Goal: Task Accomplishment & Management: Manage account settings

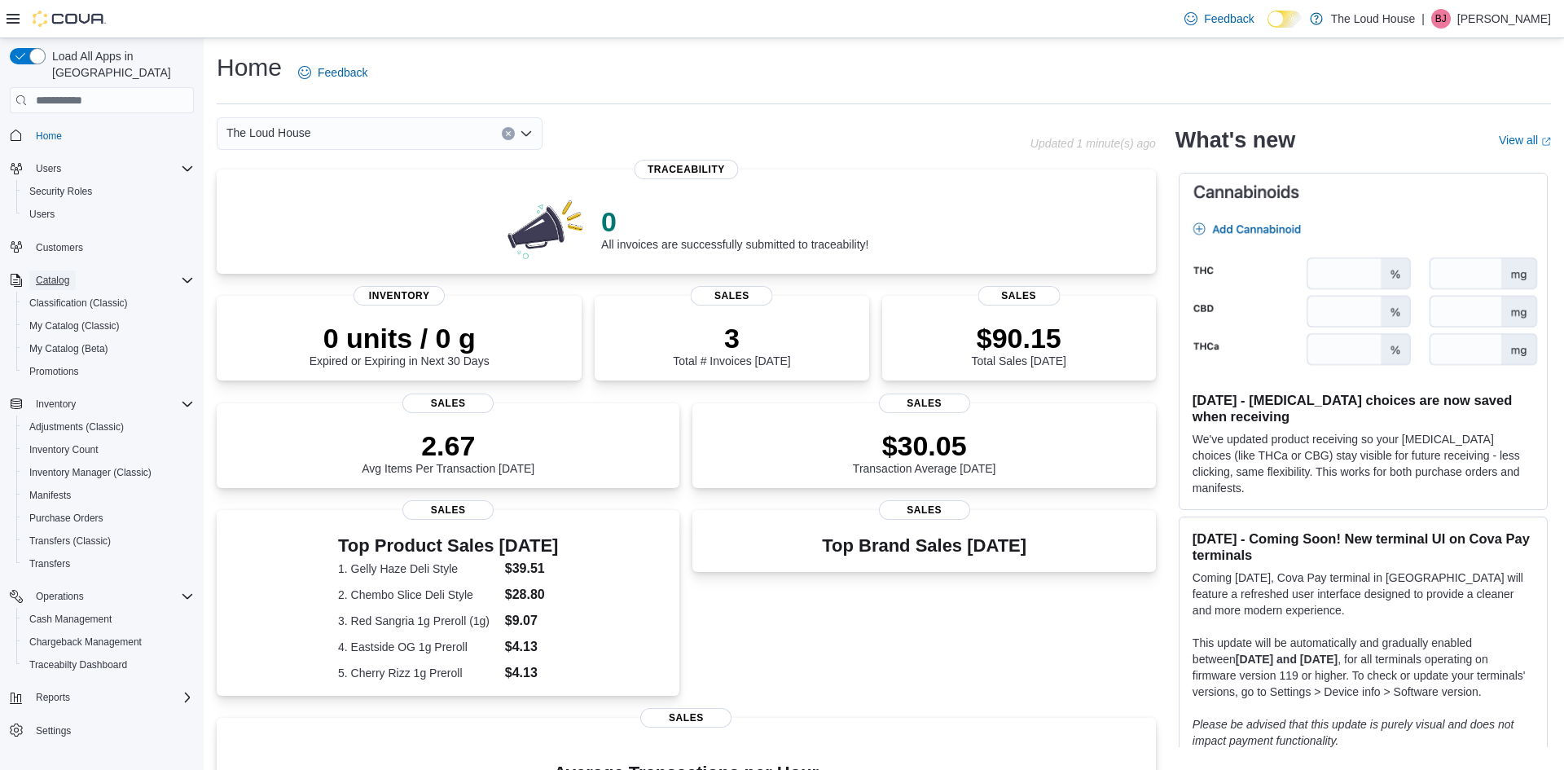
click at [57, 274] on span "Catalog" at bounding box center [52, 280] width 33 height 13
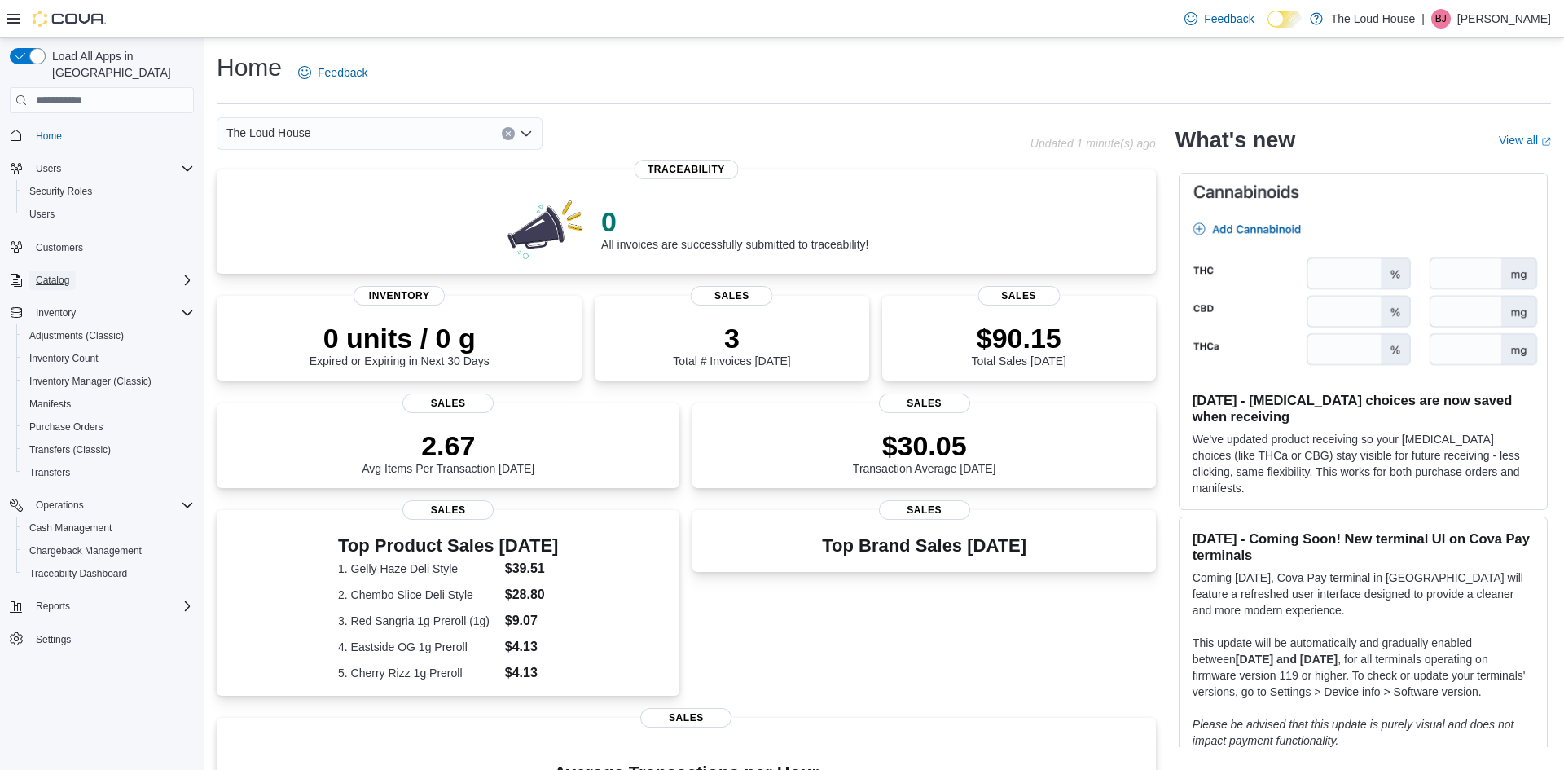
click at [57, 274] on span "Catalog" at bounding box center [52, 280] width 33 height 13
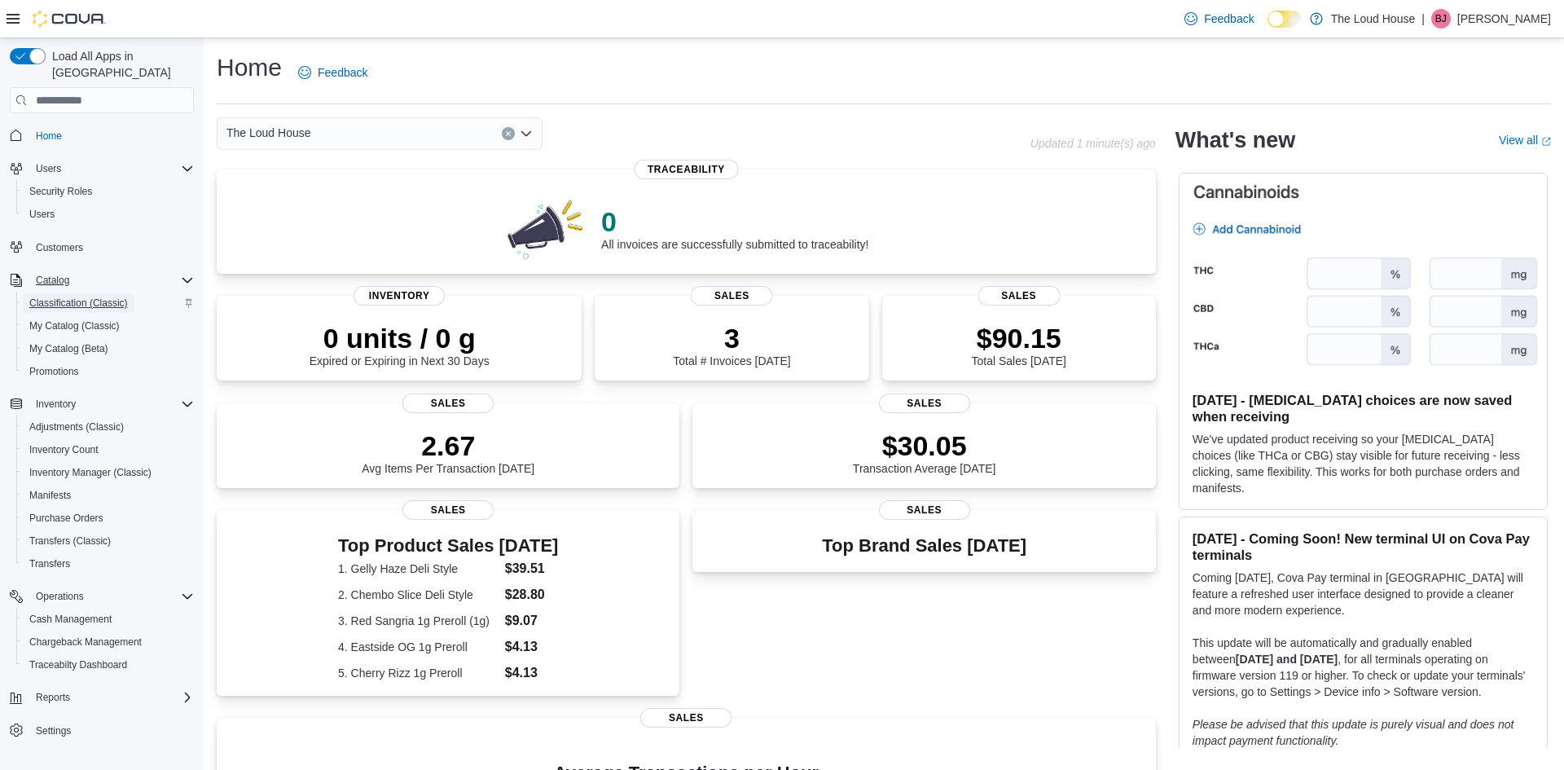
click at [55, 297] on span "Classification (Classic)" at bounding box center [78, 303] width 99 height 13
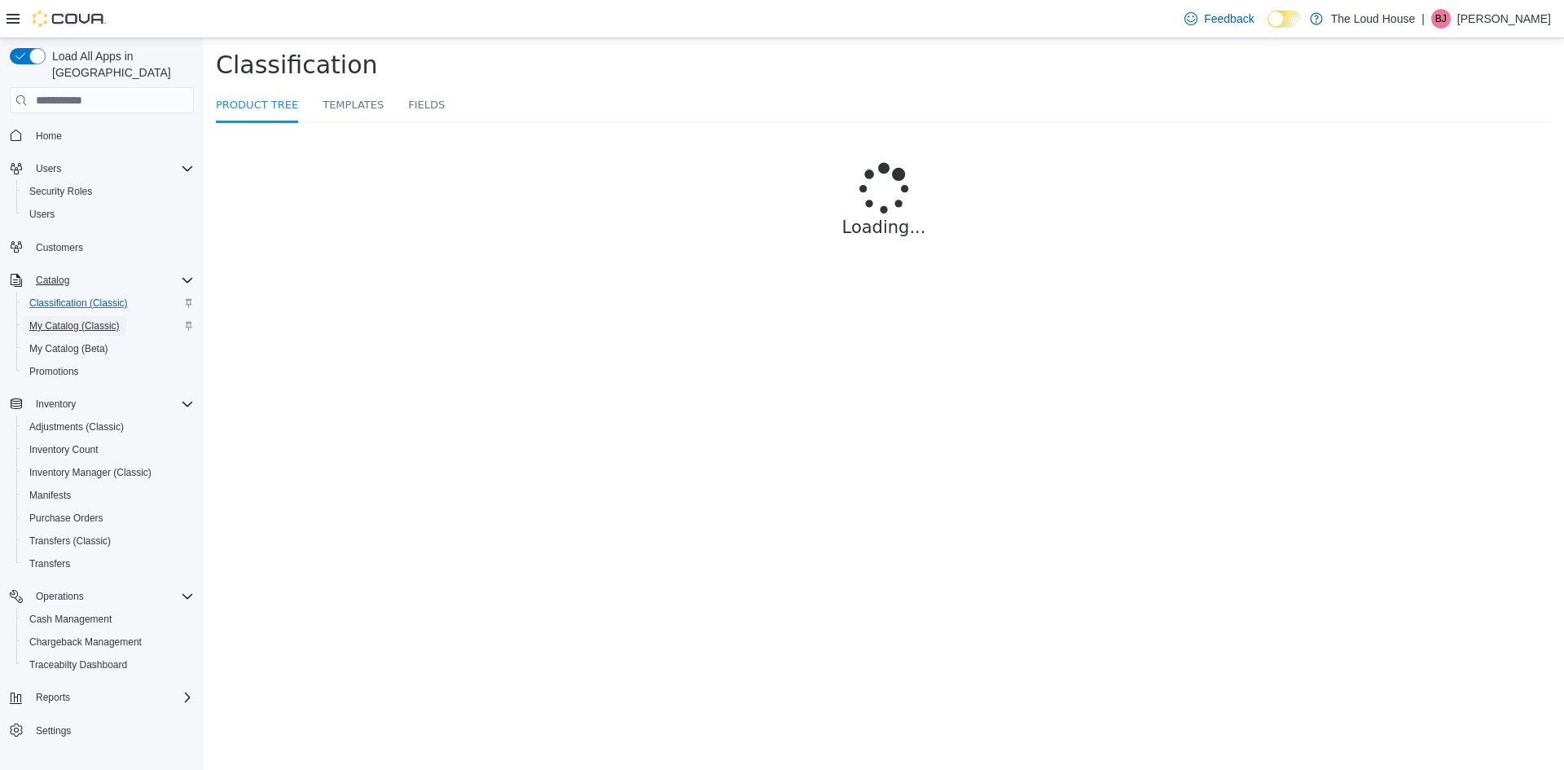
click at [60, 319] on span "My Catalog (Classic)" at bounding box center [74, 325] width 90 height 13
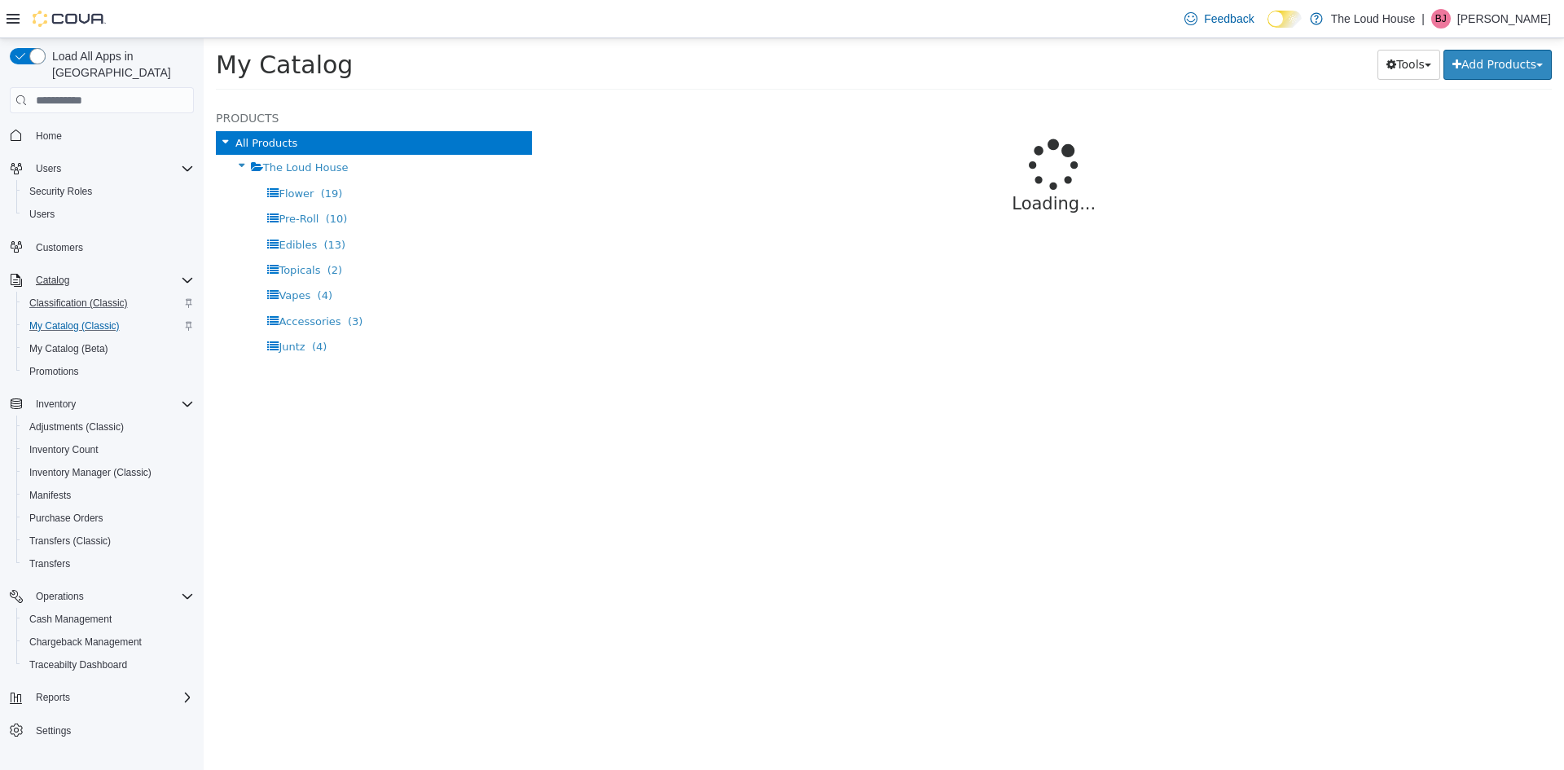
select select "**********"
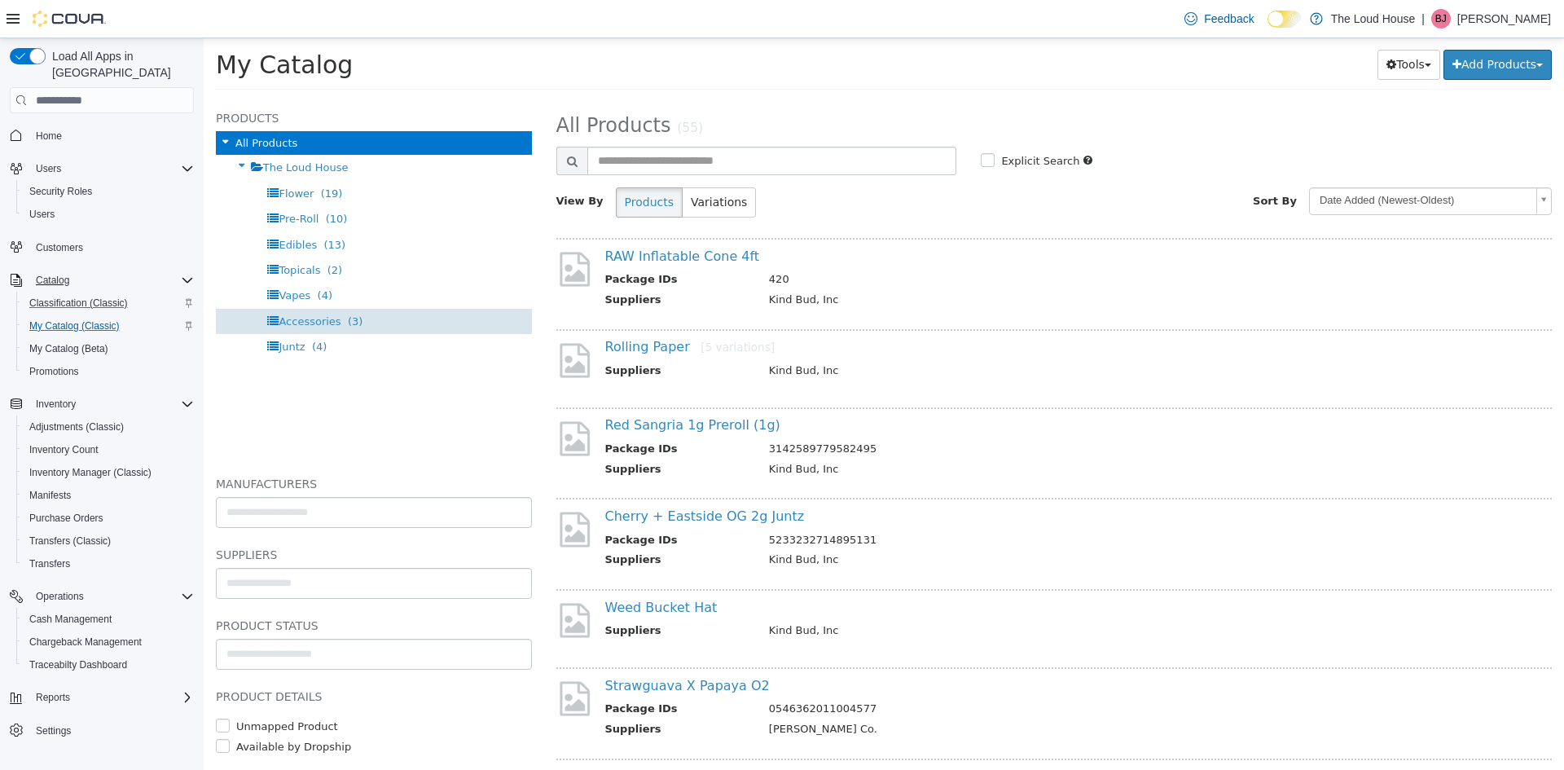
click at [321, 318] on span "Accessories" at bounding box center [310, 321] width 62 height 12
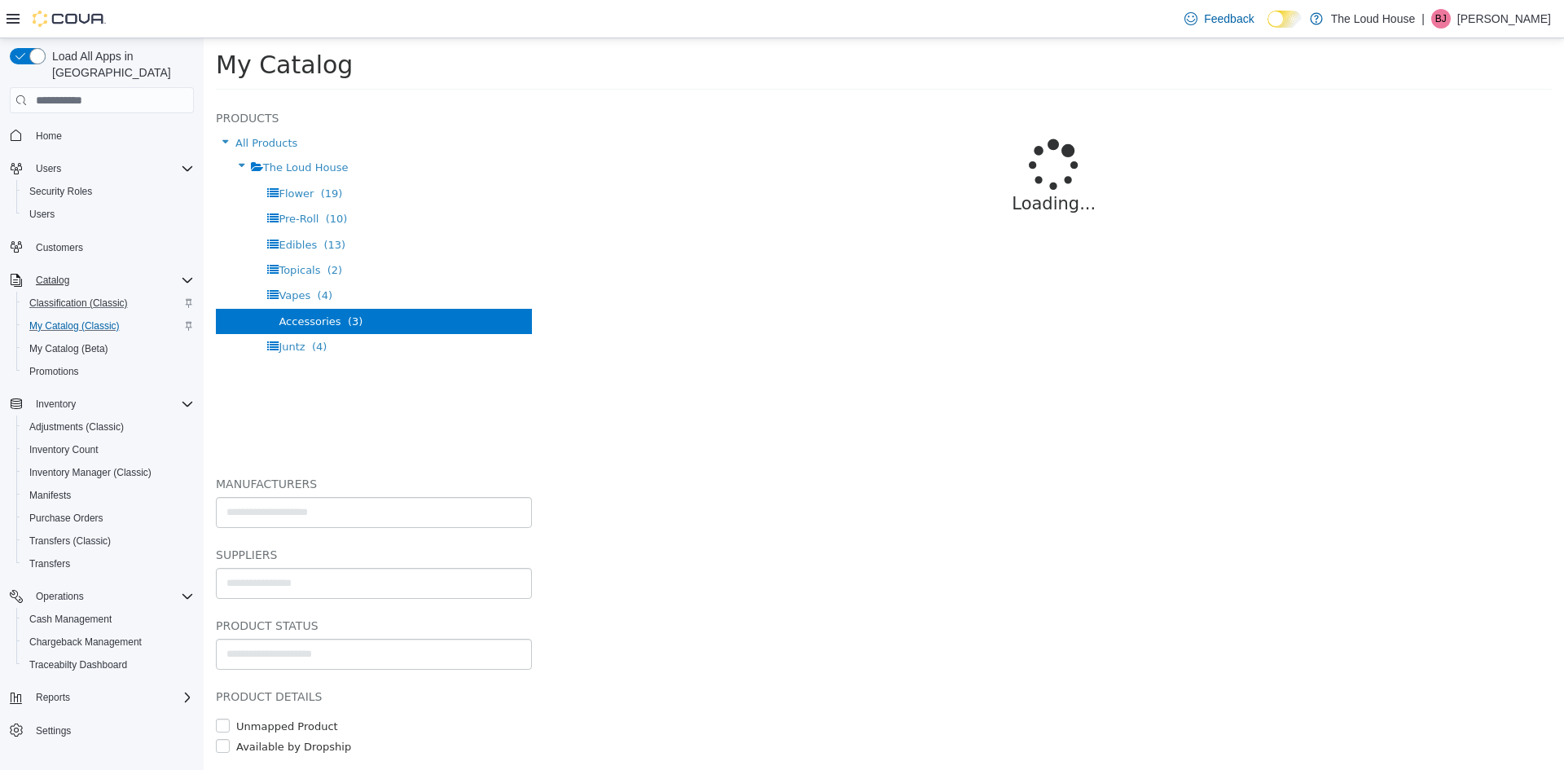
select select "**********"
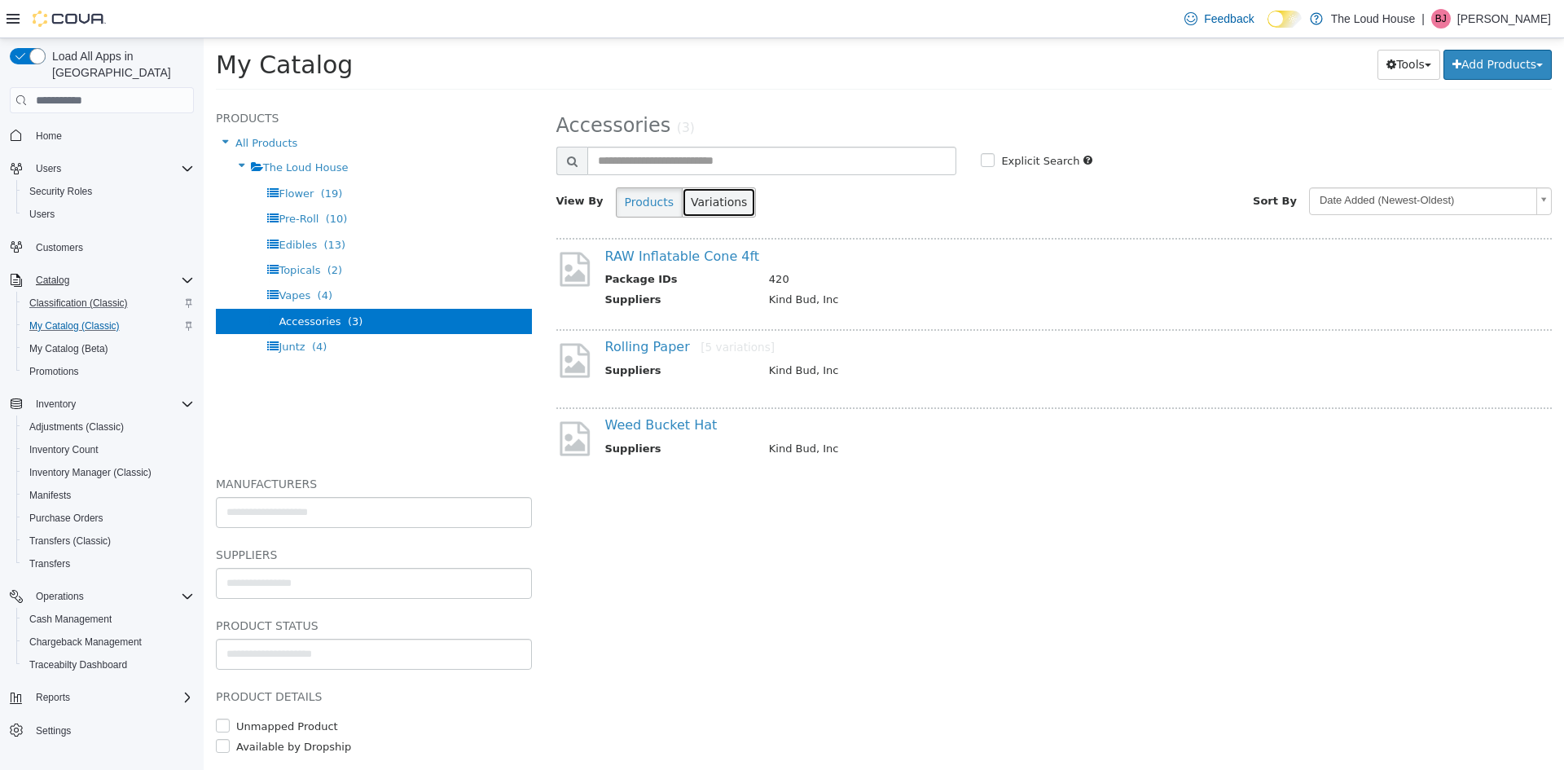
click at [727, 204] on button "Variations" at bounding box center [719, 202] width 74 height 30
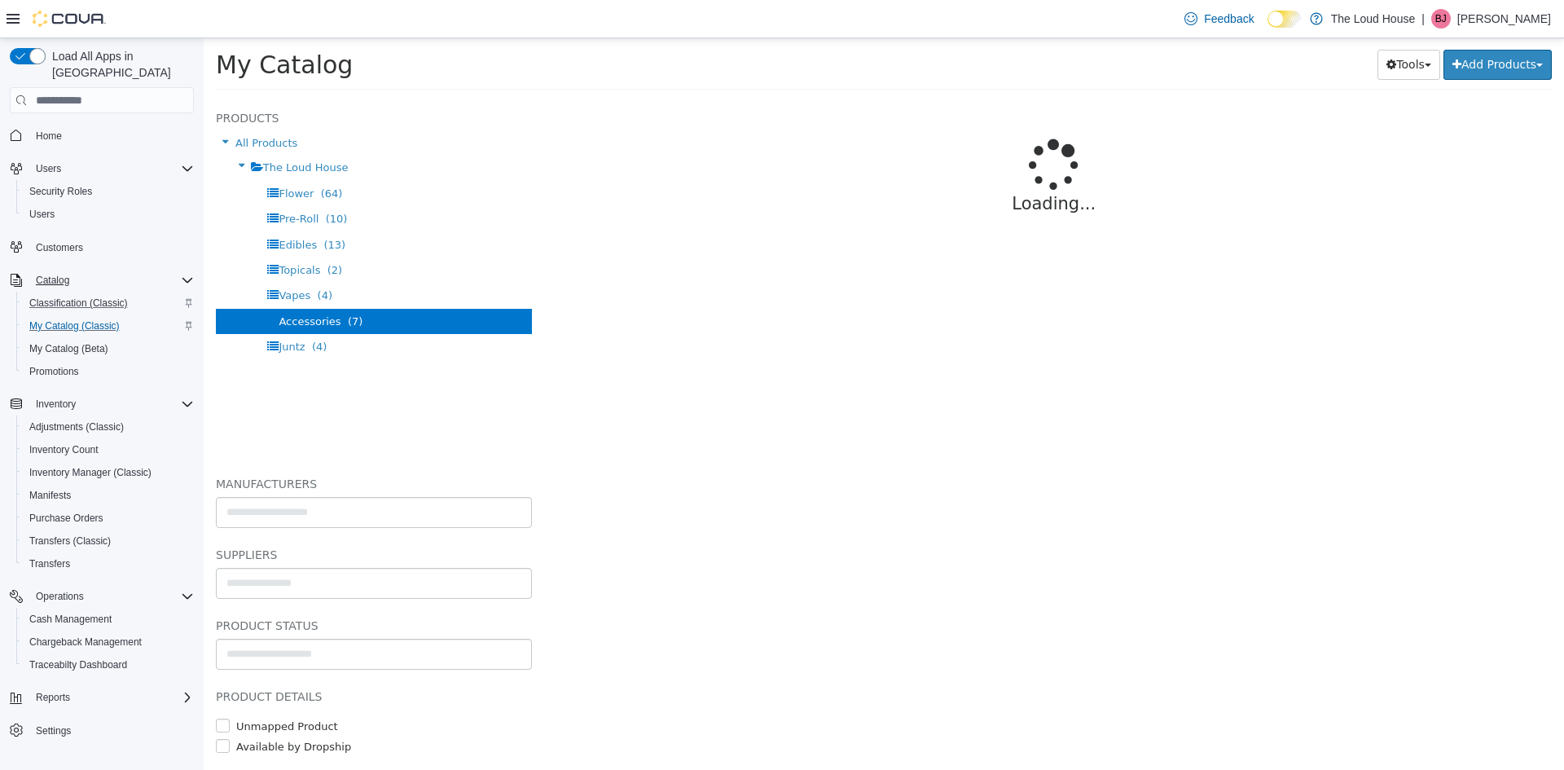
select select "**********"
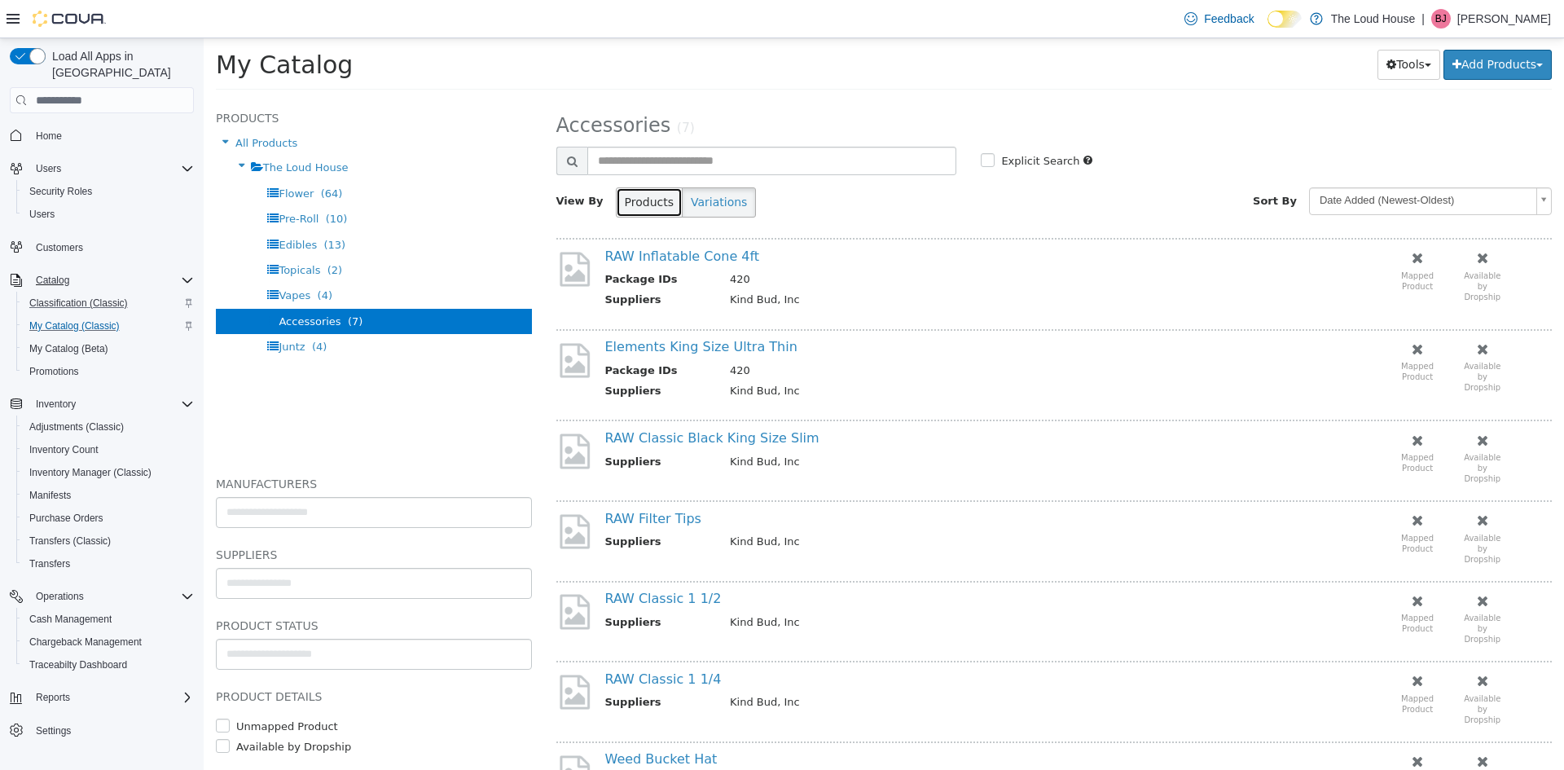
click at [648, 204] on button "Products" at bounding box center [649, 202] width 67 height 30
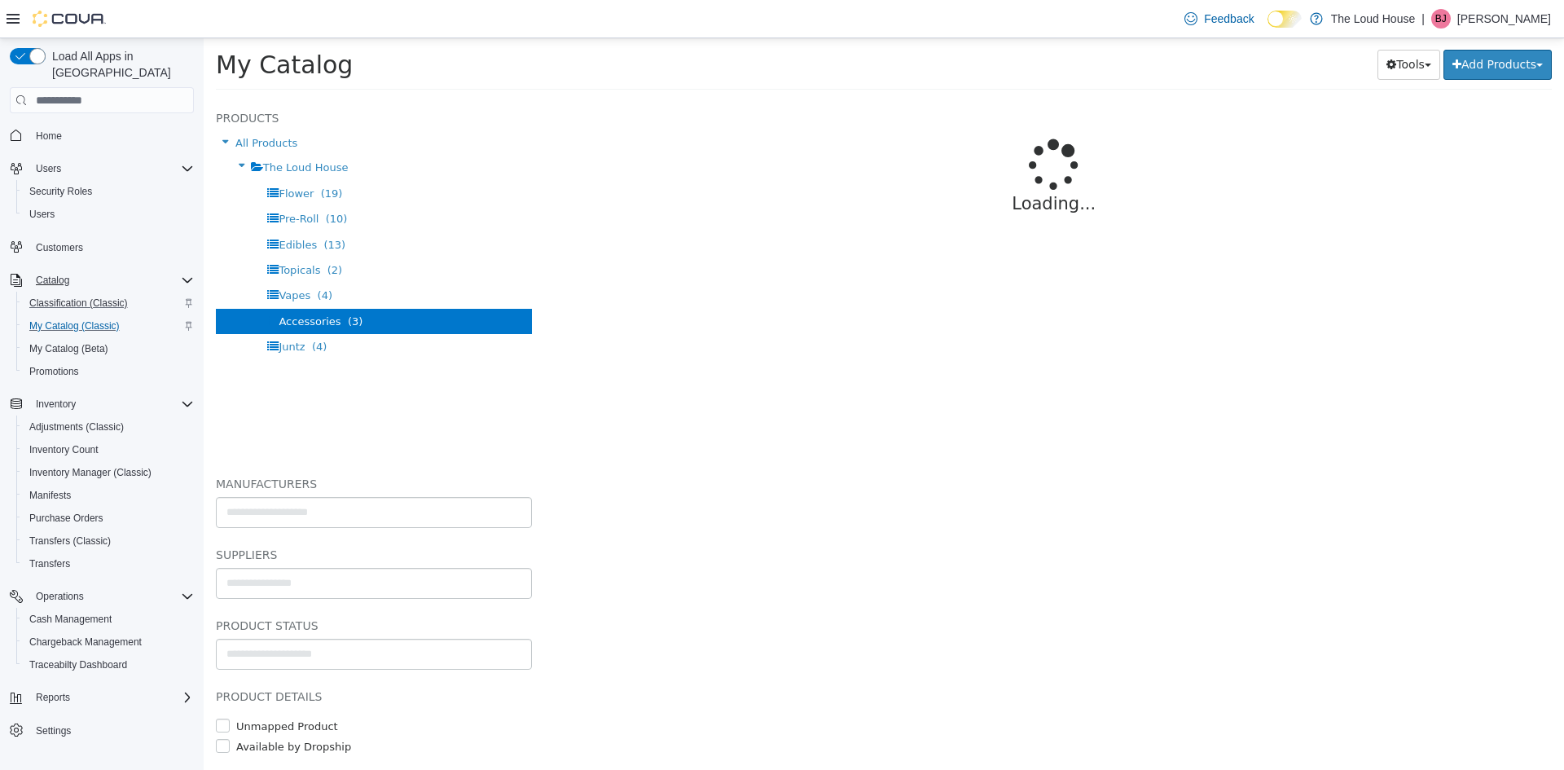
select select "**********"
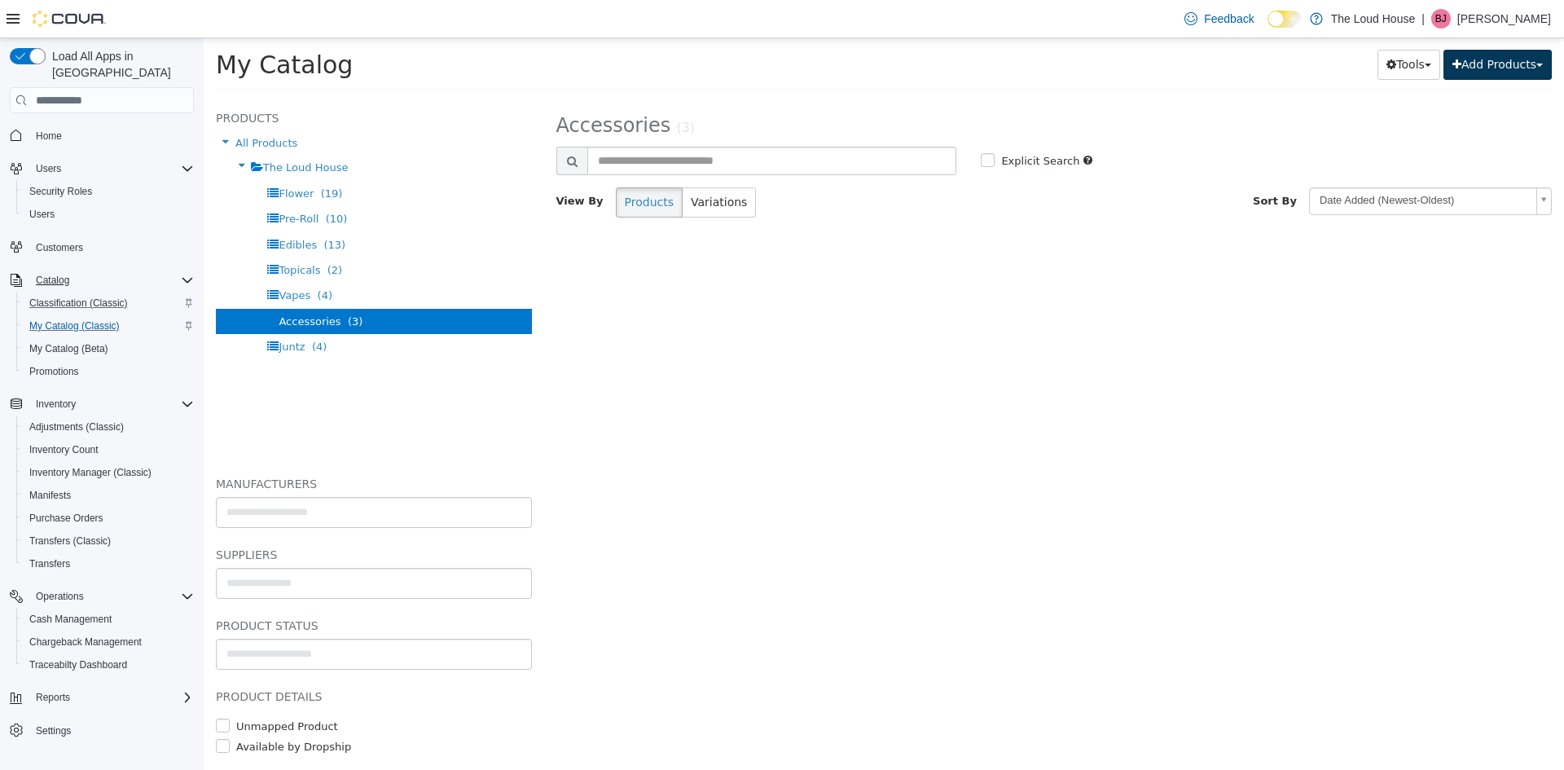
click at [1505, 68] on button "Add Products" at bounding box center [1497, 65] width 108 height 30
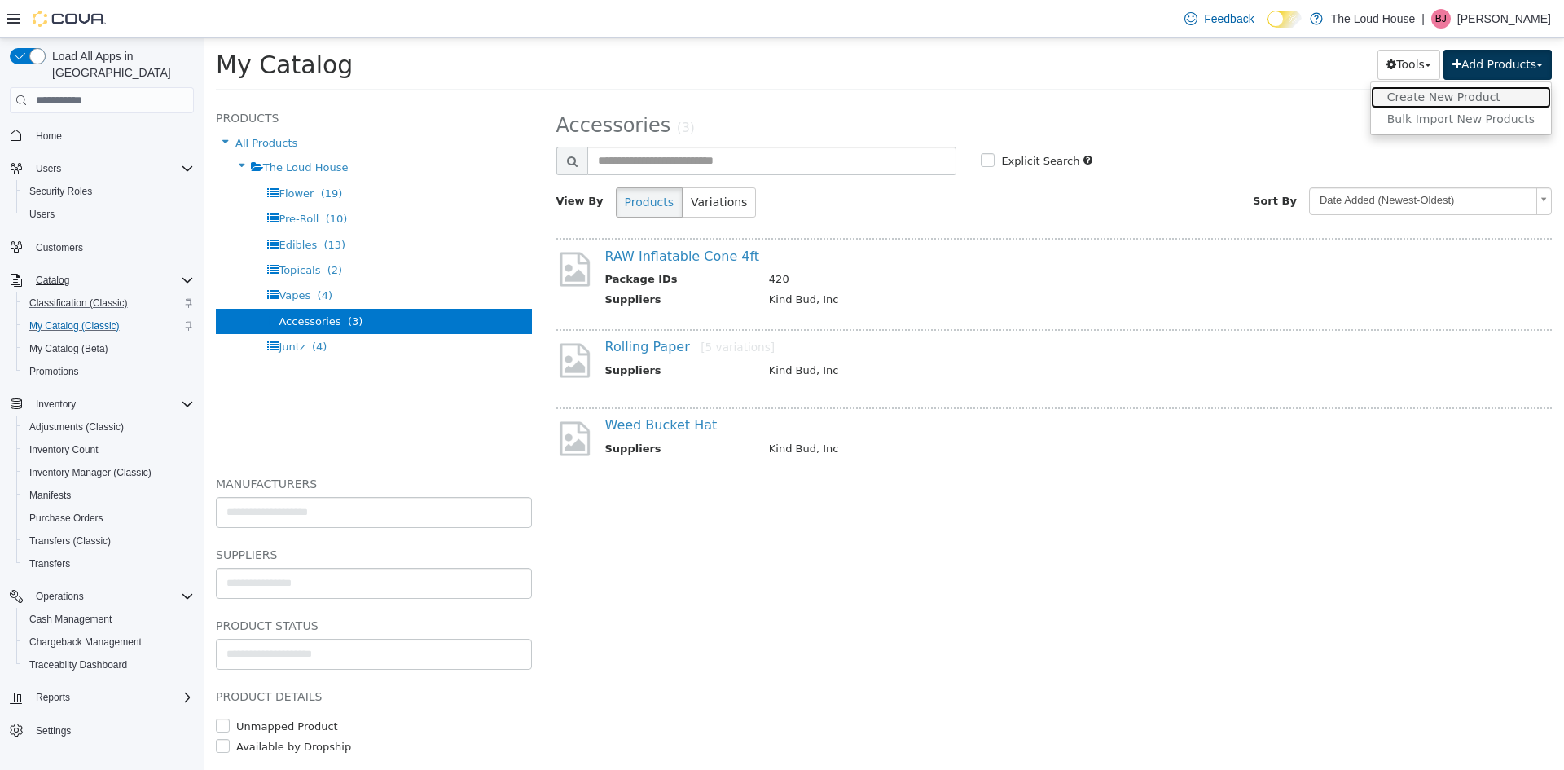
click at [1461, 98] on link "Create New Product" at bounding box center [1461, 97] width 180 height 22
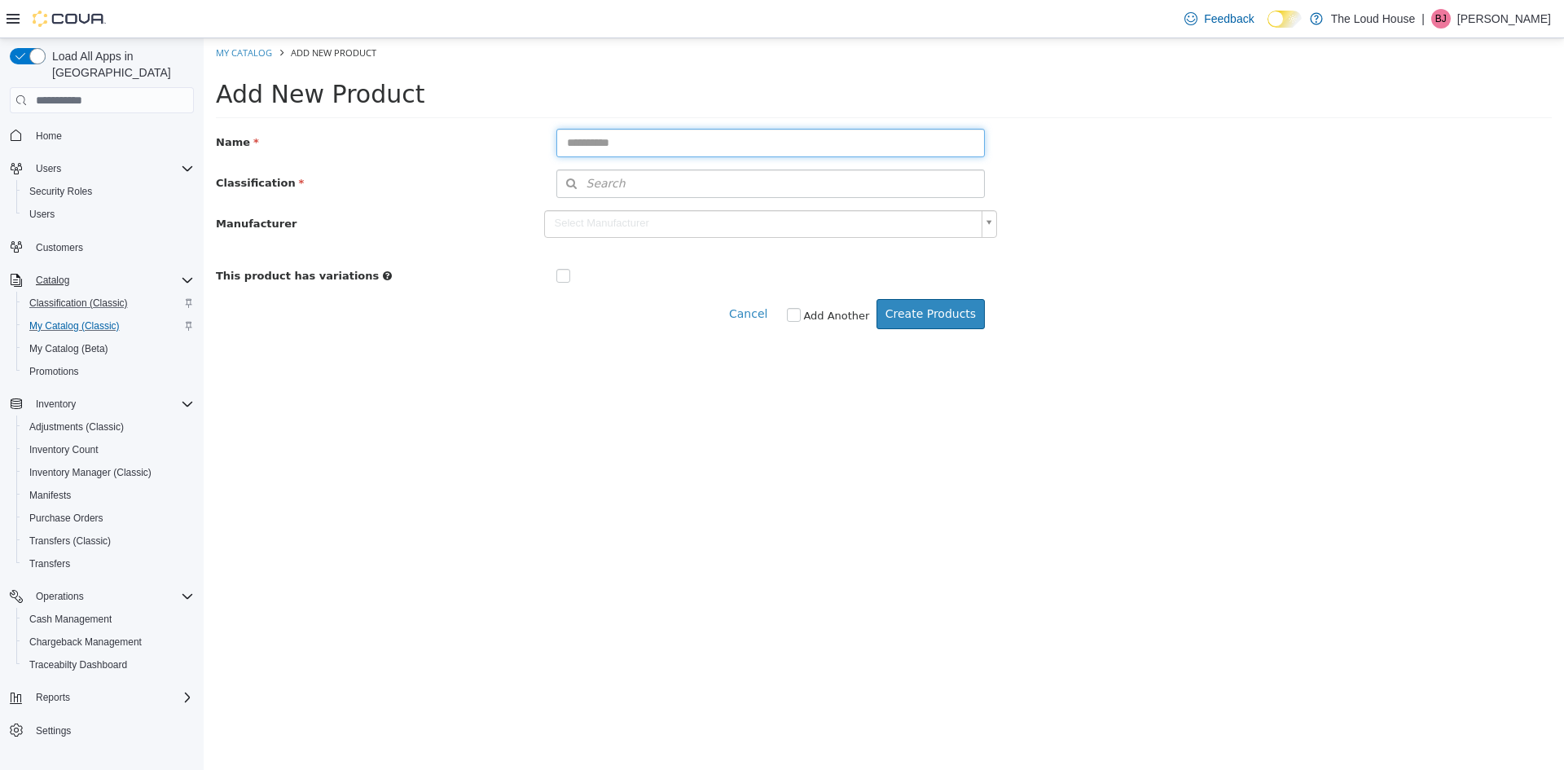
click at [670, 142] on input "text" at bounding box center [770, 143] width 429 height 29
type input "**********"
click at [593, 184] on span "Search" at bounding box center [591, 183] width 68 height 17
type input "***"
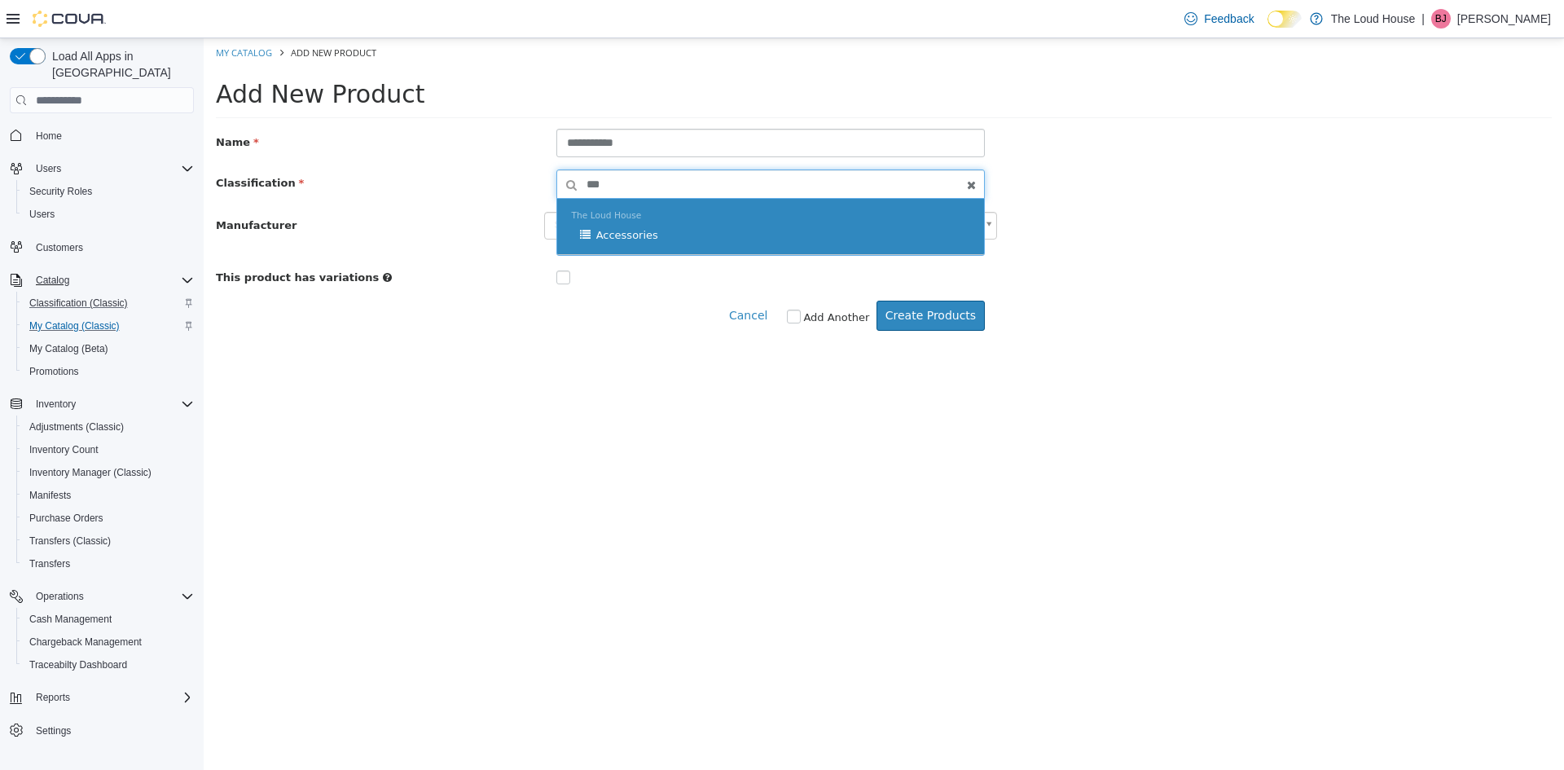
click at [742, 227] on div "Accessories" at bounding box center [775, 235] width 390 height 16
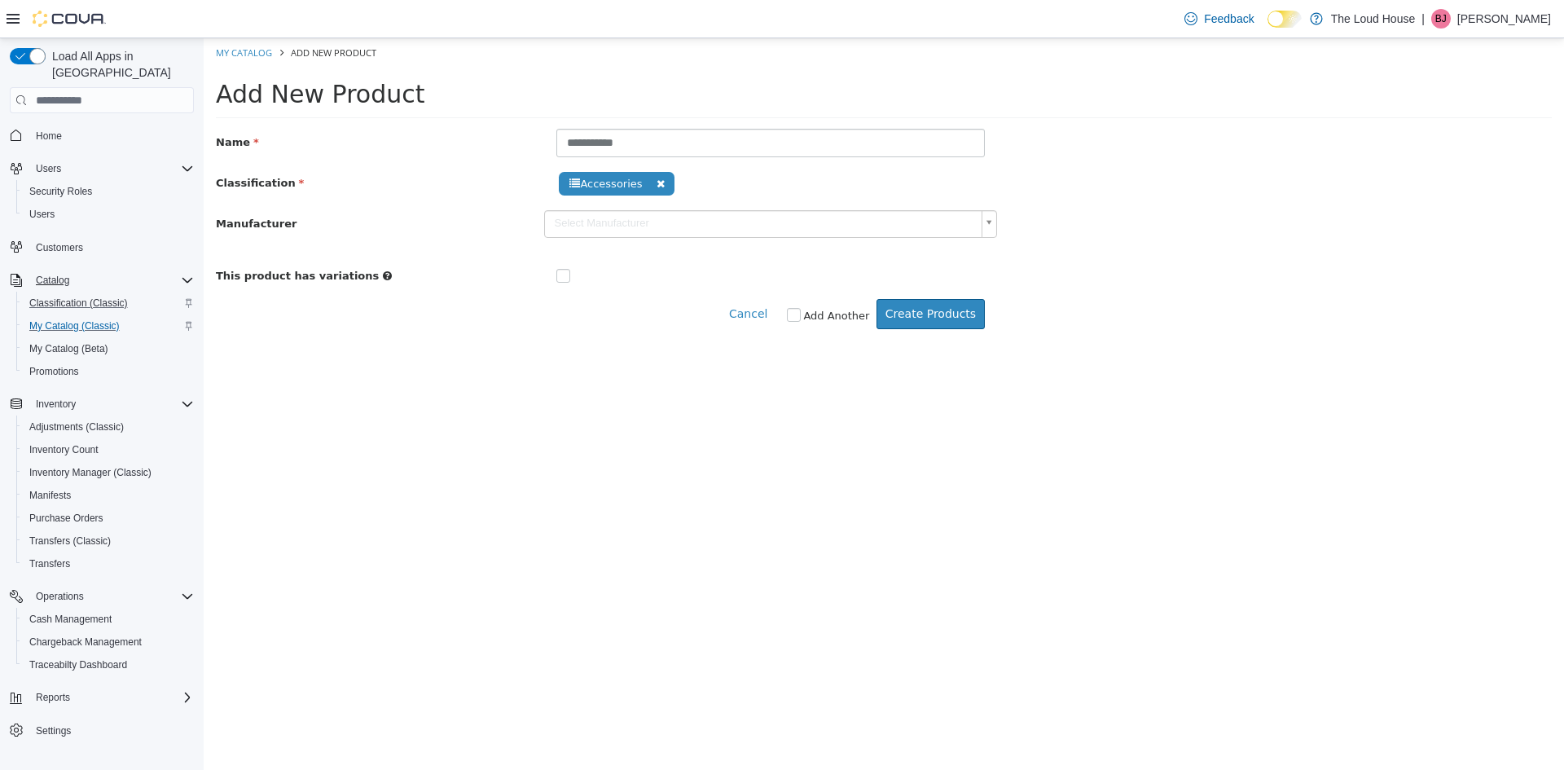
click at [729, 226] on body "**********" at bounding box center [884, 192] width 1360 height 308
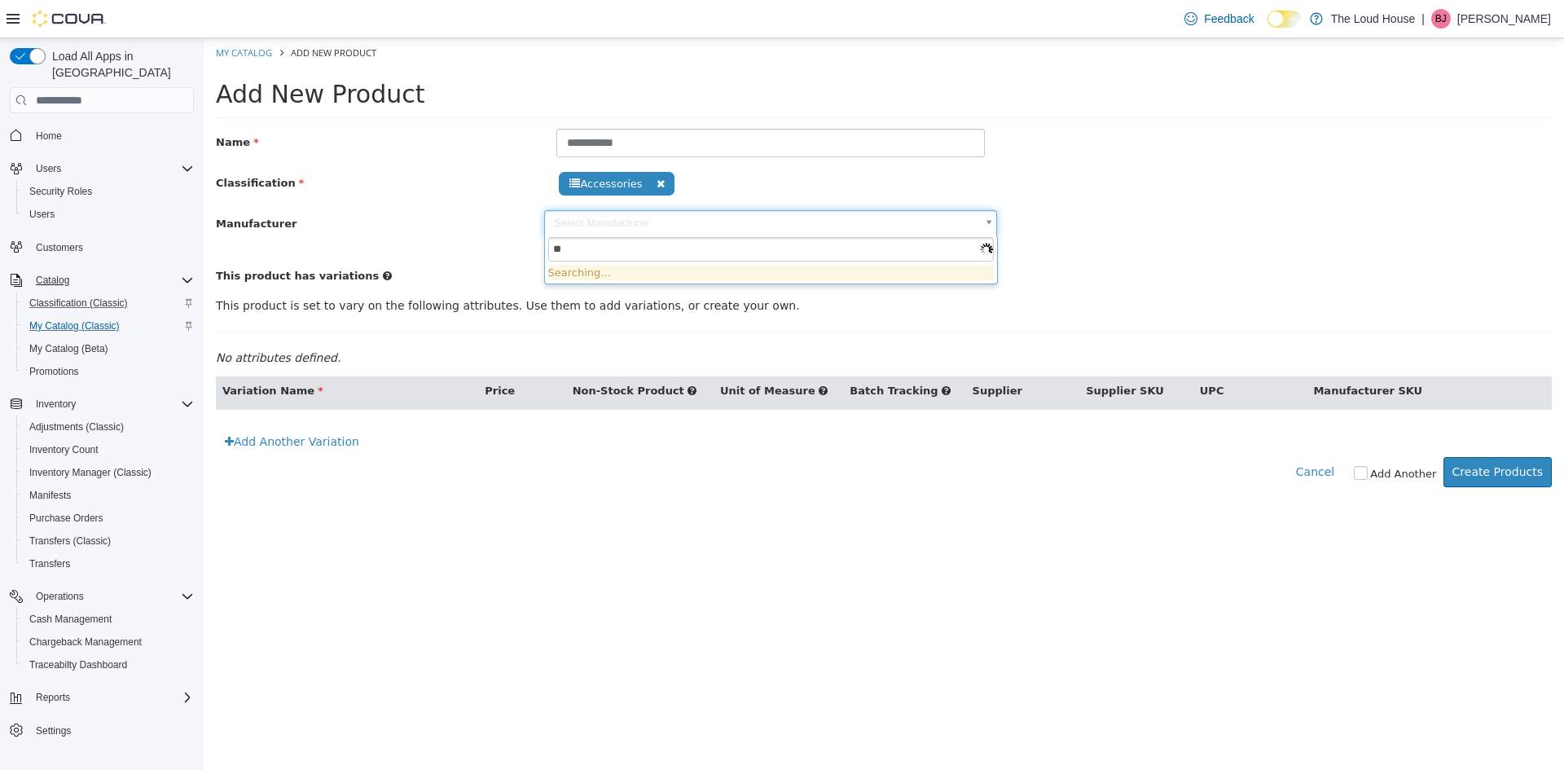
type input "***"
click at [589, 143] on body "**********" at bounding box center [884, 271] width 1360 height 466
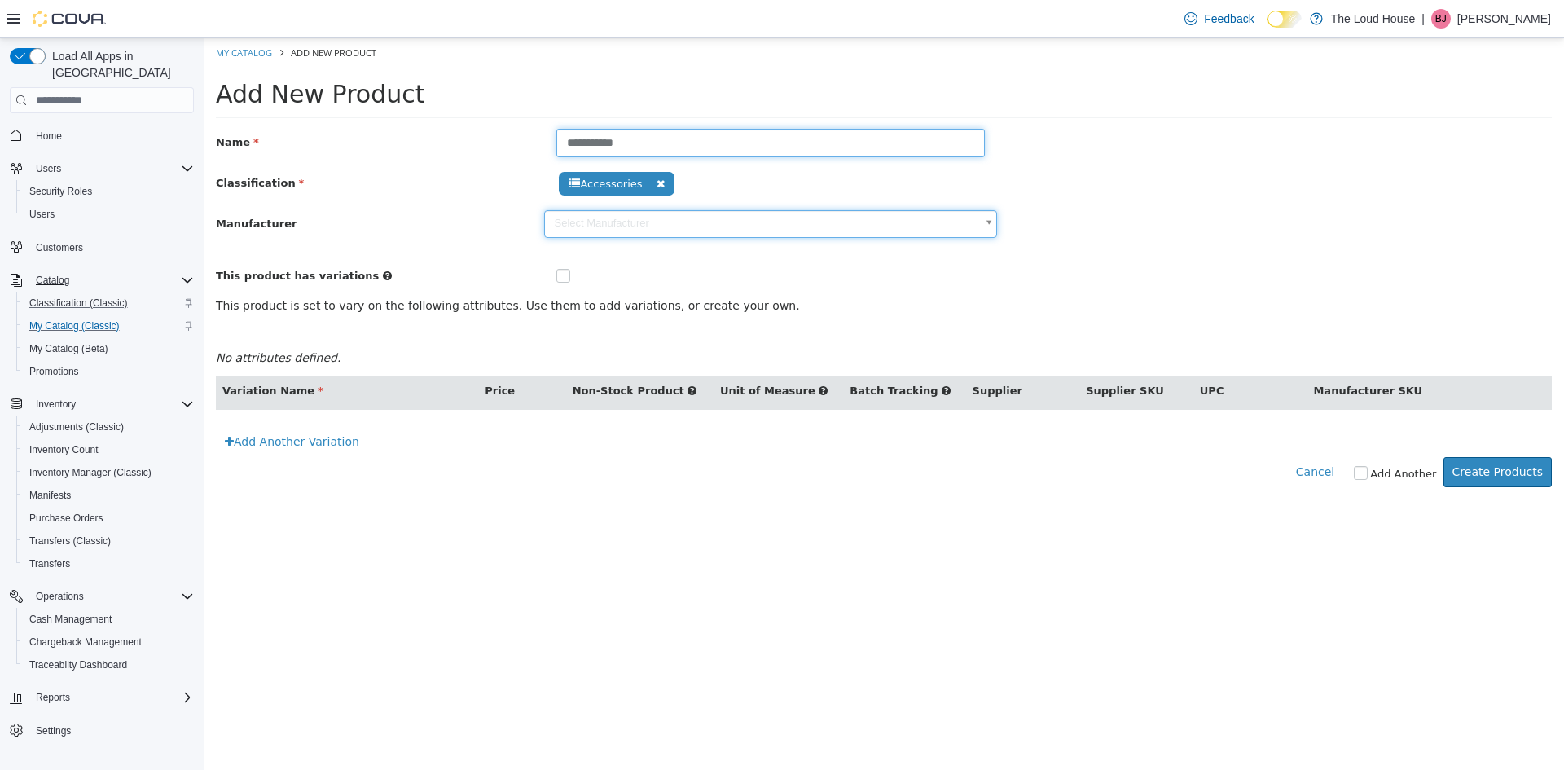
click at [583, 143] on input "**********" at bounding box center [770, 143] width 429 height 29
type input "**********"
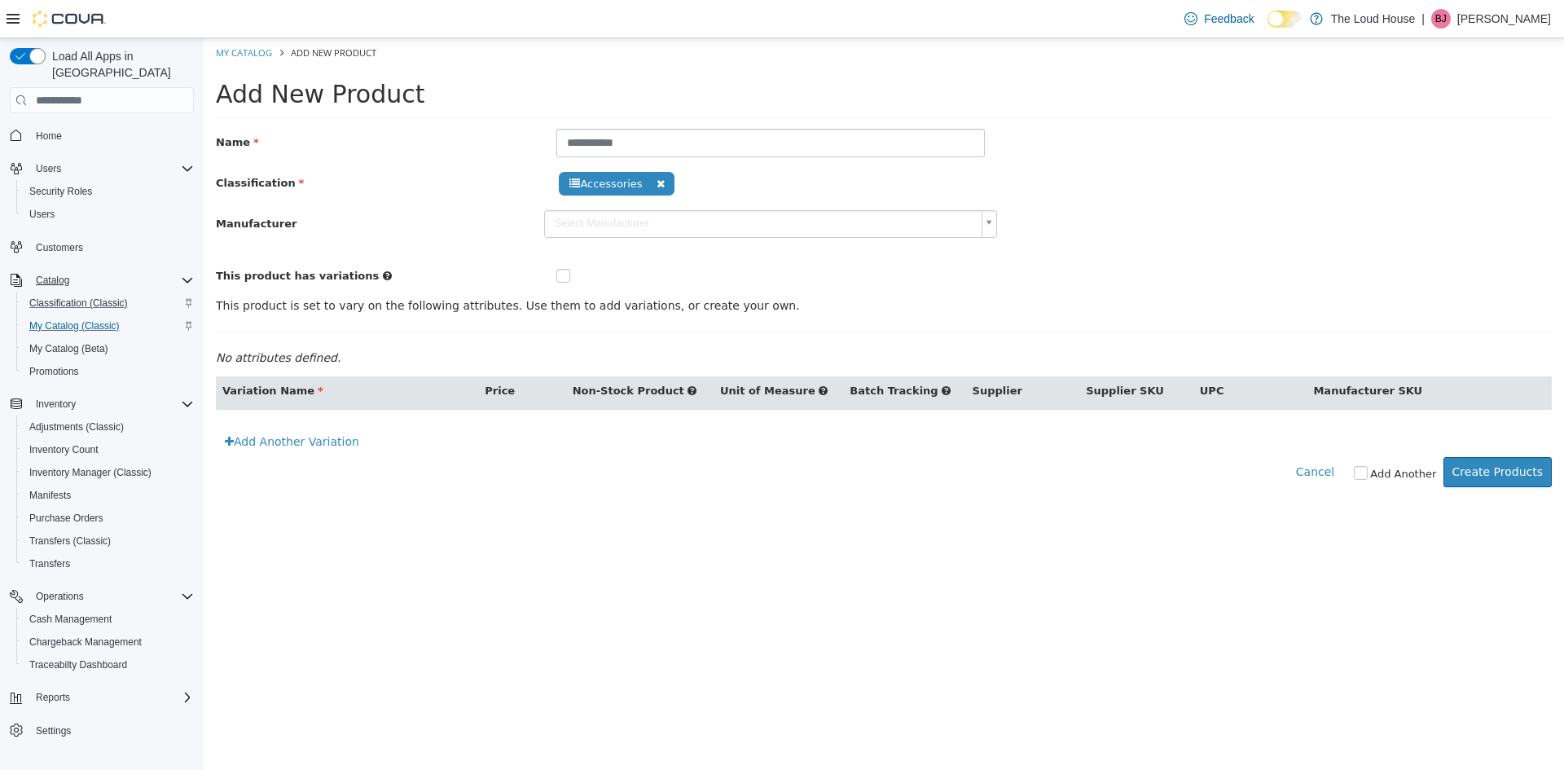
click at [1062, 160] on div "**********" at bounding box center [884, 207] width 1336 height 156
click at [988, 219] on body "**********" at bounding box center [884, 271] width 1360 height 466
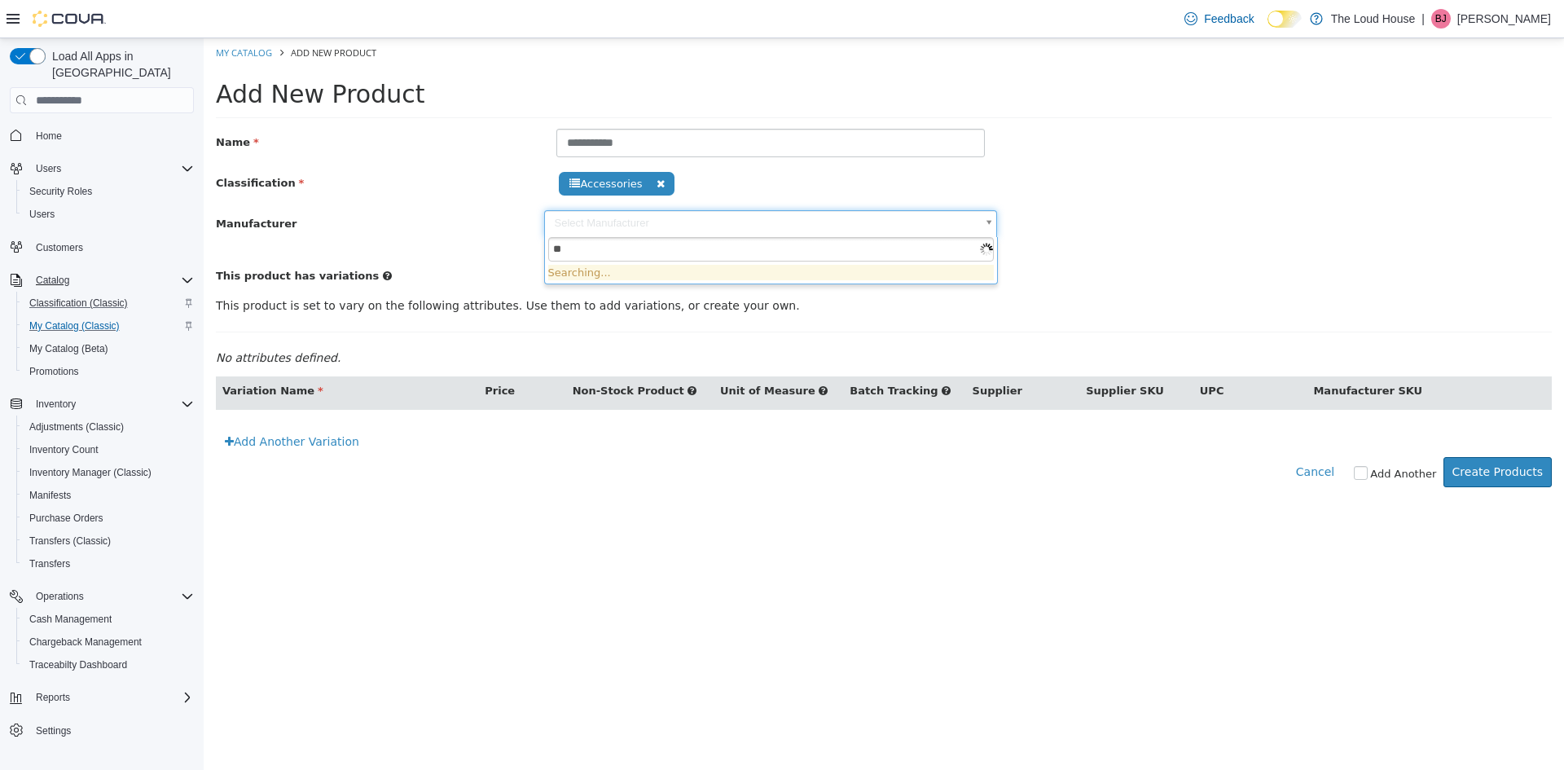
type input "***"
click at [984, 253] on input "***" at bounding box center [771, 249] width 446 height 24
click at [1074, 228] on body "**********" at bounding box center [884, 271] width 1360 height 466
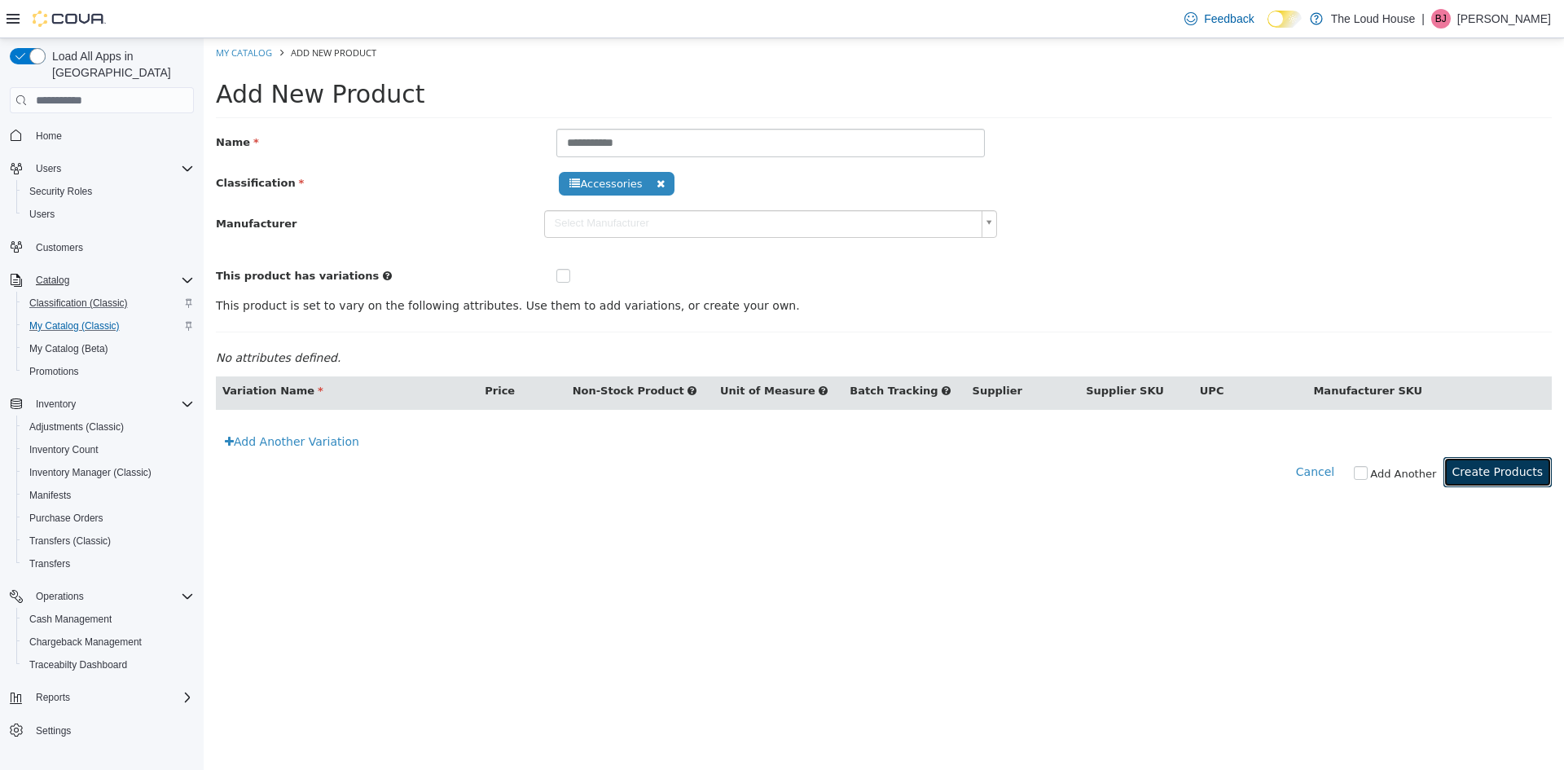
click at [1474, 471] on button "Create Products" at bounding box center [1497, 472] width 108 height 30
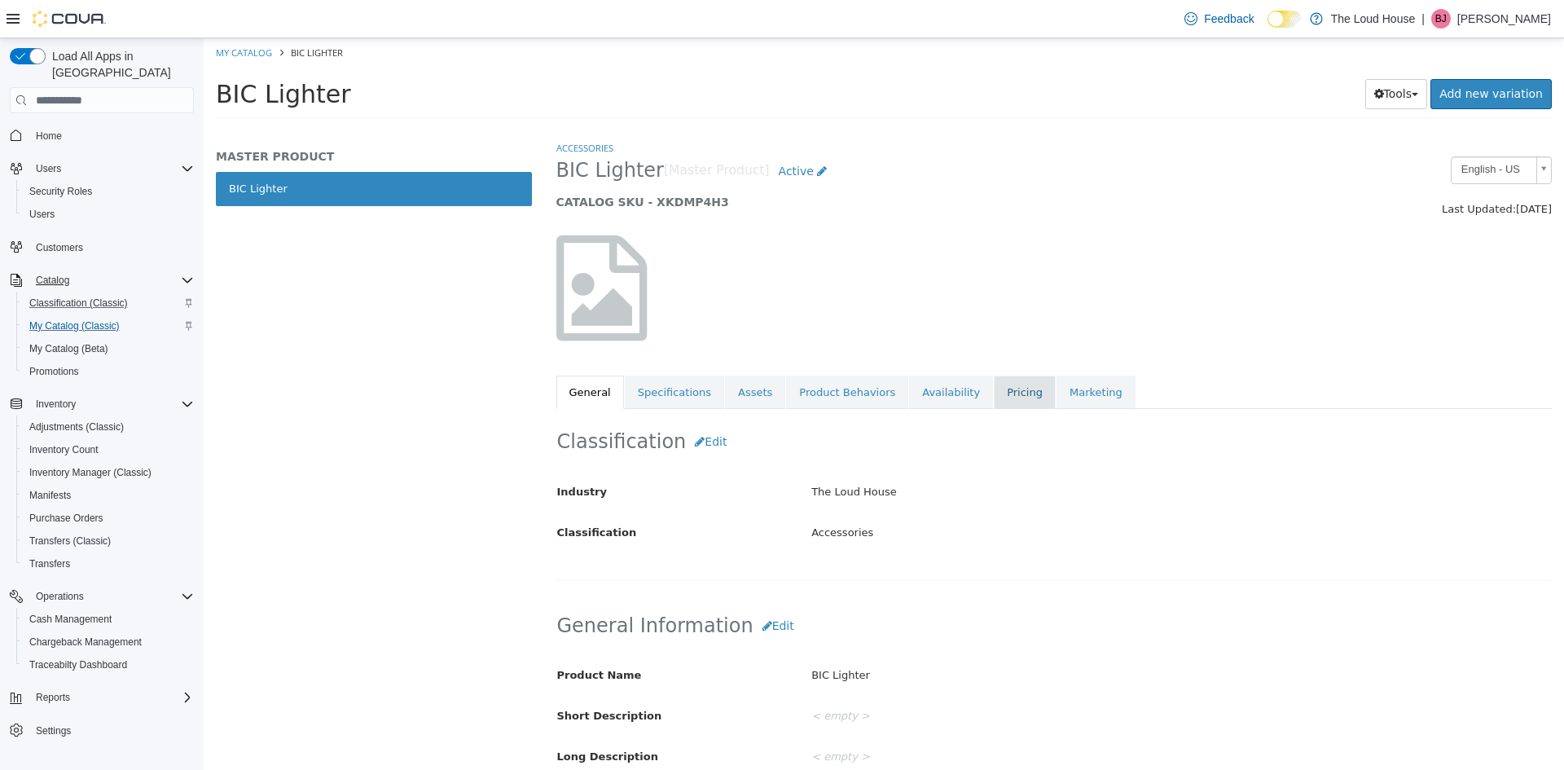
click at [994, 392] on link "Pricing" at bounding box center [1025, 393] width 62 height 34
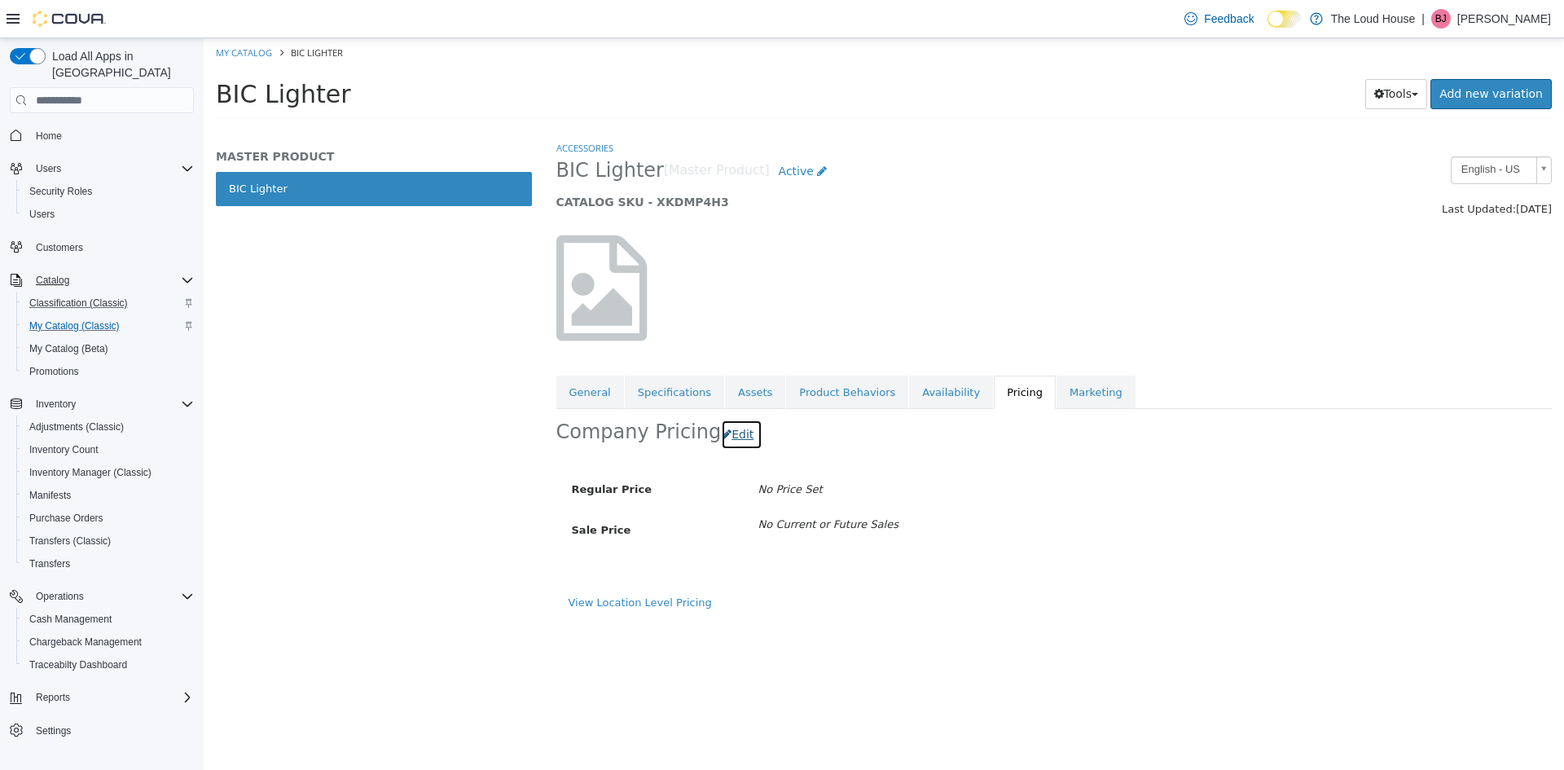
click at [721, 439] on button "Edit" at bounding box center [742, 435] width 42 height 30
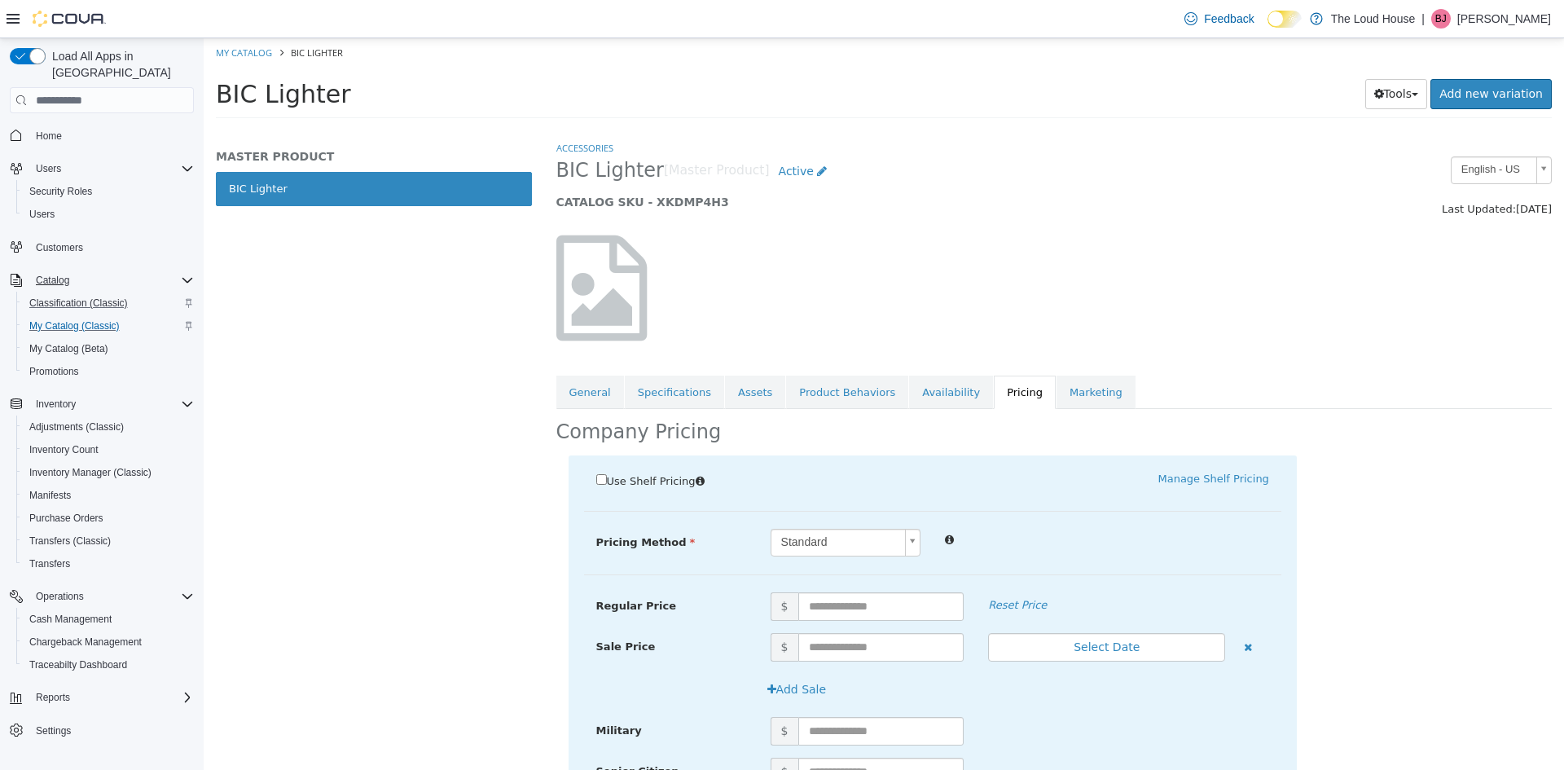
scroll to position [118, 0]
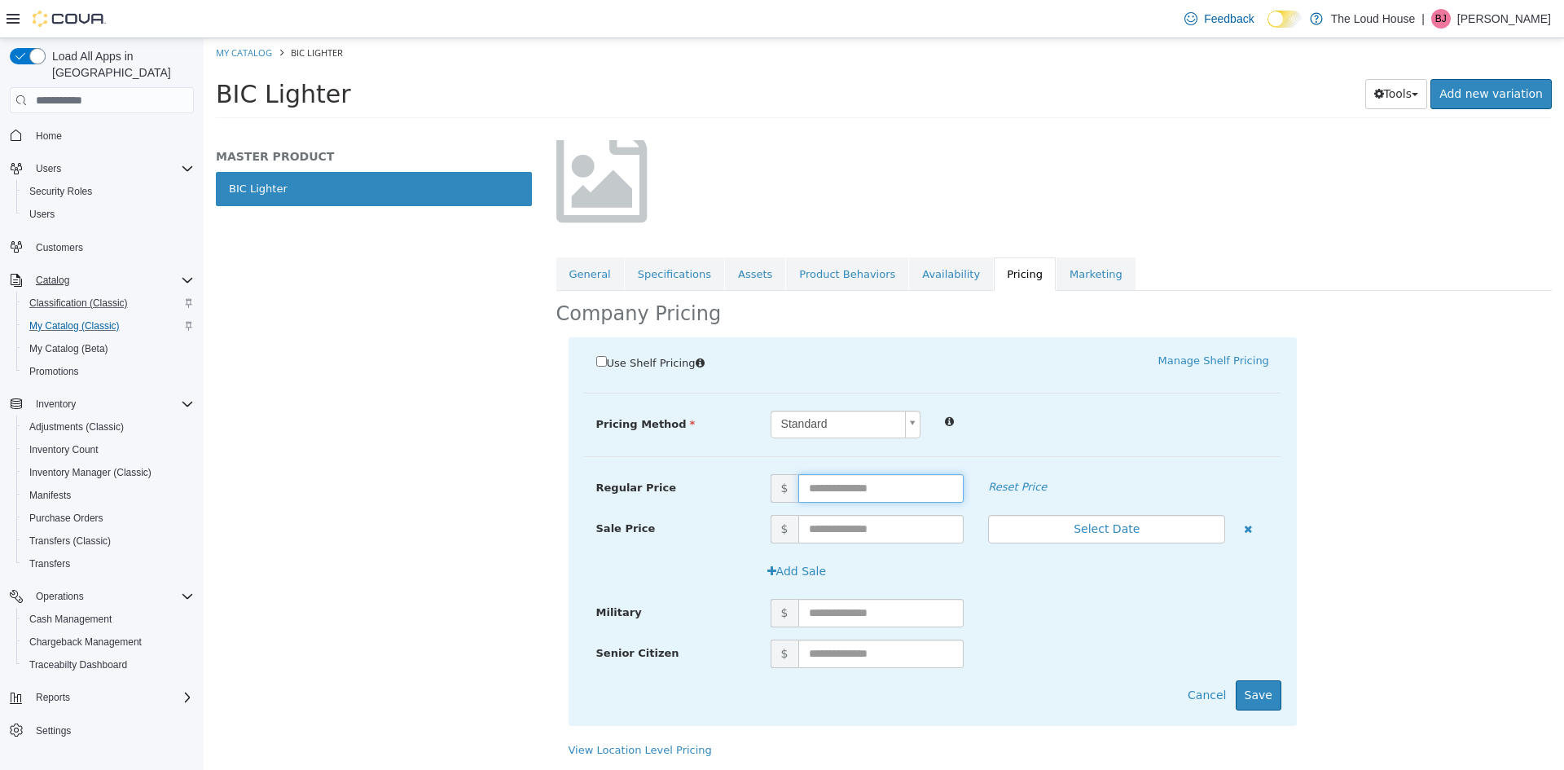
click at [859, 488] on input "text" at bounding box center [881, 488] width 166 height 29
type input "****"
click at [1252, 692] on button "Save" at bounding box center [1259, 695] width 46 height 30
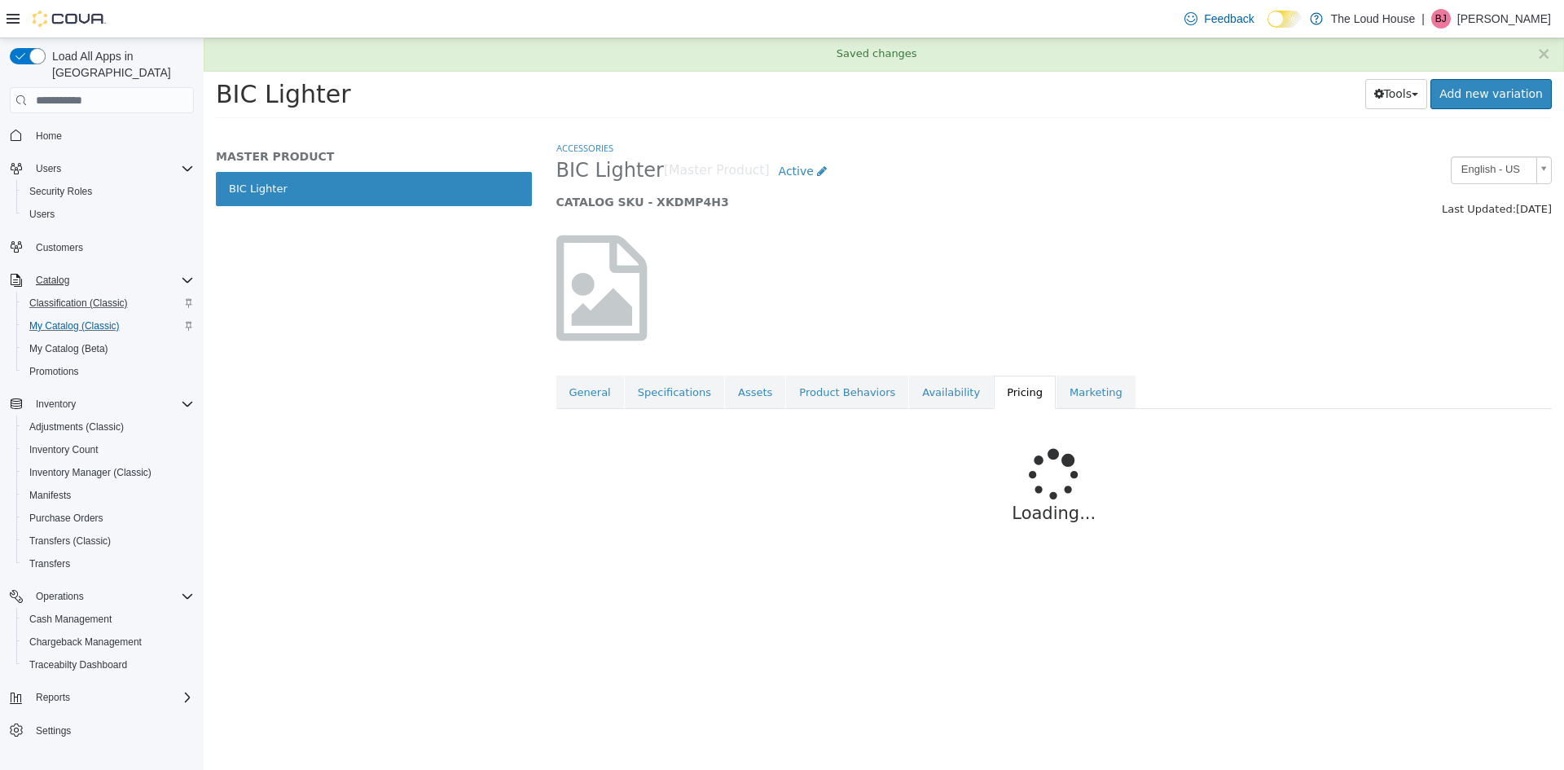
scroll to position [0, 0]
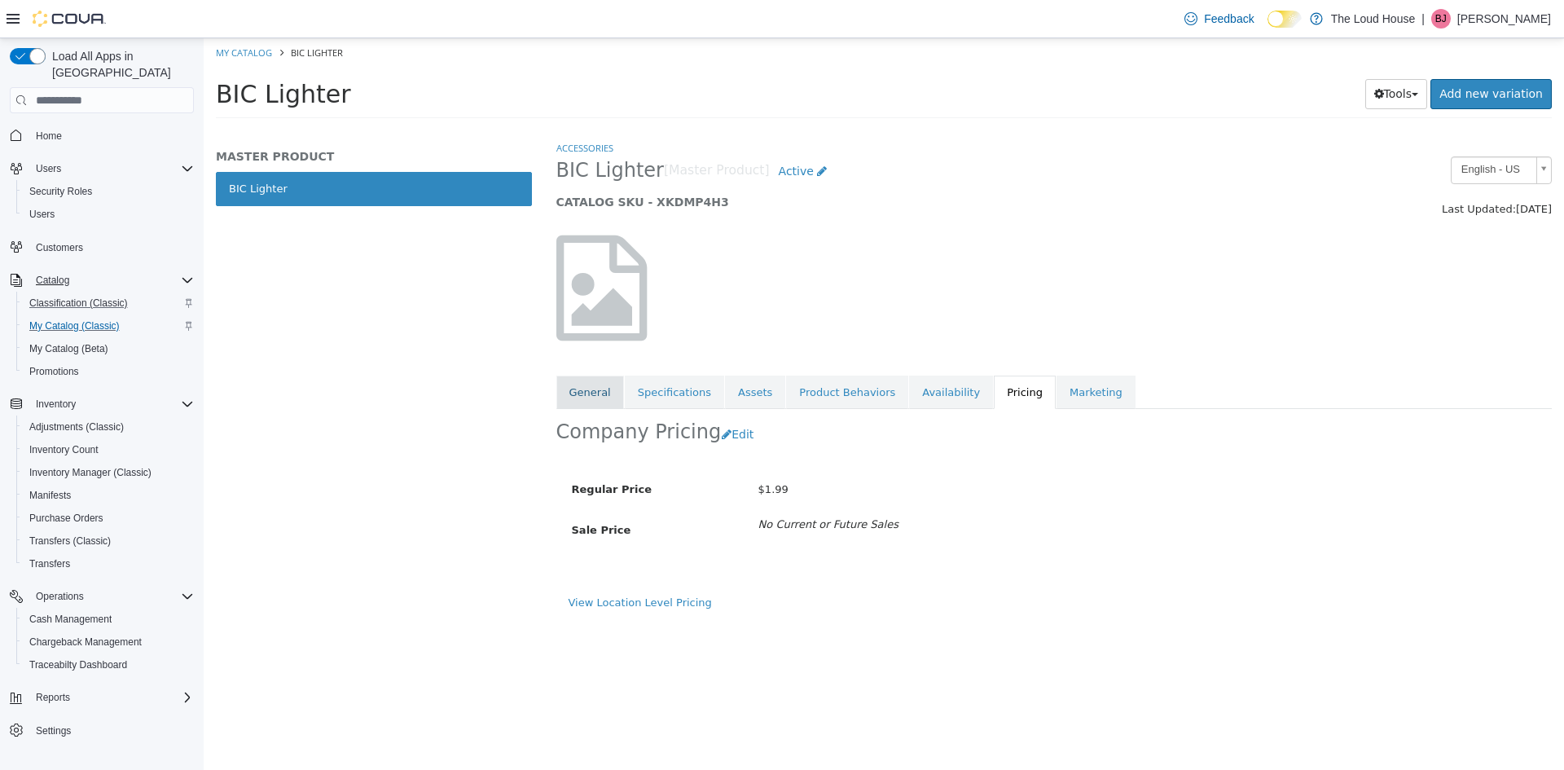
click at [591, 394] on link "General" at bounding box center [590, 393] width 68 height 34
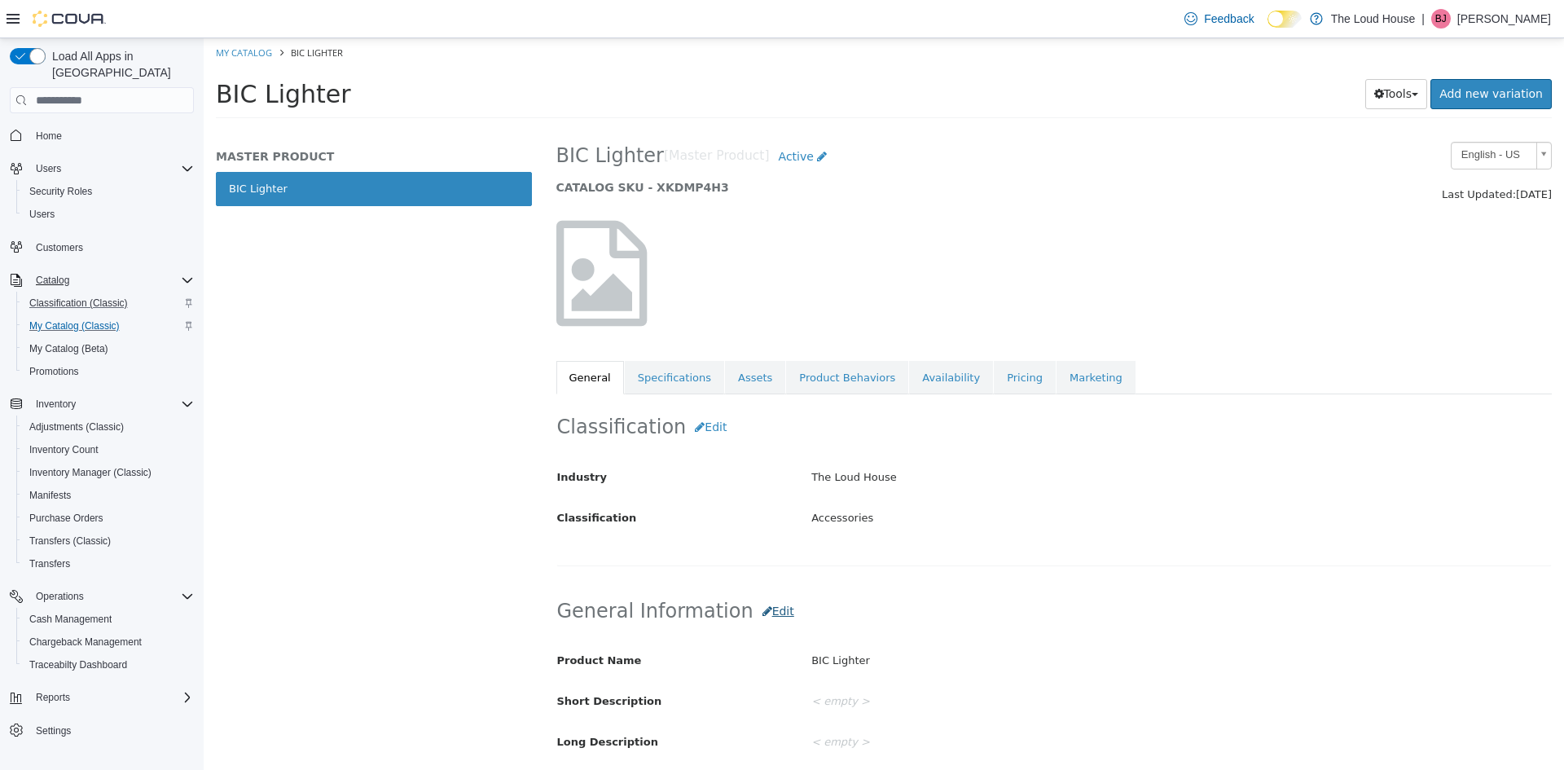
scroll to position [8, 0]
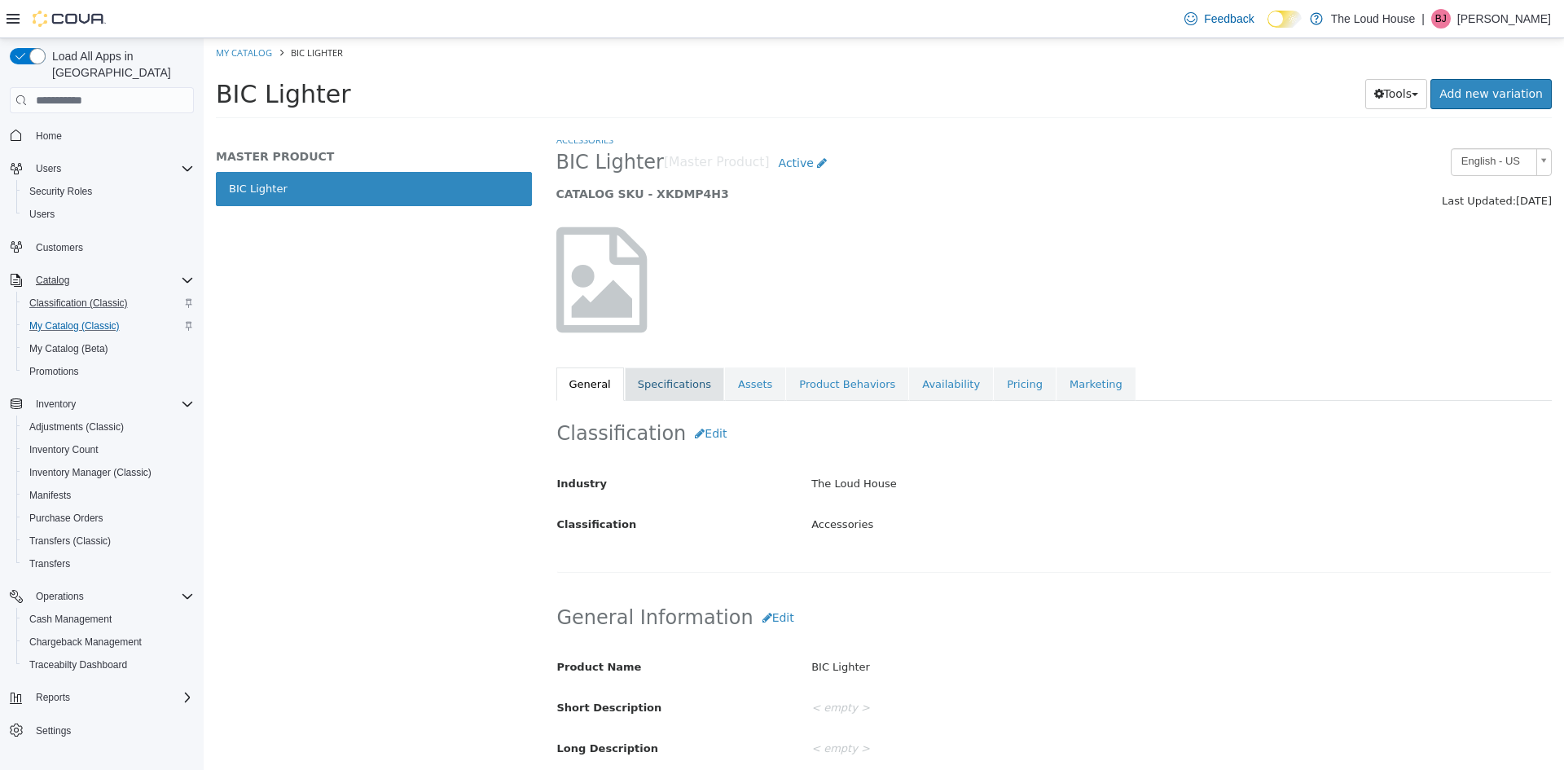
click at [678, 380] on link "Specifications" at bounding box center [674, 384] width 99 height 34
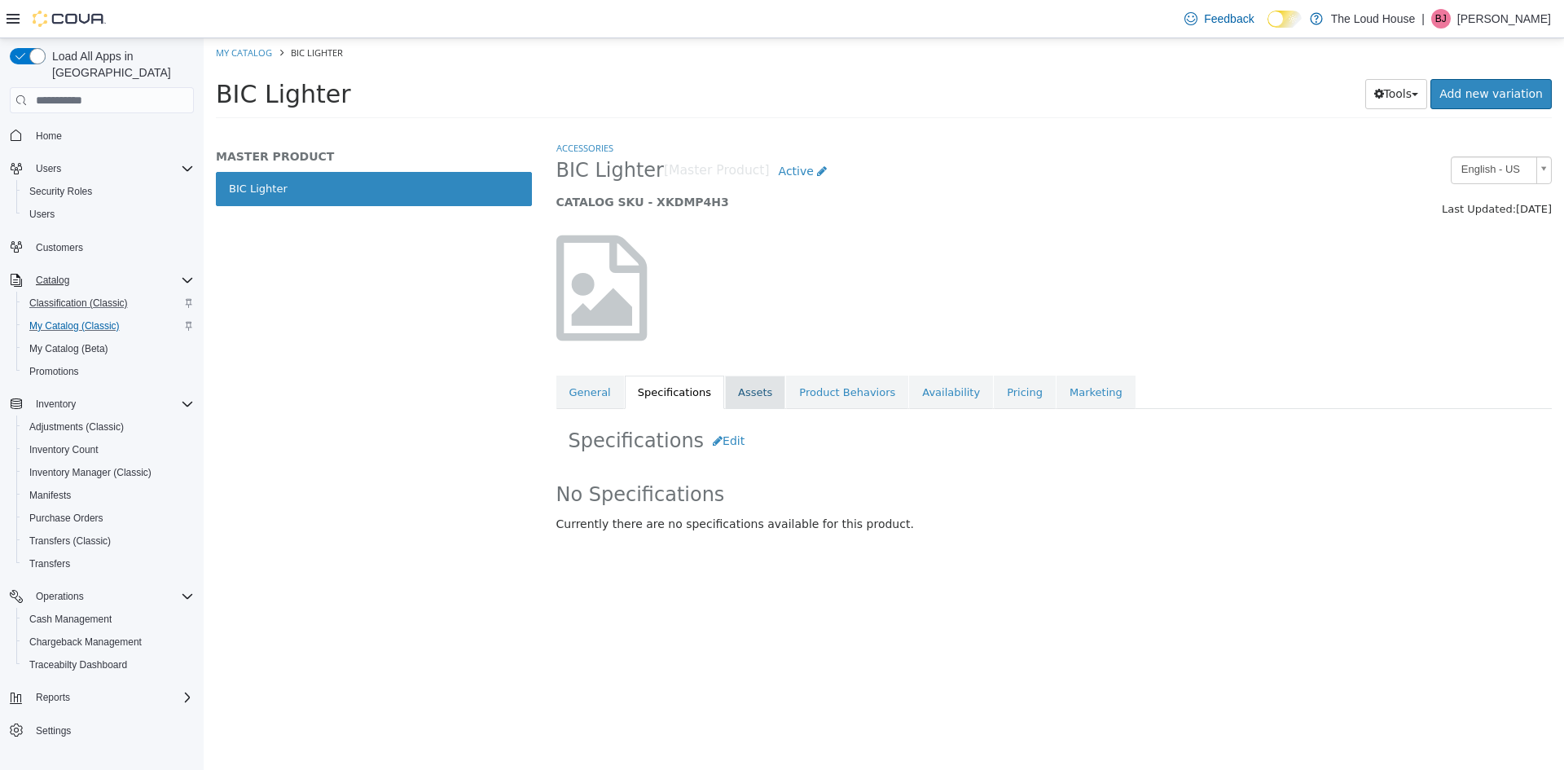
click at [741, 398] on link "Assets" at bounding box center [755, 393] width 60 height 34
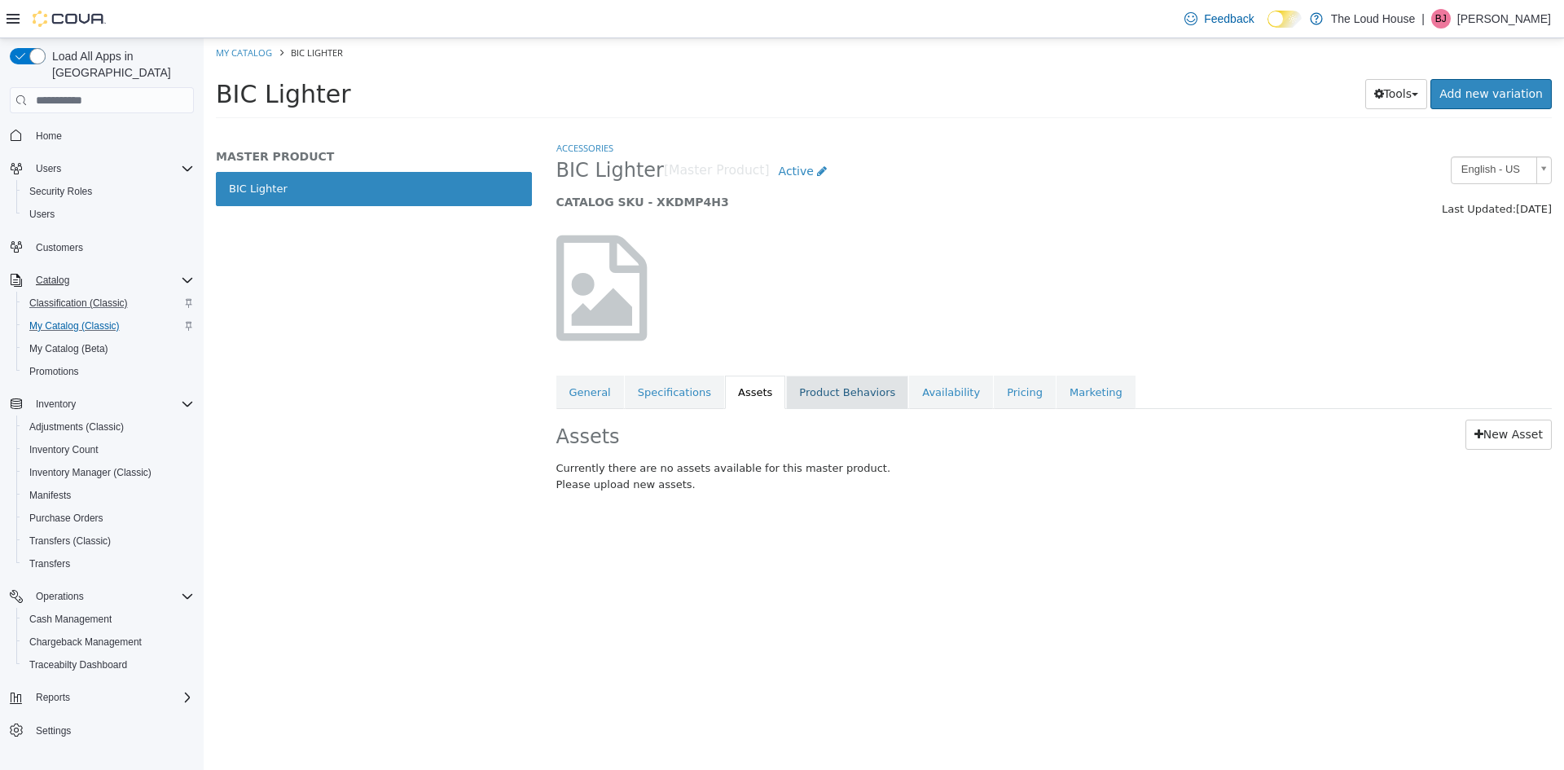
click at [786, 402] on link "Product Behaviors" at bounding box center [847, 393] width 122 height 34
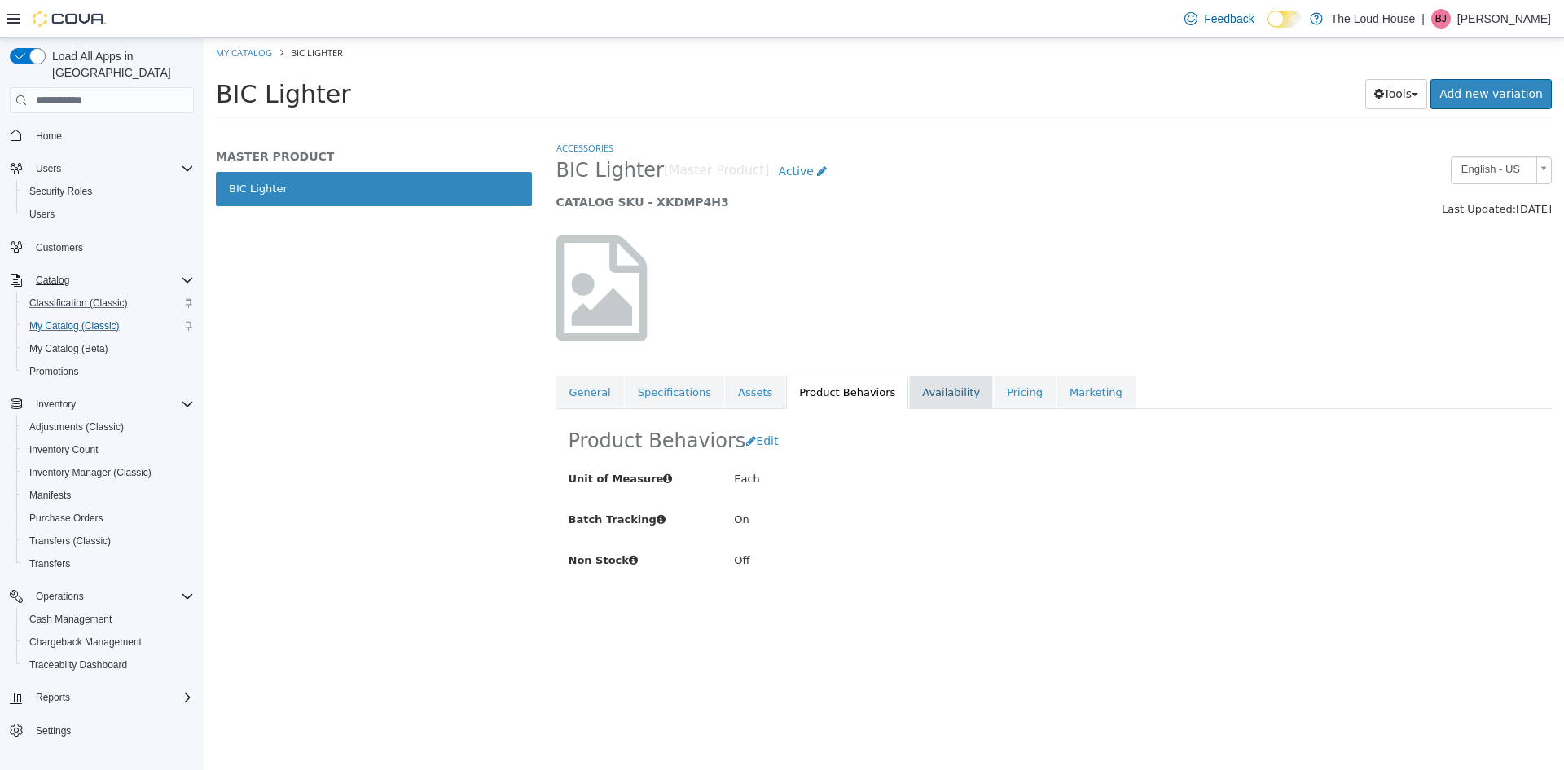
click at [939, 386] on link "Availability" at bounding box center [951, 393] width 84 height 34
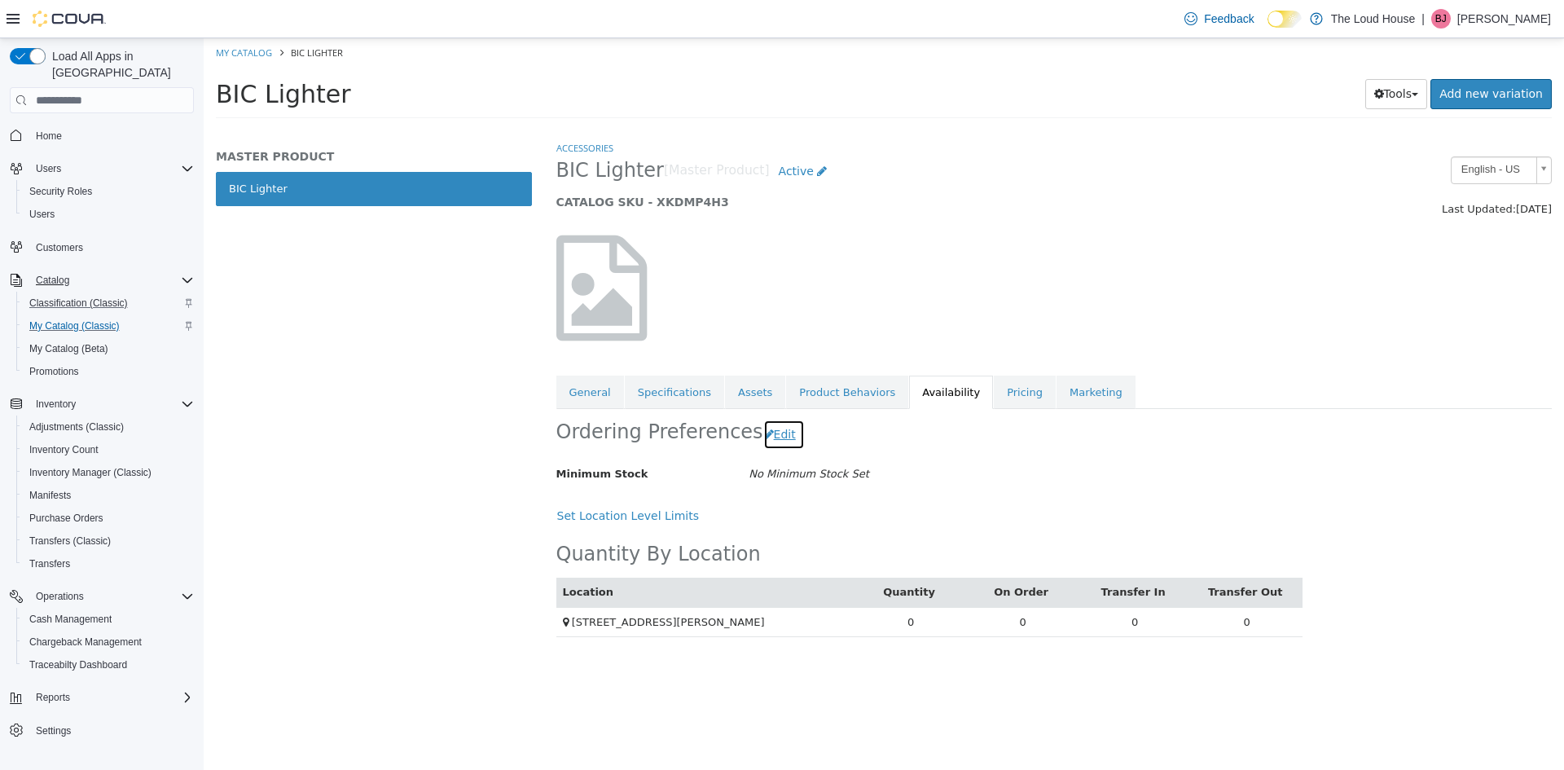
click at [777, 444] on button "Edit" at bounding box center [784, 435] width 42 height 30
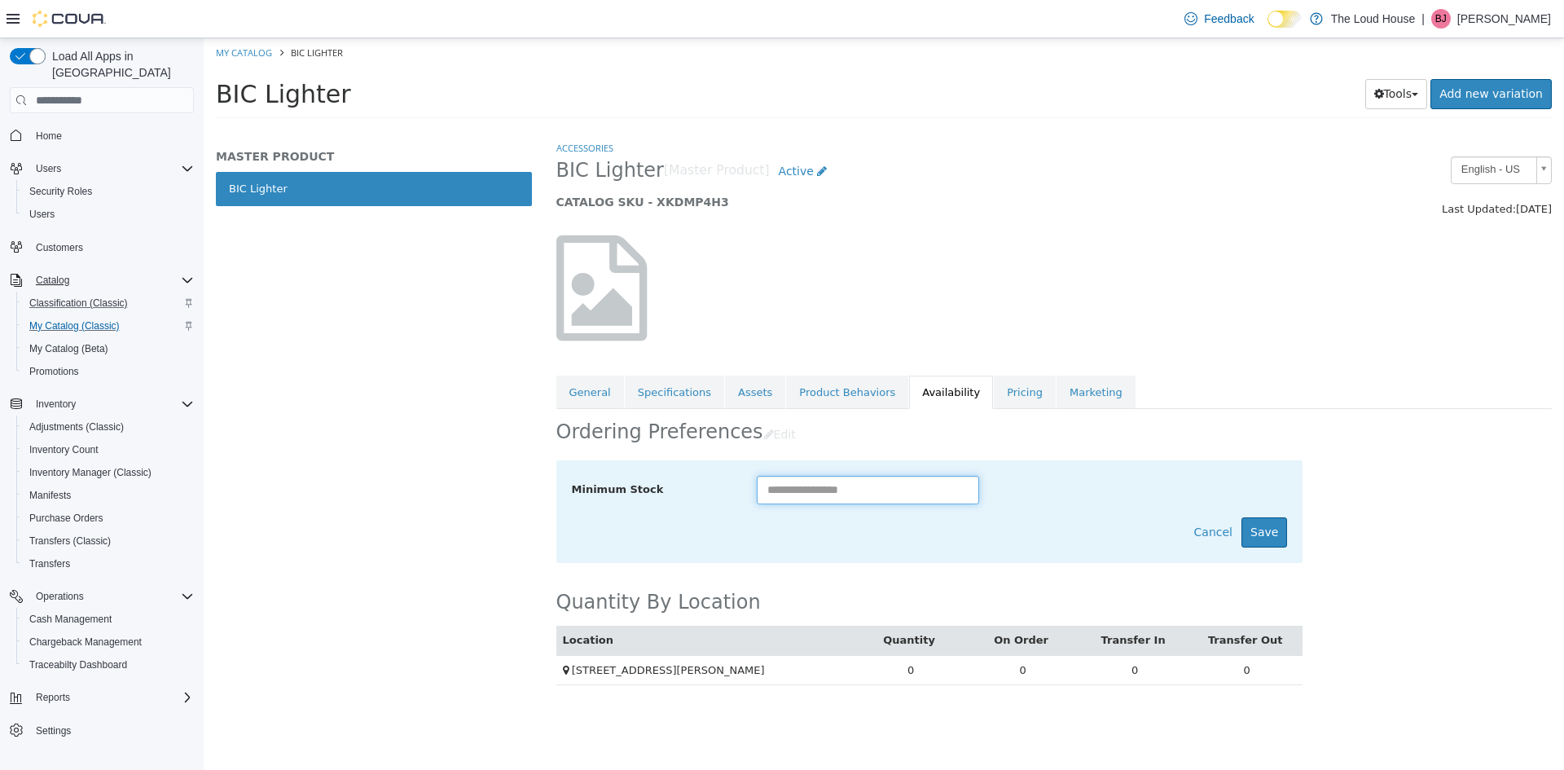
click at [806, 494] on input "text" at bounding box center [868, 490] width 222 height 29
type input "*"
click at [1258, 541] on button "Save" at bounding box center [1264, 532] width 46 height 30
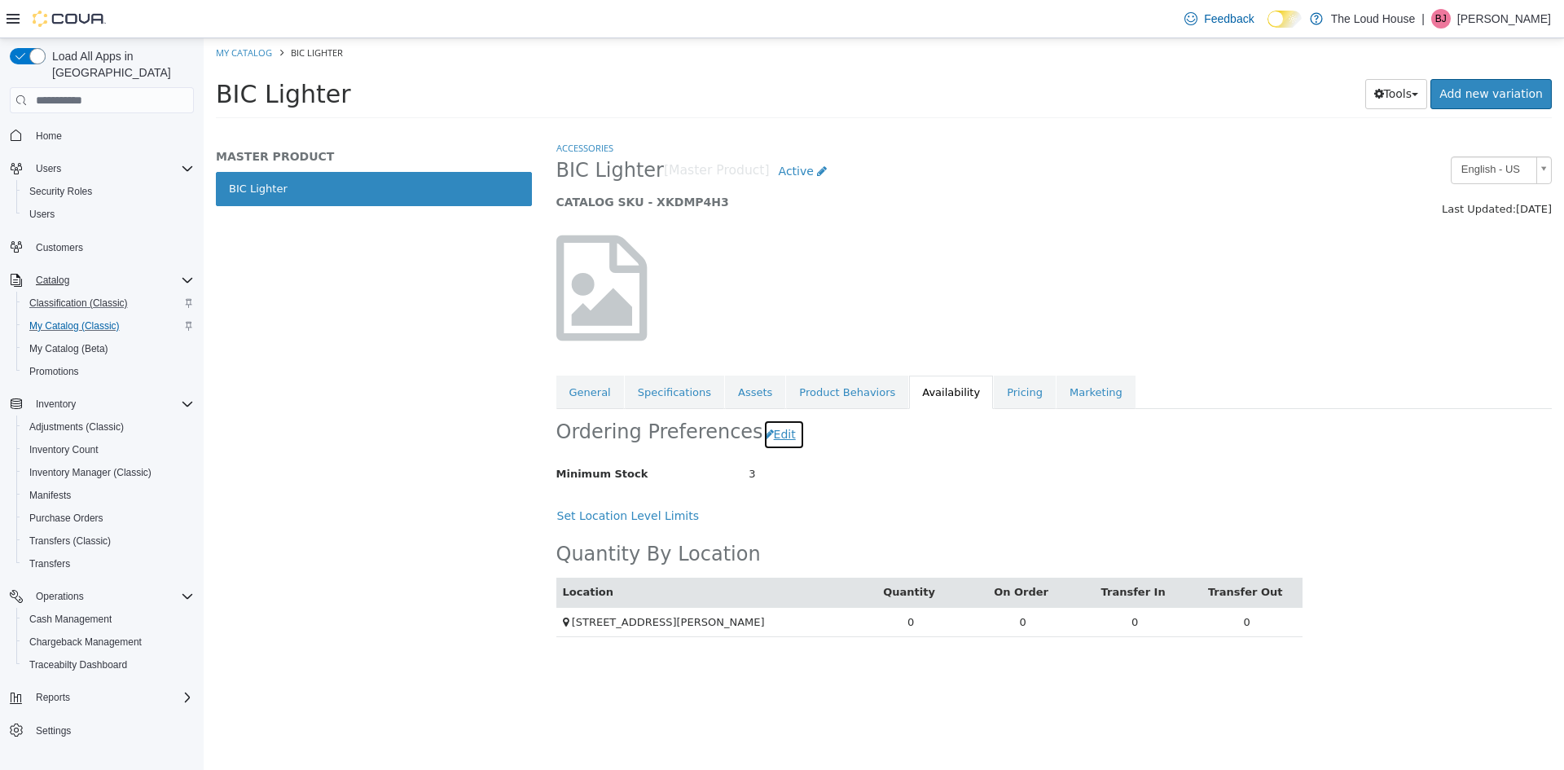
click at [784, 428] on button "Edit" at bounding box center [784, 435] width 42 height 30
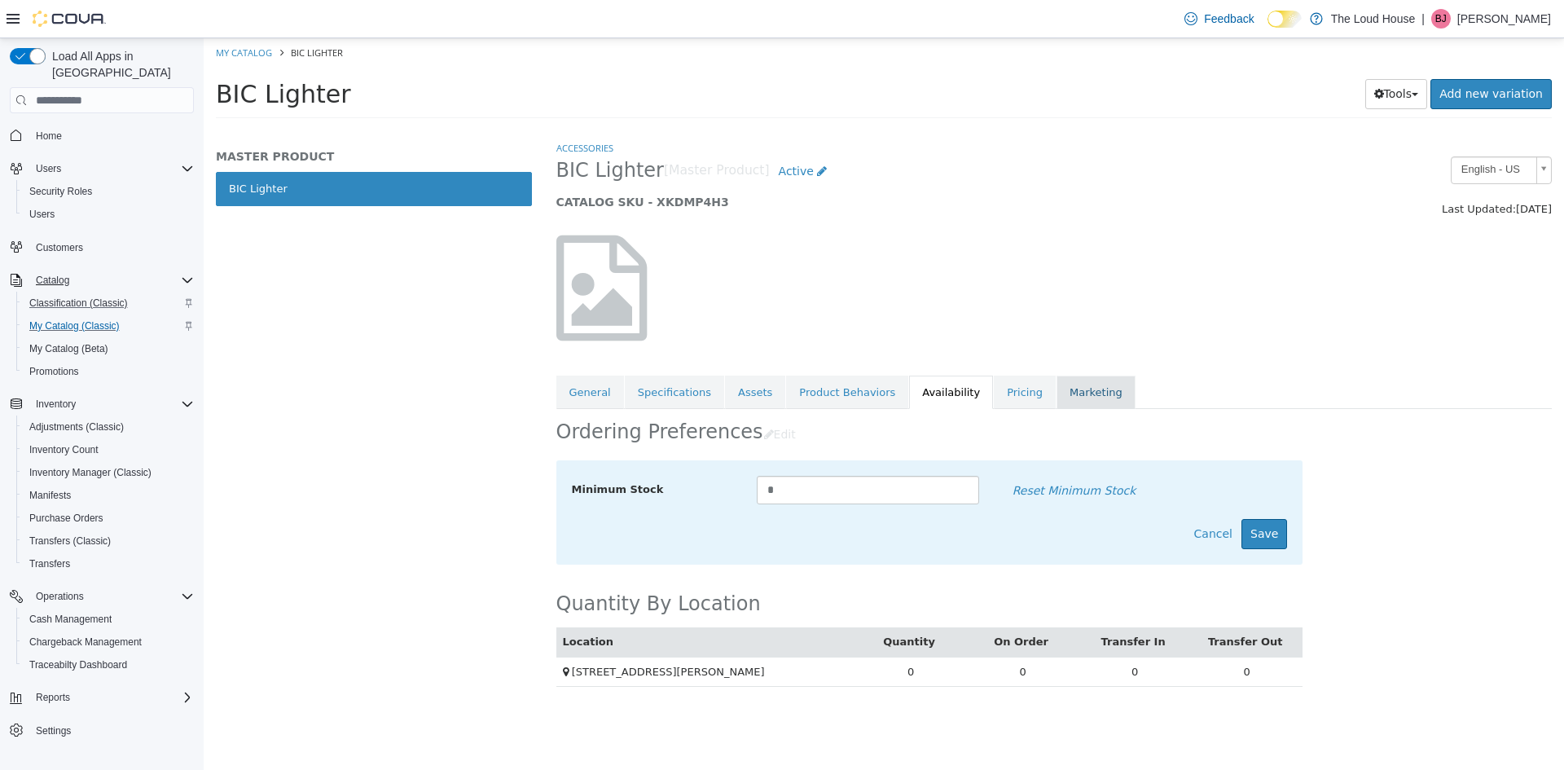
click at [1057, 399] on link "Marketing" at bounding box center [1096, 393] width 79 height 34
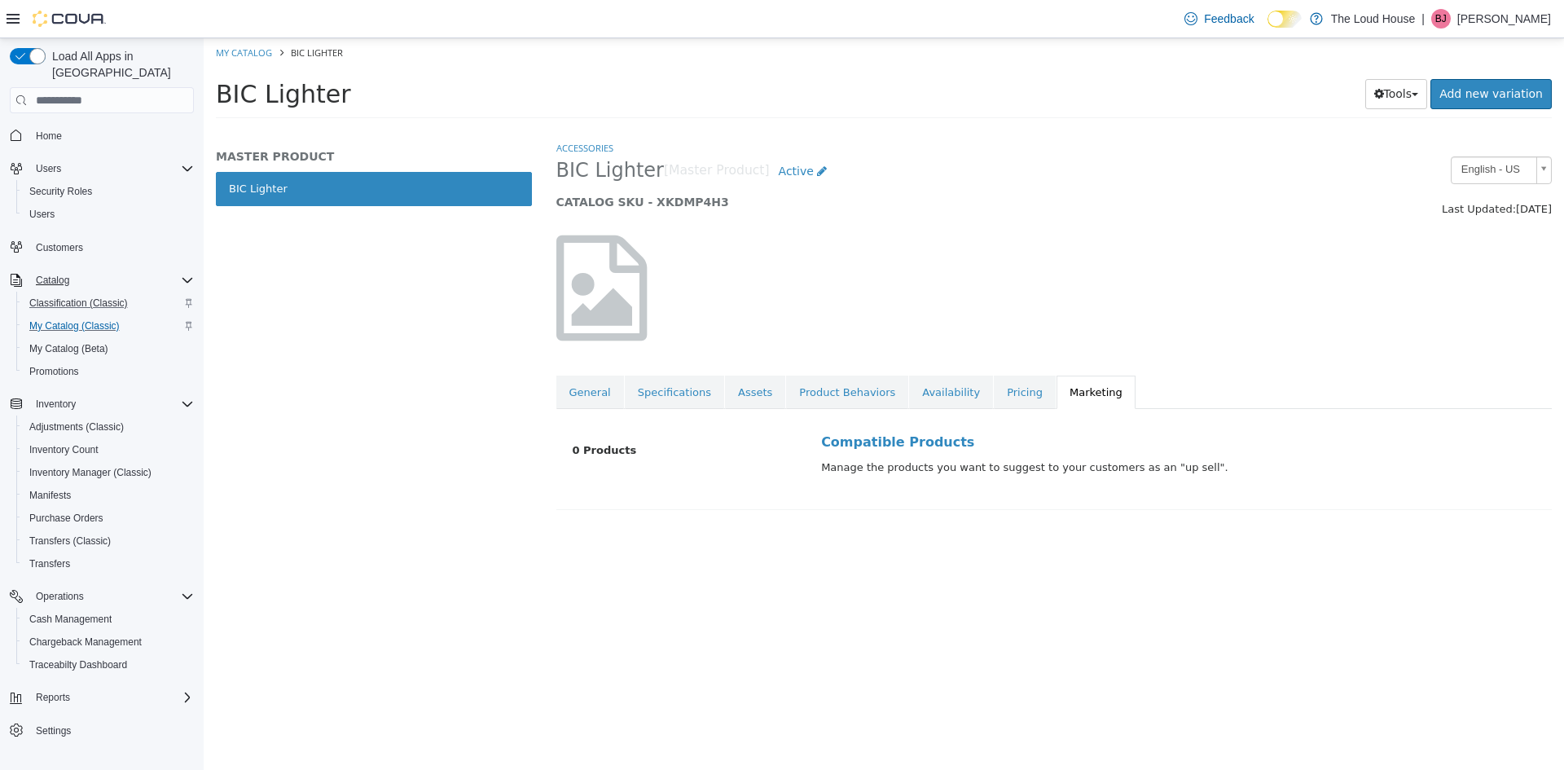
click at [272, 59] on ol "My Catalog BIC Lighter" at bounding box center [884, 52] width 1360 height 29
click at [262, 52] on link "My Catalog" at bounding box center [244, 52] width 56 height 12
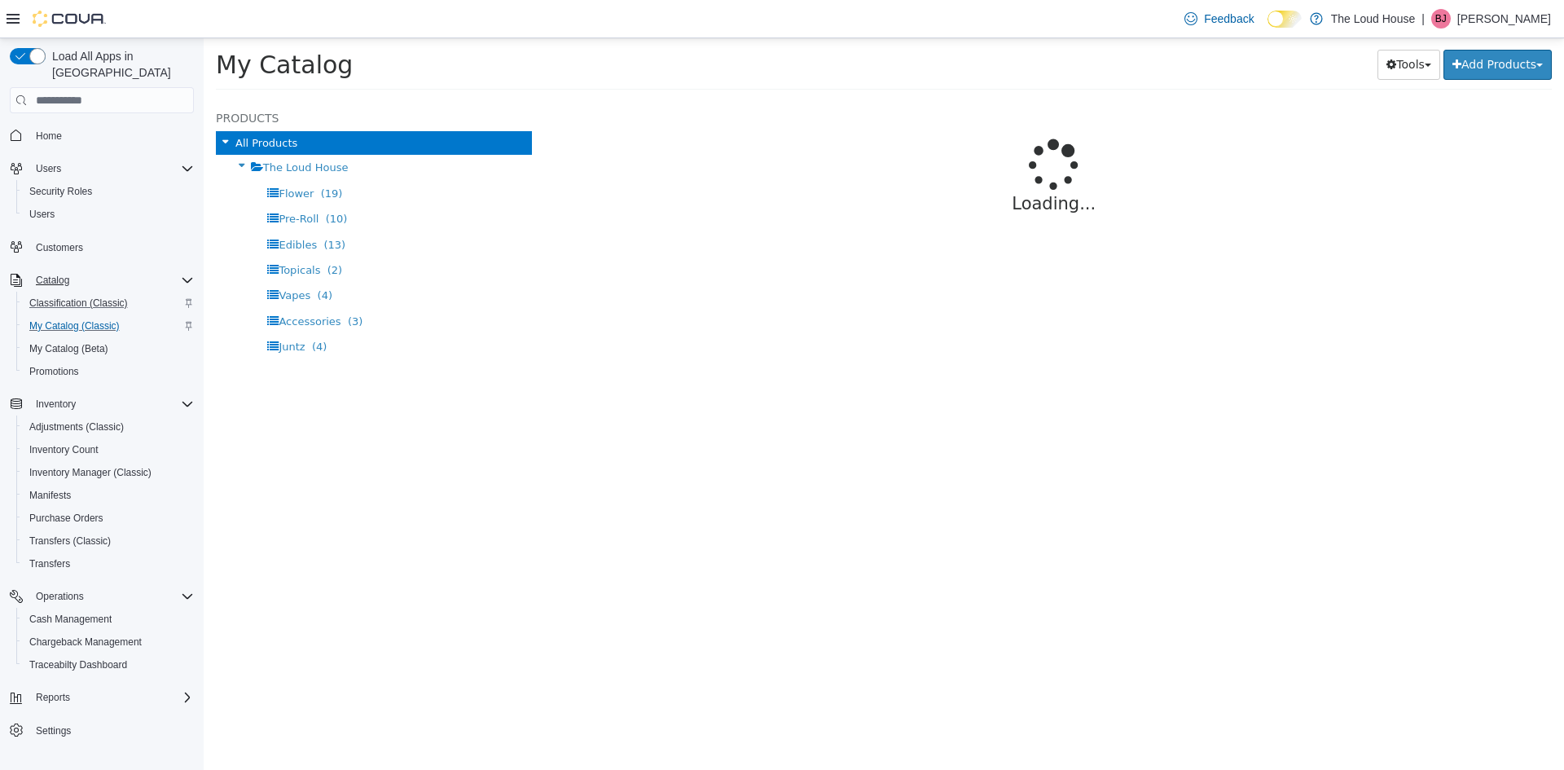
select select "**********"
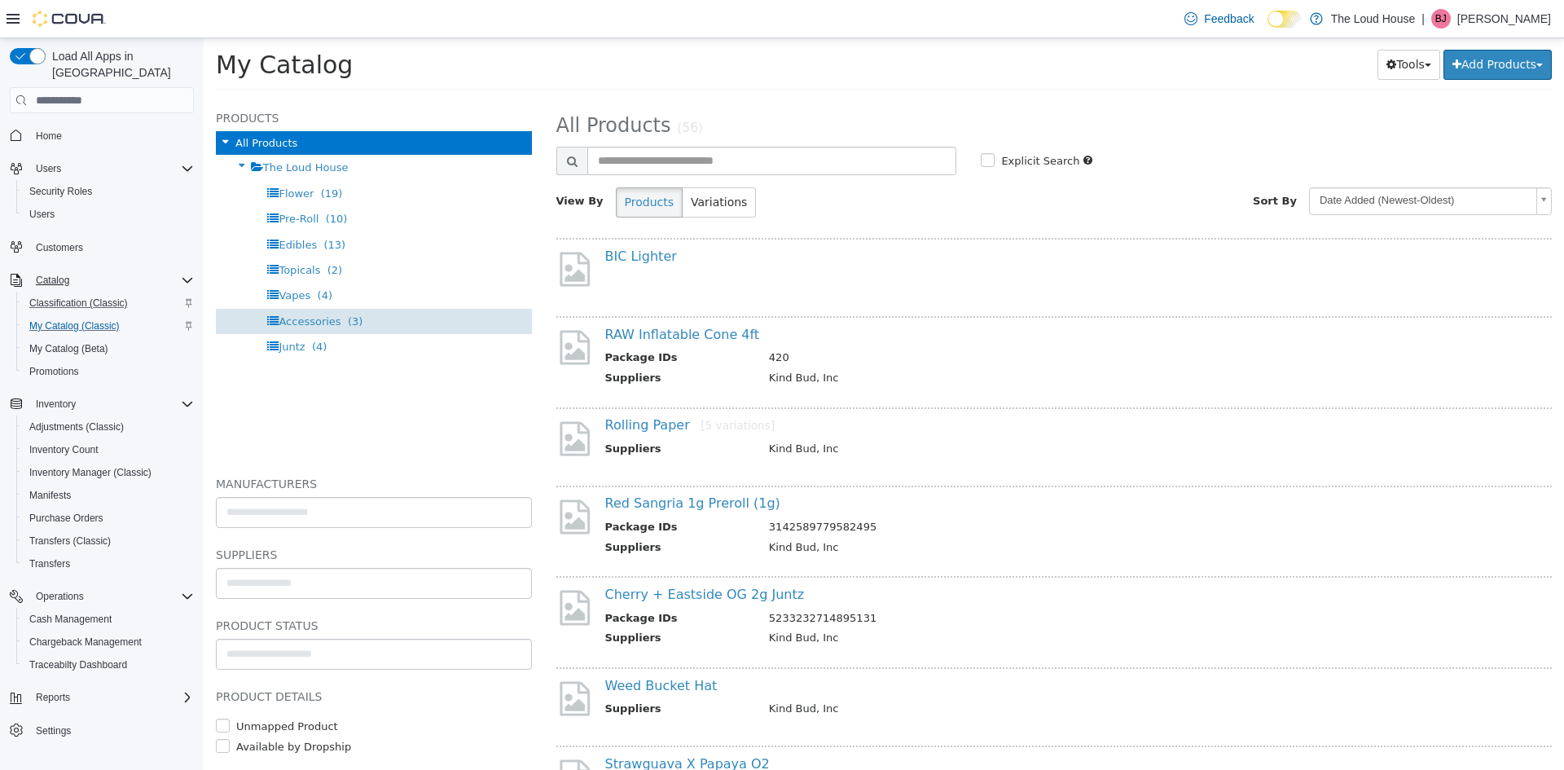
click at [338, 330] on div "Accessories (3)" at bounding box center [374, 321] width 316 height 25
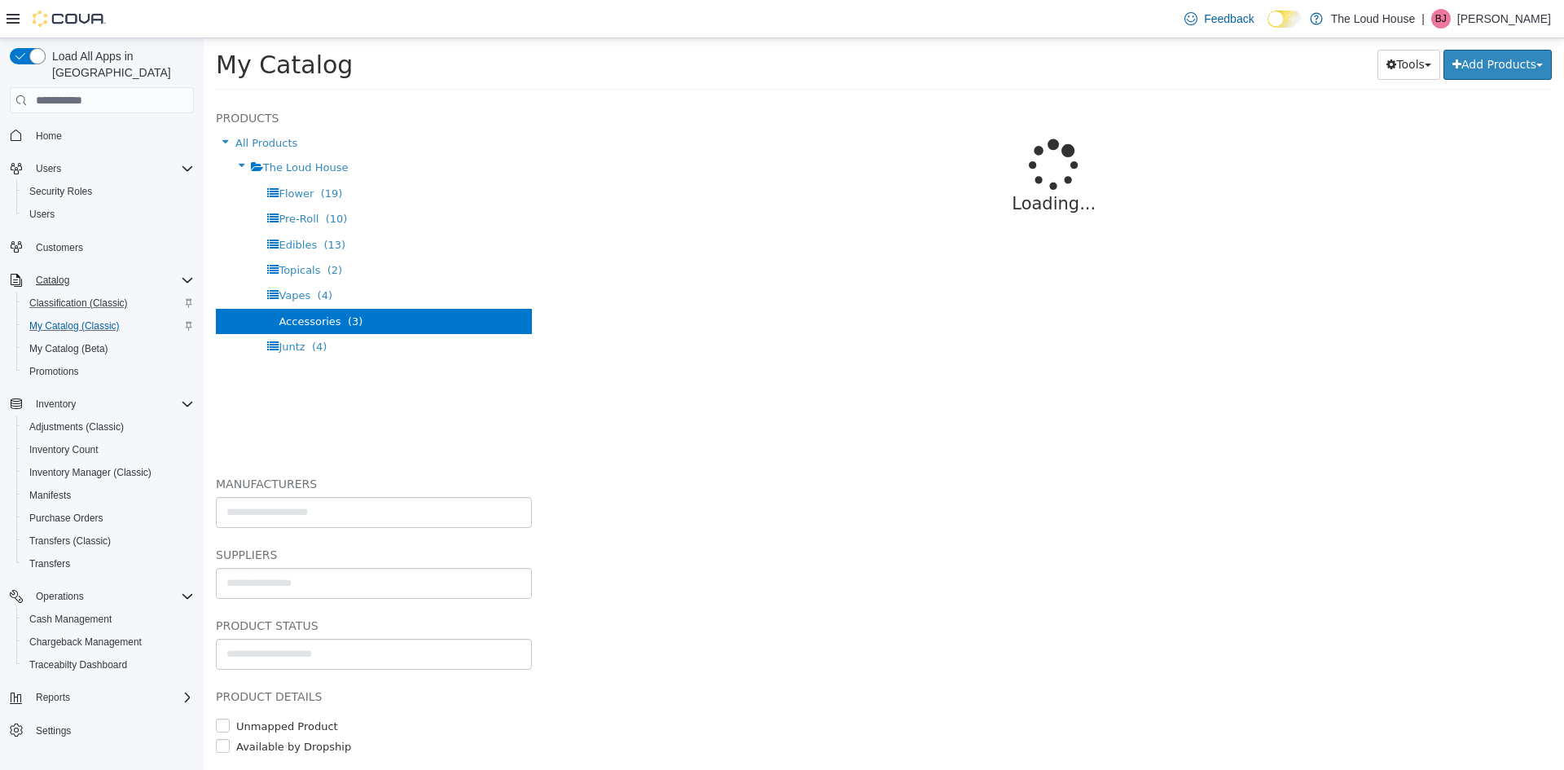
select select "**********"
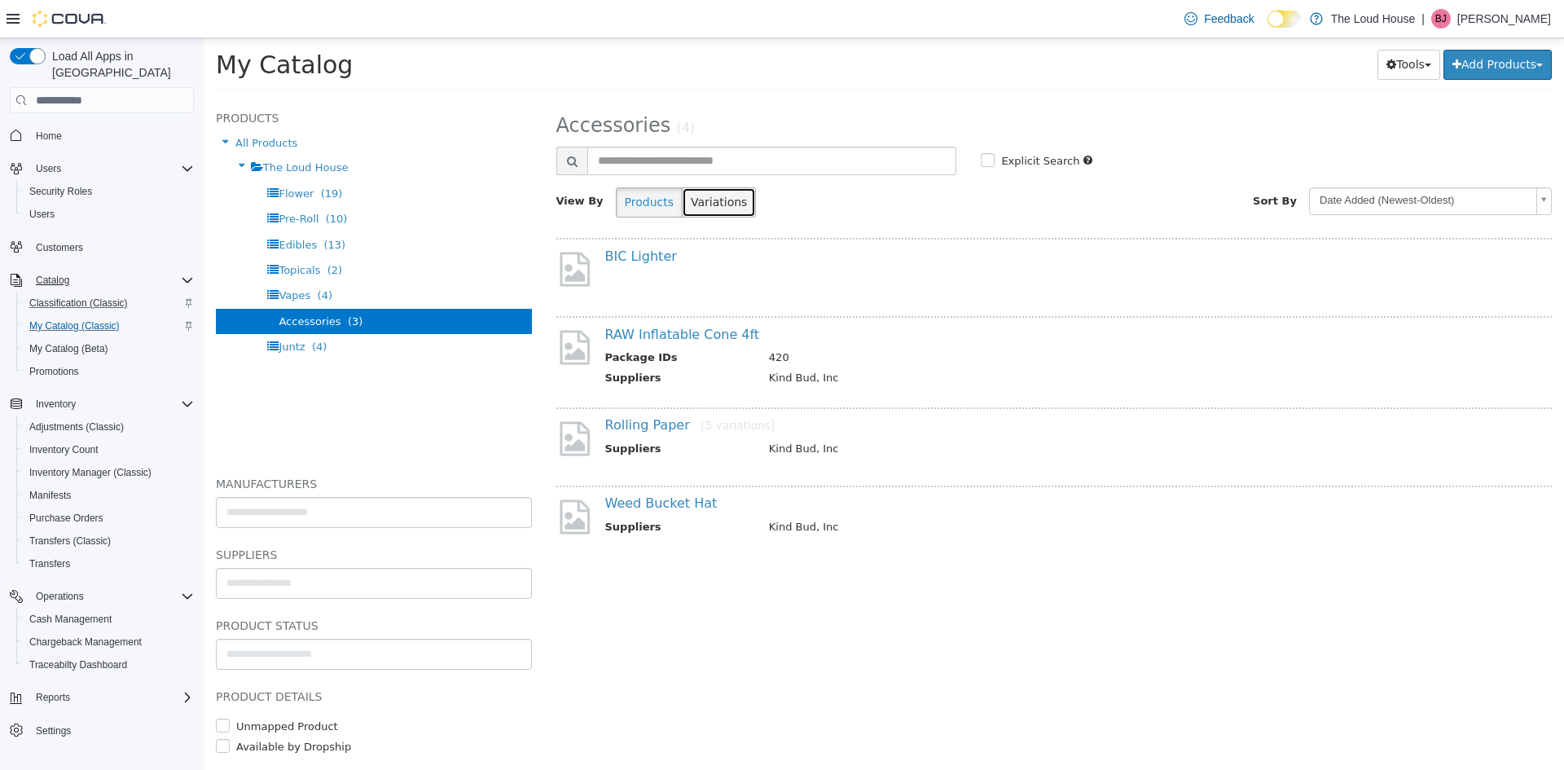
click at [711, 204] on button "Variations" at bounding box center [719, 202] width 74 height 30
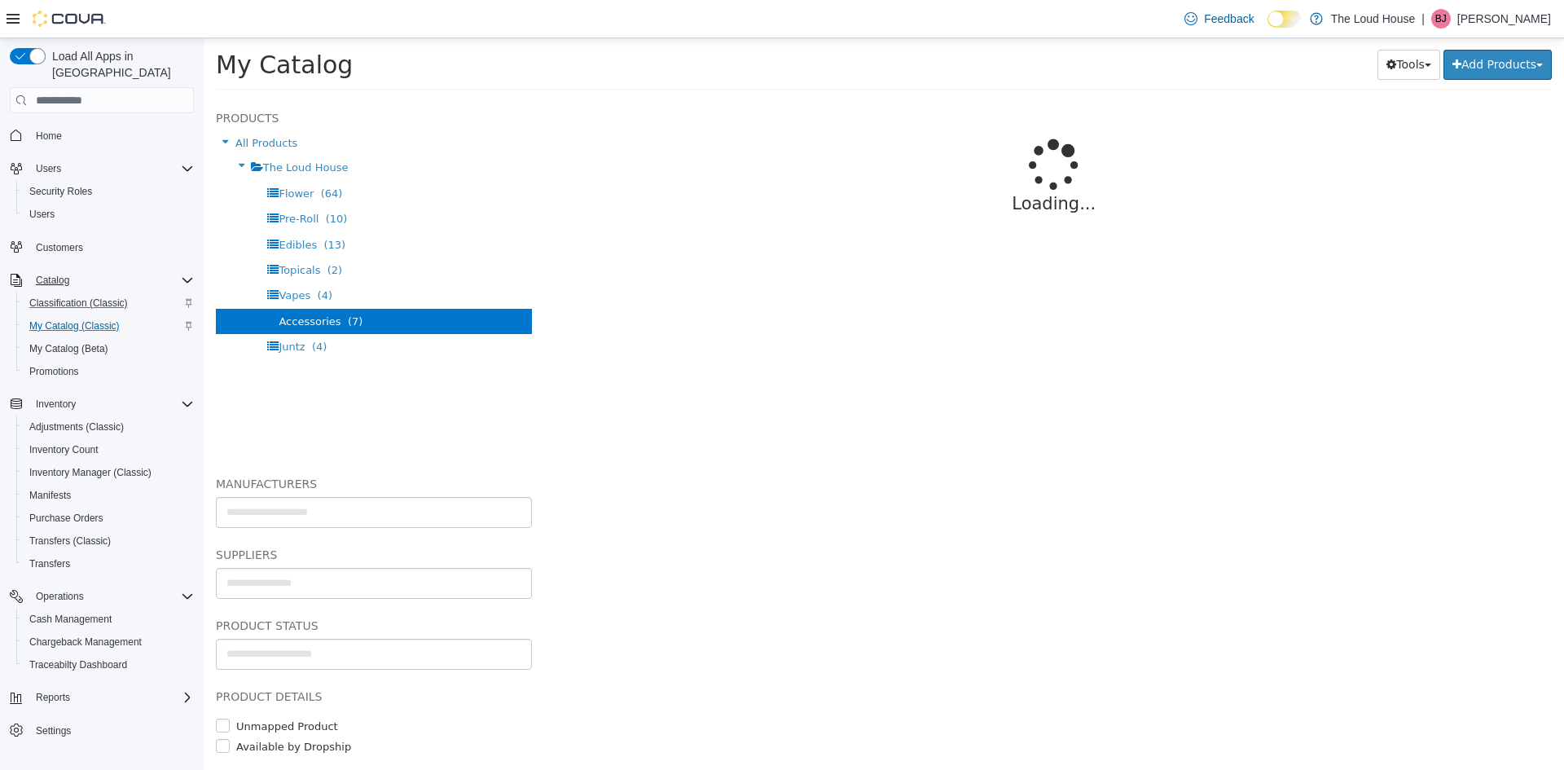
select select "**********"
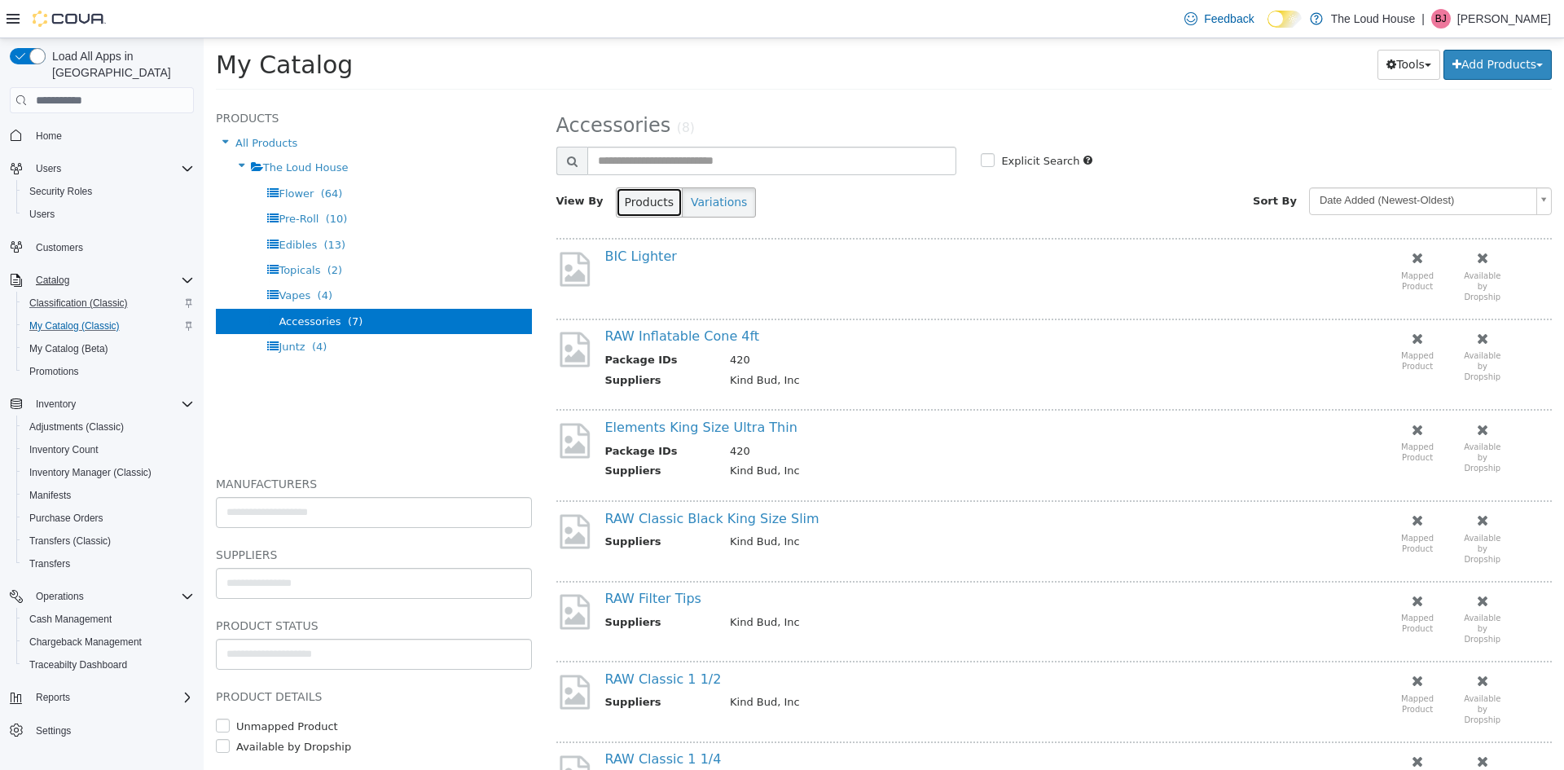
click at [670, 204] on button "Products" at bounding box center [649, 202] width 67 height 30
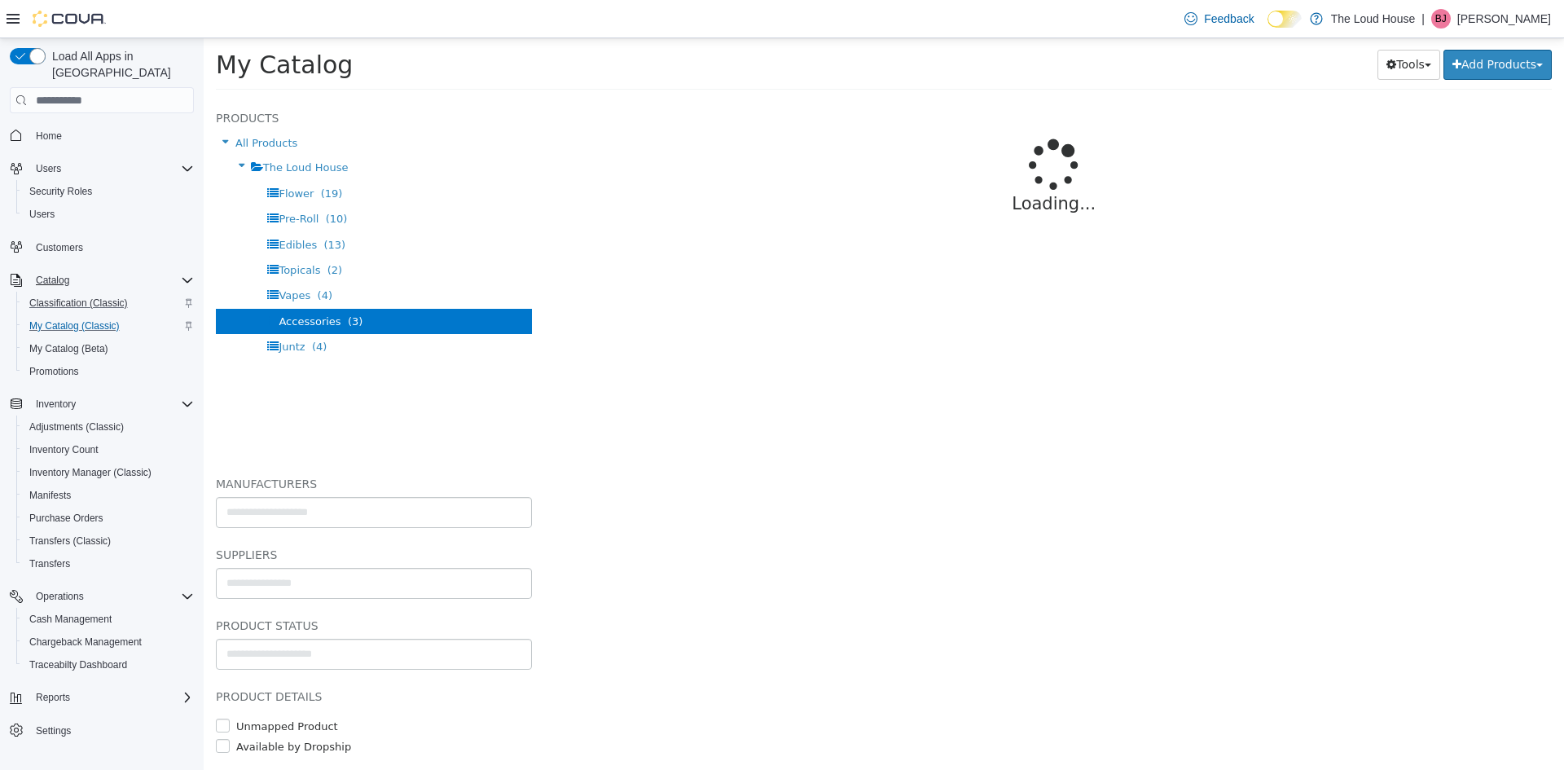
select select "**********"
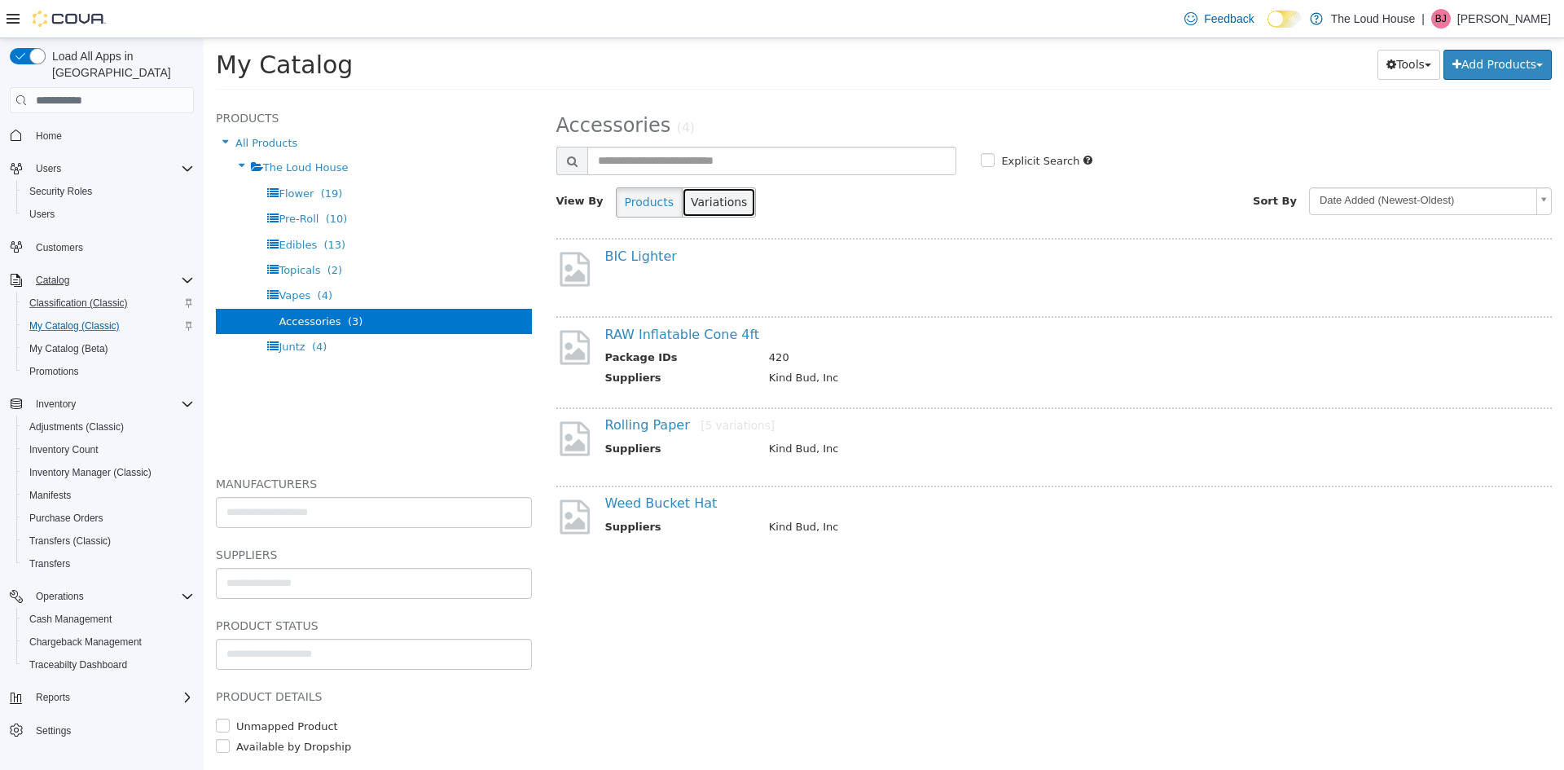
click at [727, 190] on button "Variations" at bounding box center [719, 202] width 74 height 30
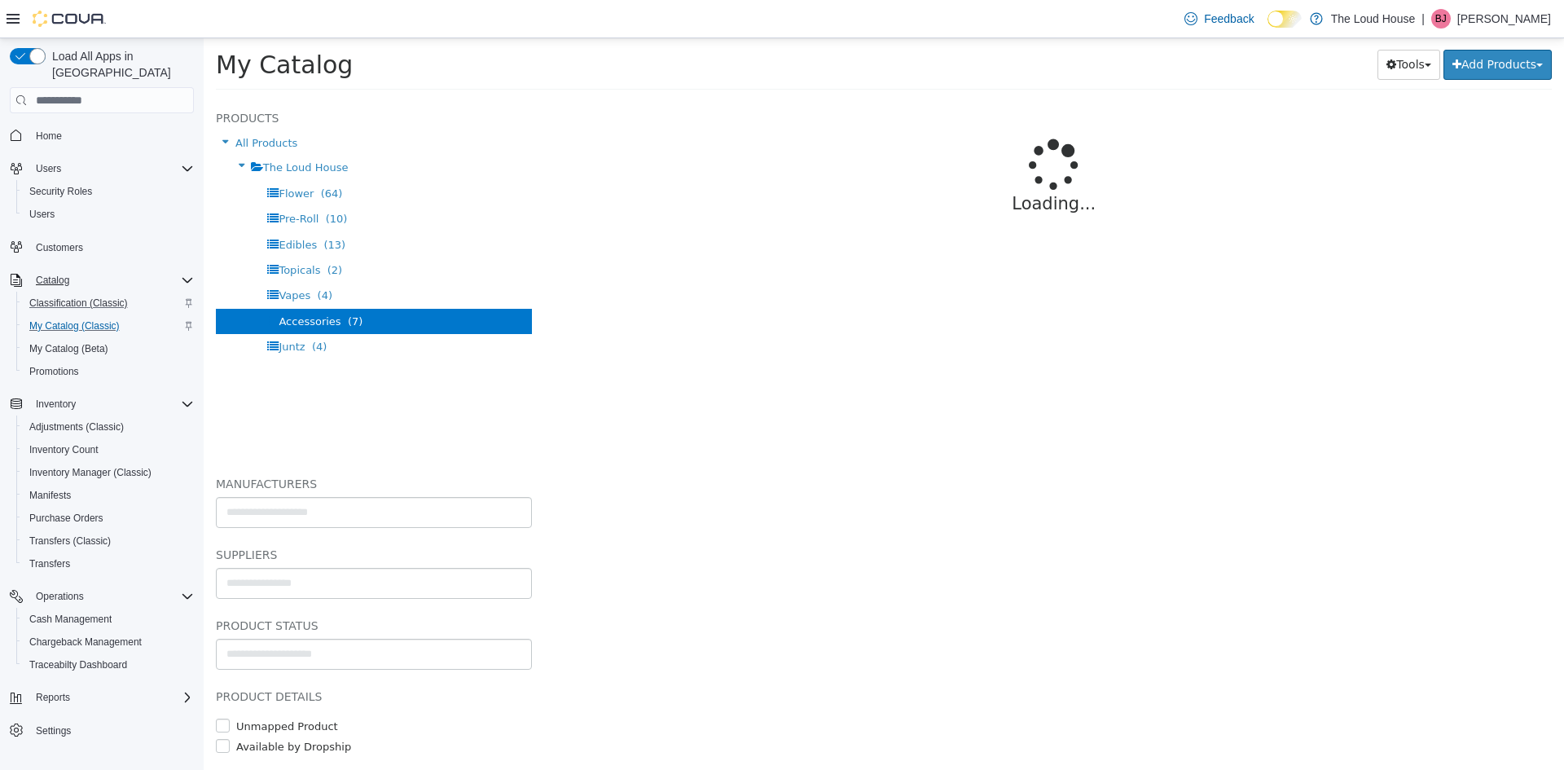
select select "**********"
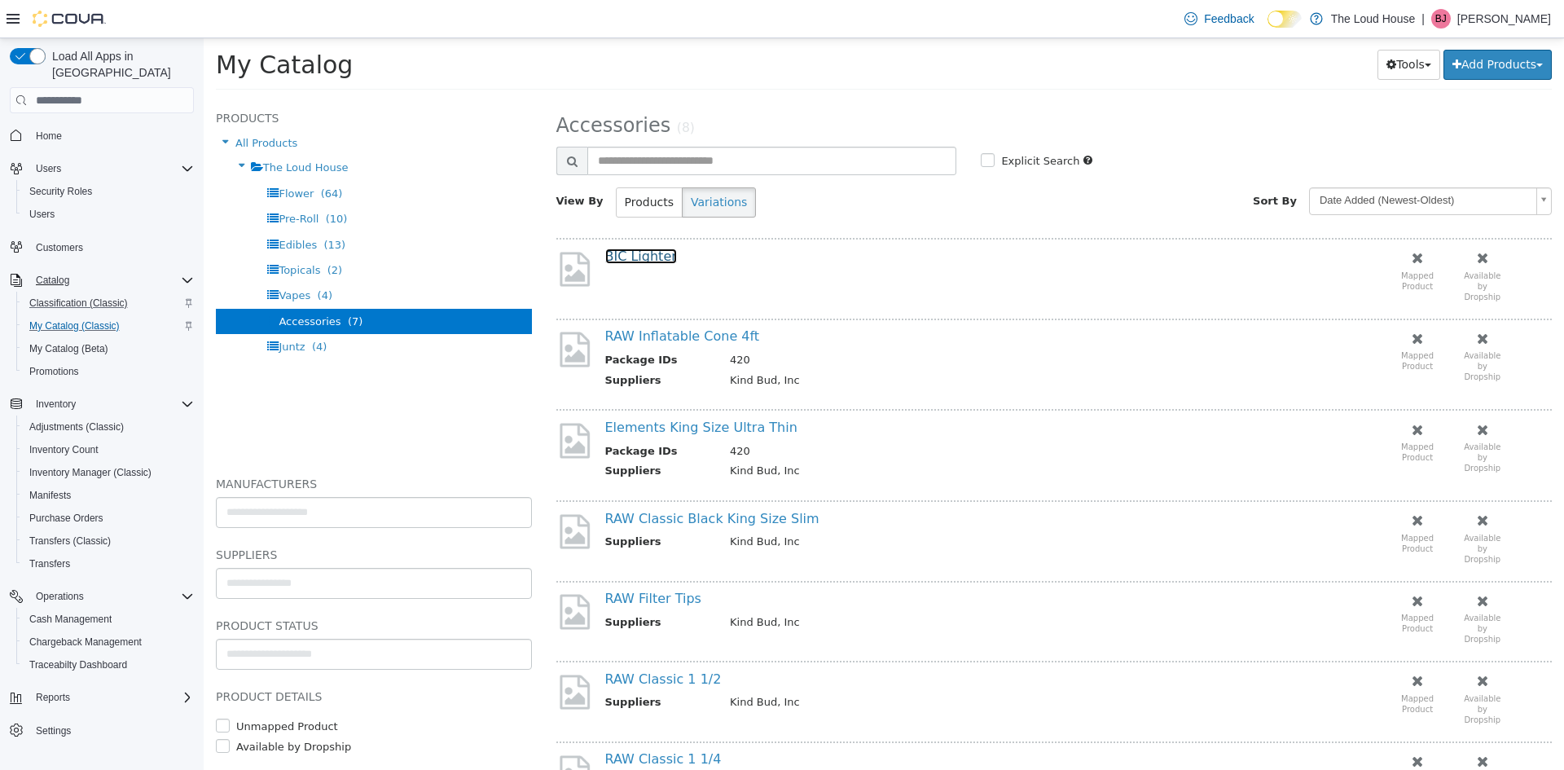
click at [626, 250] on link "BIC Lighter" at bounding box center [641, 255] width 72 height 15
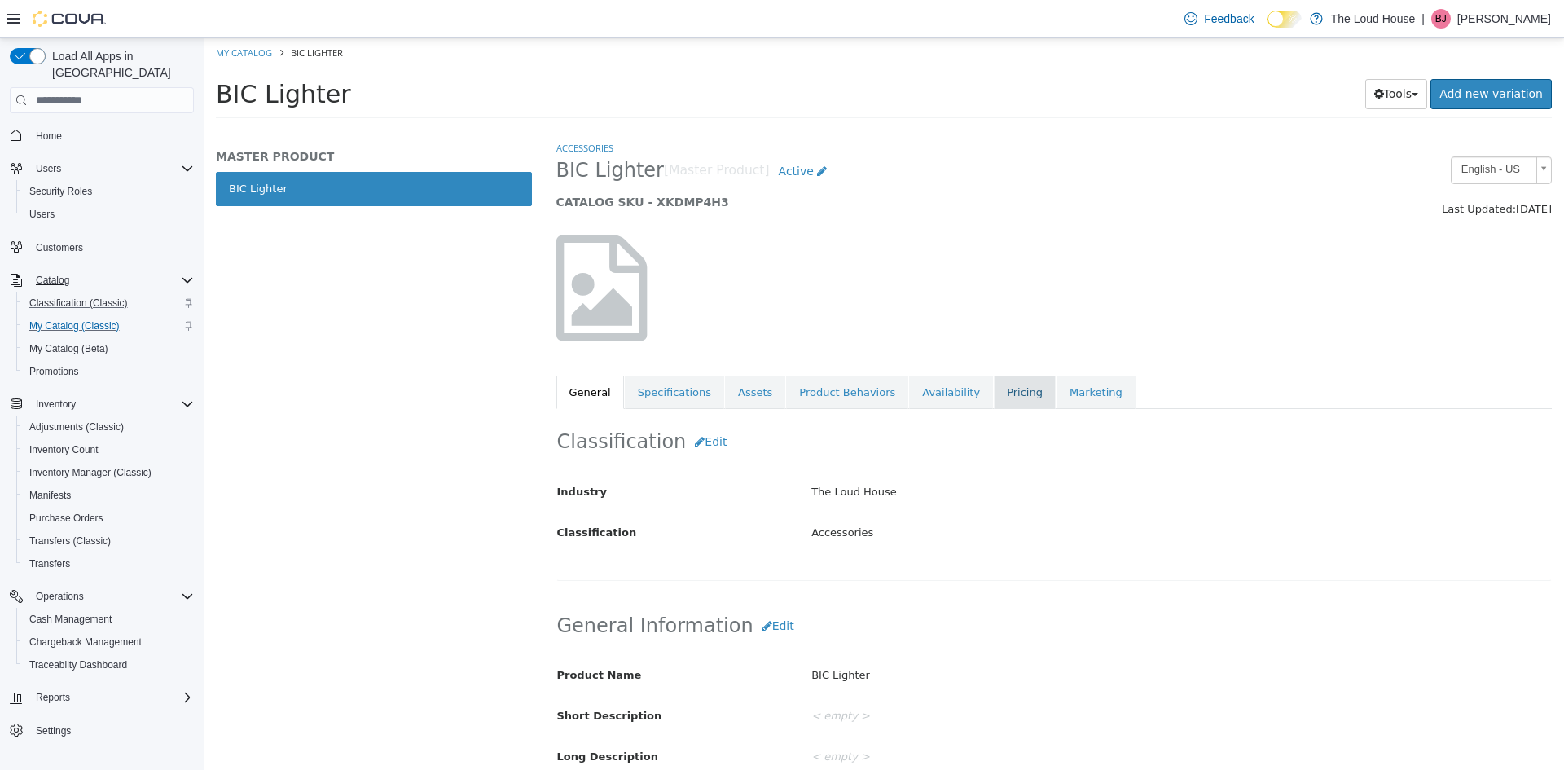
click at [994, 389] on link "Pricing" at bounding box center [1025, 393] width 62 height 34
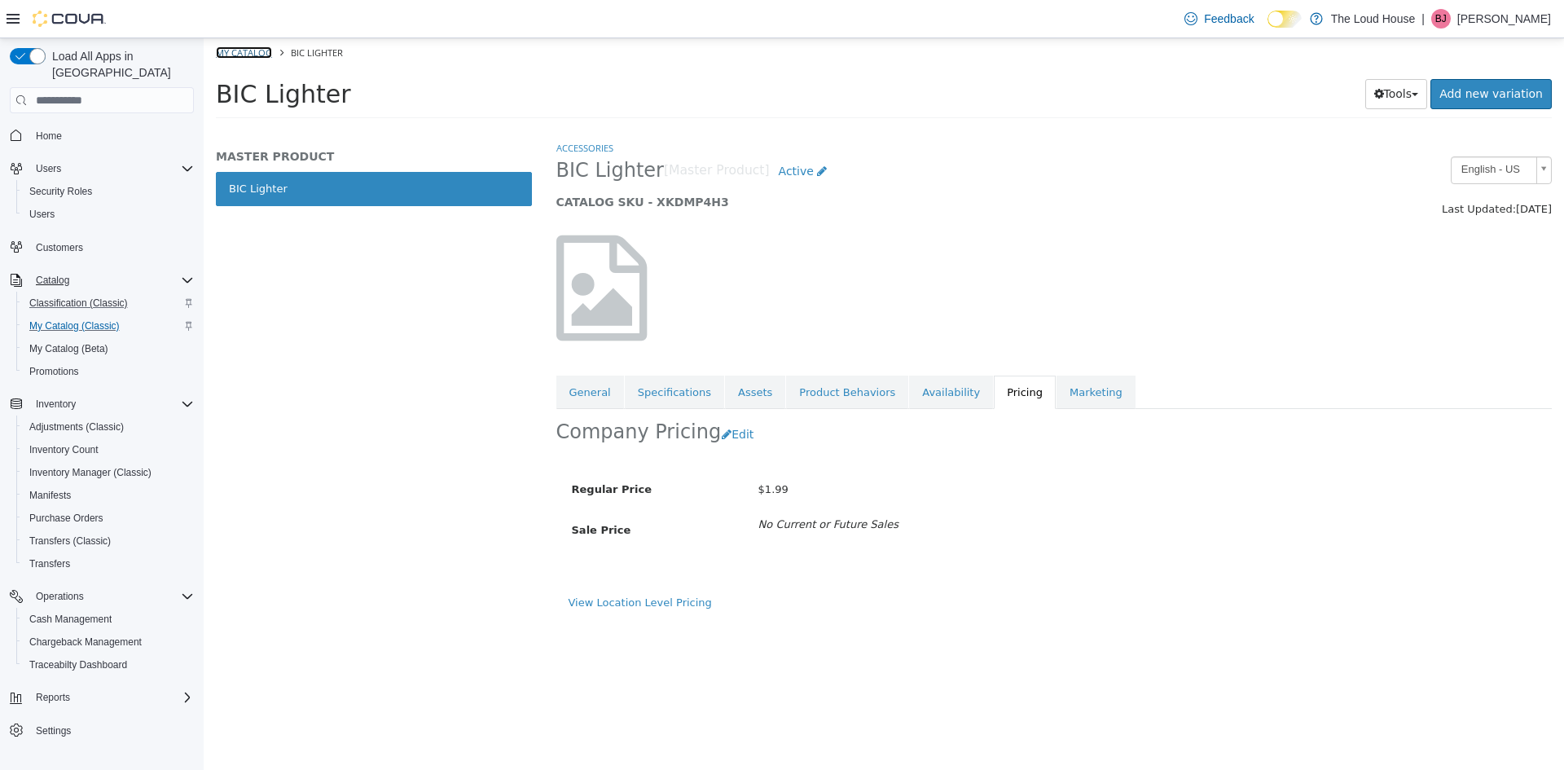
click at [247, 52] on link "My Catalog" at bounding box center [244, 52] width 56 height 12
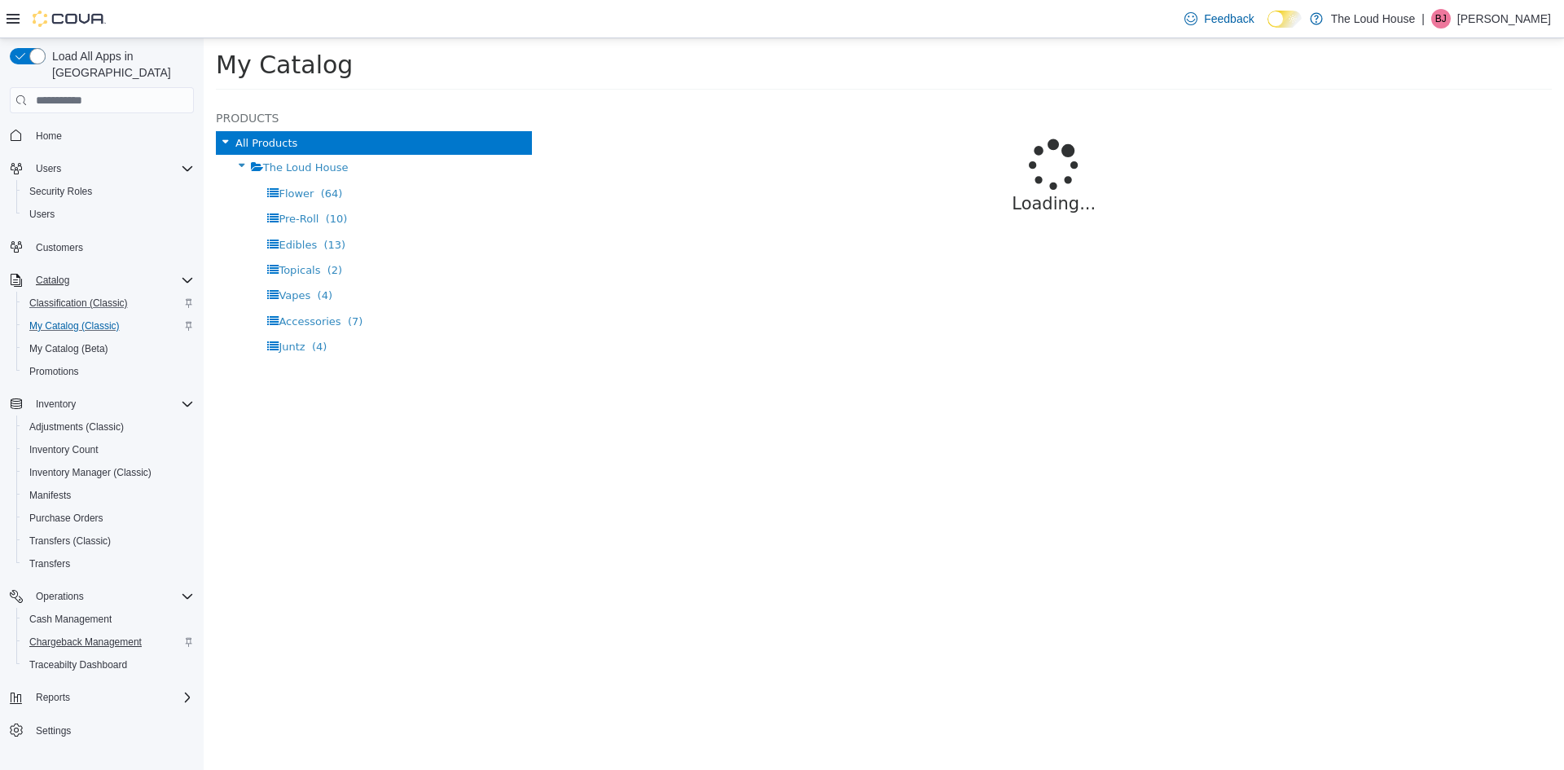
select select "**********"
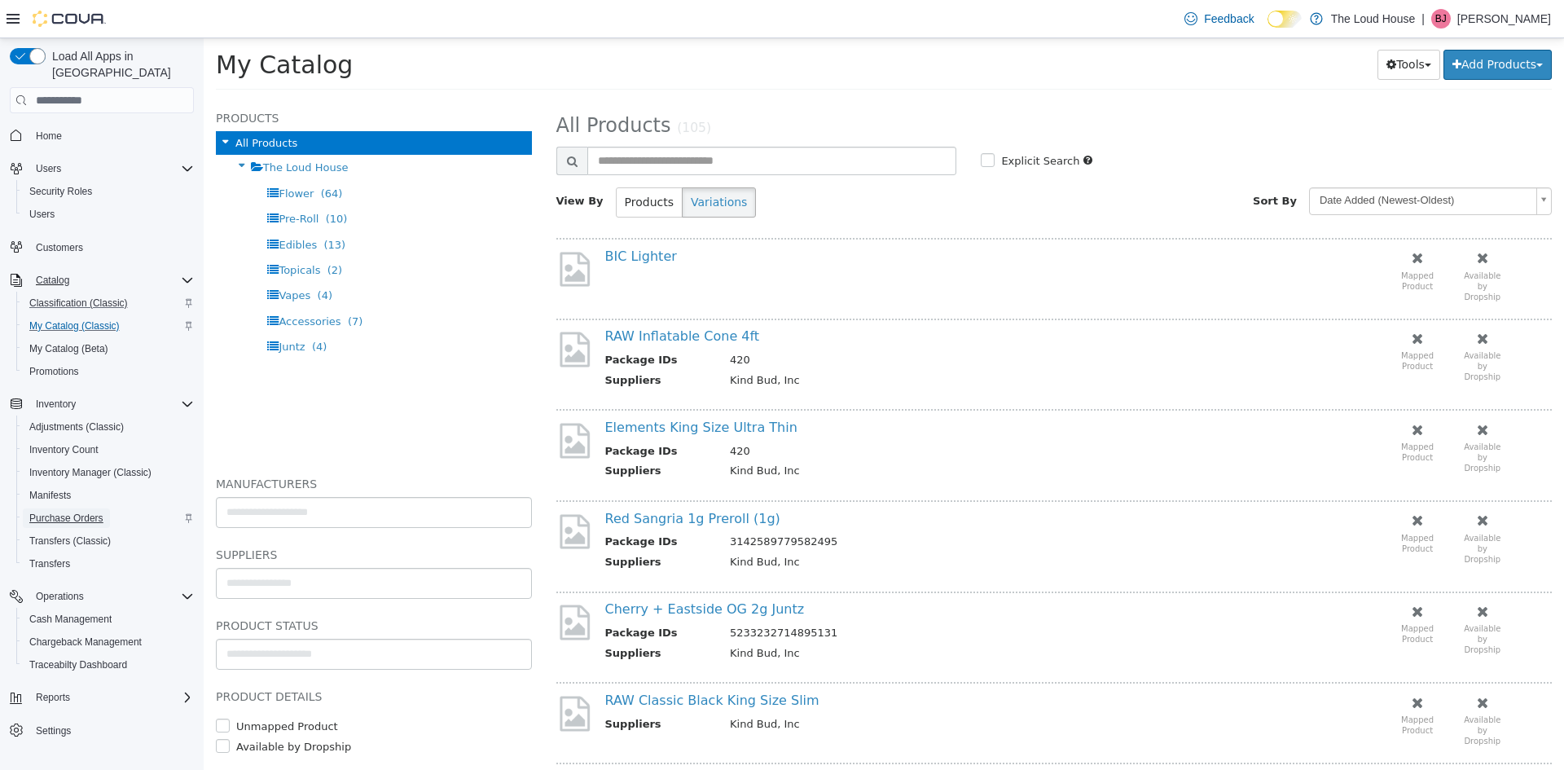
click at [69, 508] on span "Purchase Orders" at bounding box center [66, 518] width 74 height 20
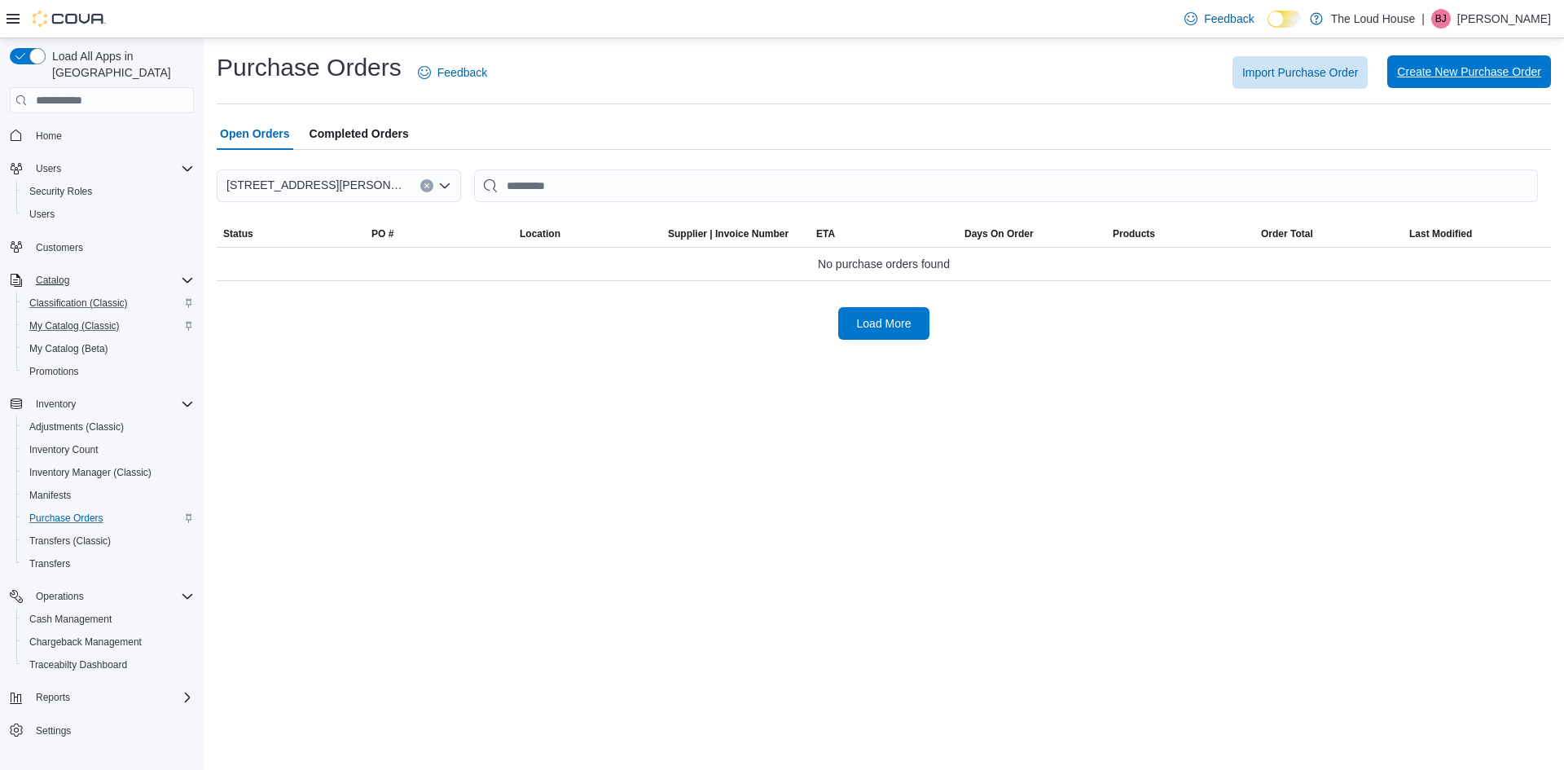
click at [1425, 68] on span "Create New Purchase Order" at bounding box center [1469, 72] width 144 height 16
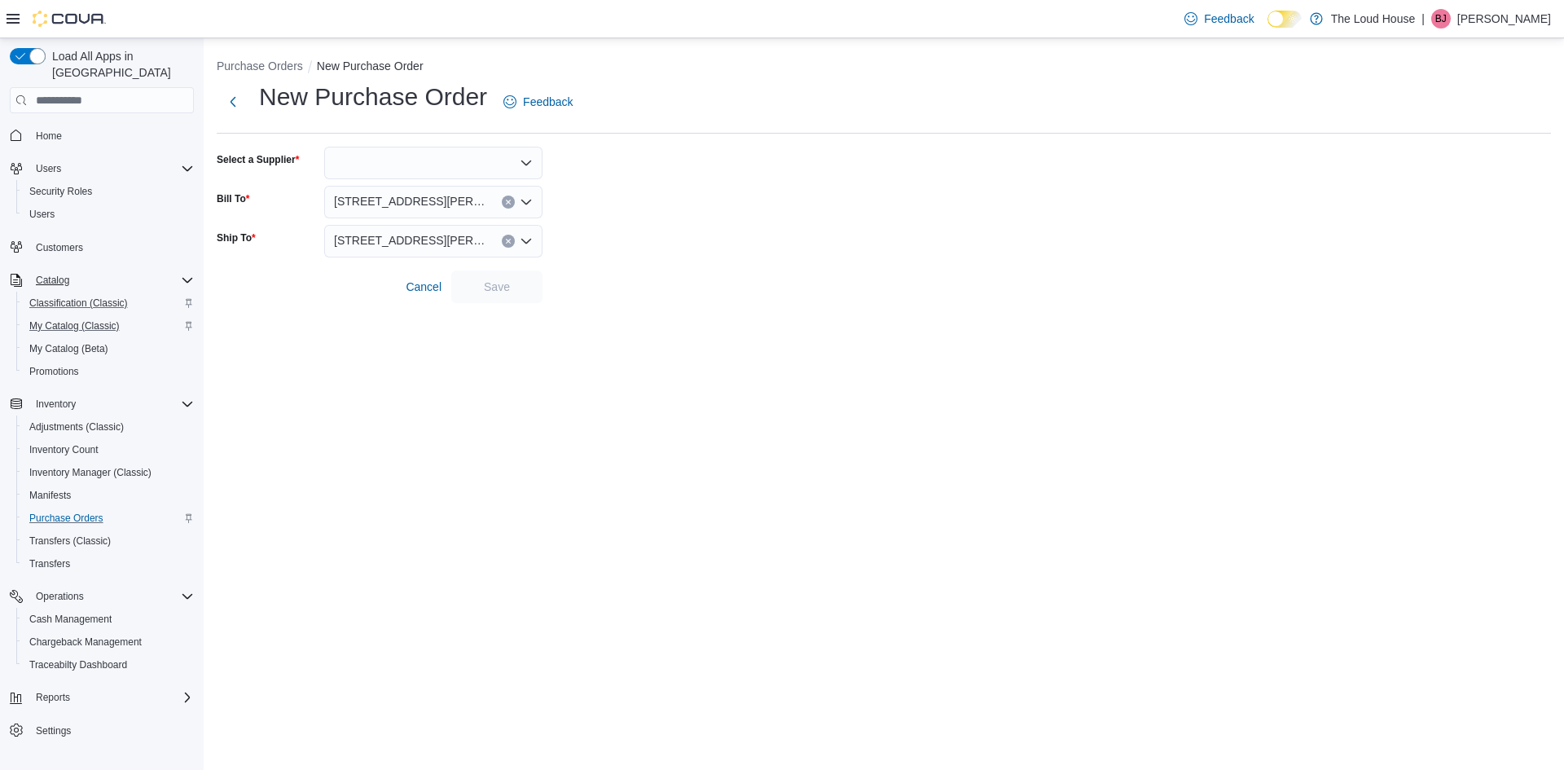
click at [530, 165] on icon "Open list of options" at bounding box center [526, 162] width 13 height 13
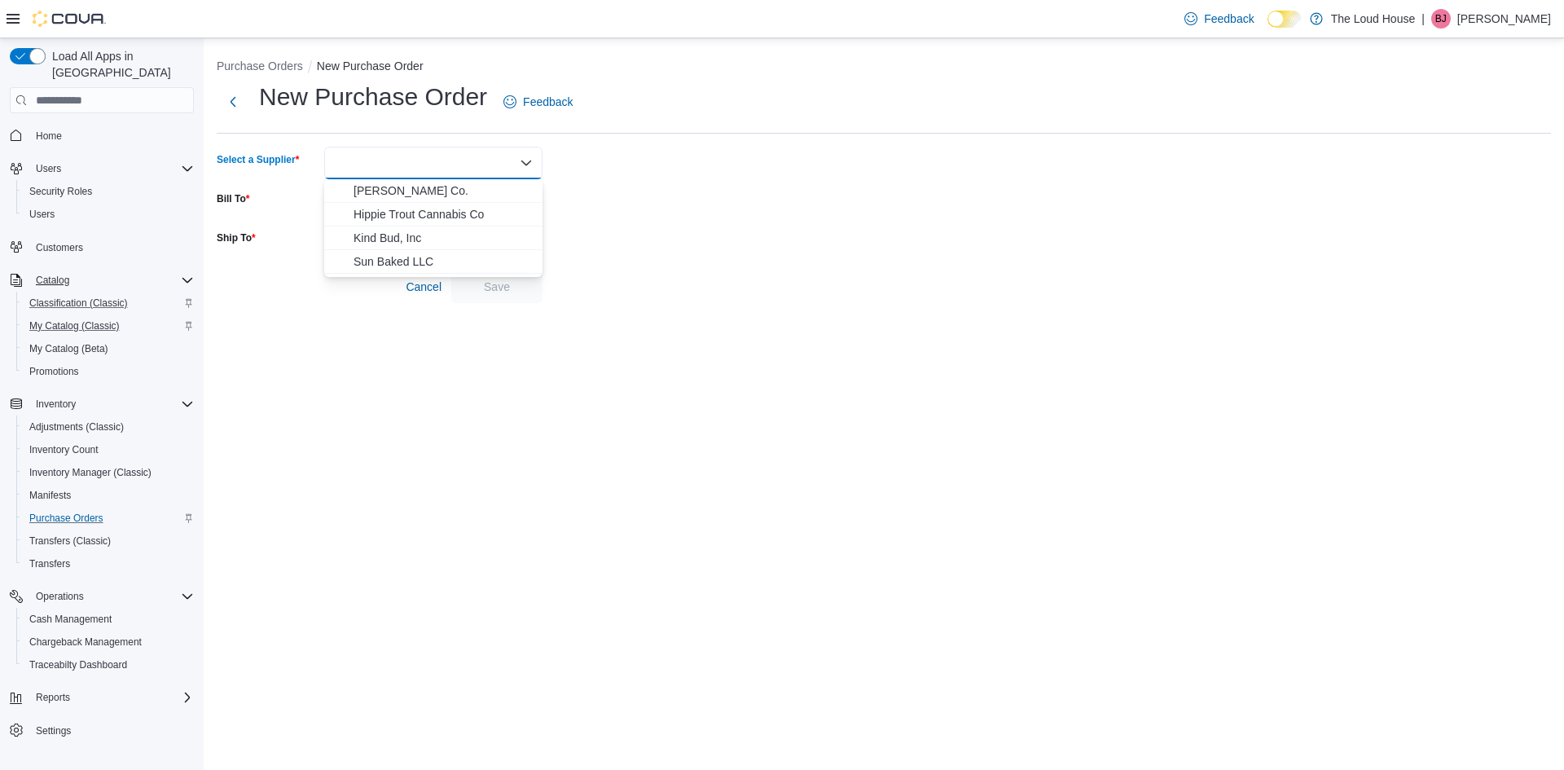
click at [530, 165] on icon "Close list of options" at bounding box center [526, 162] width 13 height 13
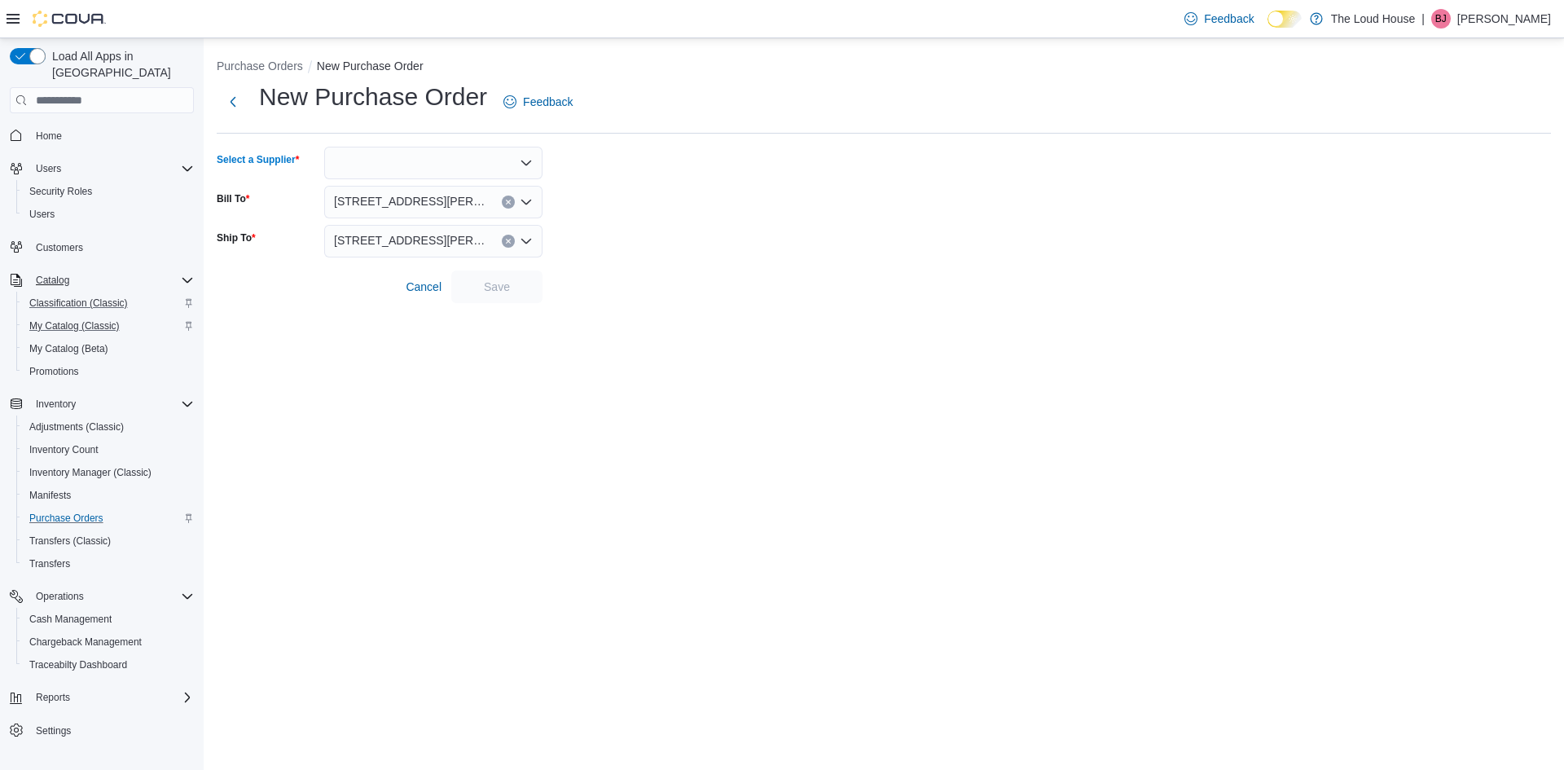
click at [530, 165] on icon "Open list of options" at bounding box center [526, 162] width 13 height 13
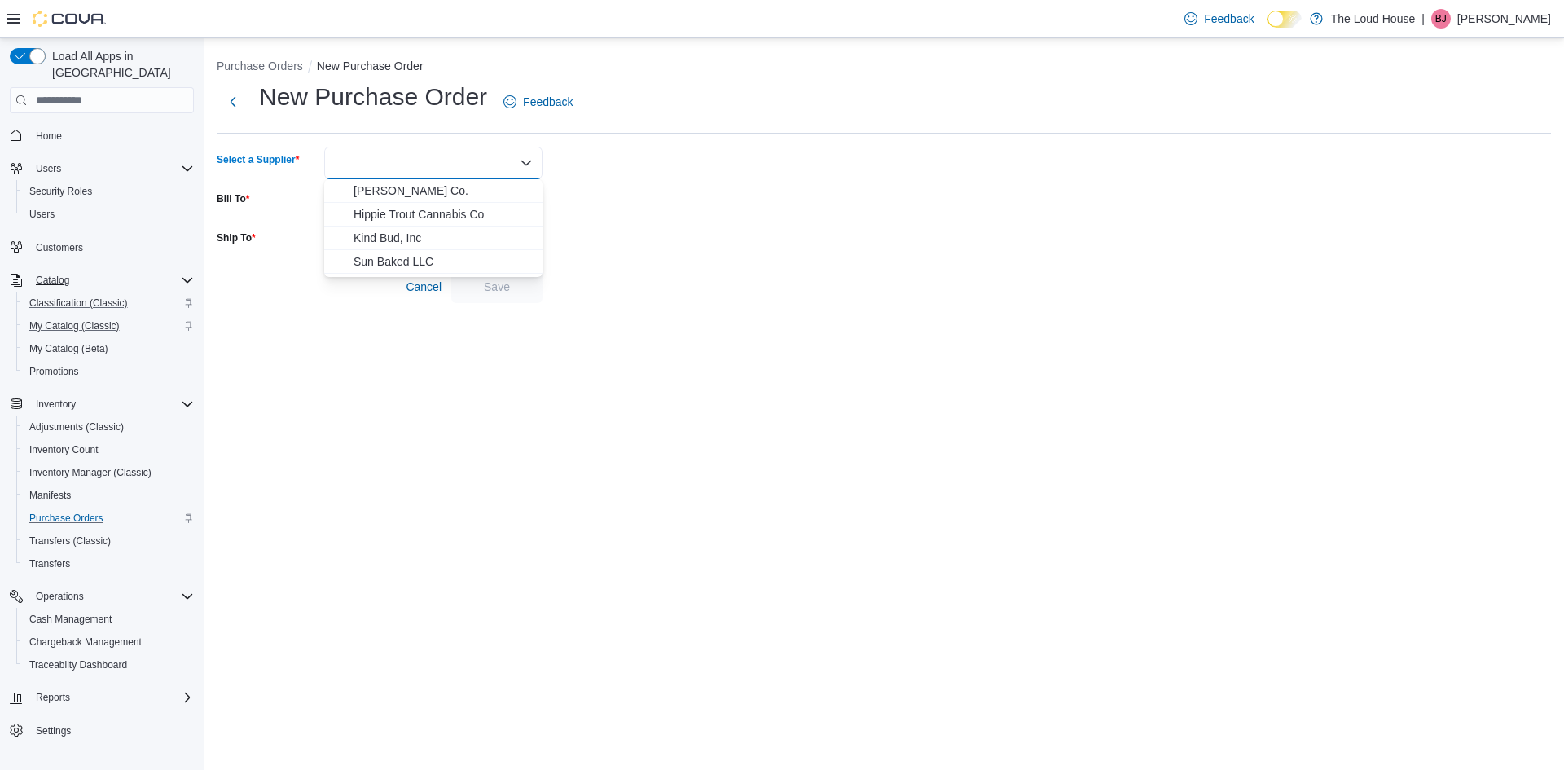
click at [530, 165] on icon "Close list of options" at bounding box center [526, 162] width 13 height 13
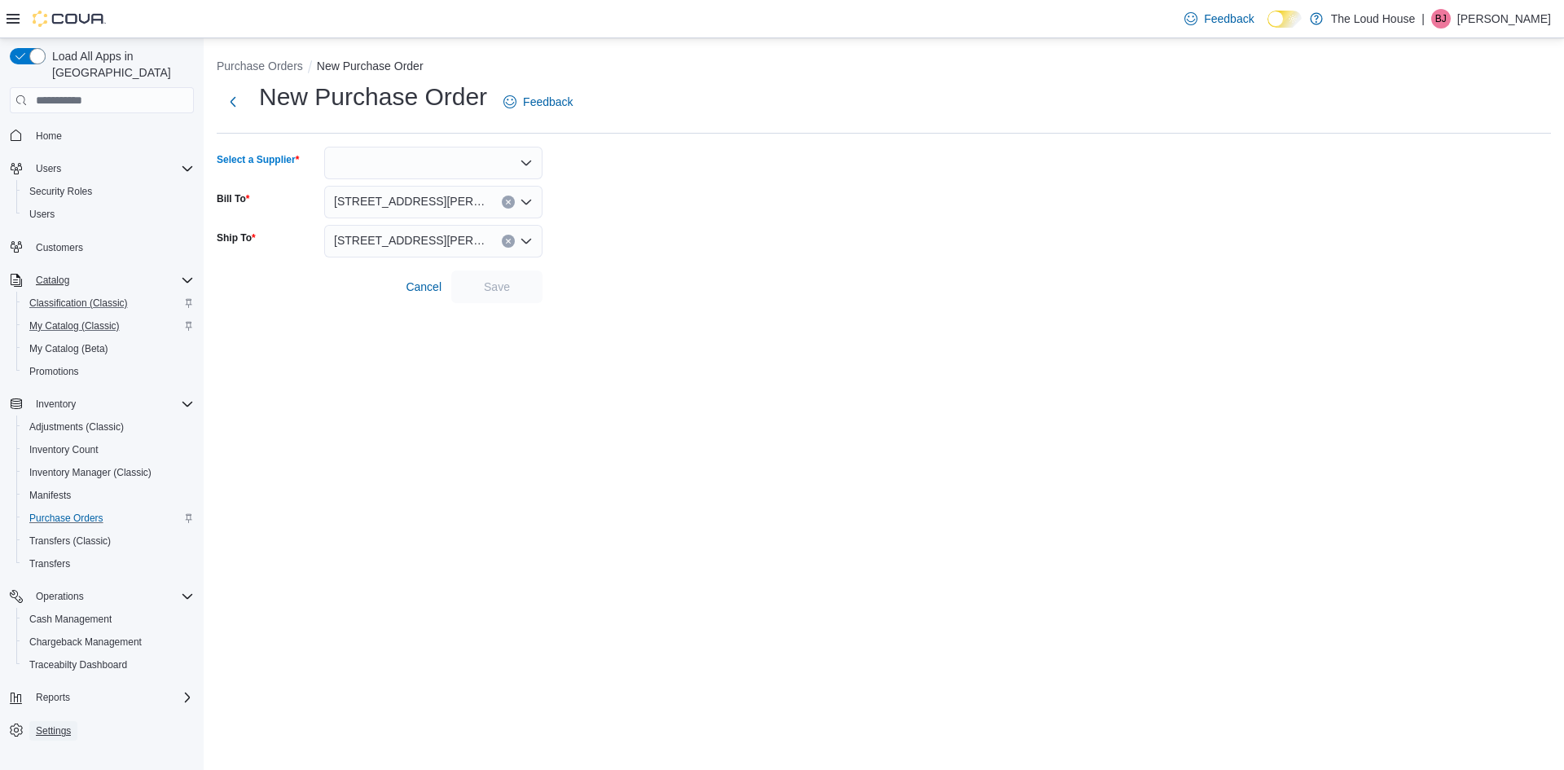
click at [52, 724] on span "Settings" at bounding box center [53, 730] width 35 height 13
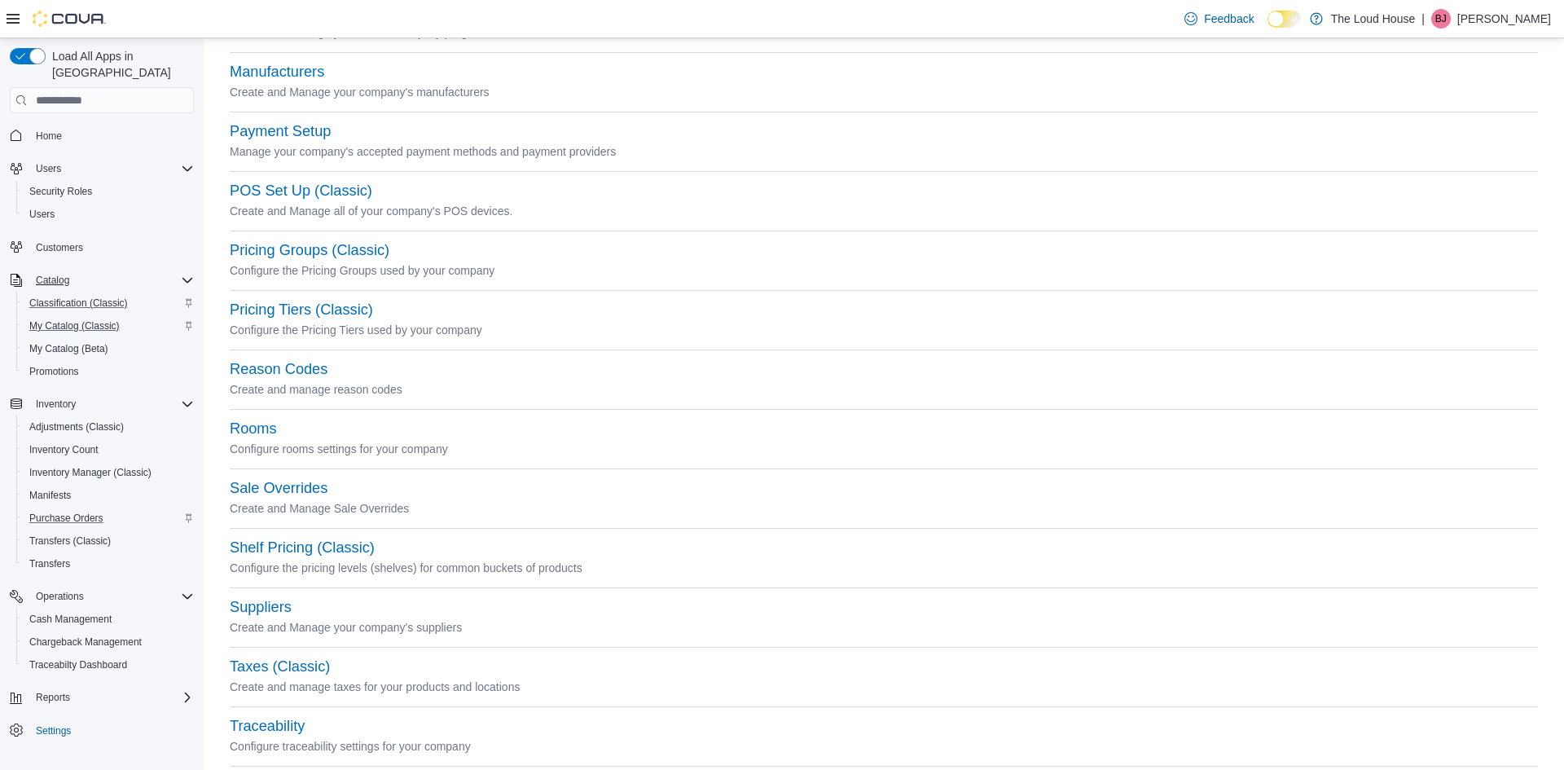
scroll to position [652, 0]
click at [266, 607] on button "Suppliers" at bounding box center [261, 608] width 62 height 17
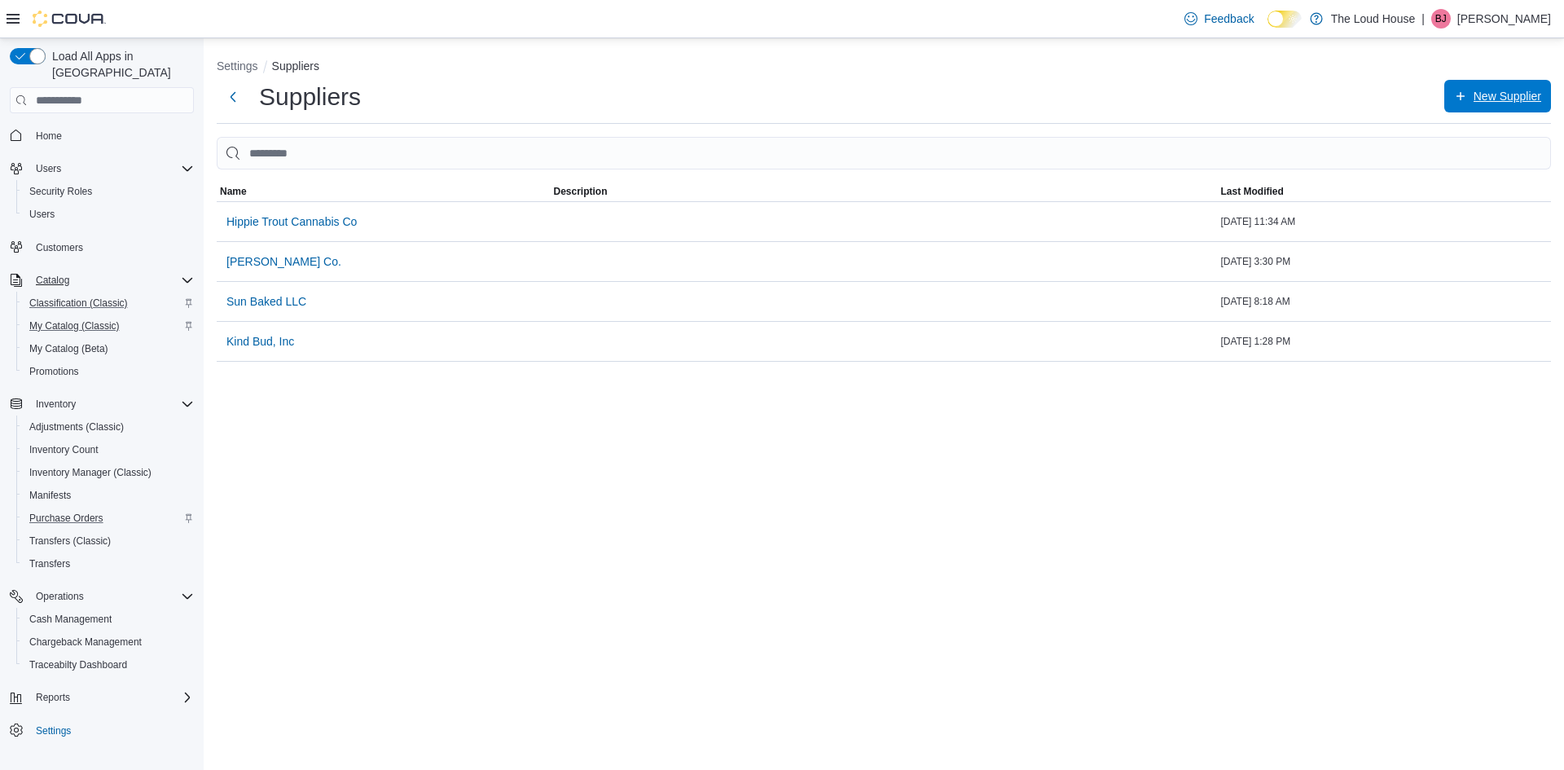
click at [1481, 93] on span "New Supplier" at bounding box center [1508, 96] width 68 height 16
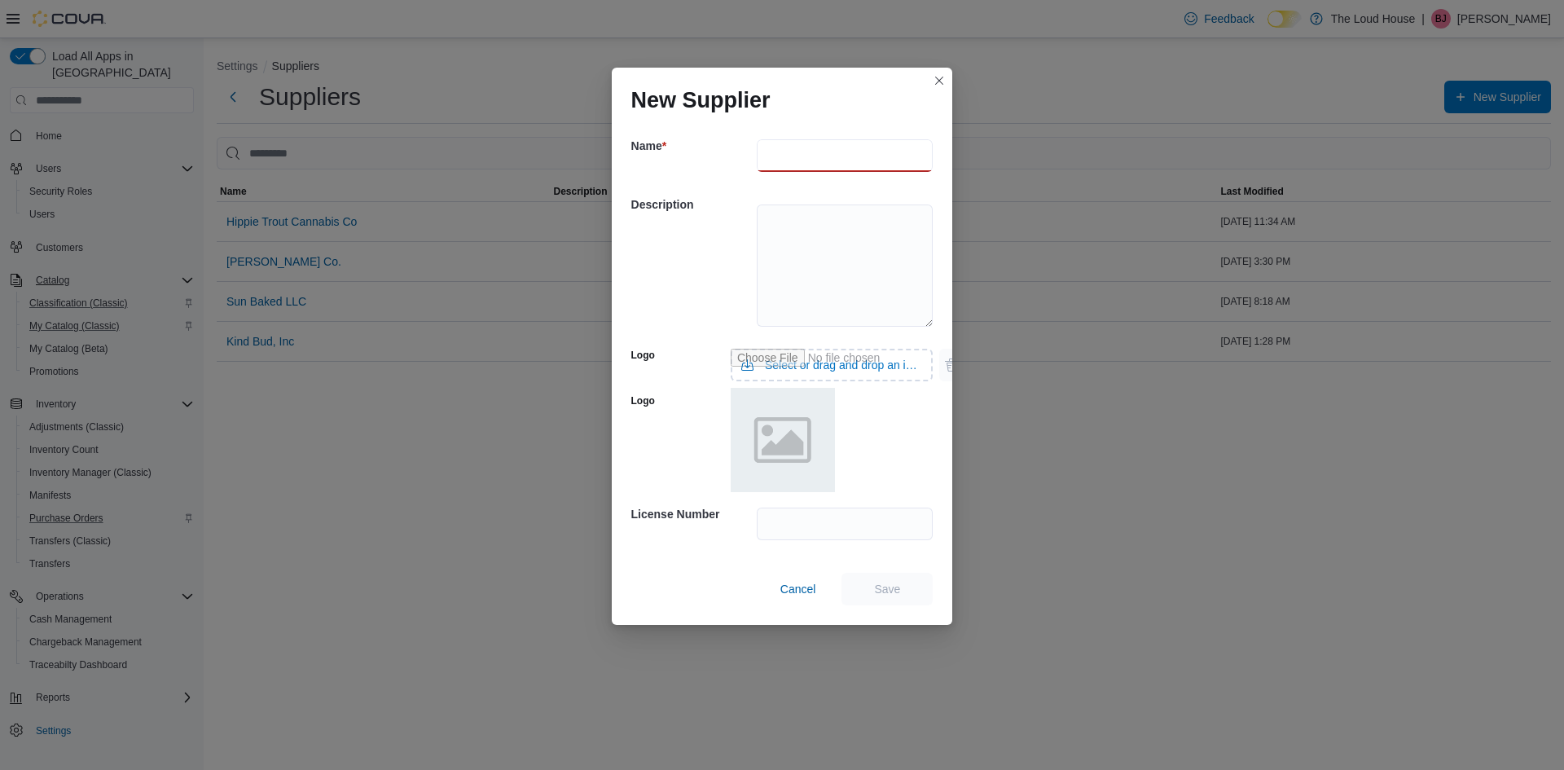
click at [928, 162] on input "text" at bounding box center [845, 155] width 177 height 33
type input "******"
click at [862, 592] on span "Save" at bounding box center [887, 588] width 72 height 33
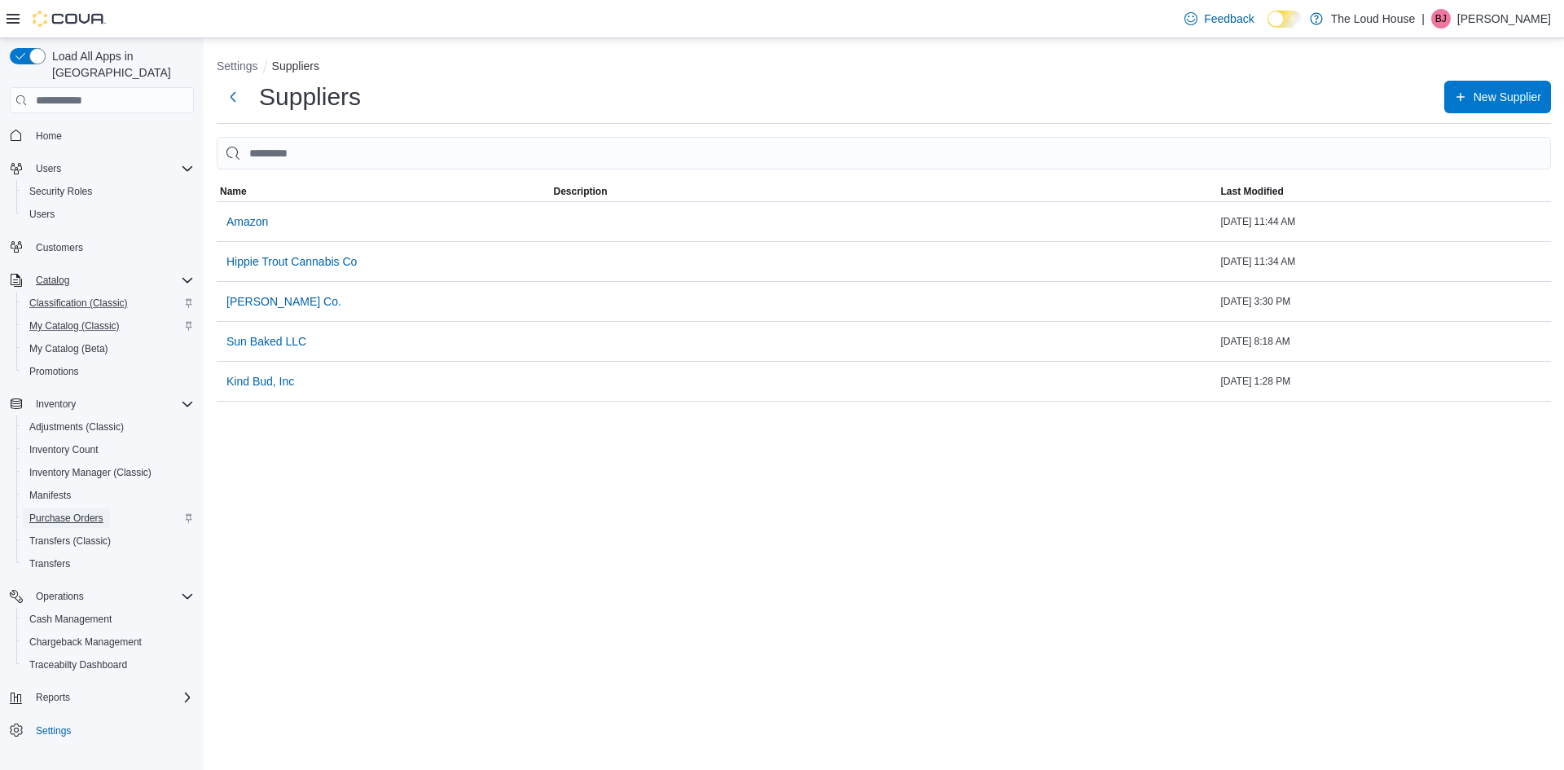
click at [67, 512] on span "Purchase Orders" at bounding box center [66, 518] width 74 height 13
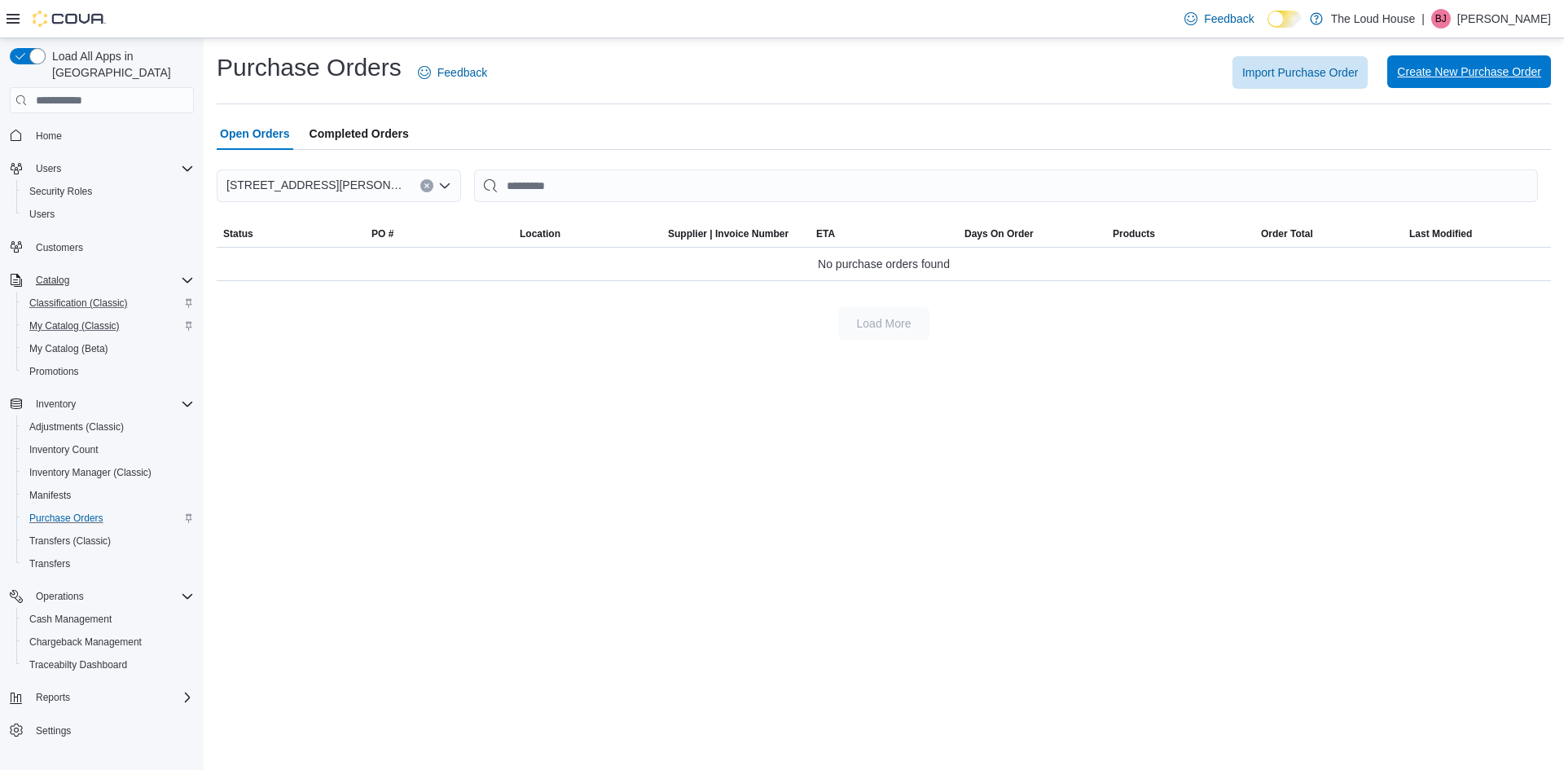
click at [1418, 62] on span "Create New Purchase Order" at bounding box center [1469, 71] width 144 height 33
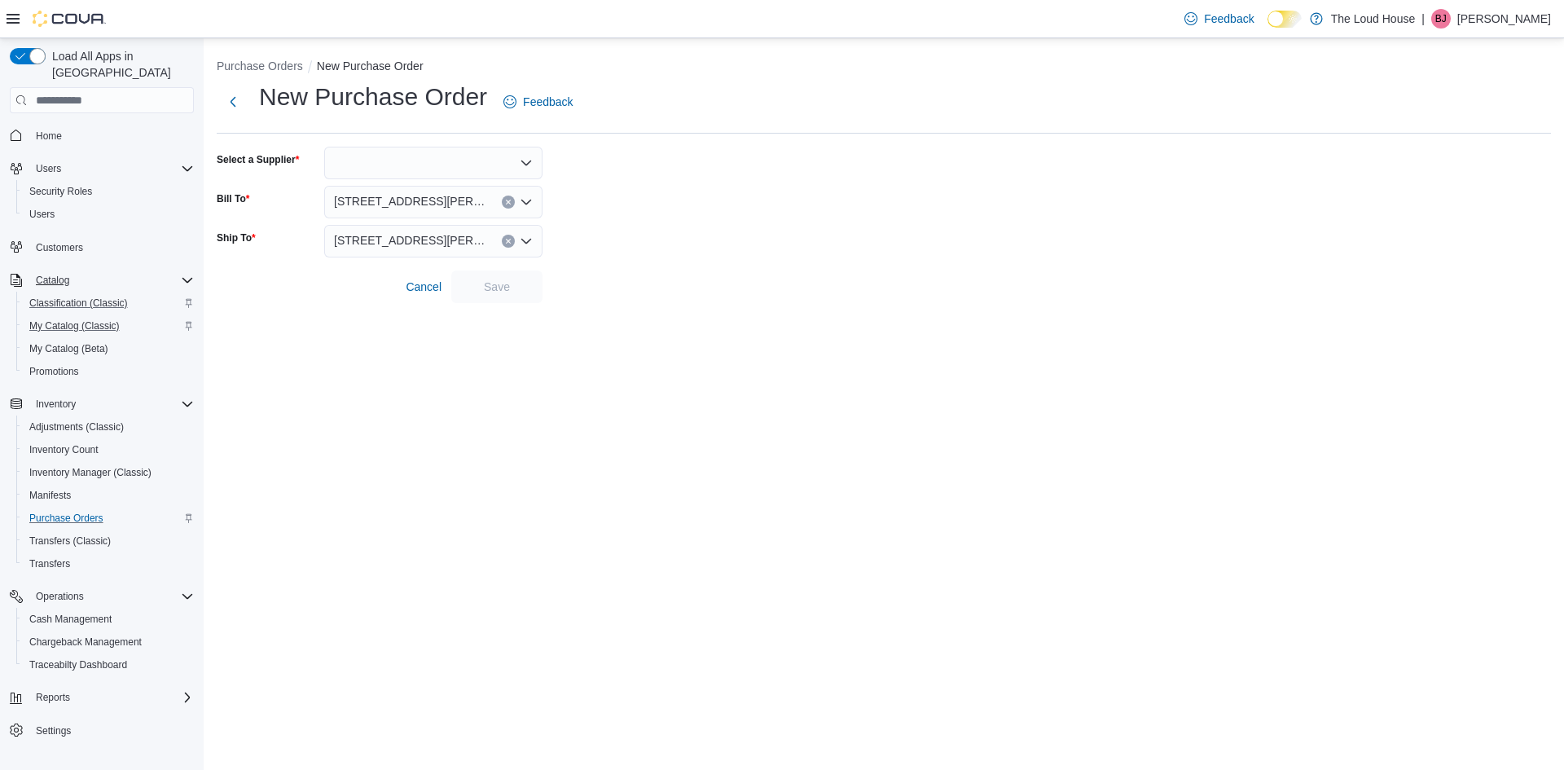
click at [534, 164] on div at bounding box center [433, 163] width 218 height 33
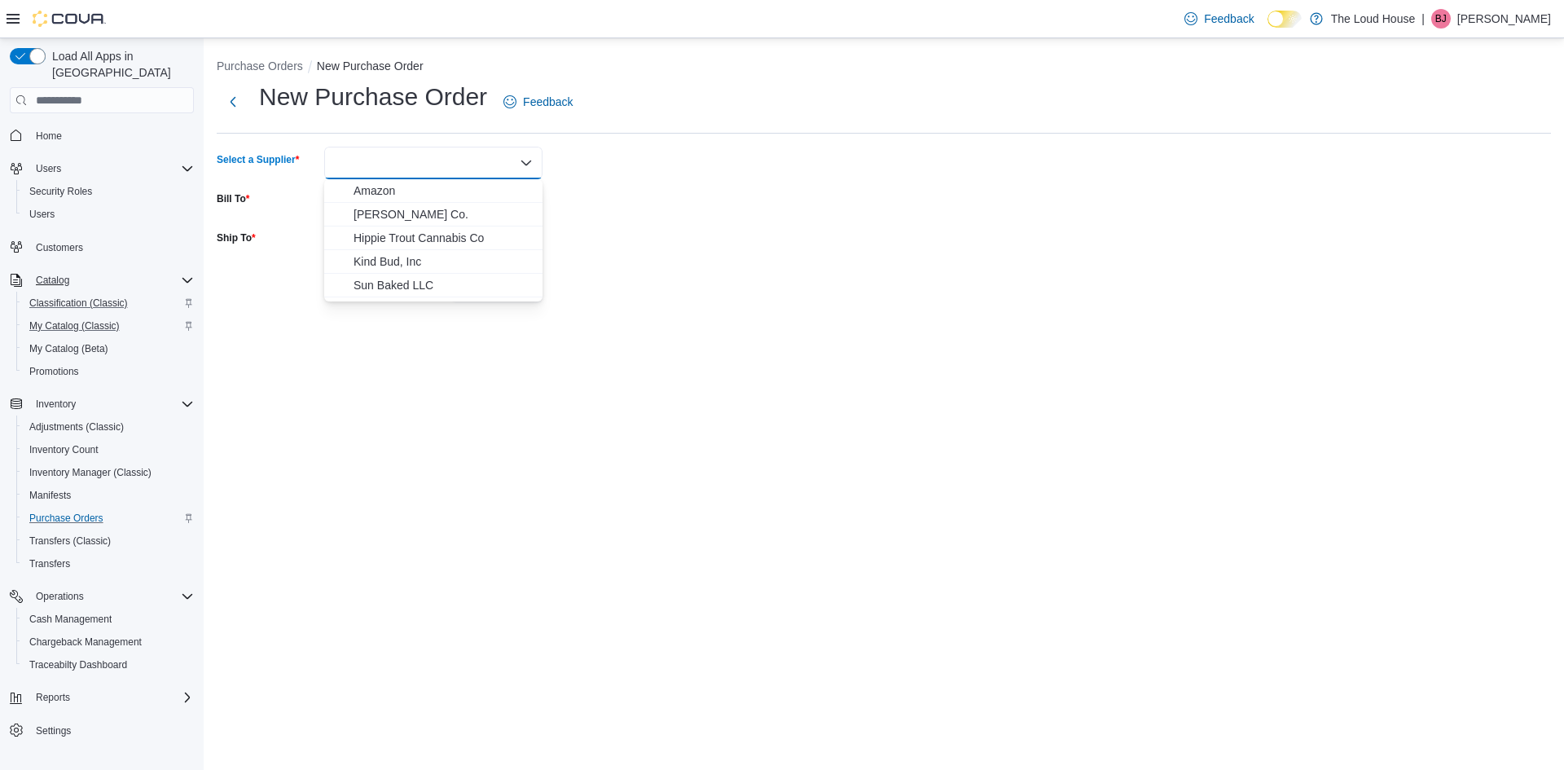
click at [442, 386] on div "Purchase Orders New Purchase Order New Purchase Order Feedback Select a Supplie…" at bounding box center [884, 404] width 1360 height 732
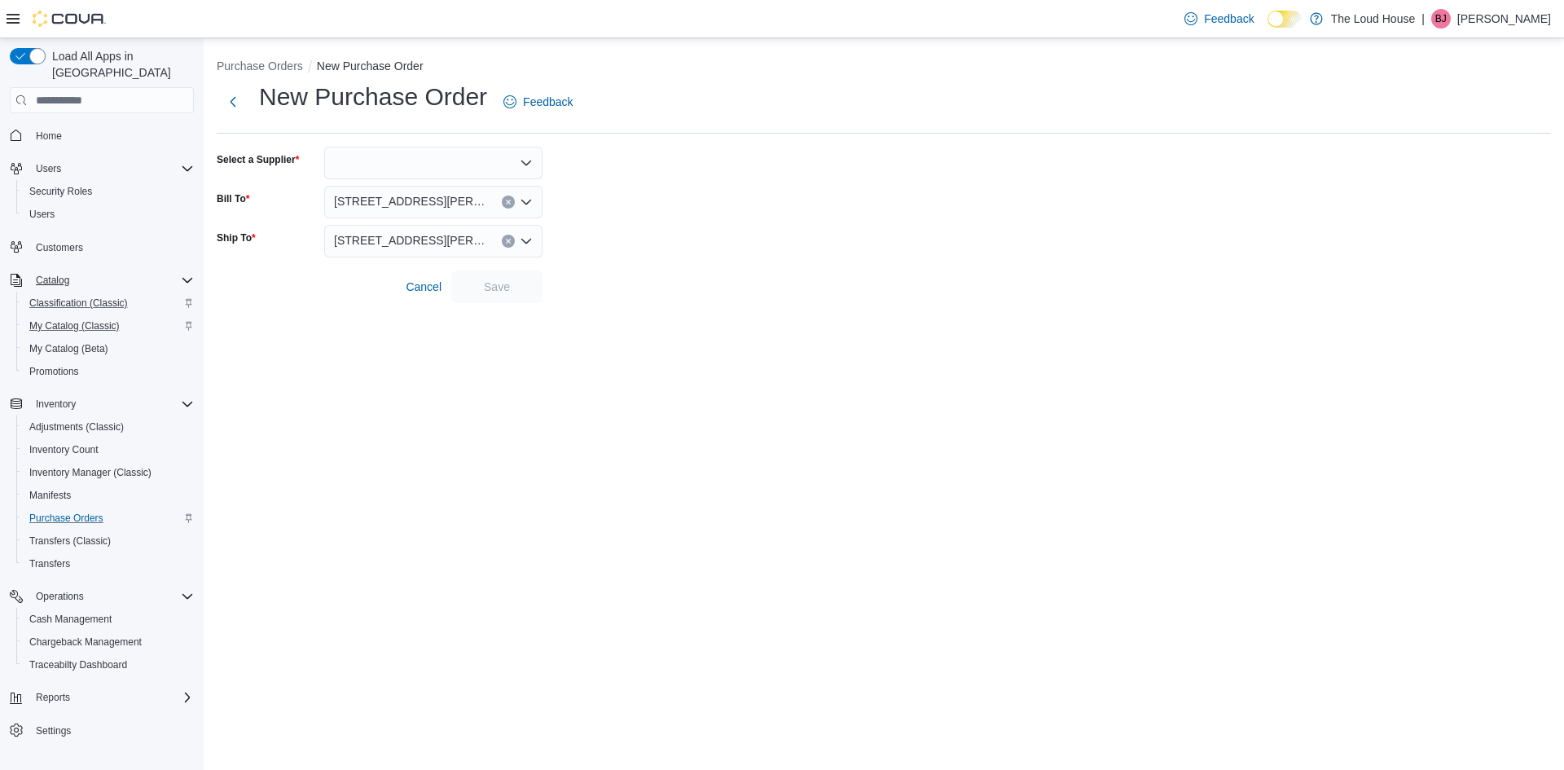
click at [516, 164] on div at bounding box center [433, 163] width 218 height 33
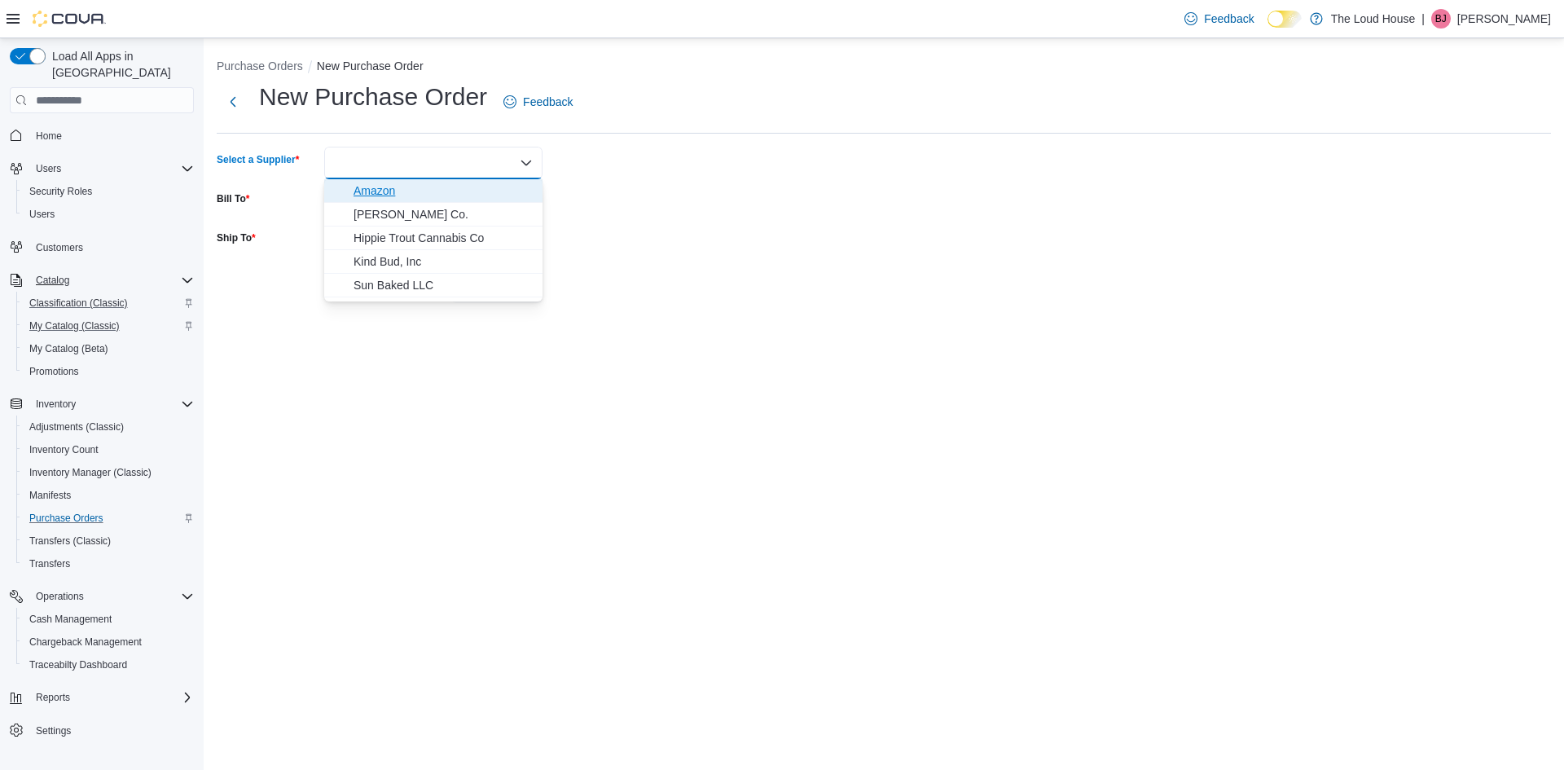
click at [455, 183] on span "Amazon" at bounding box center [443, 190] width 179 height 16
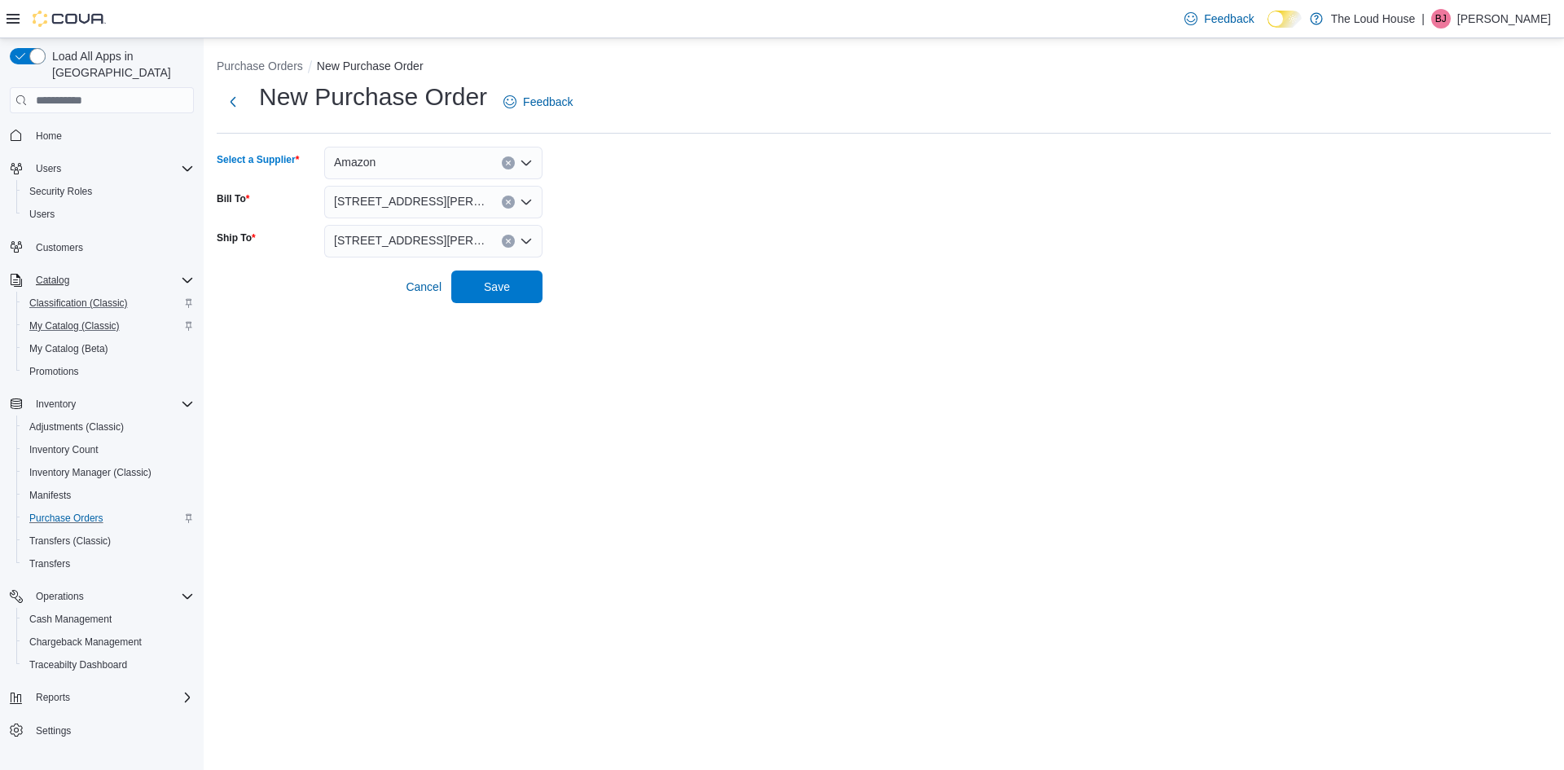
click at [500, 304] on div "Purchase Orders New Purchase Order New Purchase Order Feedback Select a Supplie…" at bounding box center [884, 177] width 1360 height 278
click at [490, 275] on span "Save" at bounding box center [497, 286] width 72 height 33
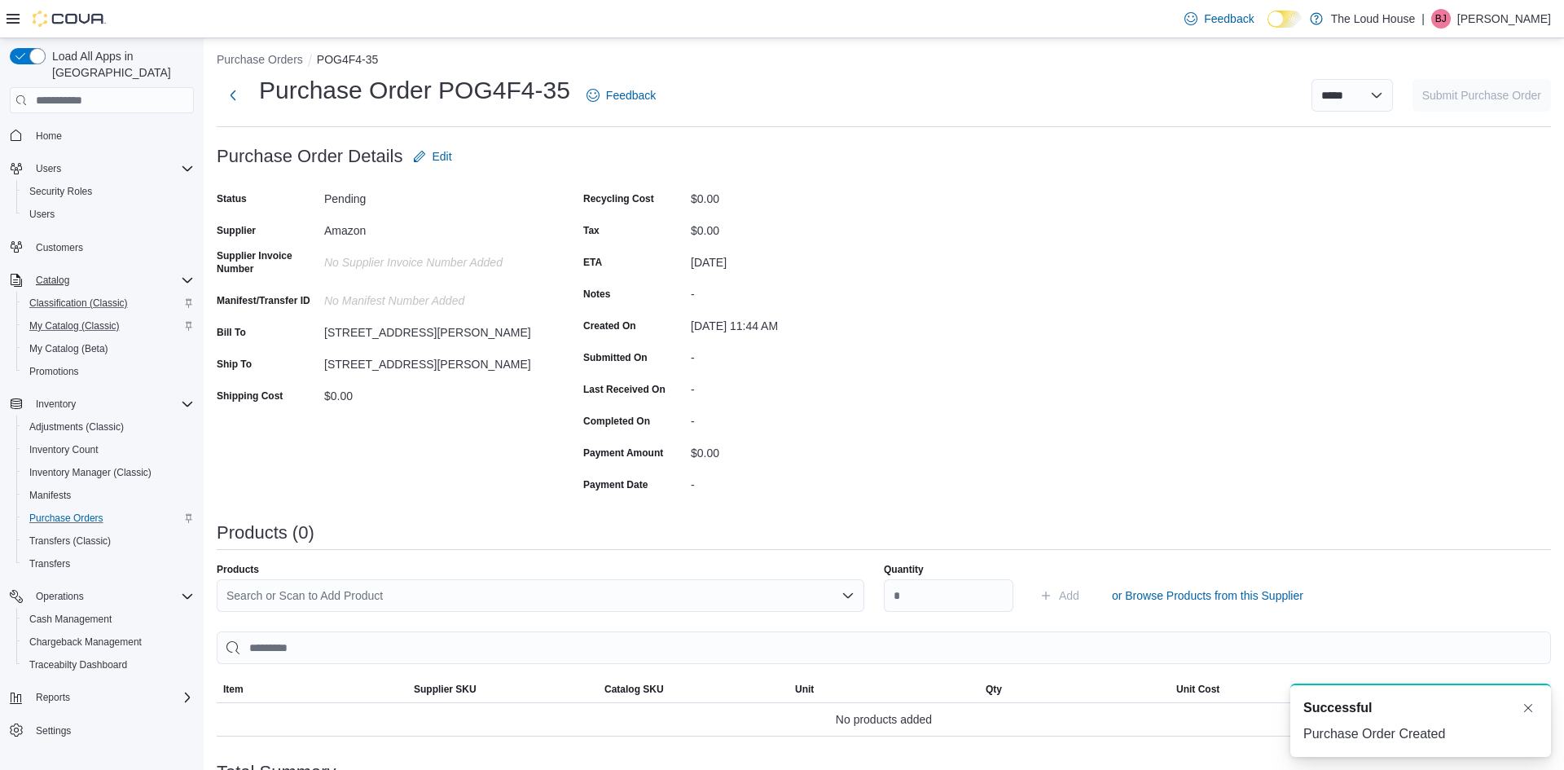
scroll to position [1, 0]
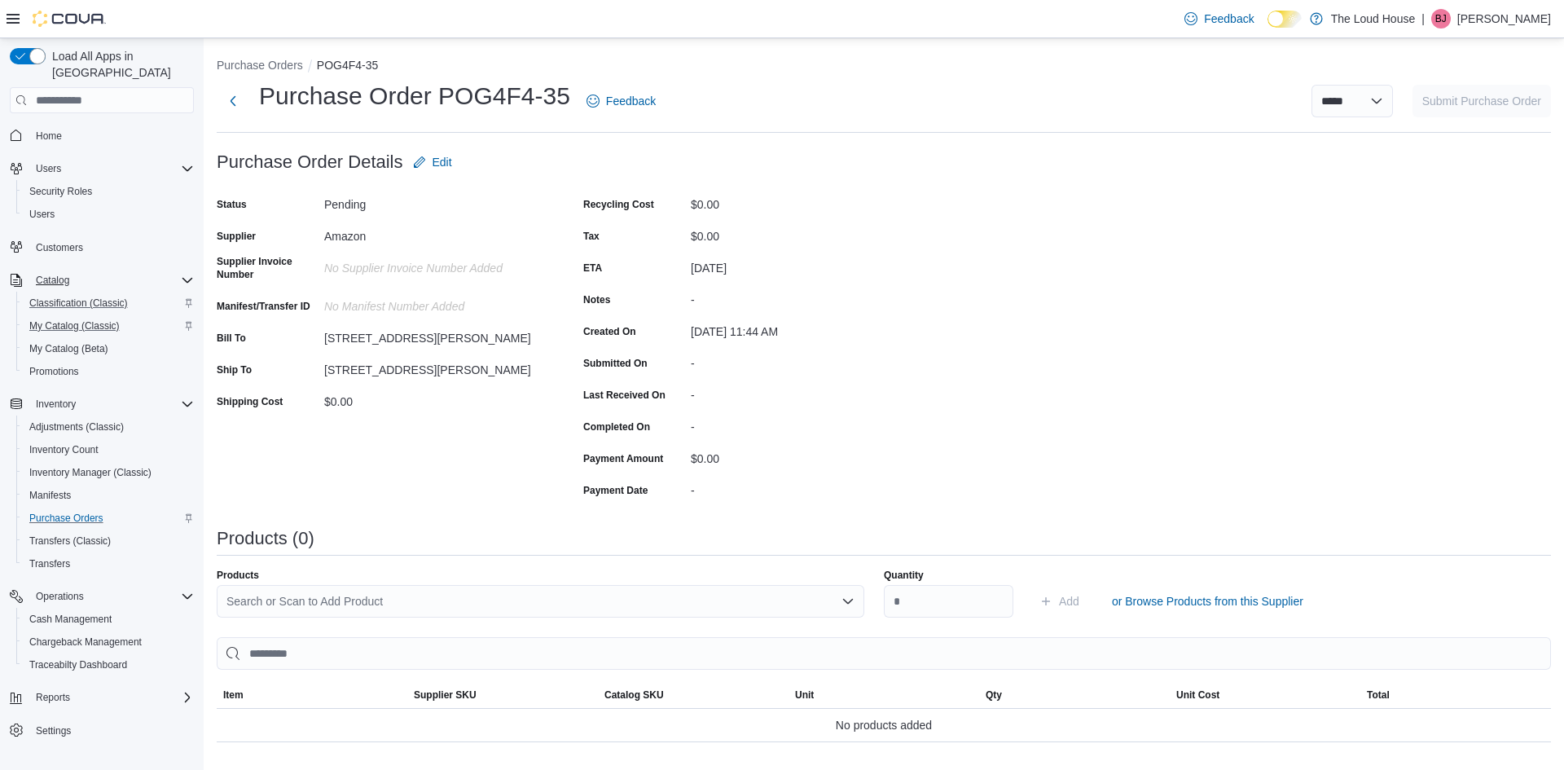
click at [539, 611] on div "Search or Scan to Add Product" at bounding box center [541, 601] width 648 height 33
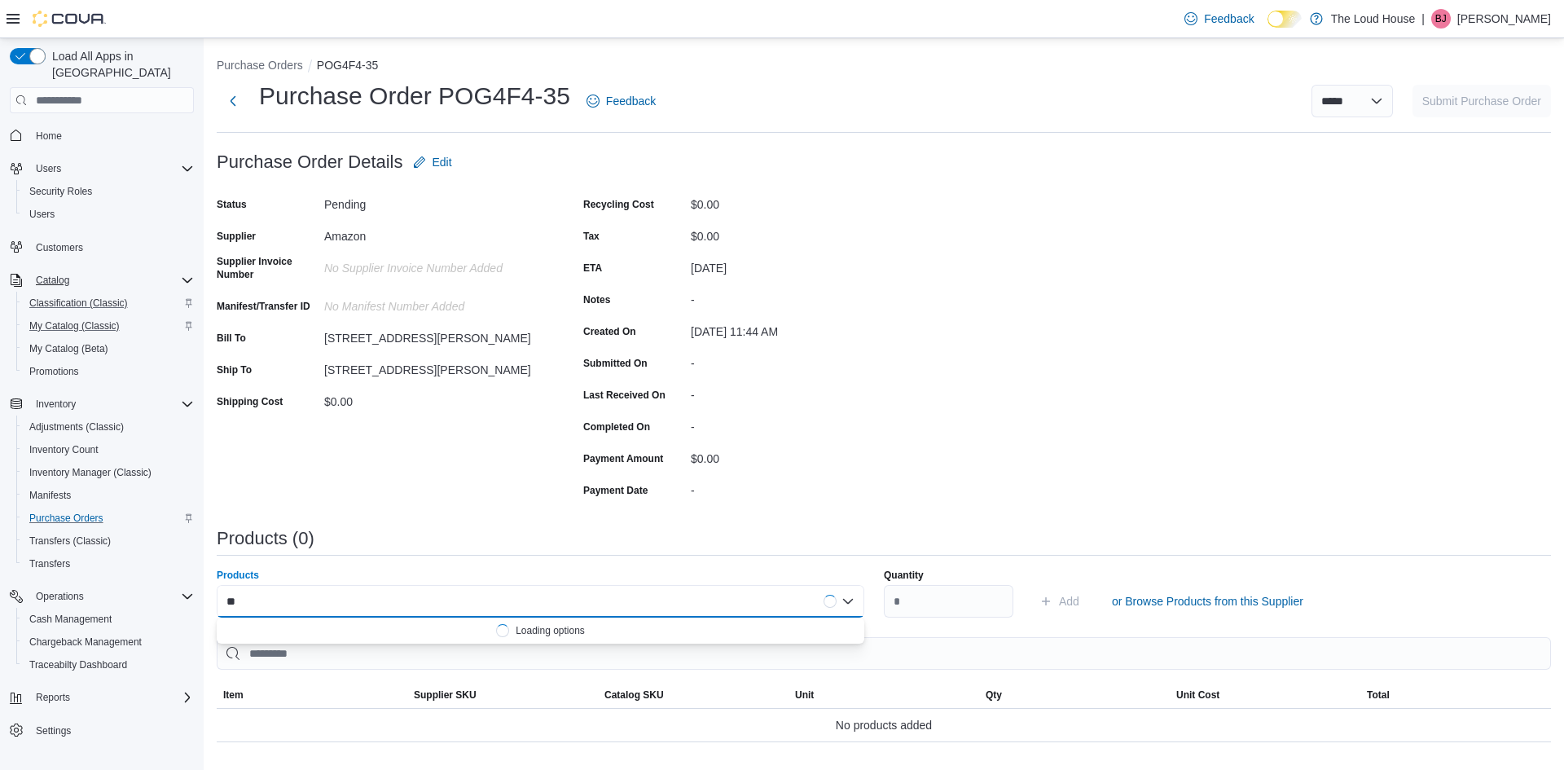
type input "*"
click at [1085, 295] on div "Purchase Order: POG4F4-35 Feedback Purchase Order Details Edit Status Pending S…" at bounding box center [884, 554] width 1334 height 816
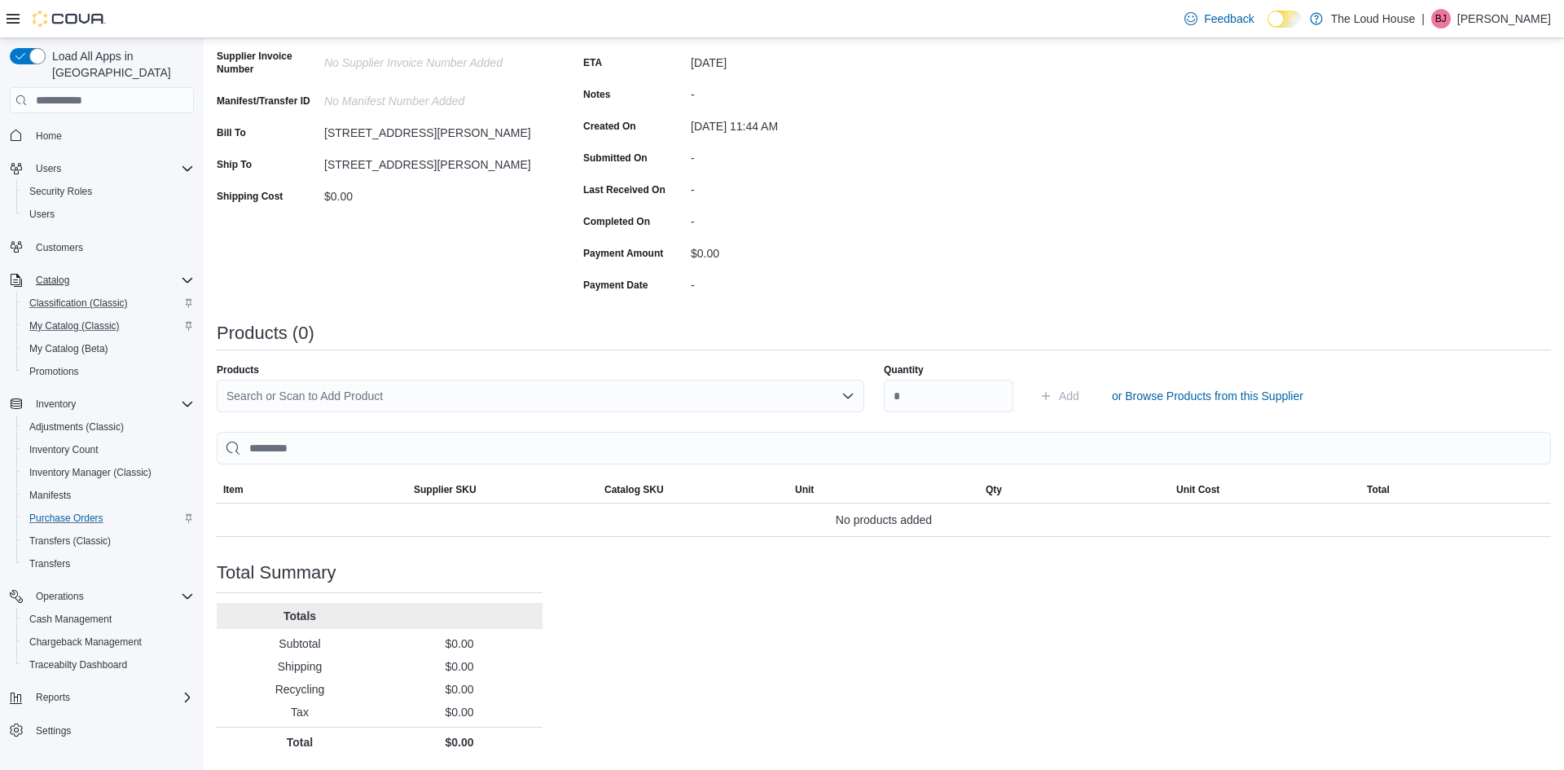
scroll to position [0, 0]
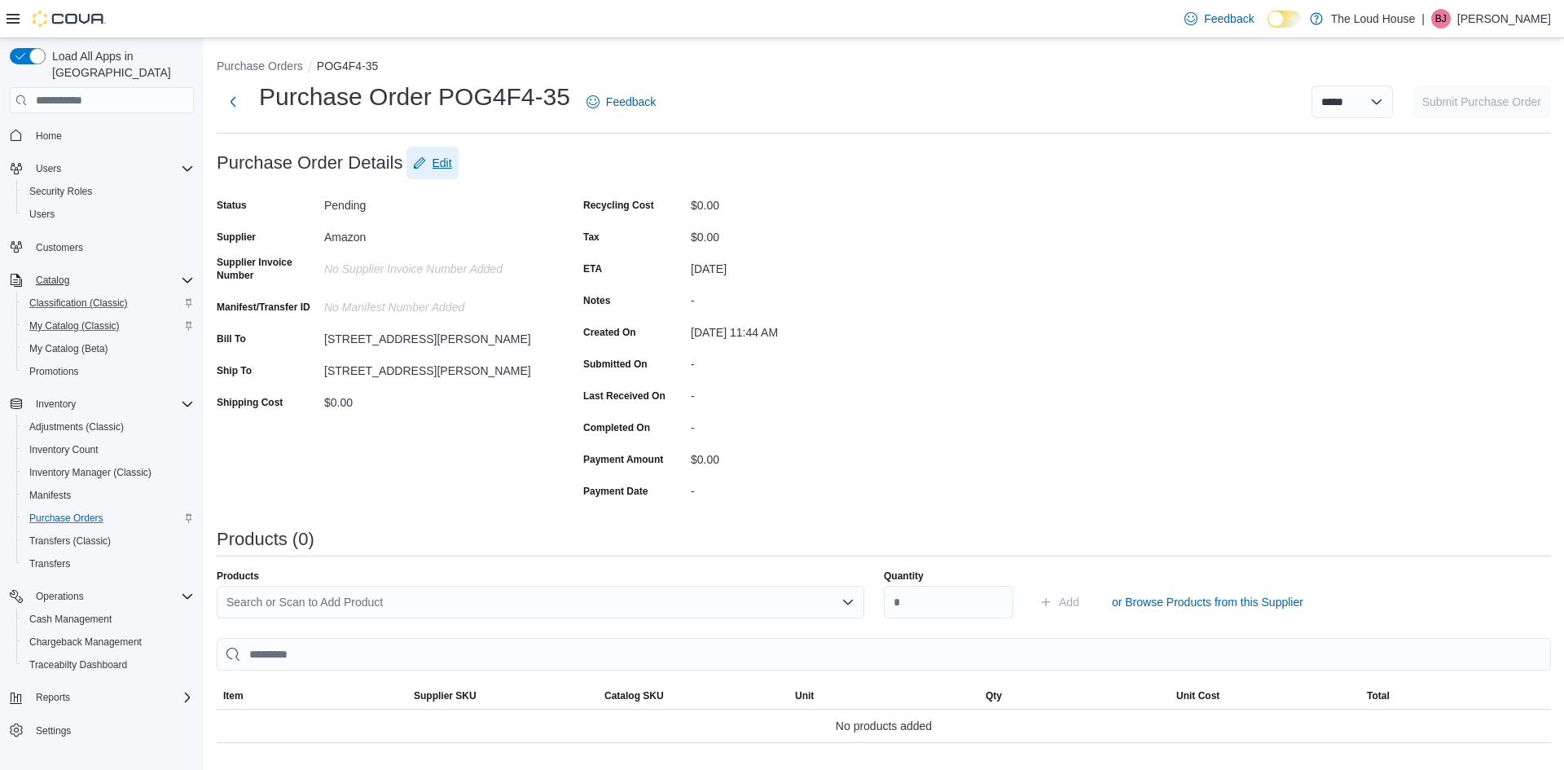
click at [433, 166] on span "Edit" at bounding box center [443, 163] width 20 height 16
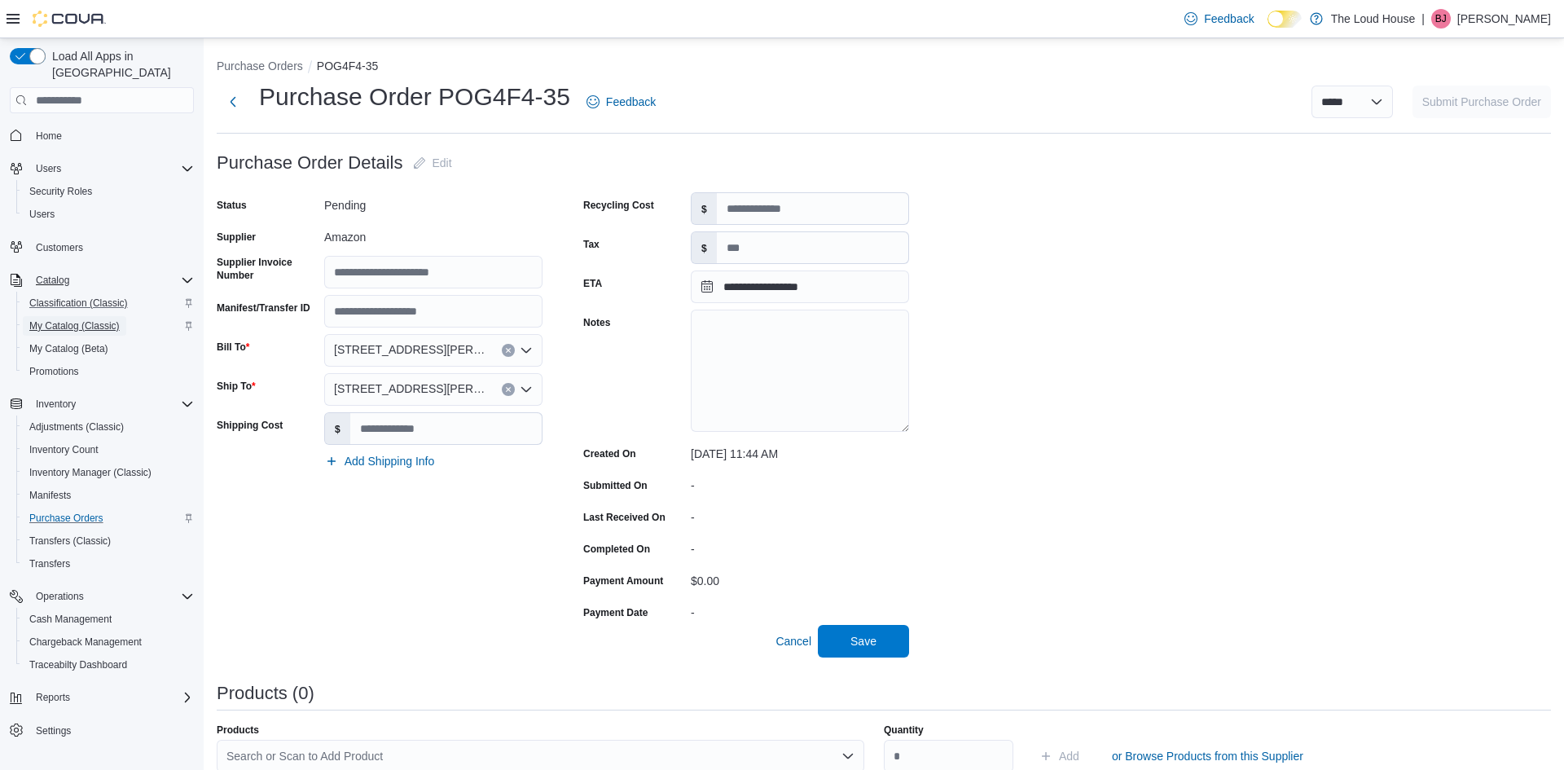
click at [71, 319] on span "My Catalog (Classic)" at bounding box center [74, 325] width 90 height 13
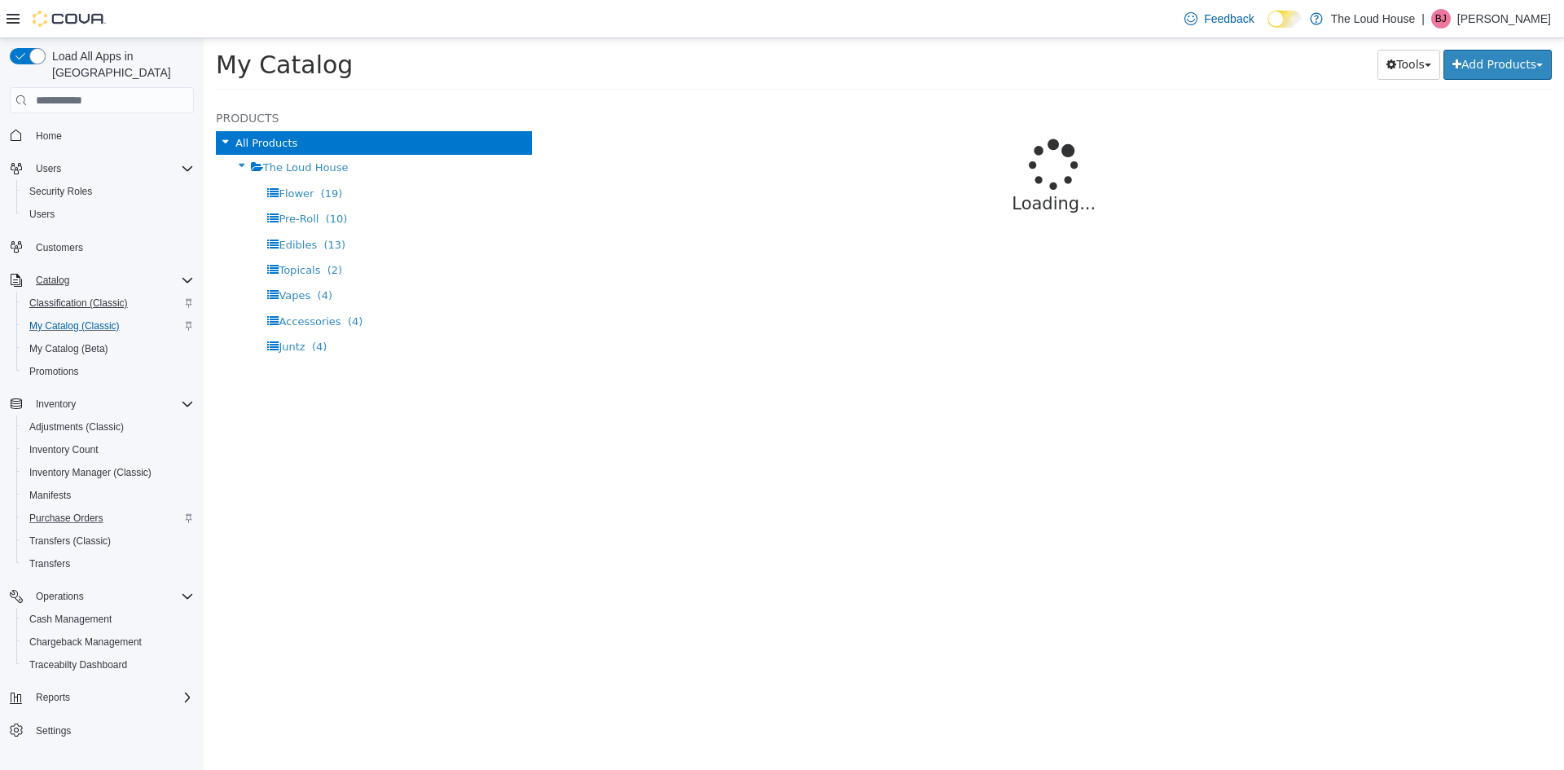
select select "**********"
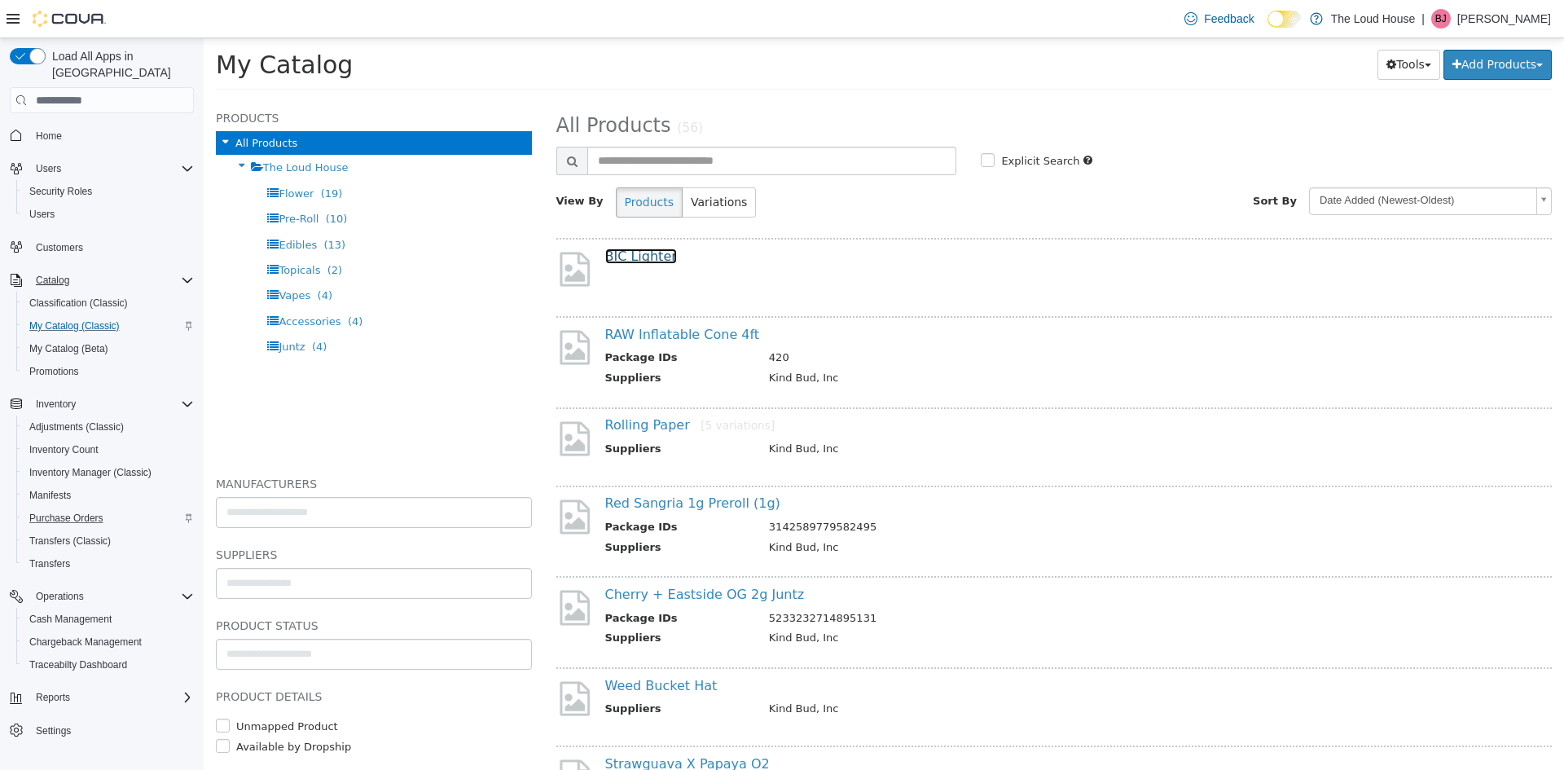
click at [639, 259] on link "BIC Lighter" at bounding box center [641, 255] width 72 height 15
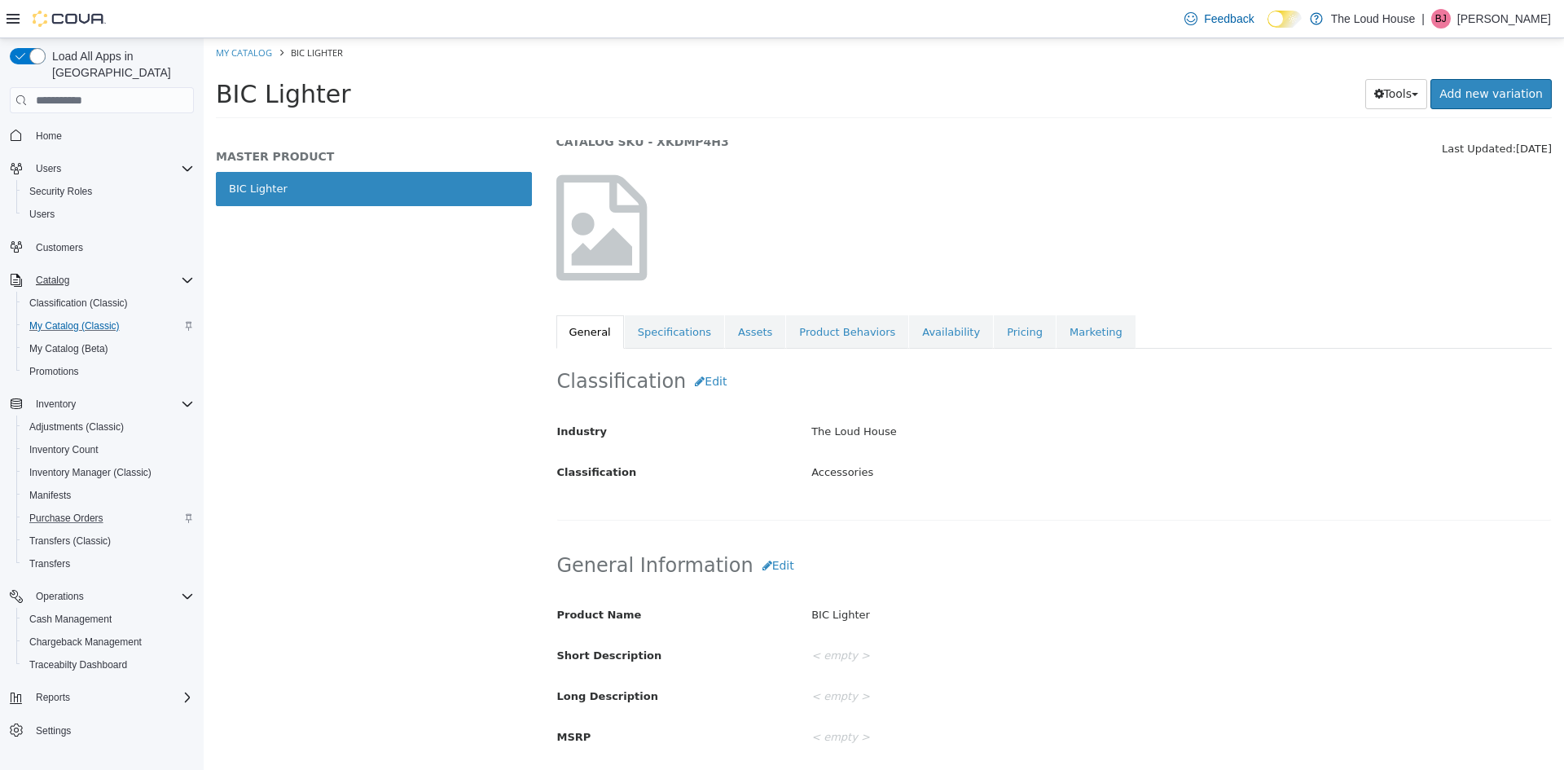
scroll to position [58, 0]
click at [859, 331] on link "Product Behaviors" at bounding box center [847, 335] width 122 height 34
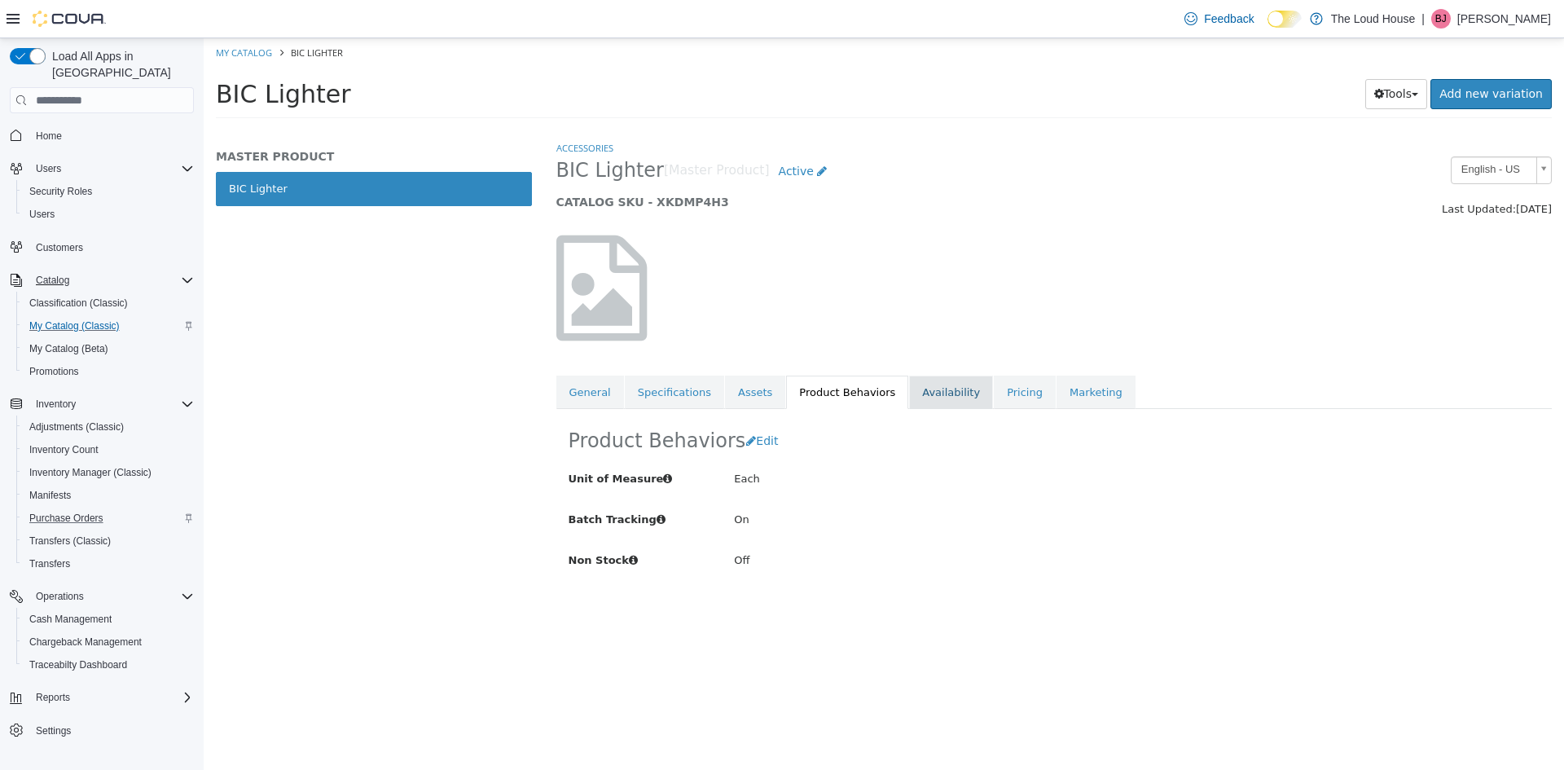
click at [918, 381] on link "Availability" at bounding box center [951, 393] width 84 height 34
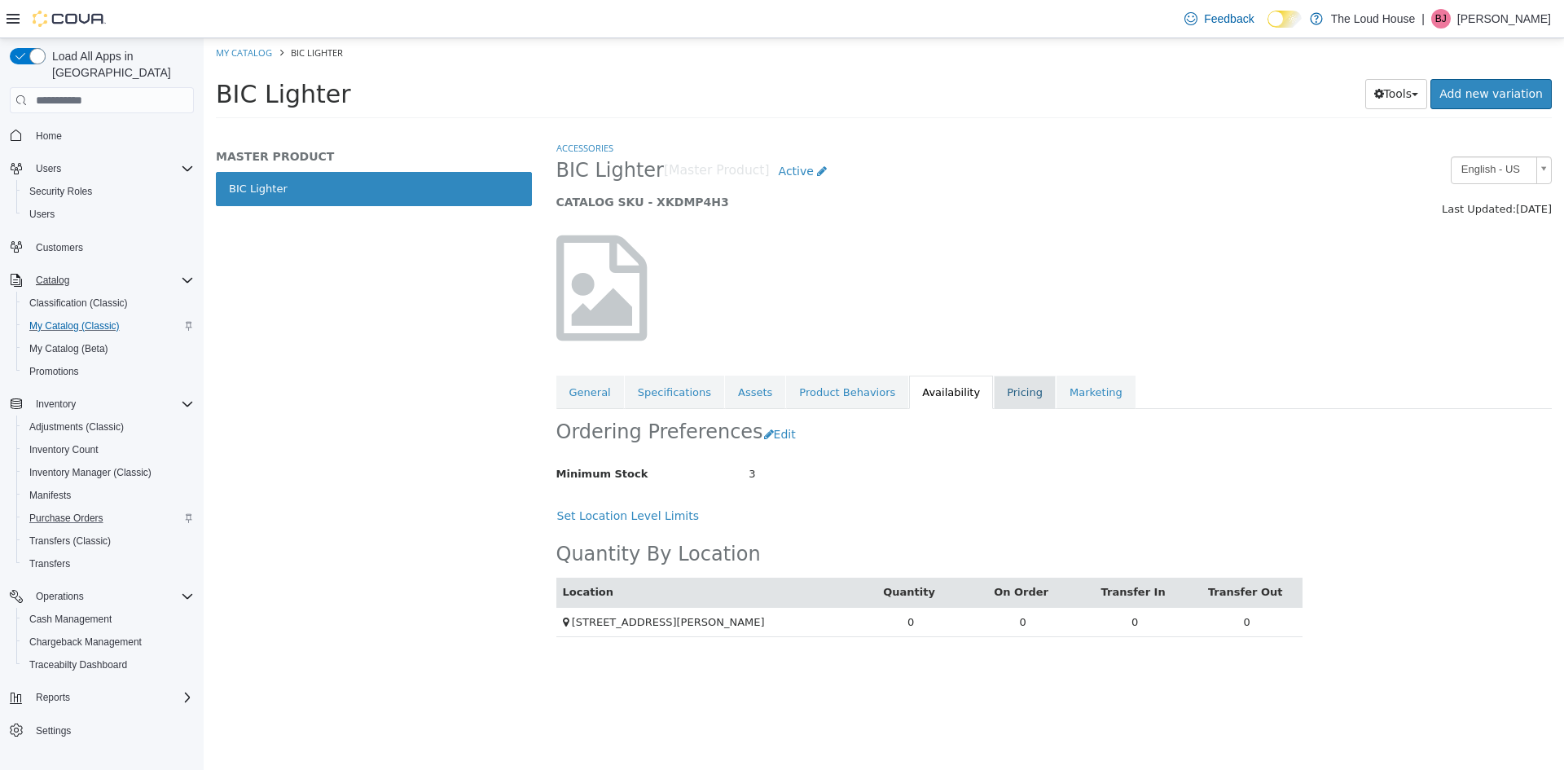
click at [998, 382] on link "Pricing" at bounding box center [1025, 393] width 62 height 34
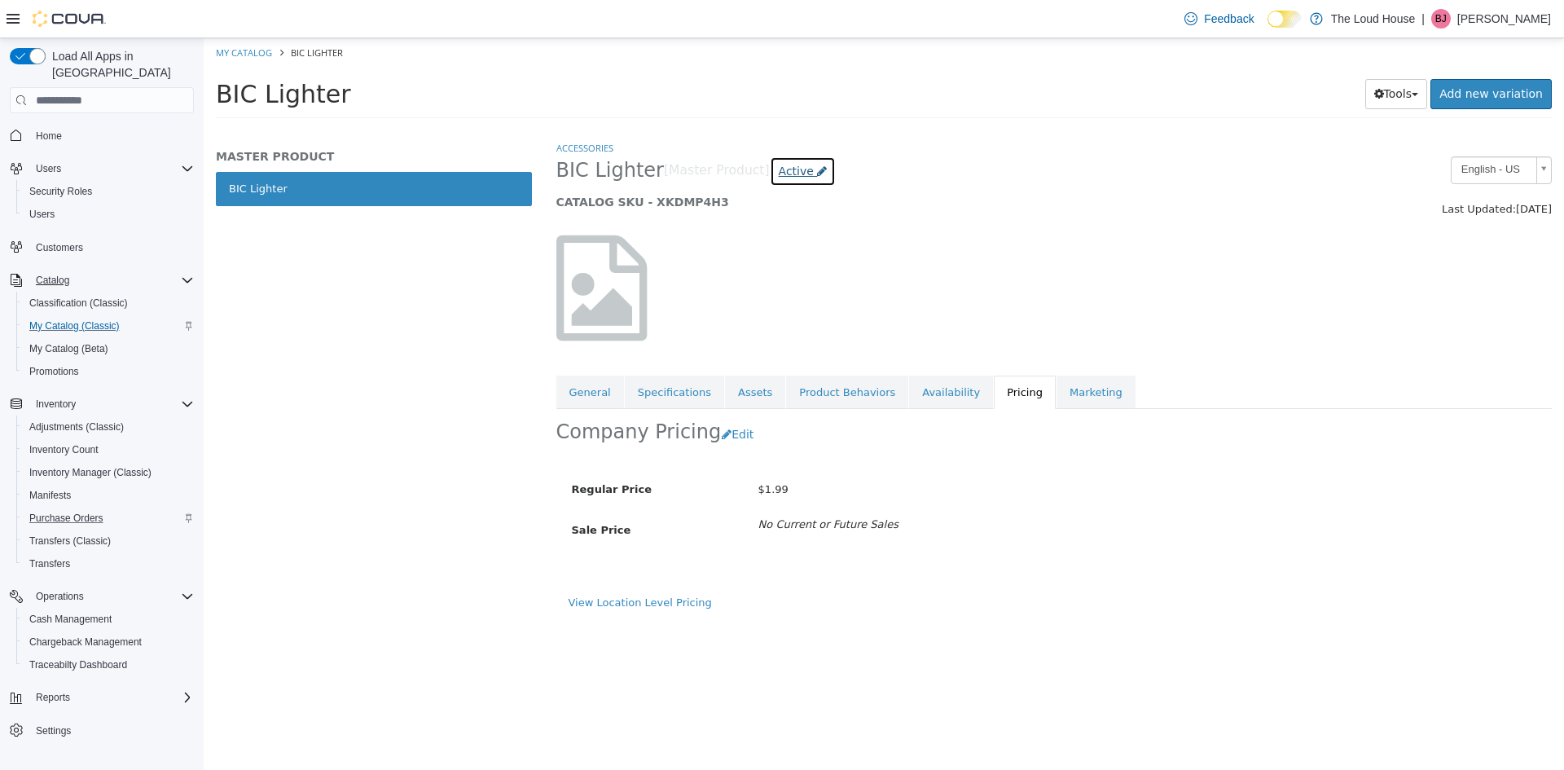
click at [779, 167] on span "Active" at bounding box center [796, 171] width 35 height 13
click at [1165, 161] on h2 "BIC Lighter [Master Product] Active Active Coming Soon Inactive Discontinued Ar…" at bounding box center [926, 171] width 740 height 30
click at [1418, 108] on button "Tools" at bounding box center [1396, 94] width 63 height 30
click at [1358, 133] on link "Clone" at bounding box center [1362, 127] width 129 height 22
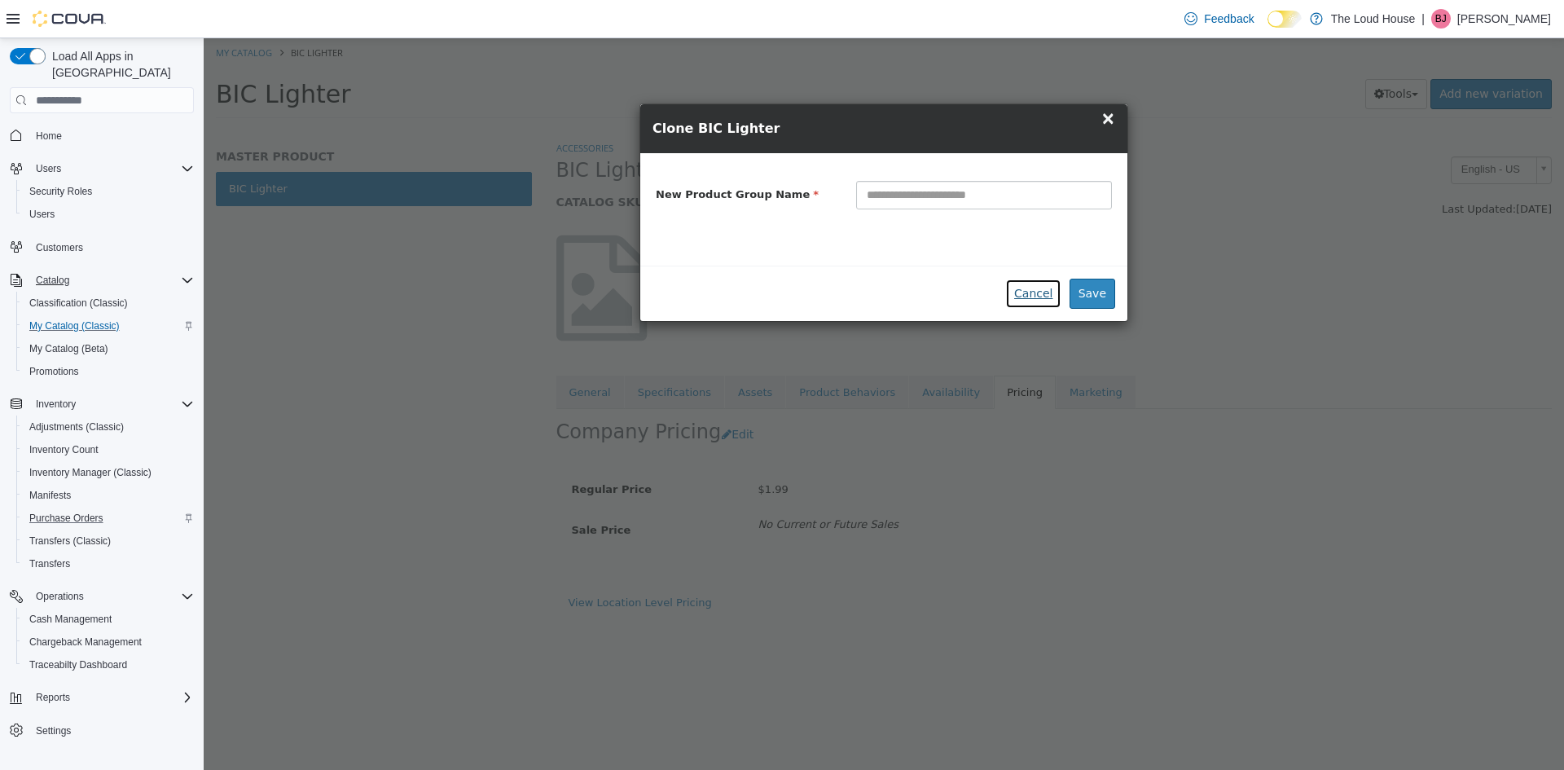
click at [1031, 292] on button "Cancel" at bounding box center [1033, 294] width 56 height 30
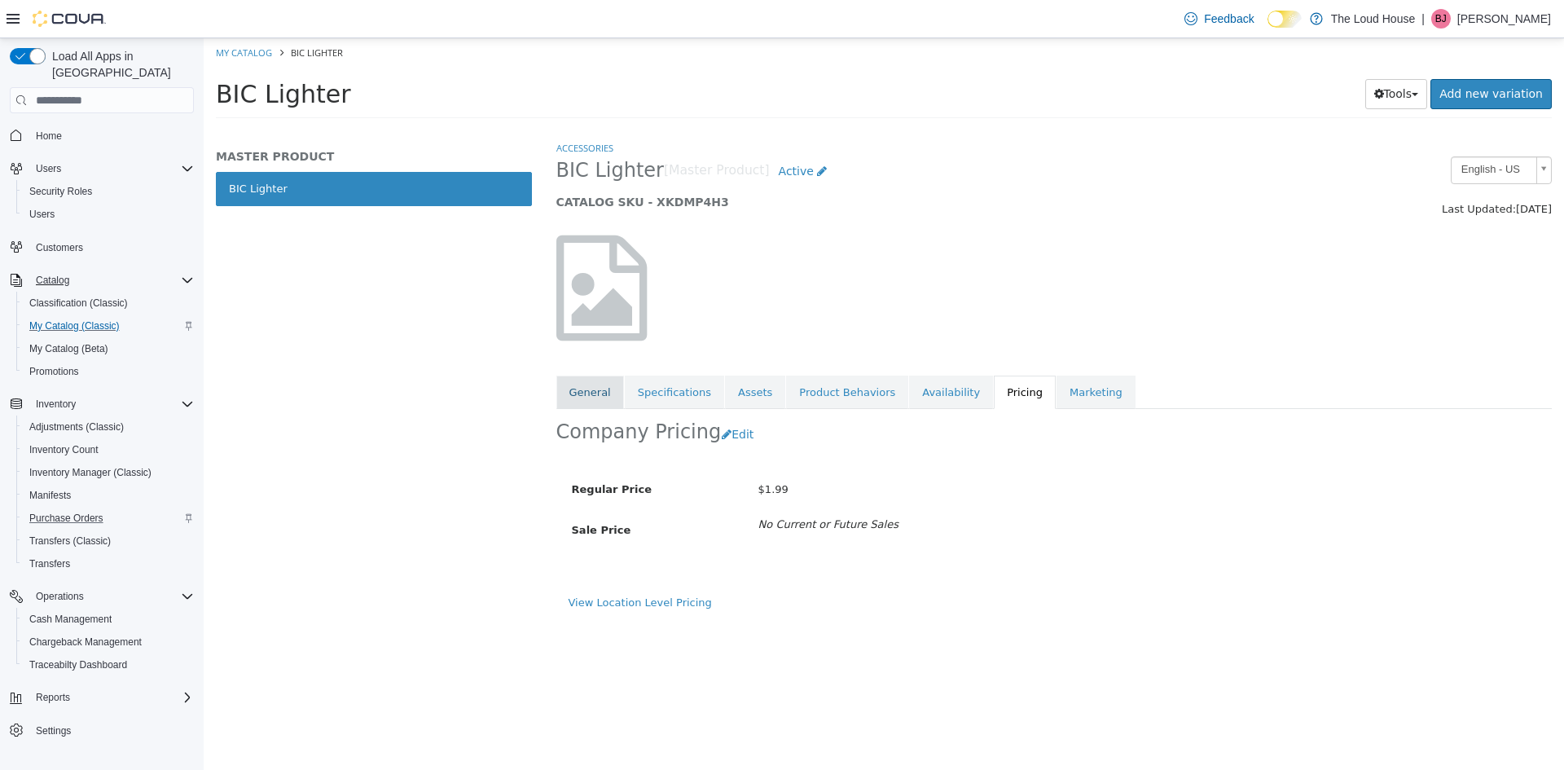
click at [584, 395] on link "General" at bounding box center [590, 393] width 68 height 34
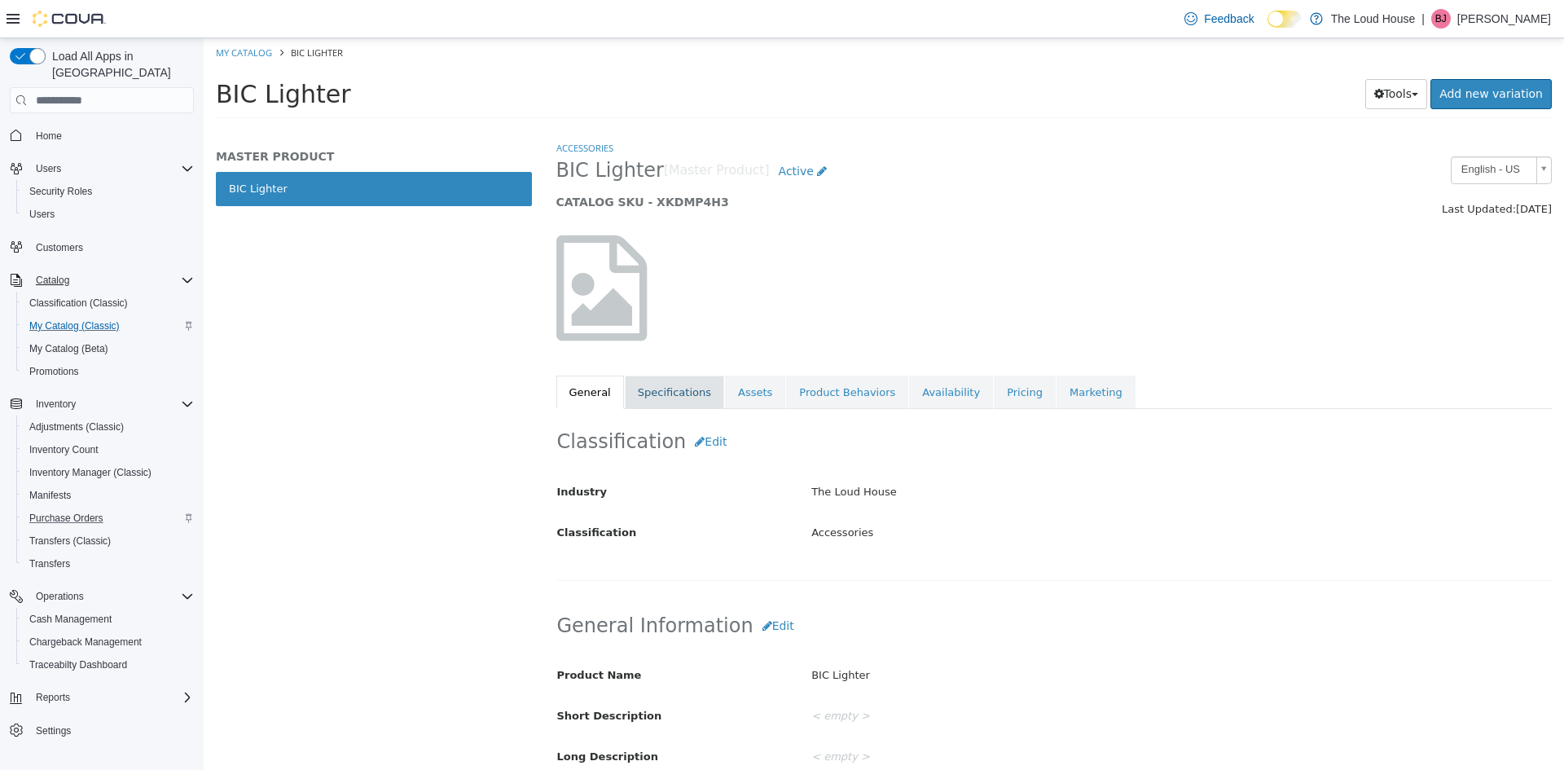
click at [661, 378] on link "Specifications" at bounding box center [674, 393] width 99 height 34
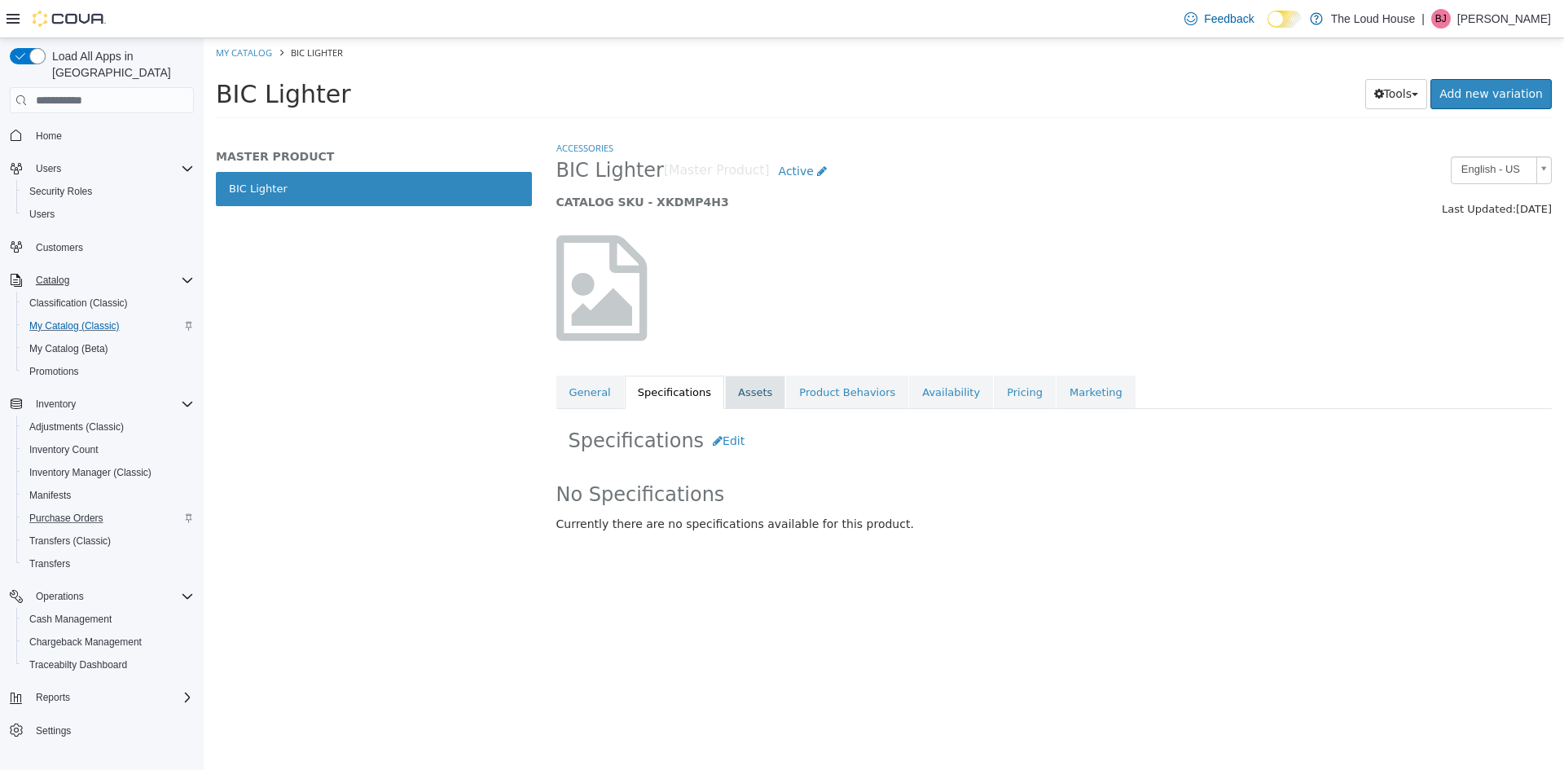
click at [740, 395] on link "Assets" at bounding box center [755, 393] width 60 height 34
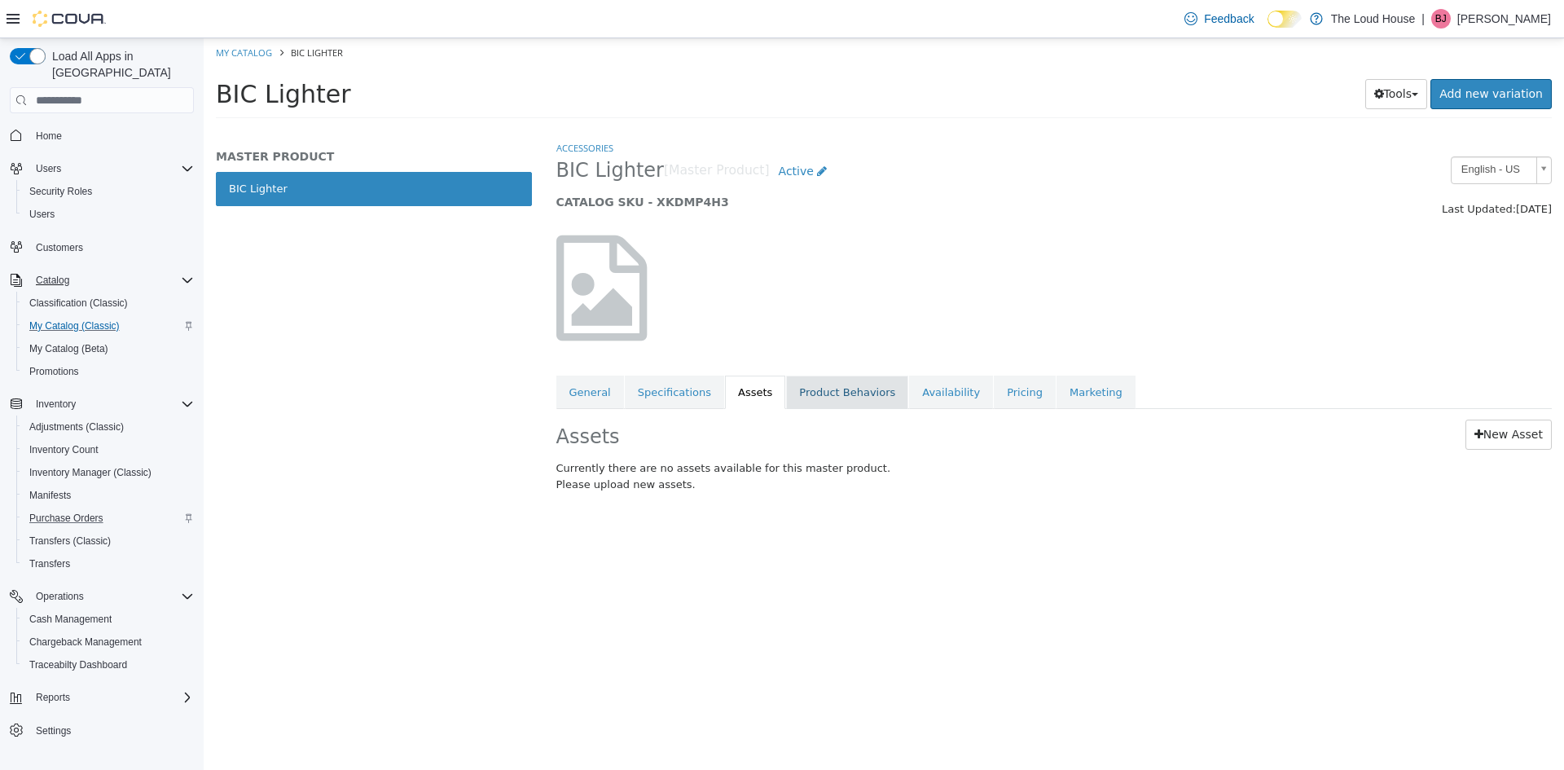
click at [801, 393] on link "Product Behaviors" at bounding box center [847, 393] width 122 height 34
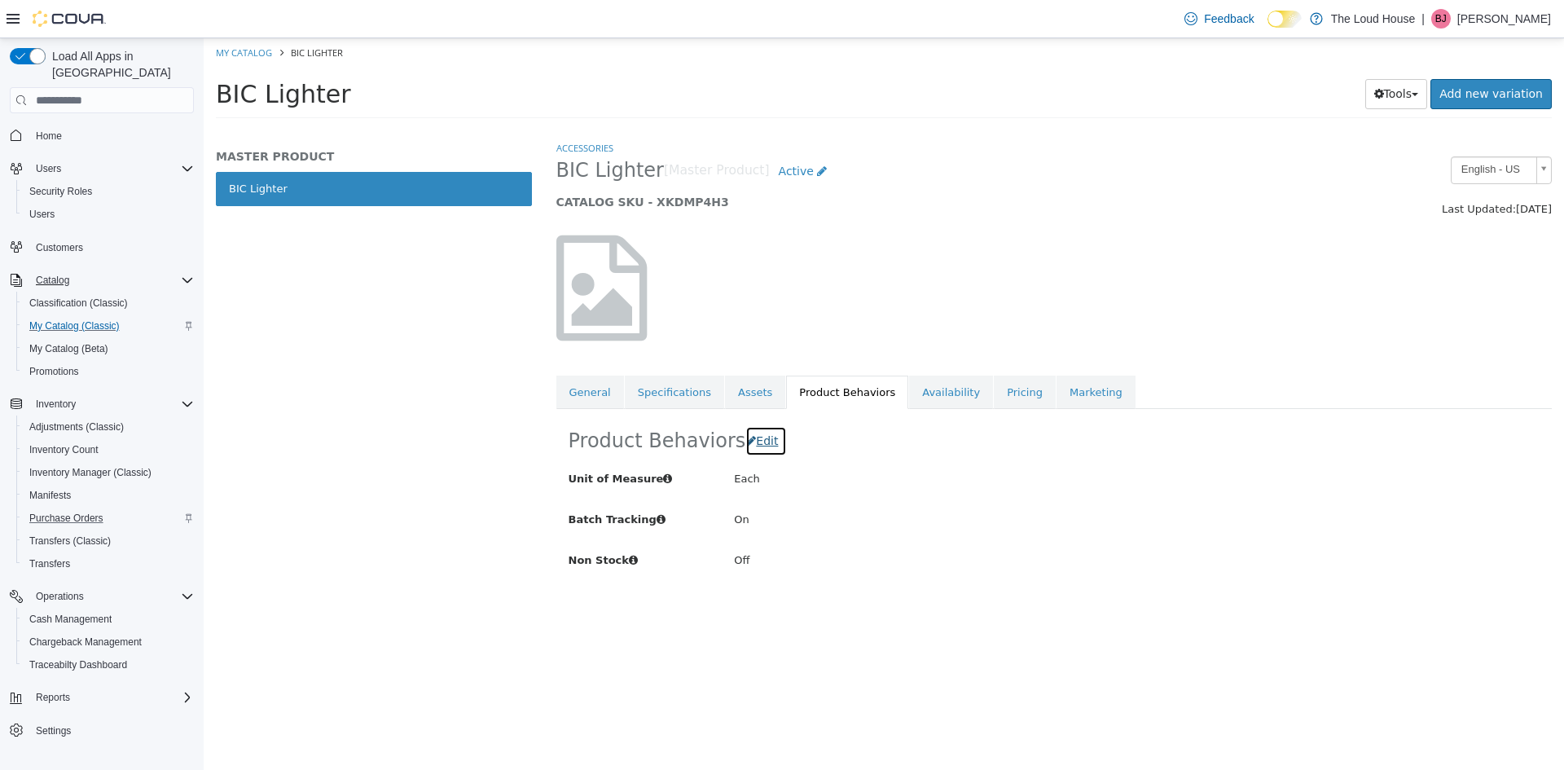
click at [758, 445] on span "Edit" at bounding box center [767, 440] width 22 height 13
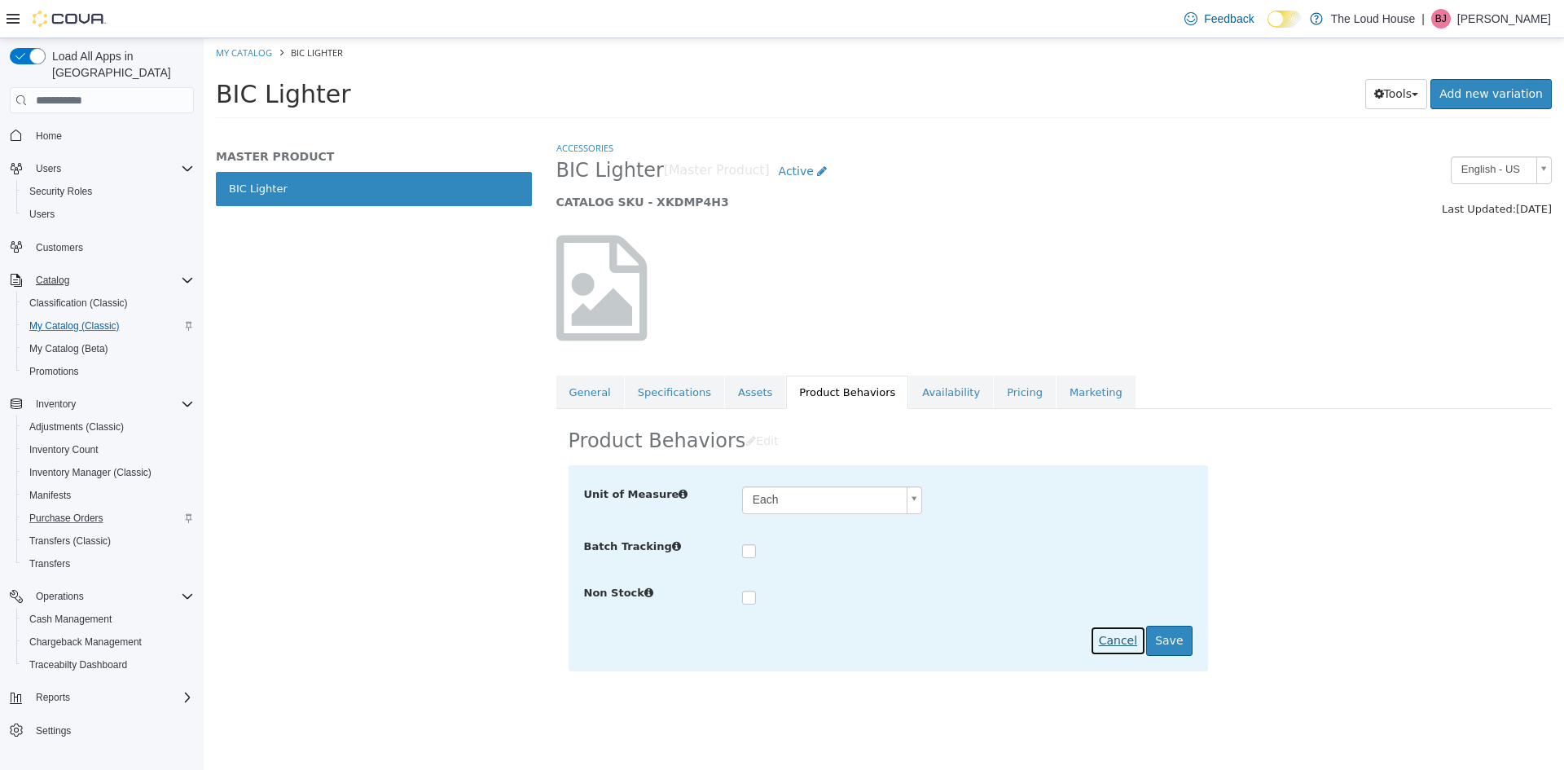
click at [1110, 645] on button "Cancel" at bounding box center [1118, 641] width 56 height 30
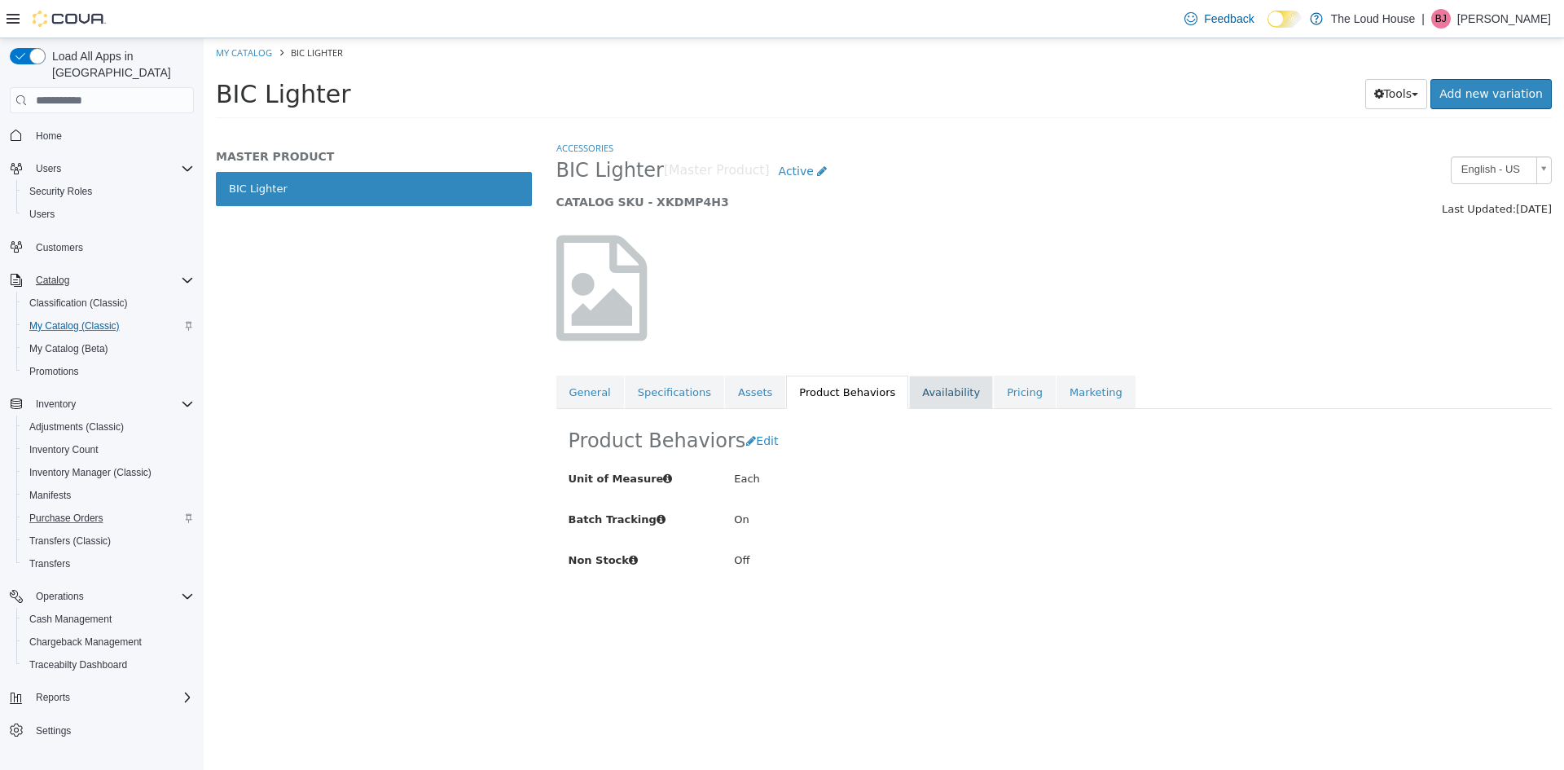
click at [921, 395] on link "Availability" at bounding box center [951, 393] width 84 height 34
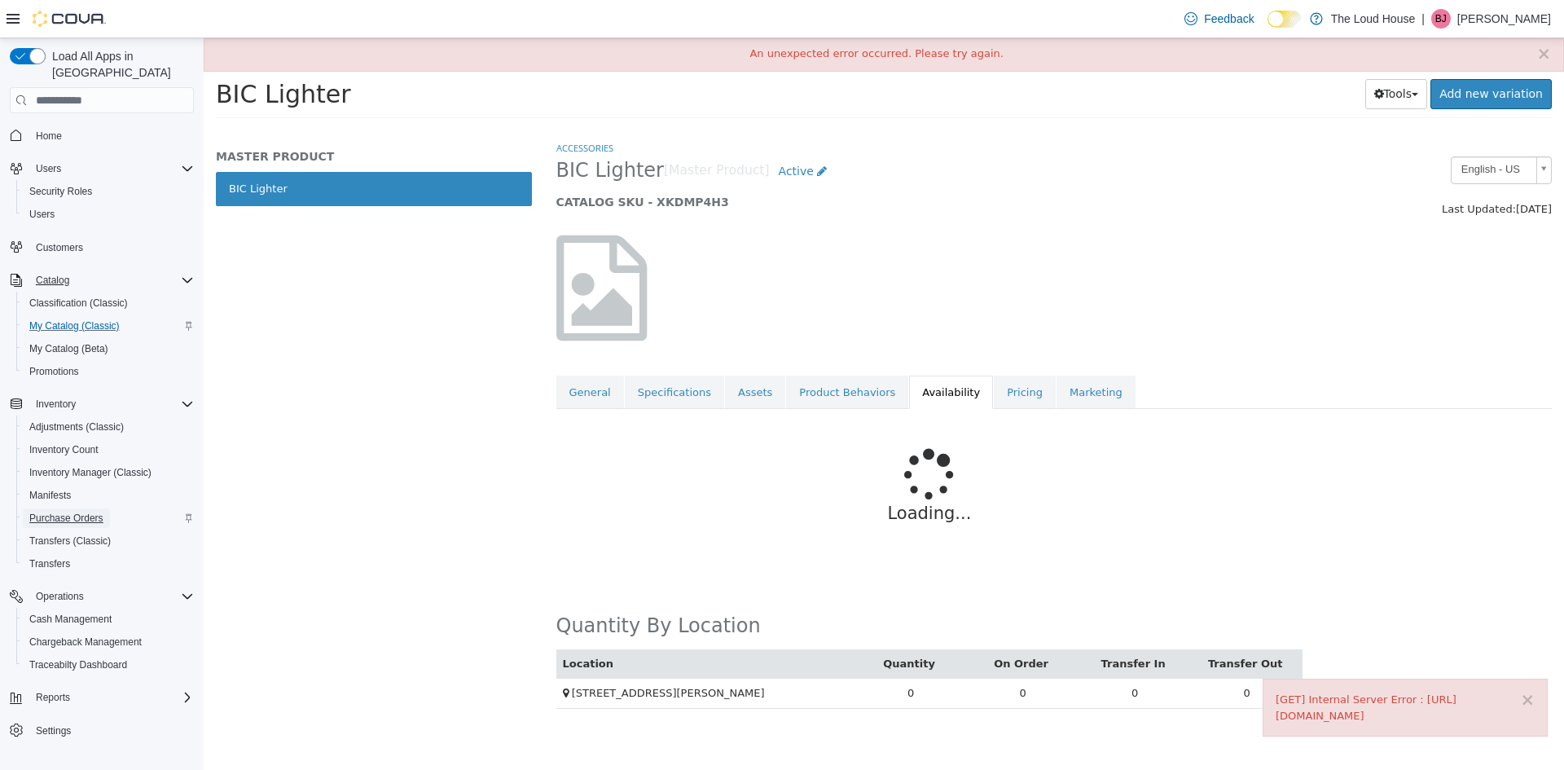
click at [56, 512] on span "Purchase Orders" at bounding box center [66, 518] width 74 height 13
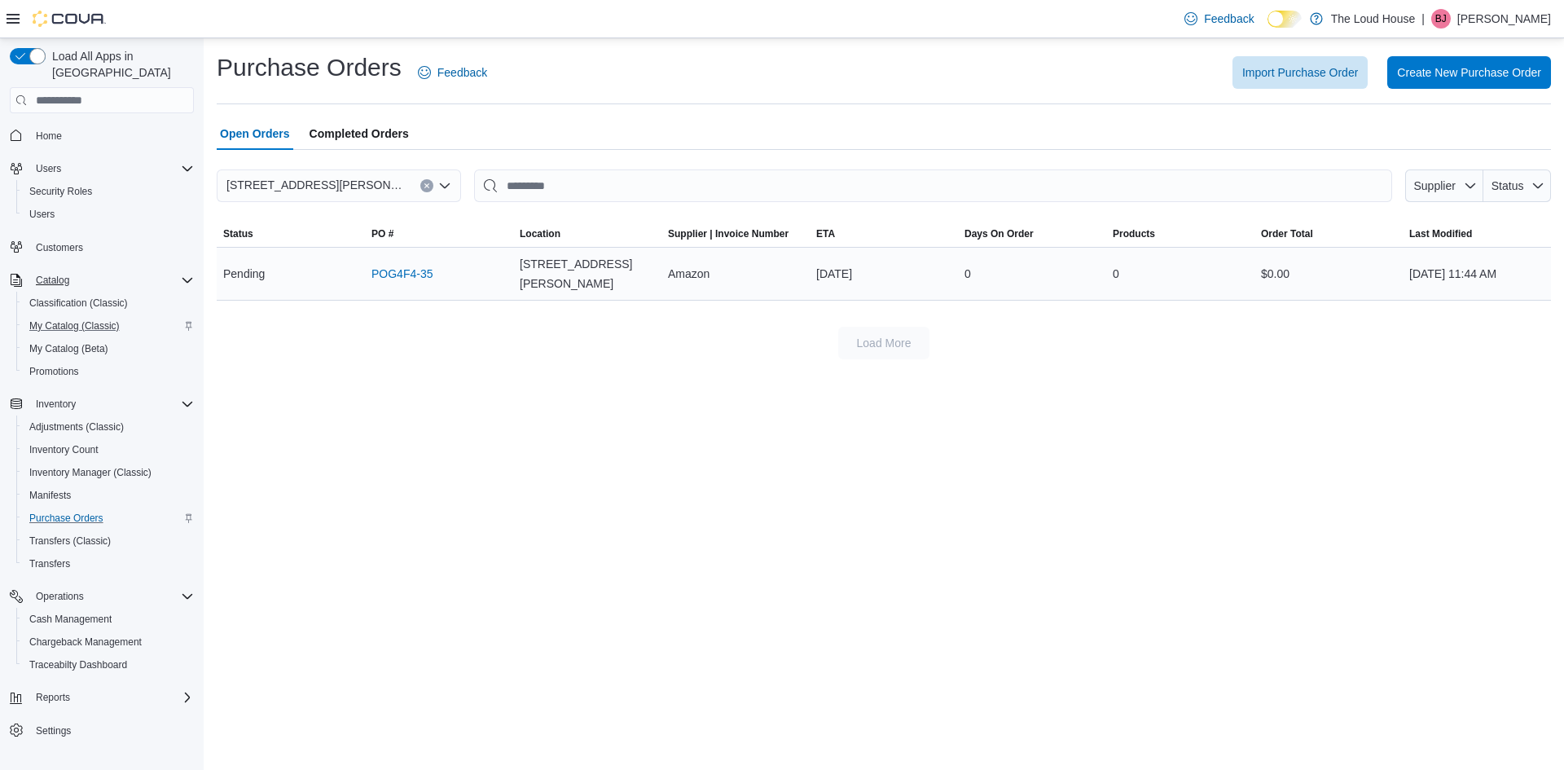
click at [408, 257] on div "POG4F4-35" at bounding box center [439, 273] width 148 height 33
click at [411, 264] on link "POG4F4-35" at bounding box center [401, 274] width 61 height 20
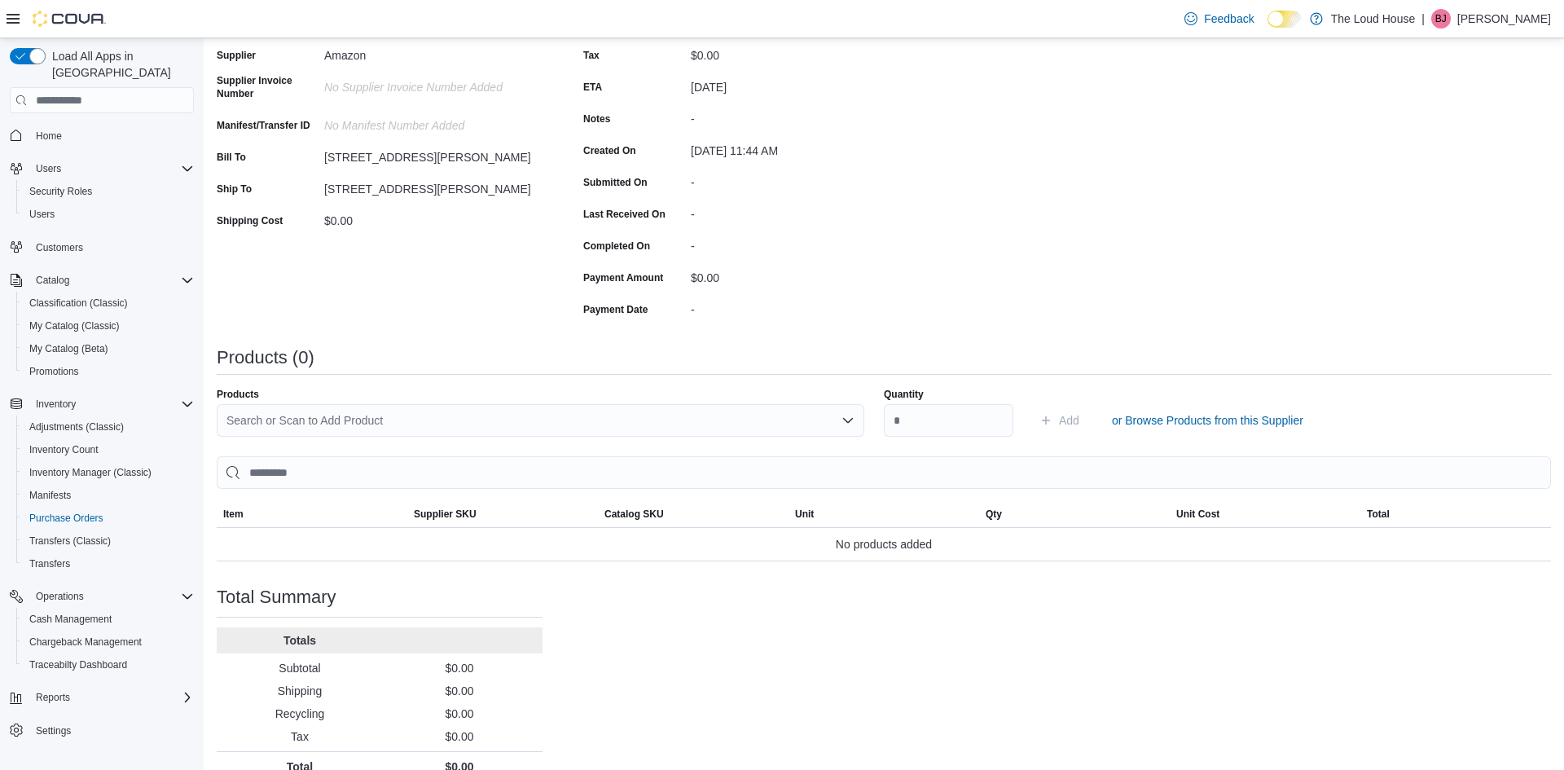
scroll to position [206, 0]
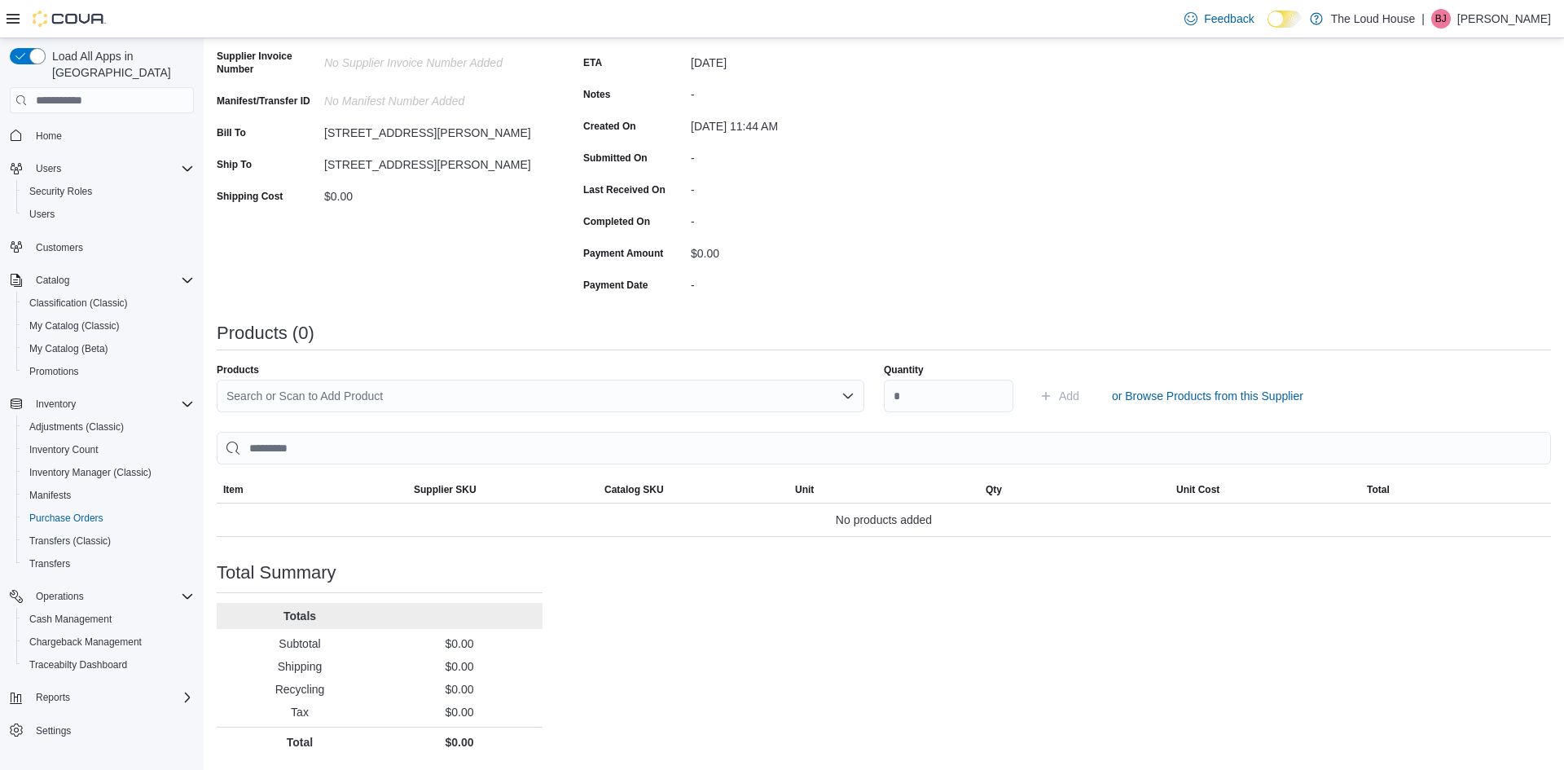
click at [847, 394] on icon "Open list of options" at bounding box center [847, 395] width 13 height 13
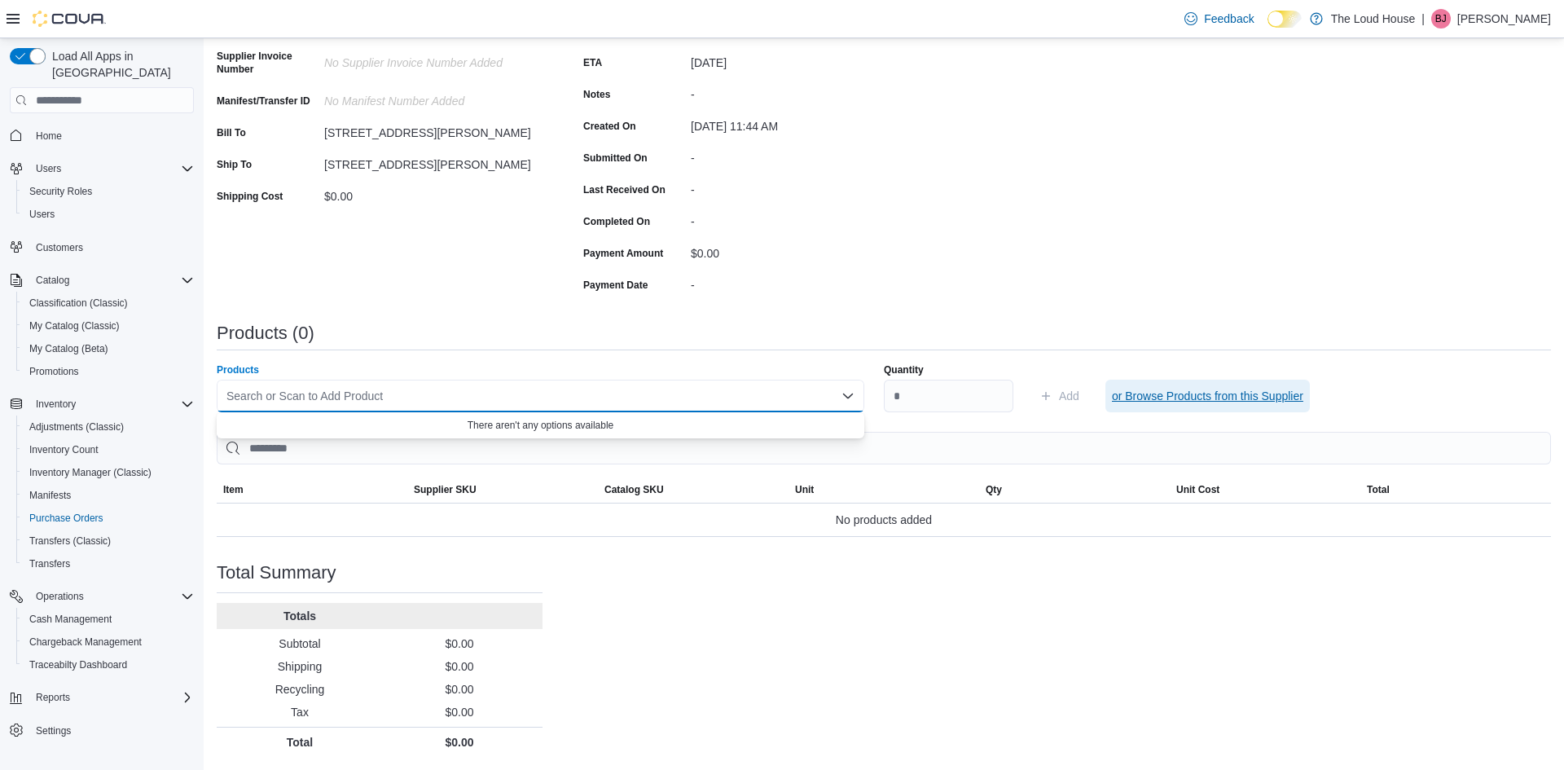
click at [1167, 392] on span "or Browse Products from this Supplier" at bounding box center [1207, 396] width 191 height 16
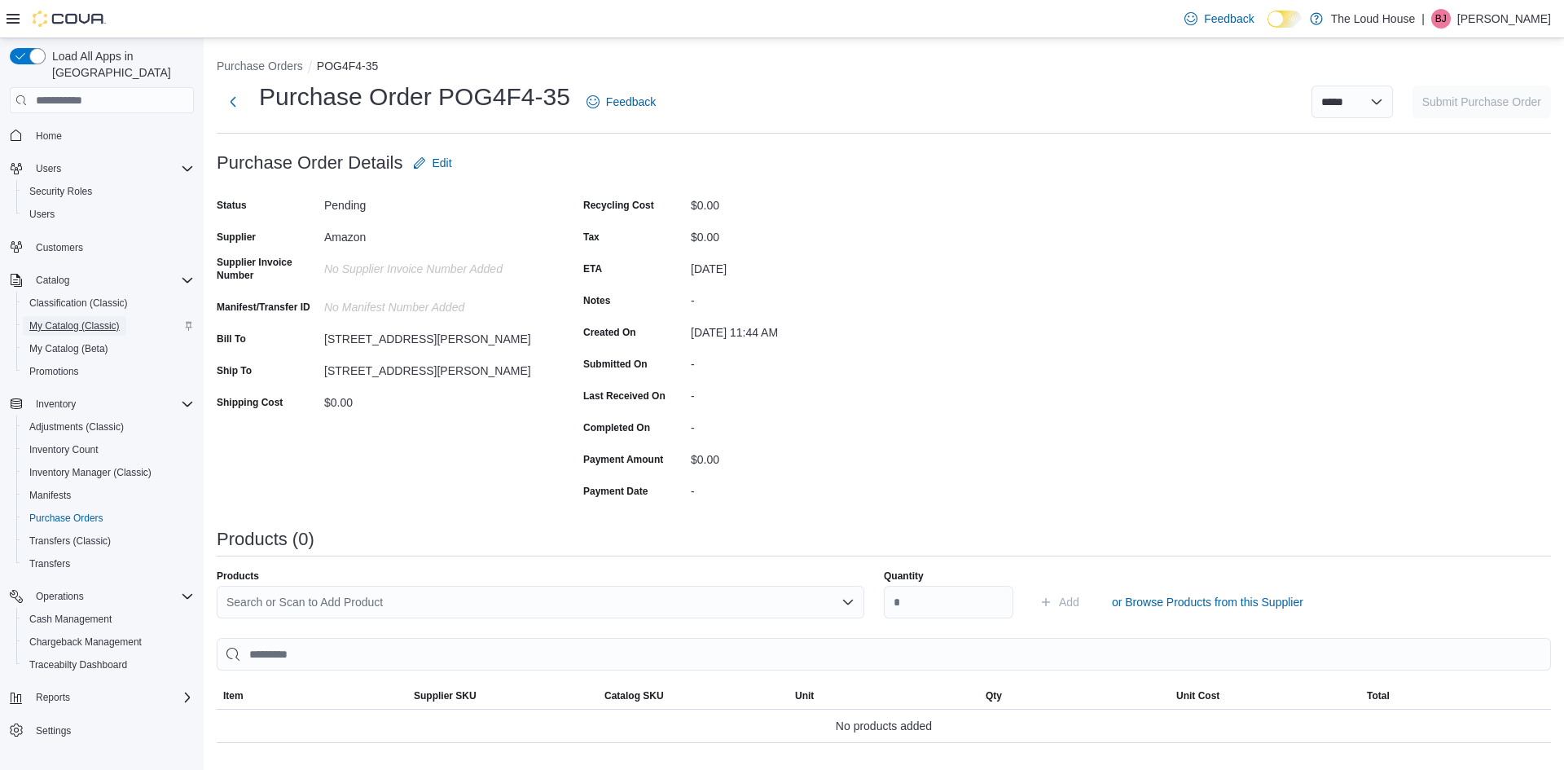
click at [64, 316] on span "My Catalog (Classic)" at bounding box center [74, 326] width 90 height 20
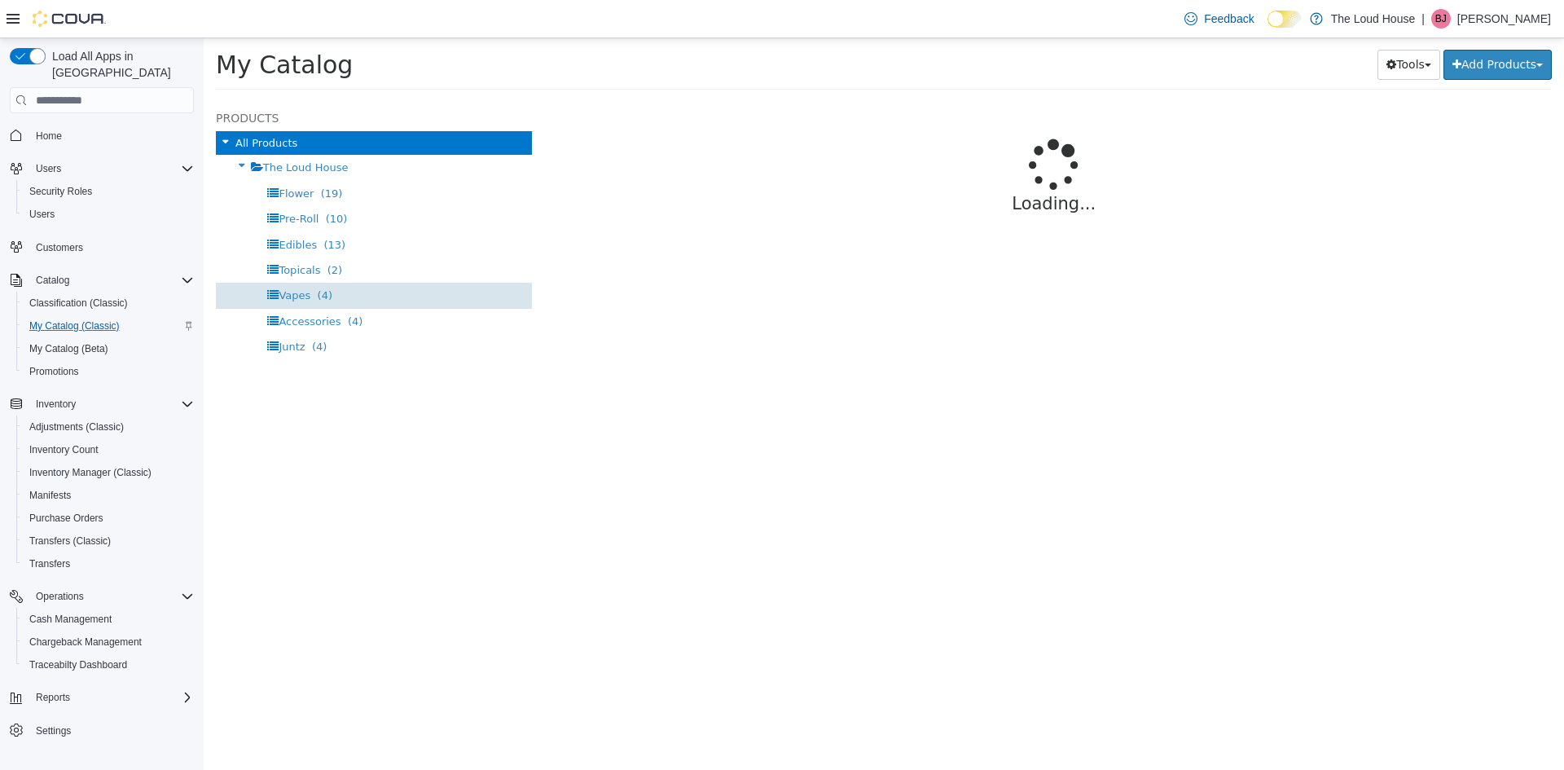
select select "**********"
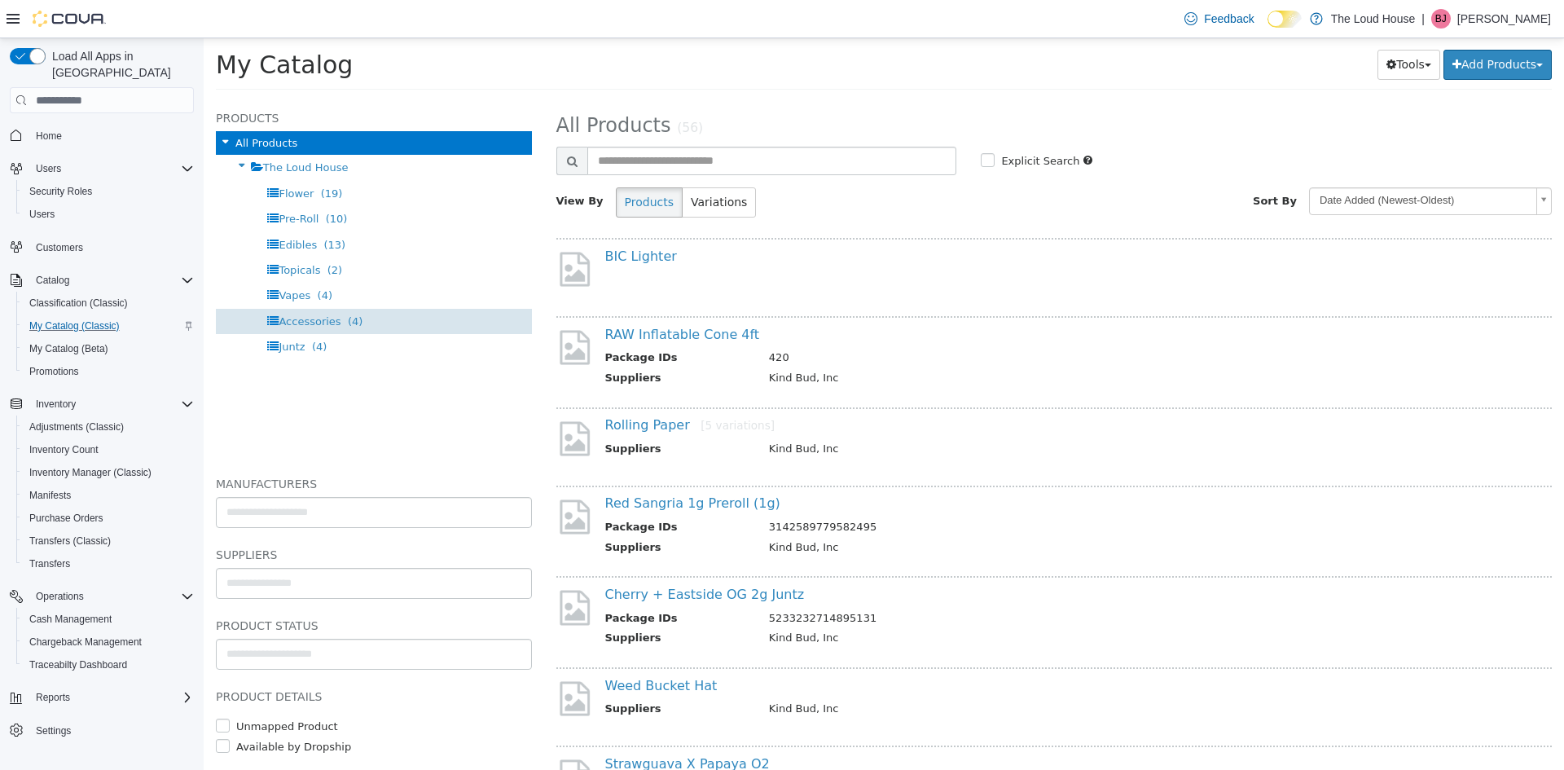
click at [314, 310] on div "Accessories (4)" at bounding box center [374, 321] width 316 height 25
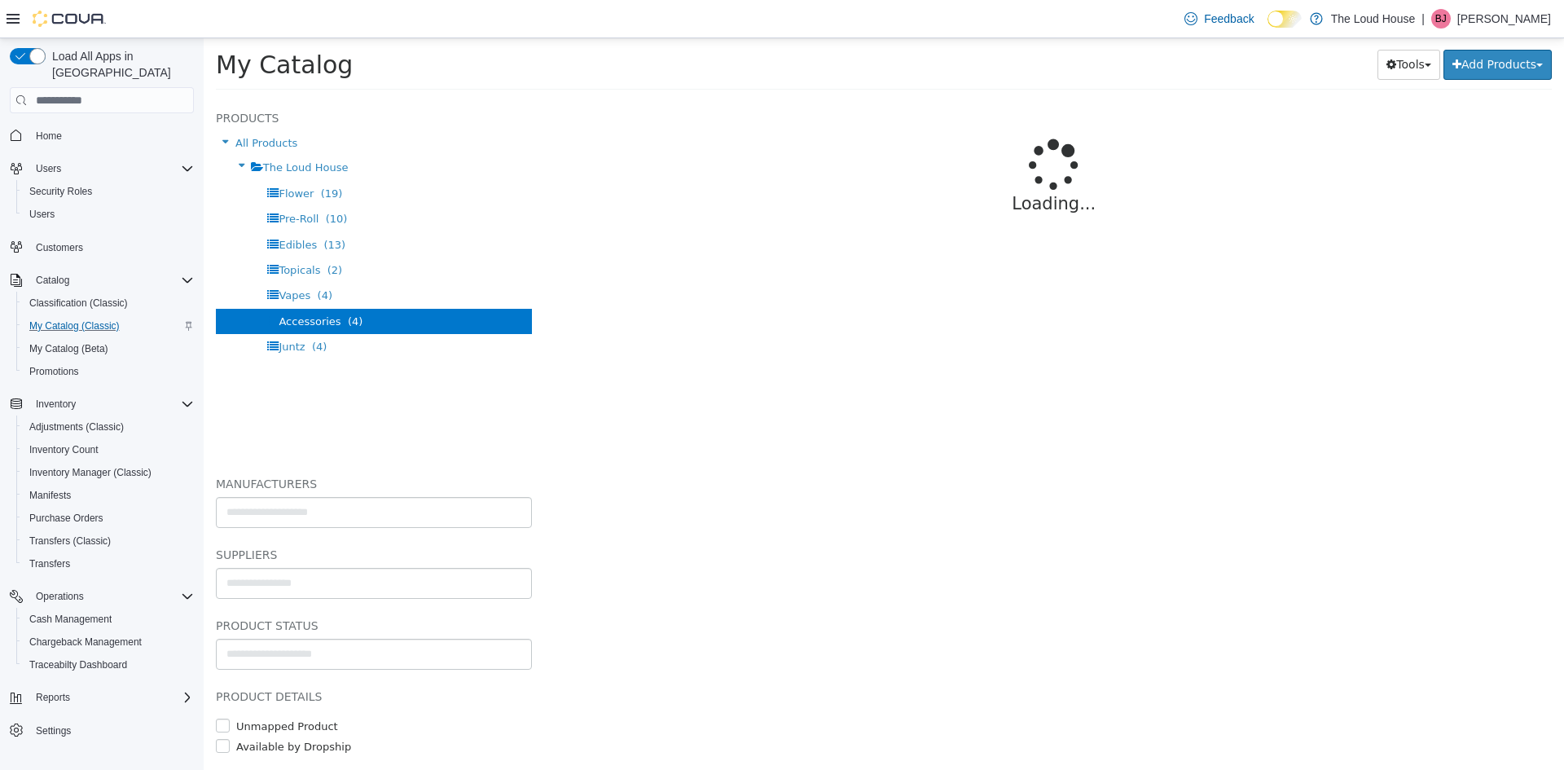
select select "**********"
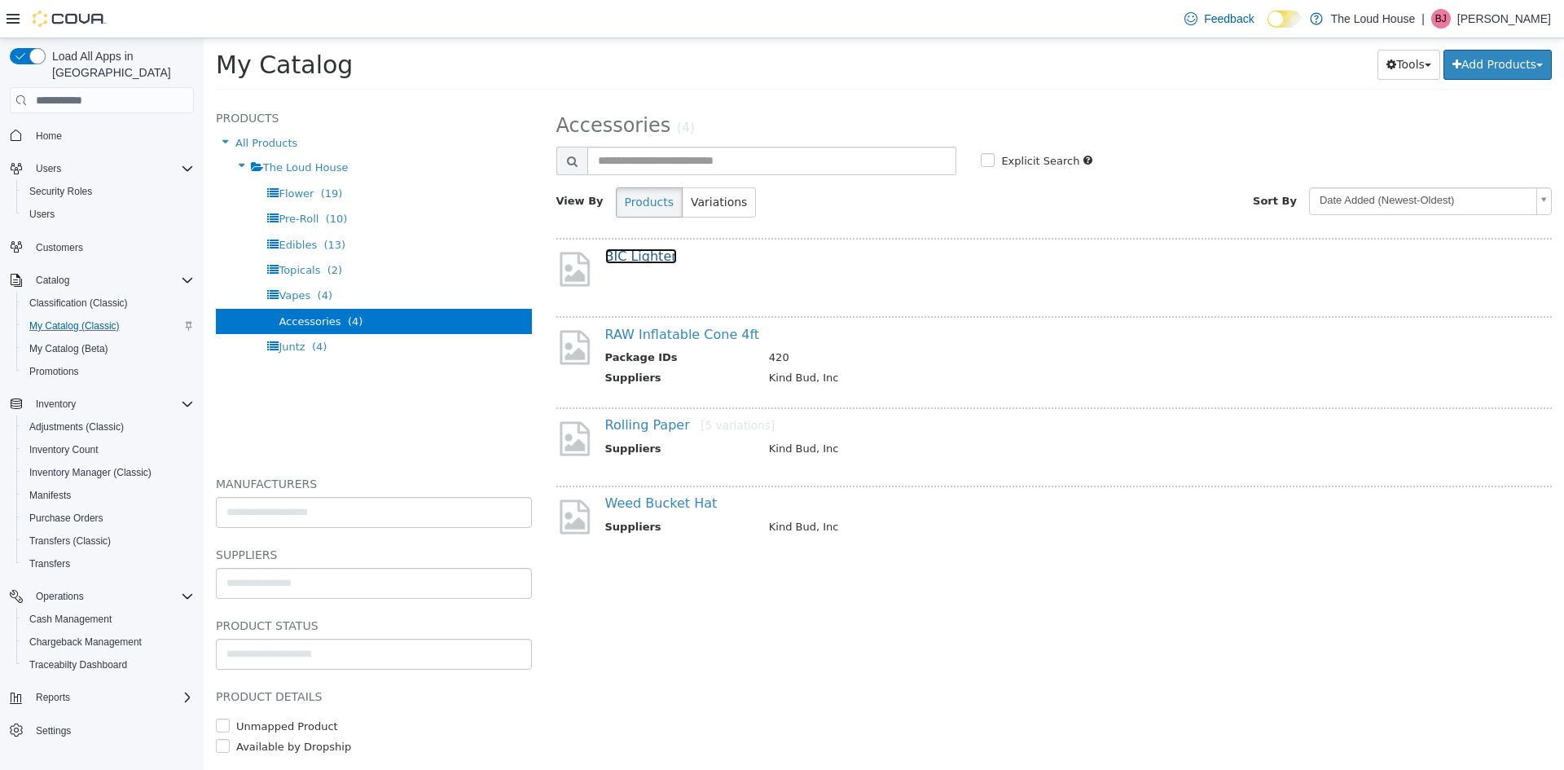
click at [644, 261] on link "BIC Lighter" at bounding box center [641, 255] width 72 height 15
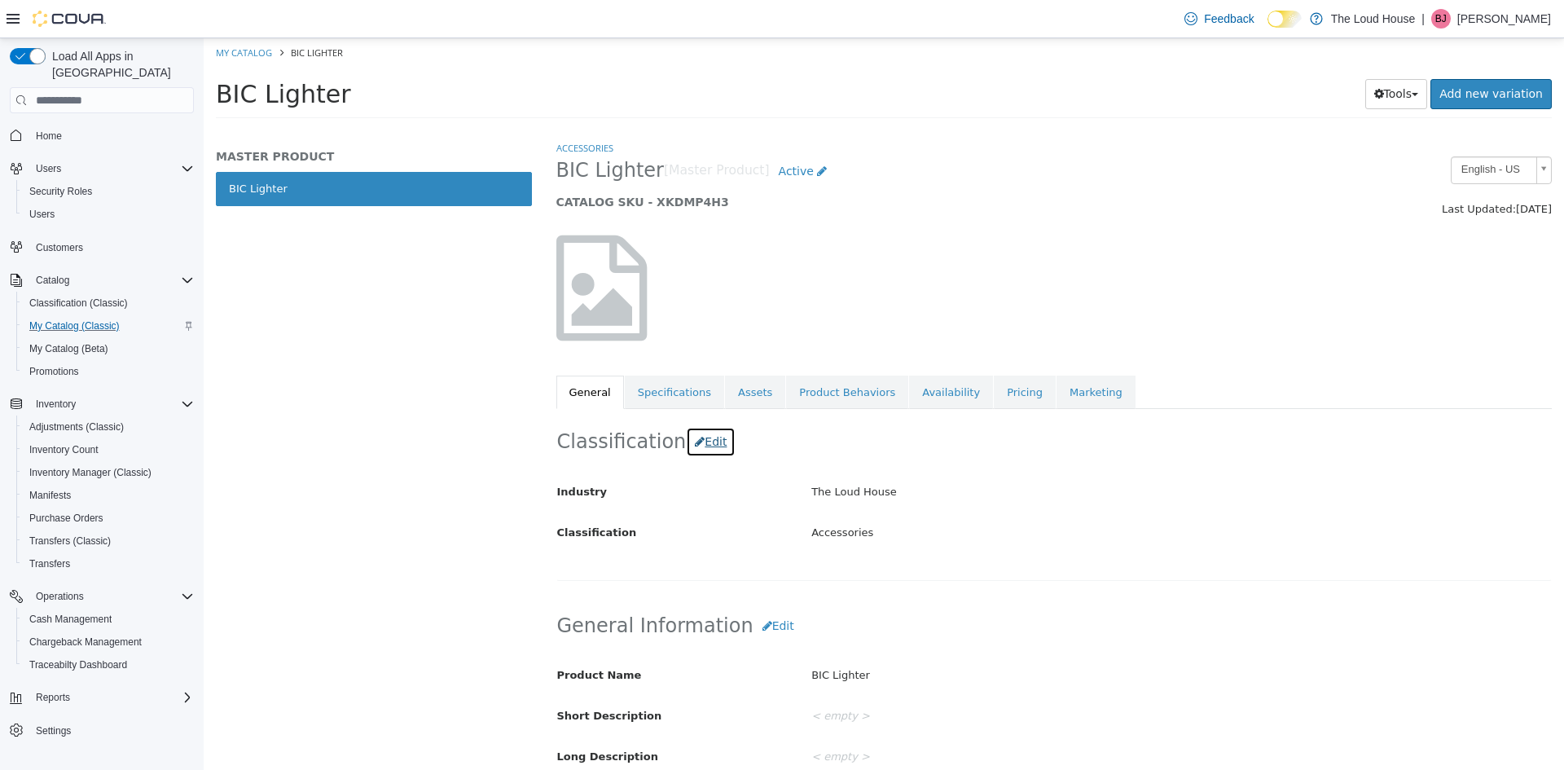
click at [708, 440] on button "Edit" at bounding box center [711, 442] width 50 height 30
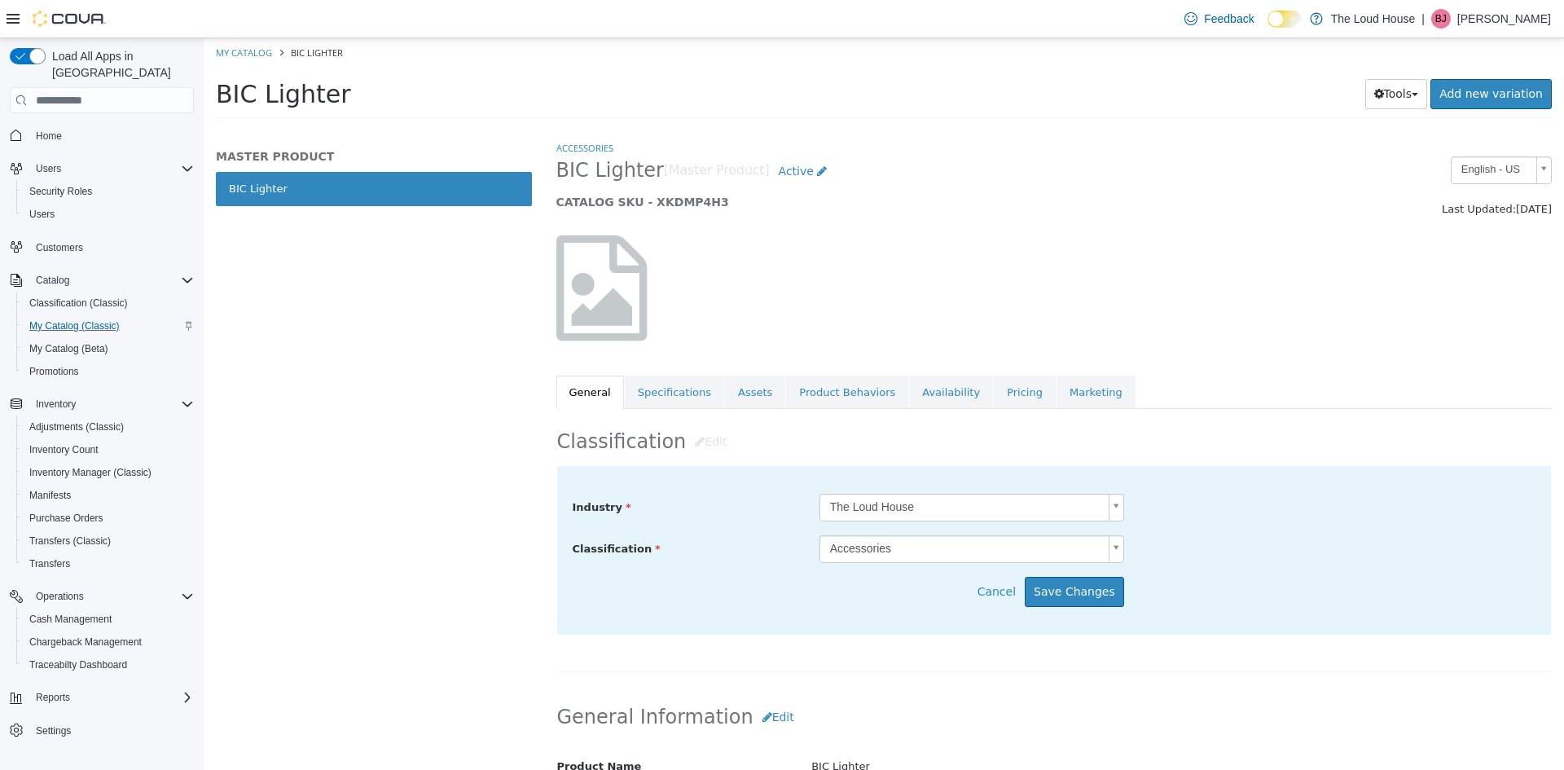
click at [1118, 129] on body "Saving Bulk Changes... × My Catalog BIC Lighter BIC Lighter Tools Clone Print L…" at bounding box center [884, 83] width 1360 height 90
click at [1145, 129] on body "Saving Bulk Changes... × My Catalog BIC Lighter BIC Lighter Tools Clone Print L…" at bounding box center [884, 83] width 1360 height 90
click at [601, 142] on link "Accessories" at bounding box center [584, 148] width 57 height 12
select select "**********"
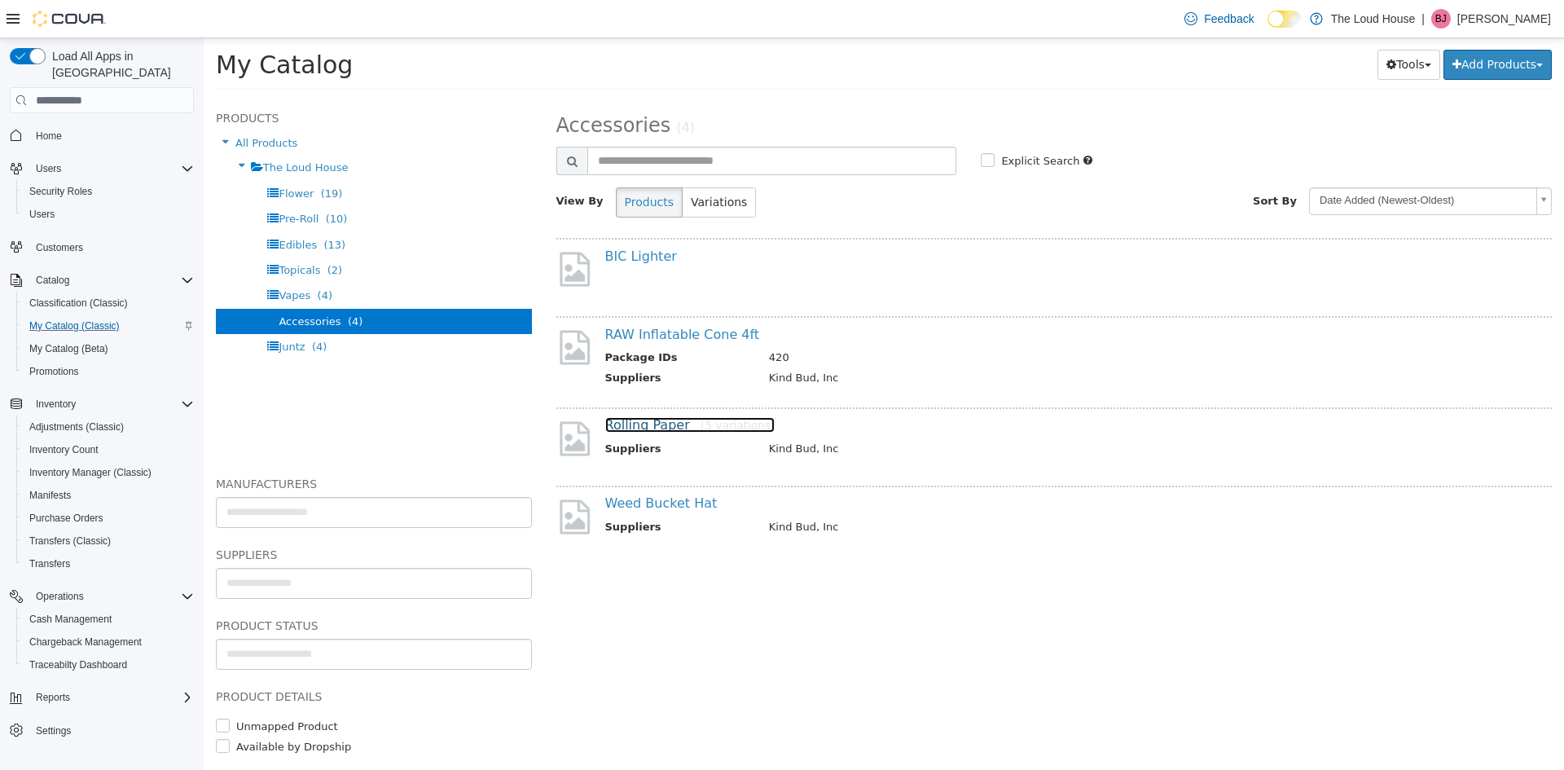
click at [655, 425] on link "Rolling Paper [5 variations]" at bounding box center [690, 424] width 170 height 15
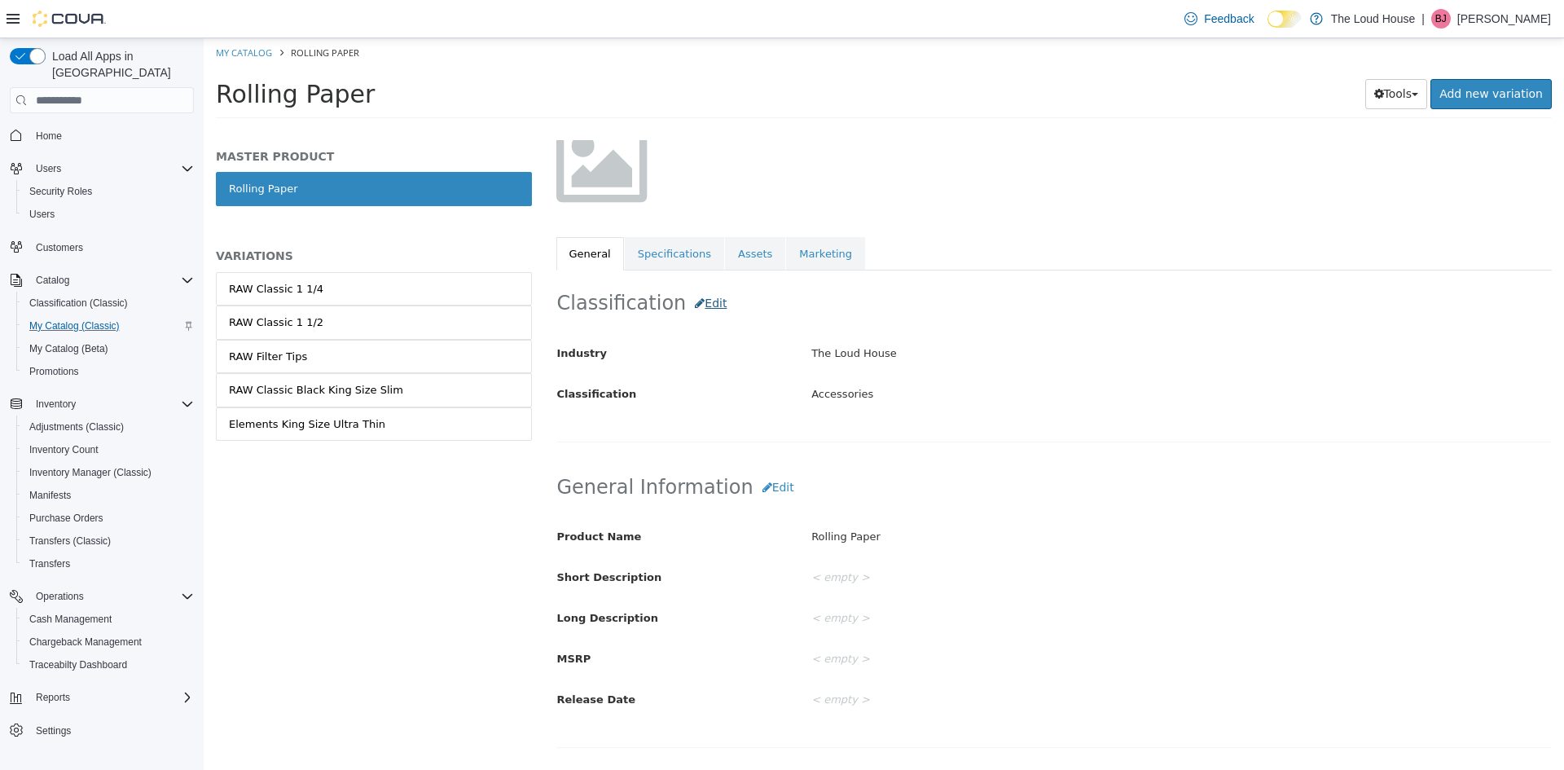
scroll to position [141, 0]
click at [280, 286] on div "RAW Classic 1 1/4" at bounding box center [276, 289] width 94 height 16
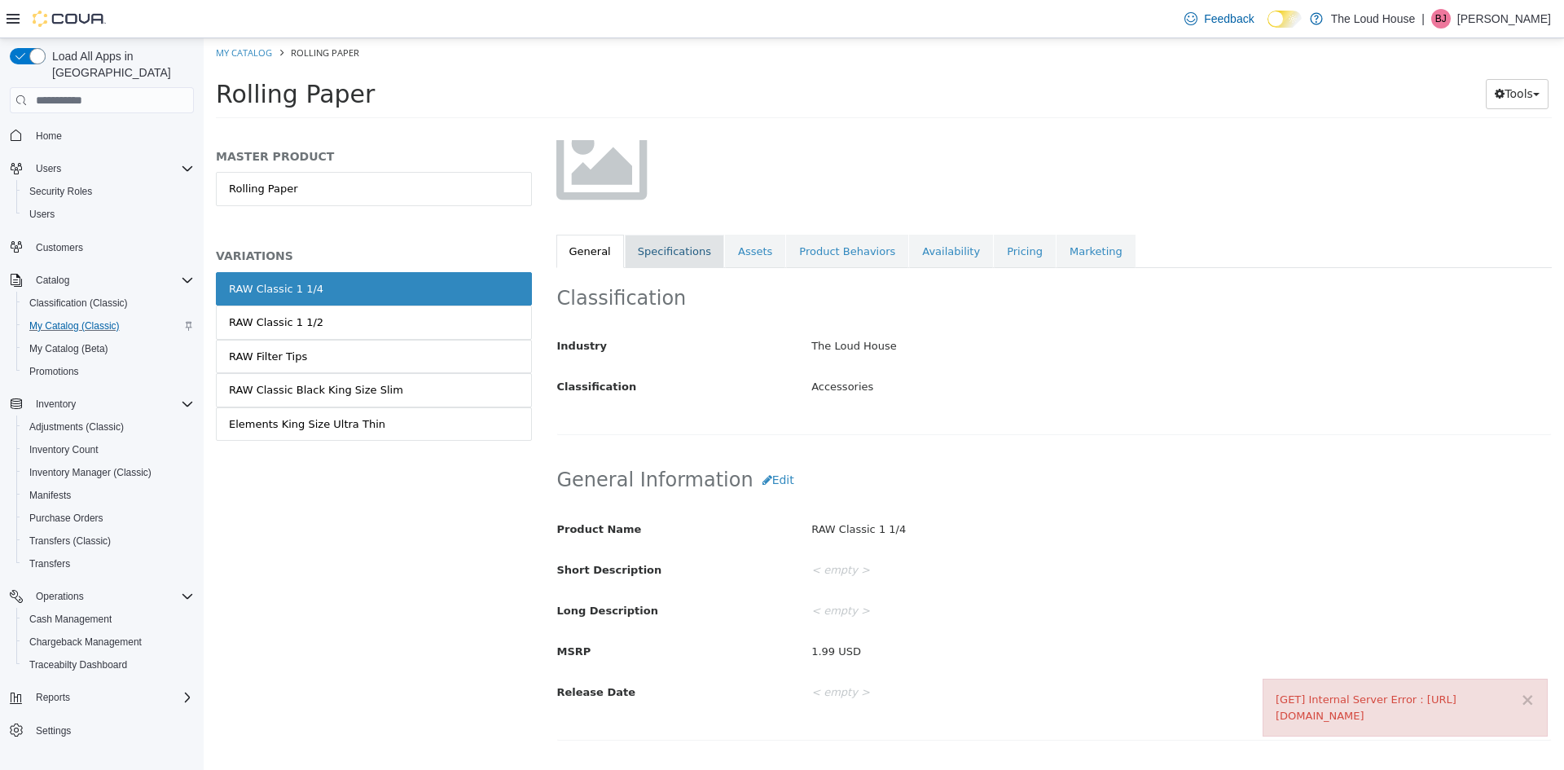
click at [648, 247] on link "Specifications" at bounding box center [674, 252] width 99 height 34
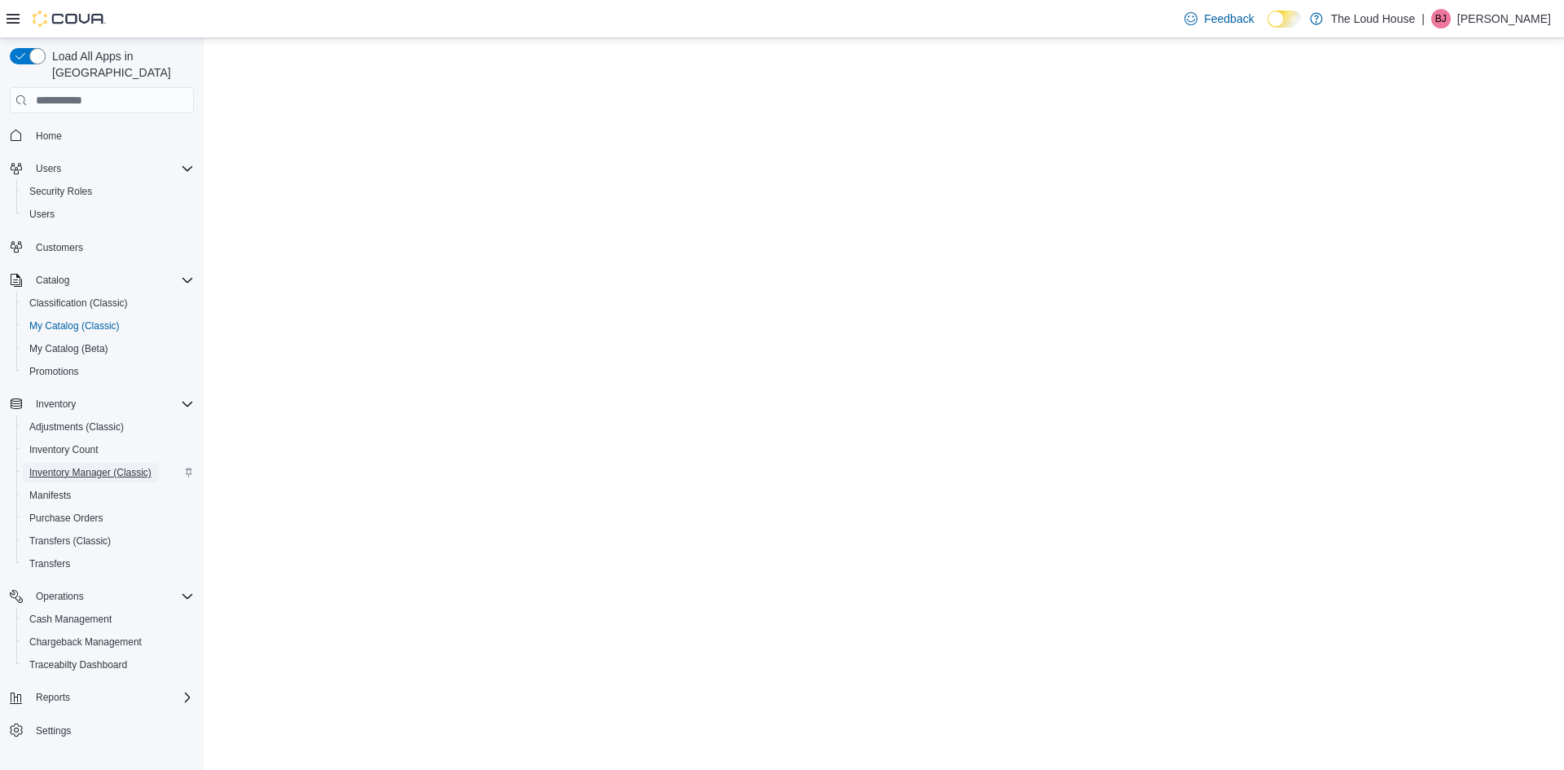
click at [71, 466] on span "Inventory Manager (Classic)" at bounding box center [90, 472] width 122 height 13
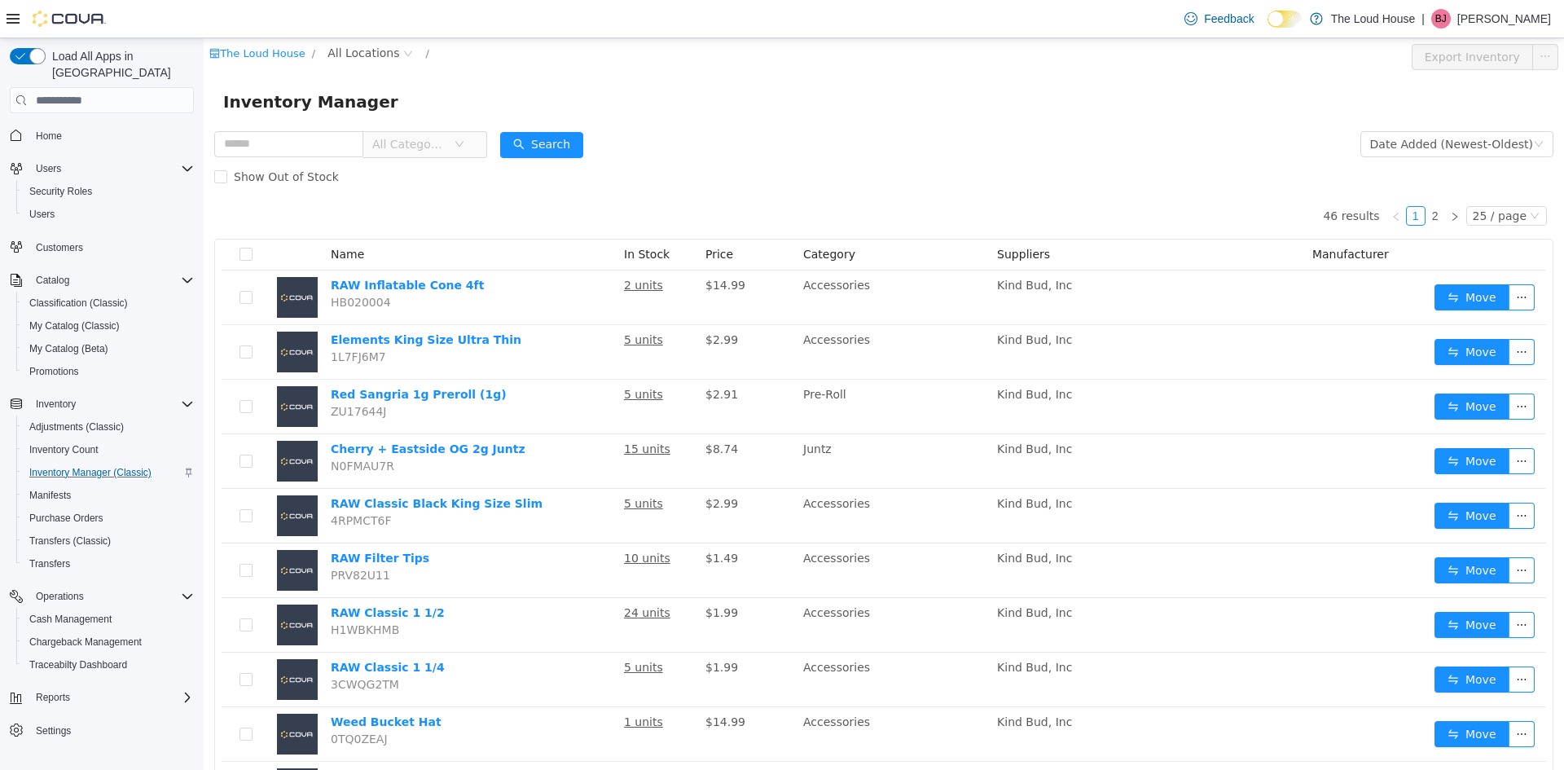
click at [349, 259] on span "Name" at bounding box center [347, 254] width 33 height 13
click at [87, 512] on span "Purchase Orders" at bounding box center [66, 518] width 74 height 13
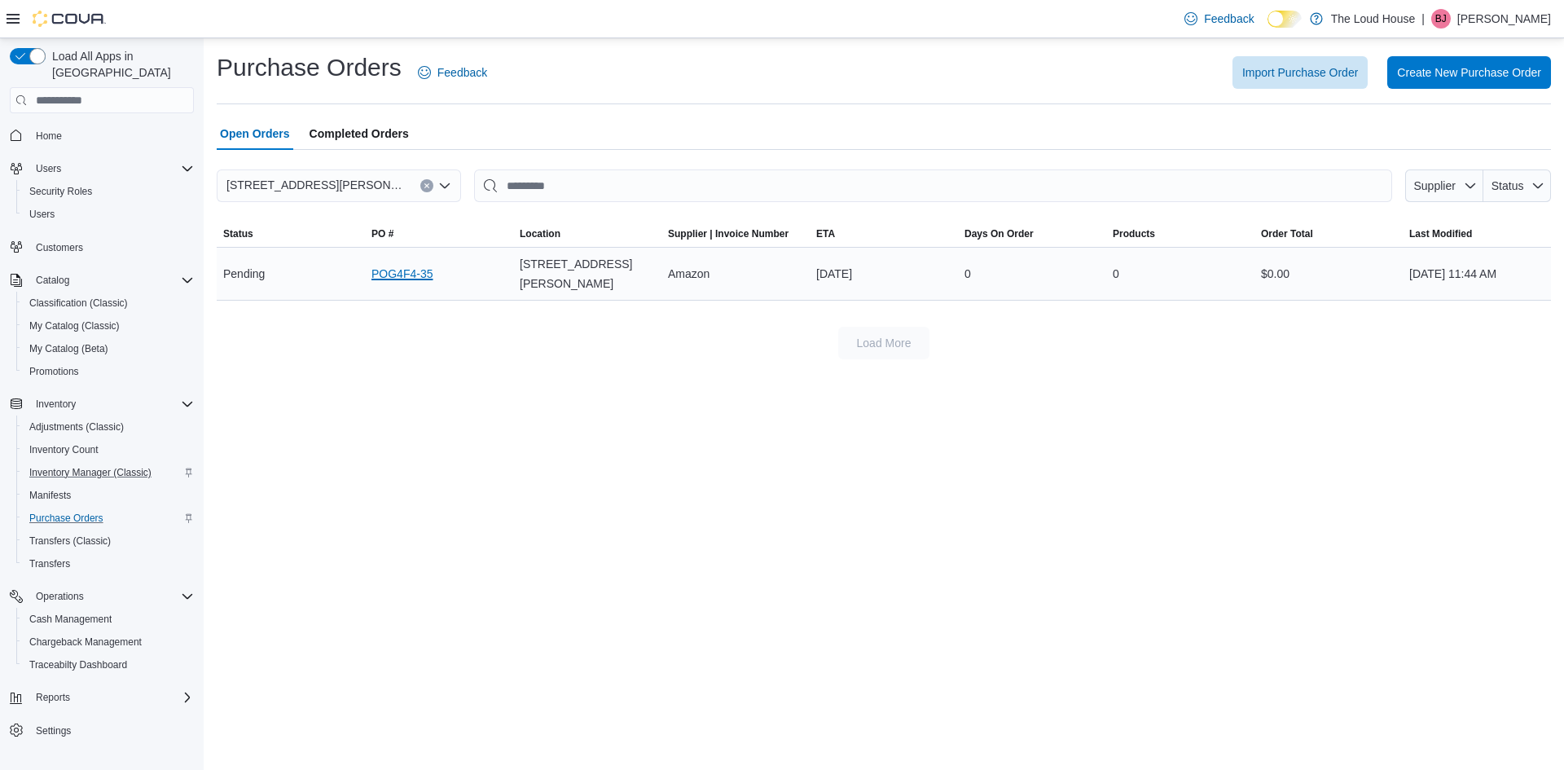
click at [404, 264] on link "POG4F4-35" at bounding box center [401, 274] width 61 height 20
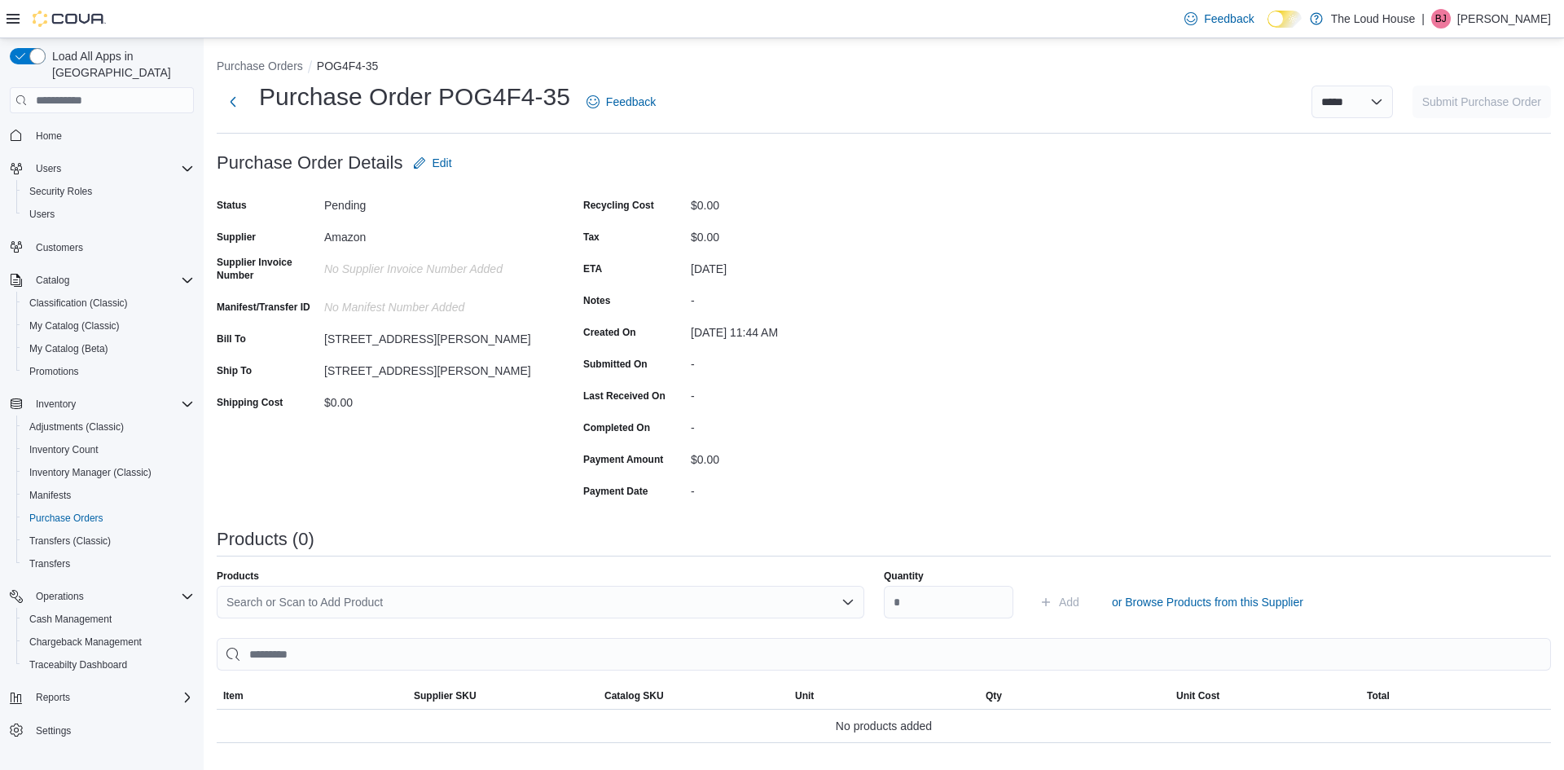
scroll to position [206, 0]
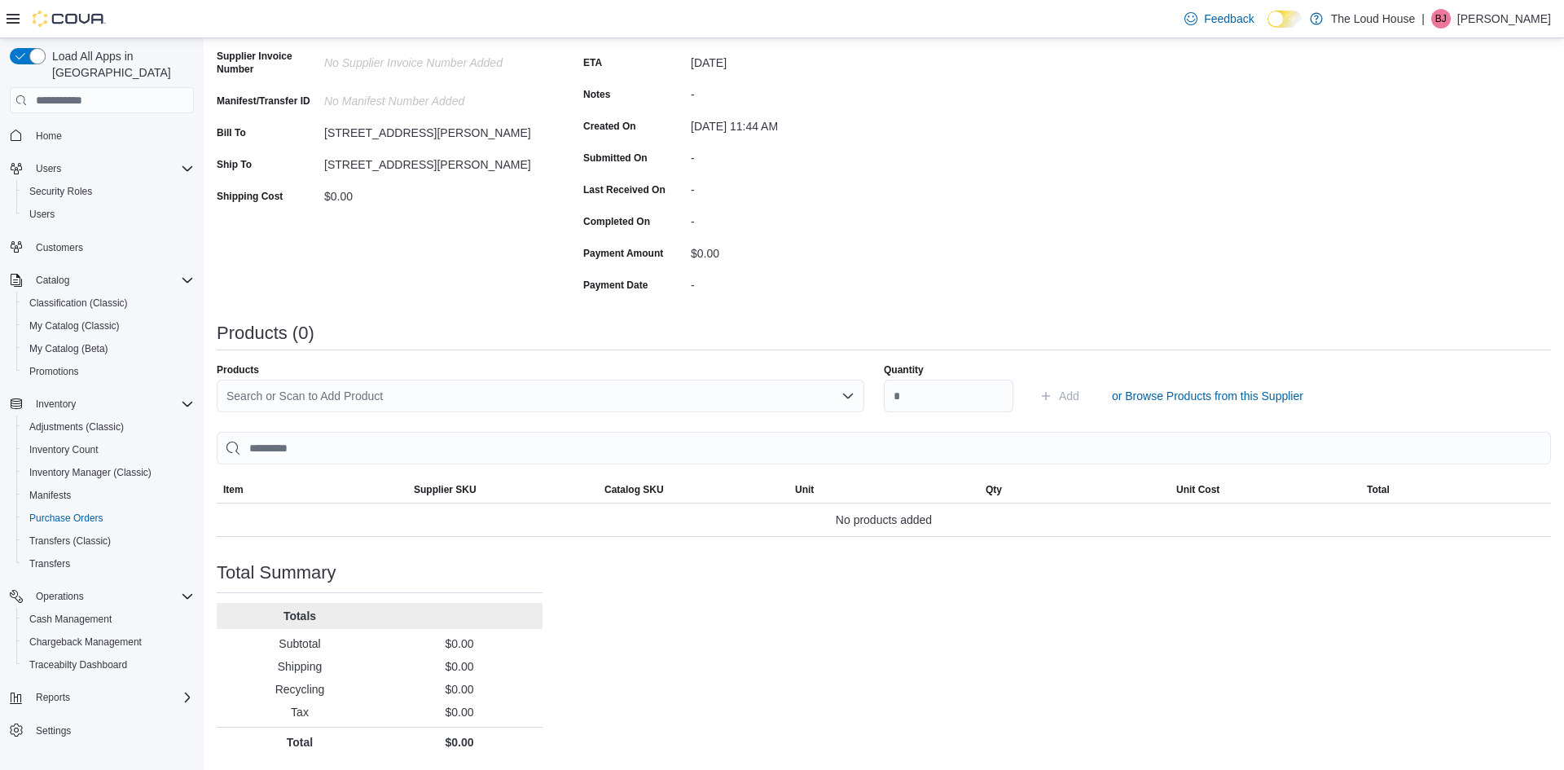
click at [855, 397] on div "Search or Scan to Add Product" at bounding box center [541, 396] width 648 height 33
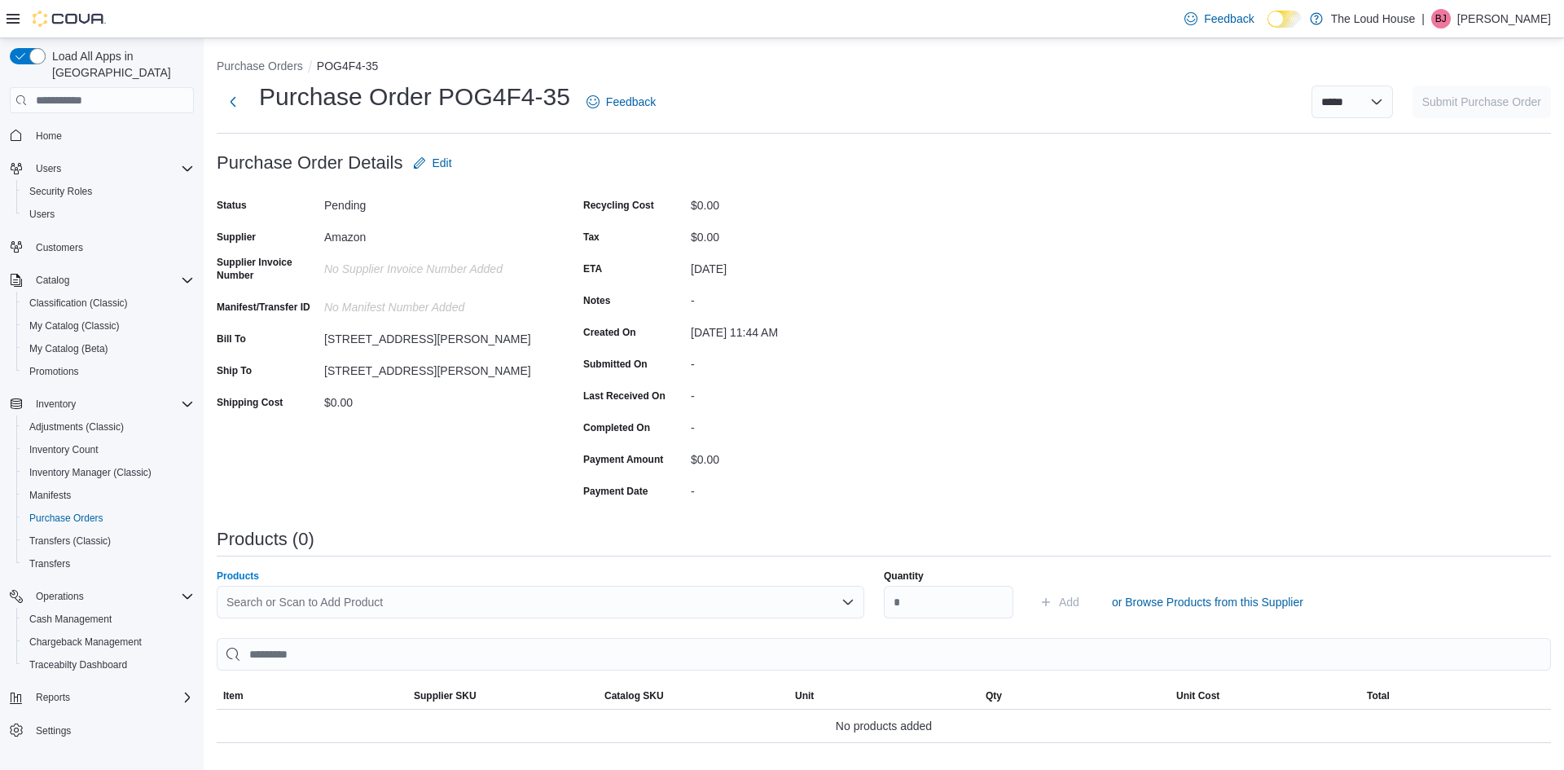
click at [521, 217] on div "Pending" at bounding box center [433, 204] width 218 height 25
click at [446, 165] on span "Edit" at bounding box center [443, 163] width 20 height 16
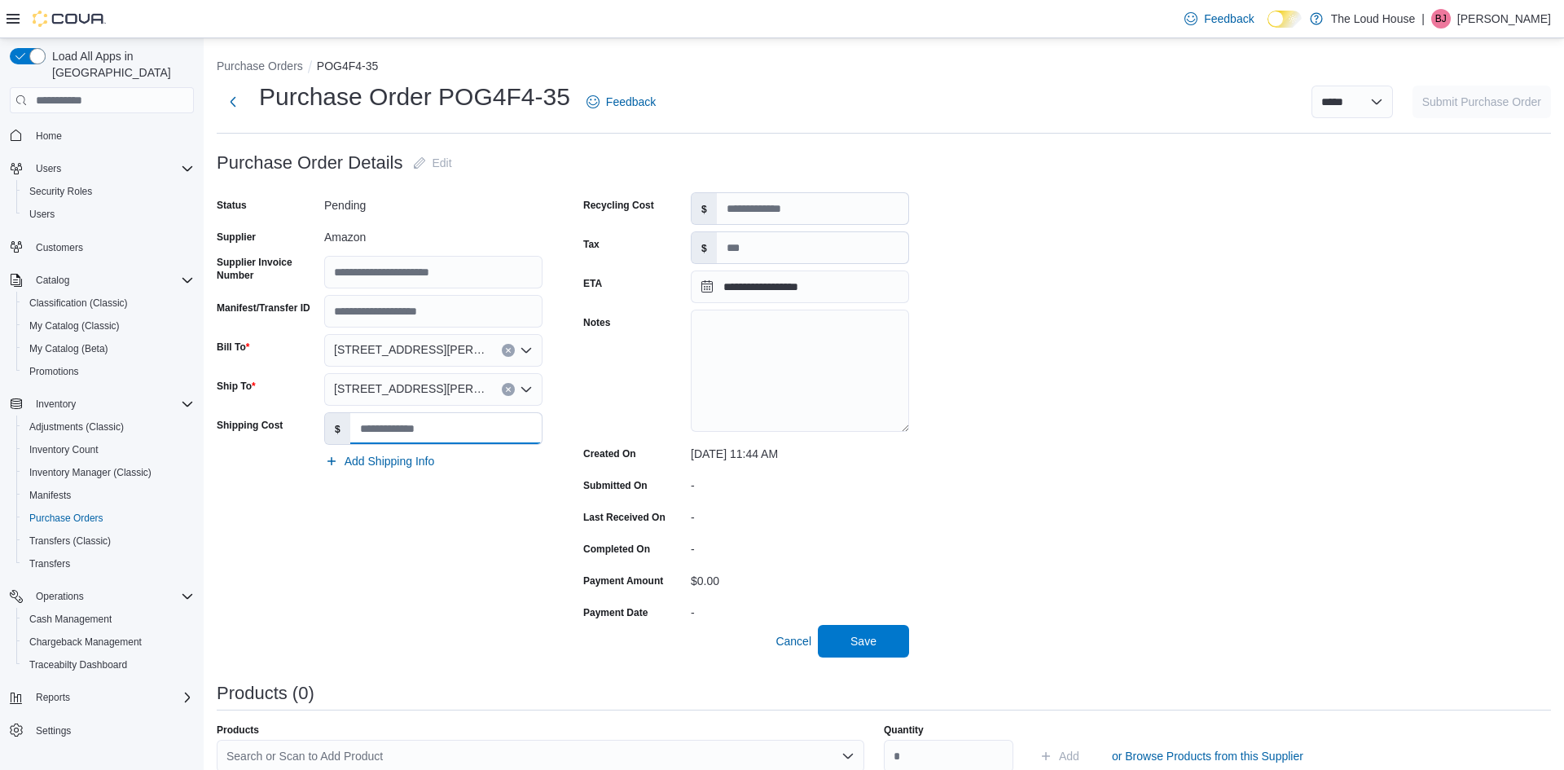
click at [404, 427] on input "Shipping Cost" at bounding box center [445, 428] width 191 height 31
click at [790, 245] on input "Tax" at bounding box center [812, 247] width 191 height 31
click at [958, 450] on div "**********" at bounding box center [884, 632] width 1334 height 970
click at [388, 188] on div at bounding box center [563, 185] width 692 height 13
click at [411, 219] on div "Status Pending Supplier Amazon Supplier Invoice Number Manifest/Transfer ID Bil…" at bounding box center [380, 408] width 326 height 433
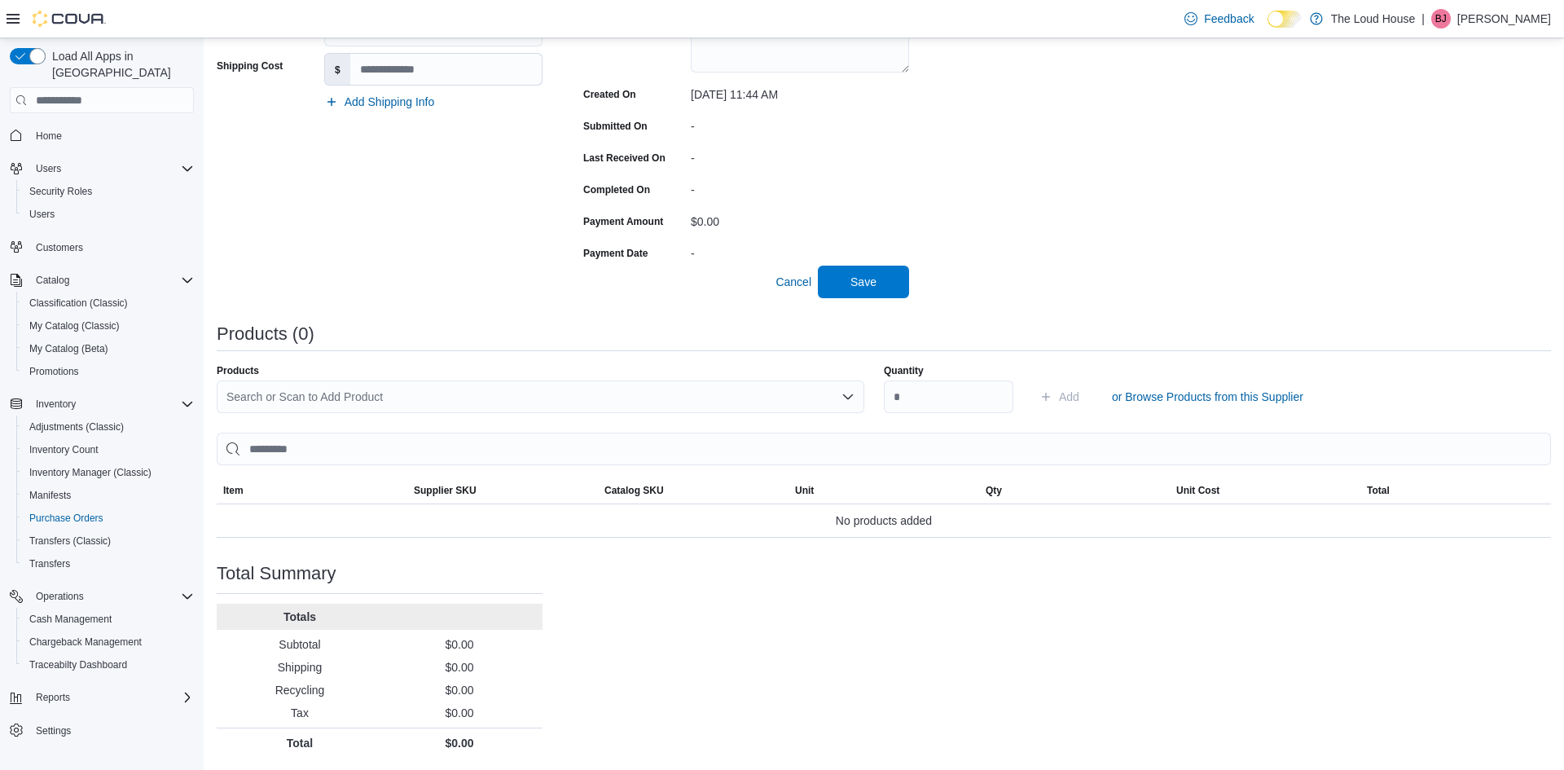
scroll to position [360, 0]
click at [723, 386] on div "Search or Scan to Add Product" at bounding box center [541, 396] width 648 height 33
click at [802, 281] on span "Cancel" at bounding box center [794, 281] width 36 height 16
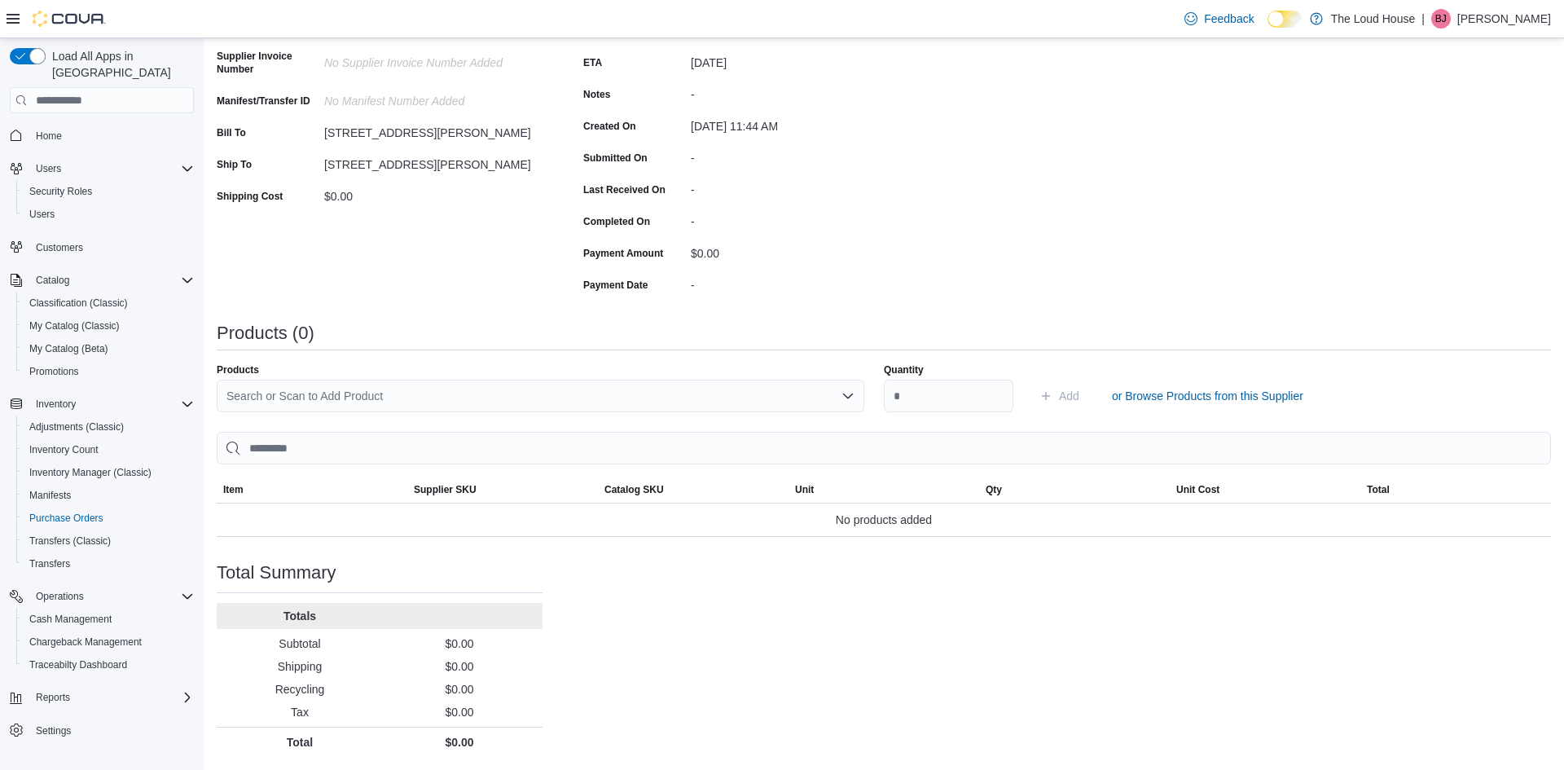
scroll to position [0, 0]
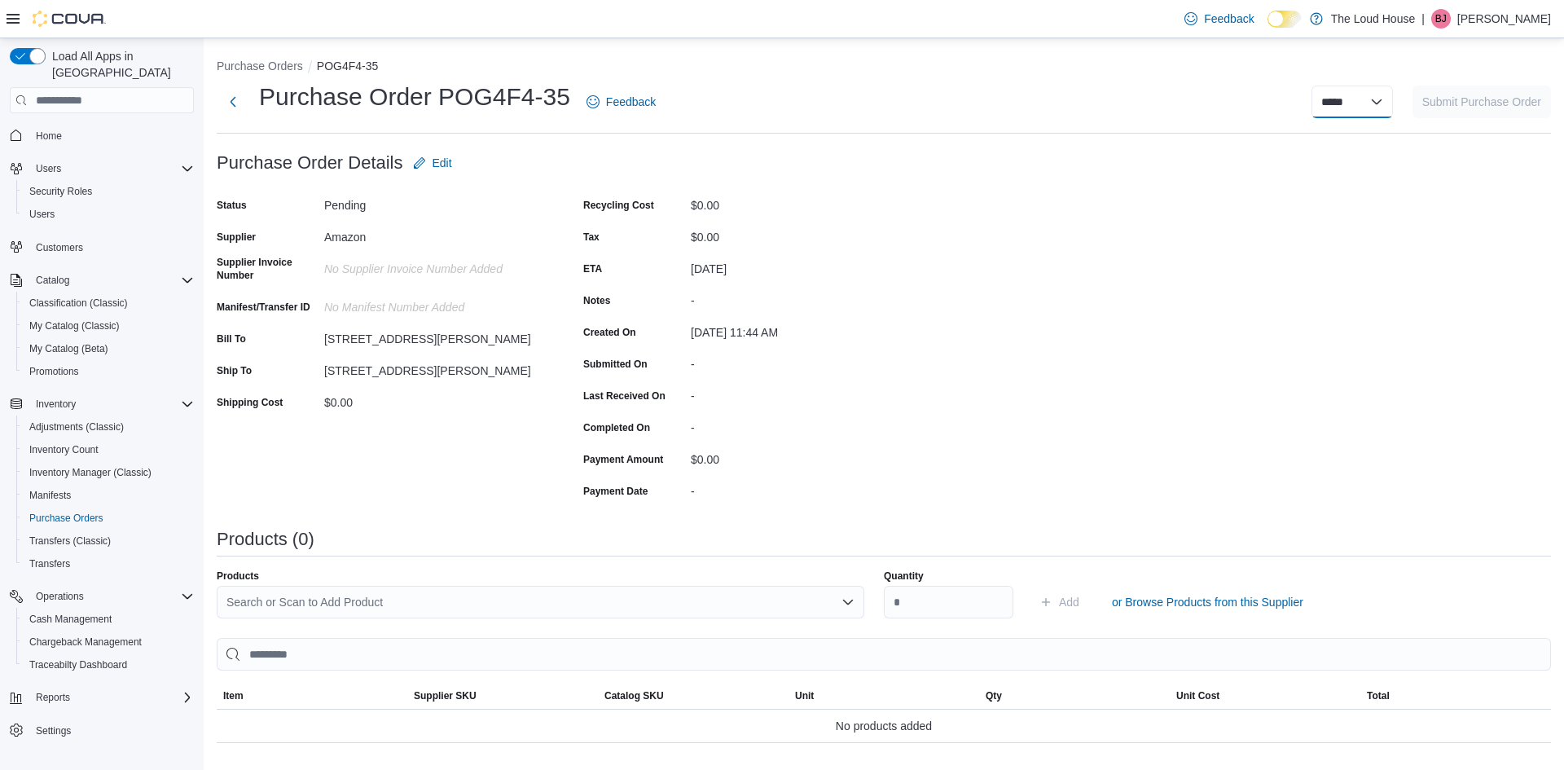
click at [1360, 106] on select "**********" at bounding box center [1352, 102] width 81 height 33
select select "**********"
click at [1312, 86] on select "**********" at bounding box center [1352, 102] width 81 height 33
select select
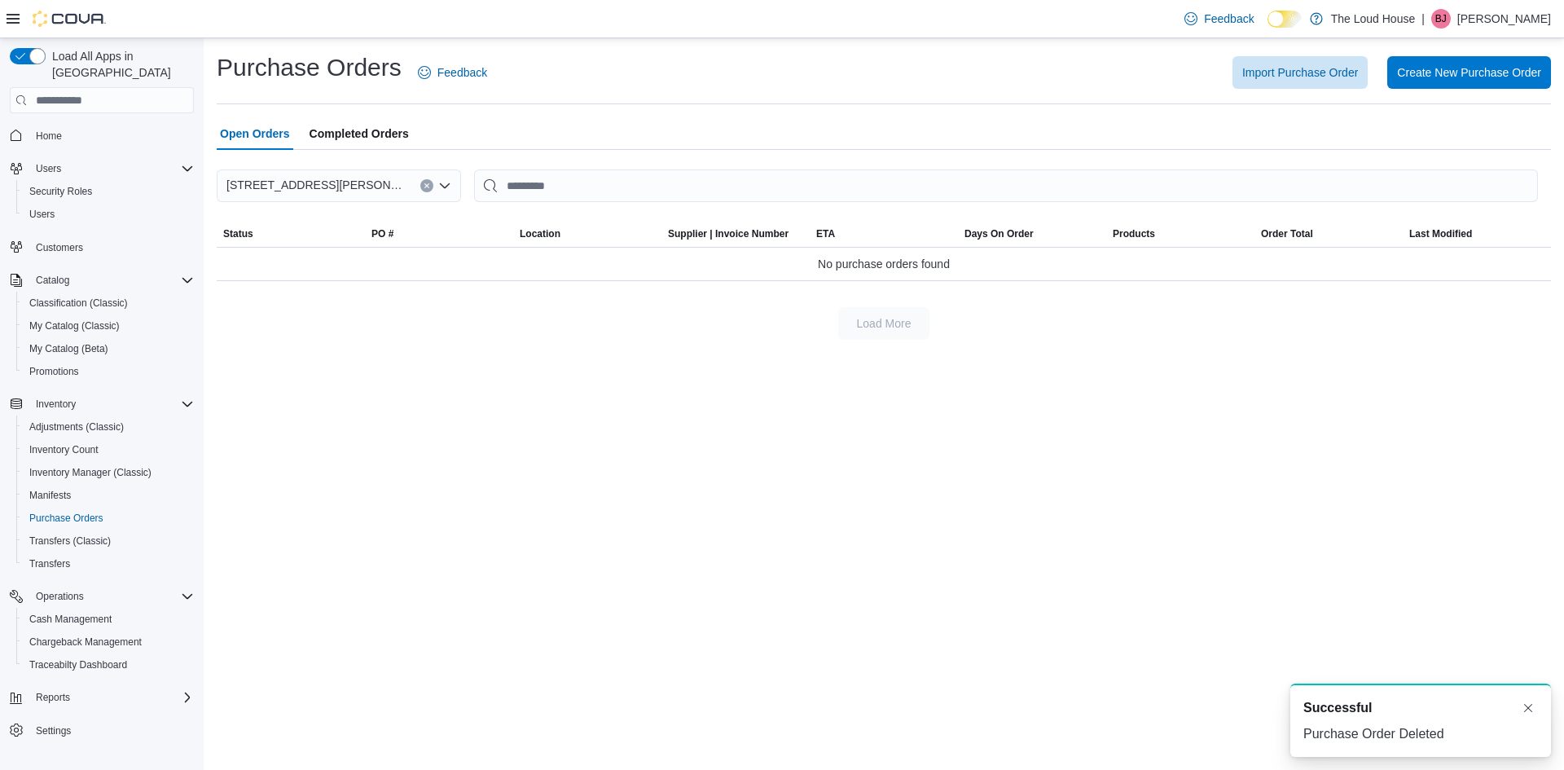
click at [397, 146] on span "Completed Orders" at bounding box center [359, 133] width 99 height 33
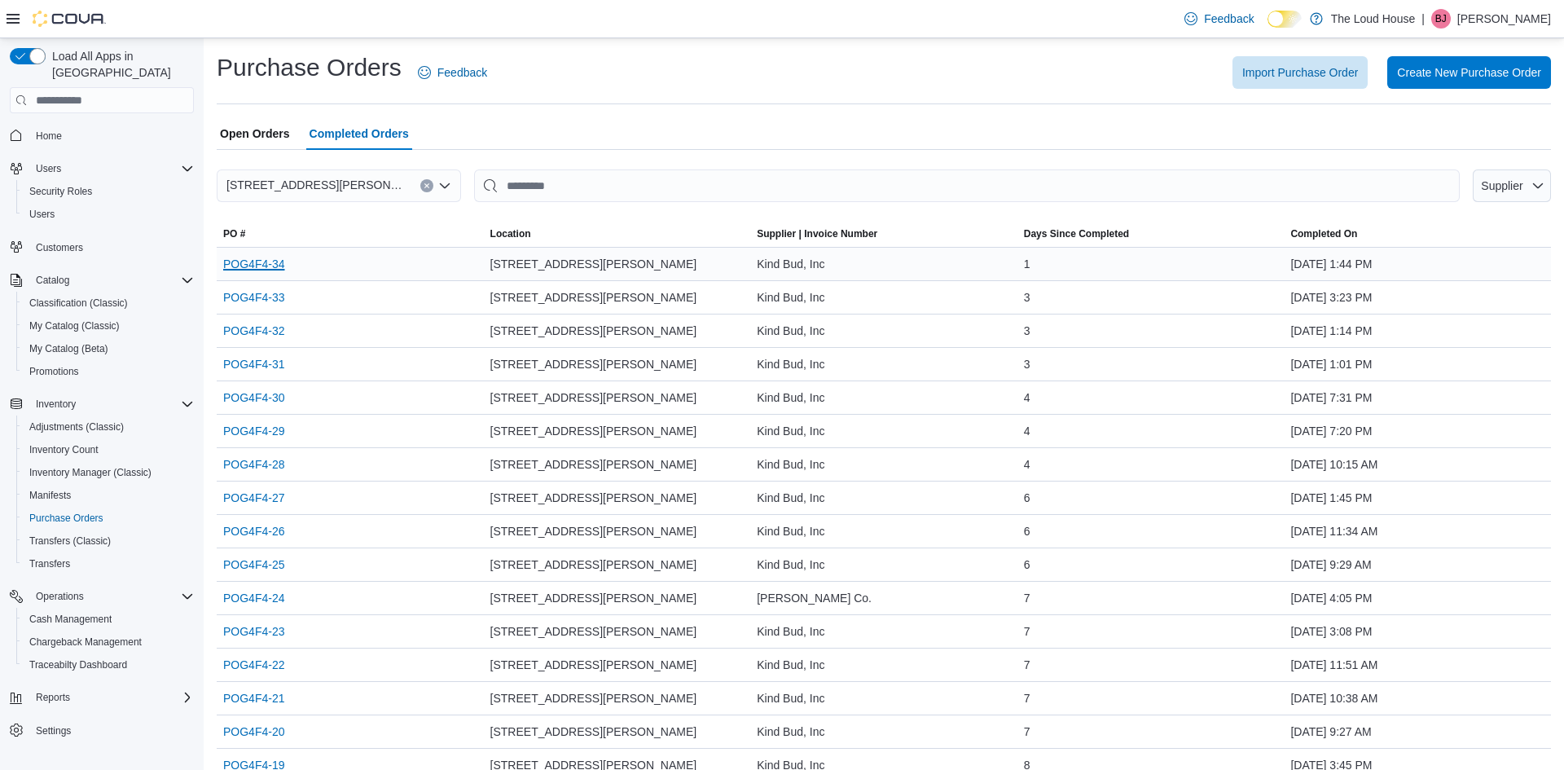
click at [277, 263] on link "POG4F4-34" at bounding box center [253, 264] width 61 height 20
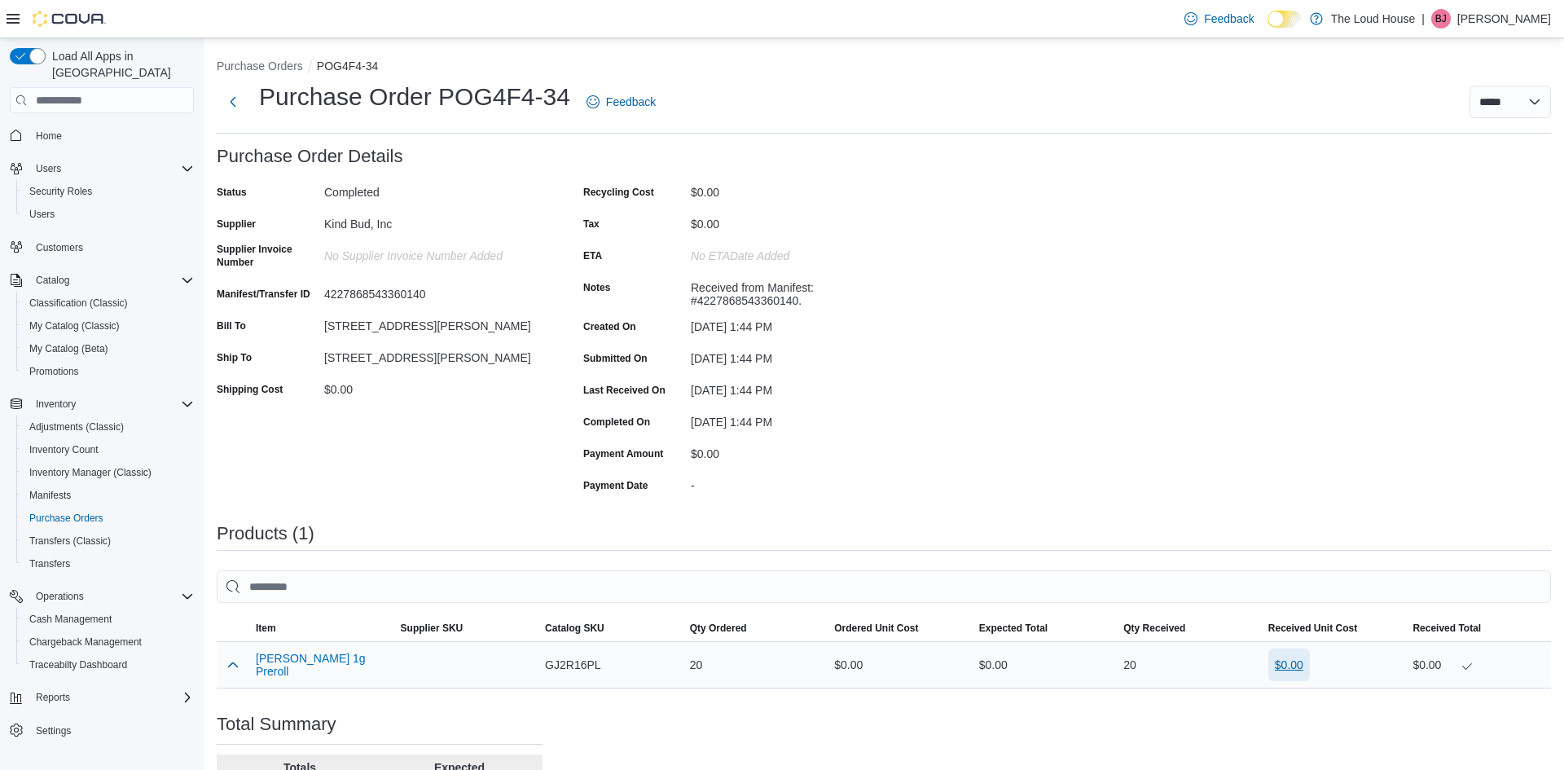
click at [1291, 660] on span "$0.00" at bounding box center [1289, 665] width 29 height 16
click at [1185, 472] on div "Purchase Order: POG4F4-34 Feedback Purchase Order Details Status Completed Supp…" at bounding box center [884, 528] width 1334 height 762
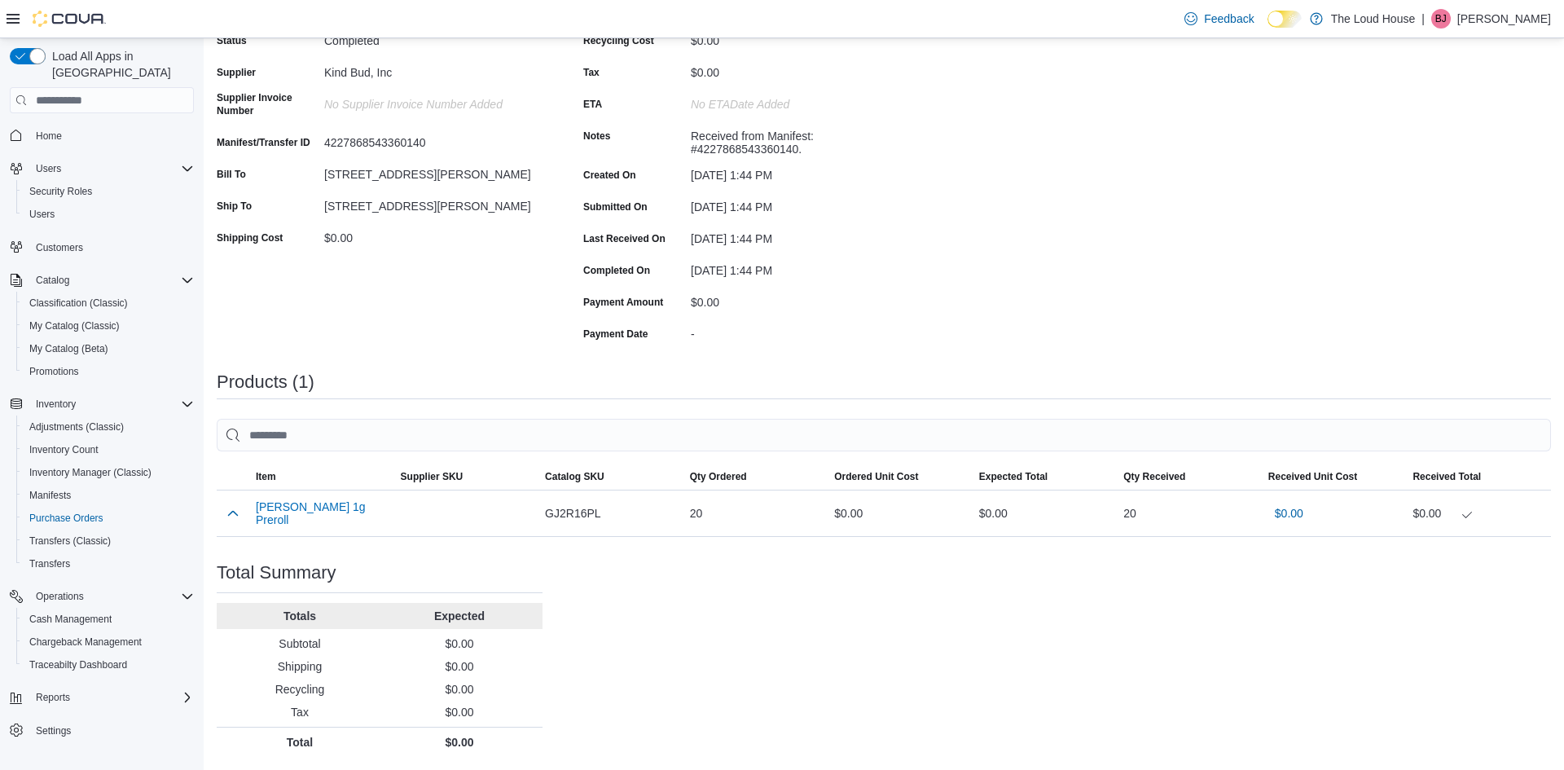
click at [320, 286] on div "Status Completed Supplier Kind Bud, Inc Supplier Invoice Number No Supplier Inv…" at bounding box center [380, 187] width 326 height 319
click at [478, 248] on div "$0.00" at bounding box center [433, 237] width 218 height 25
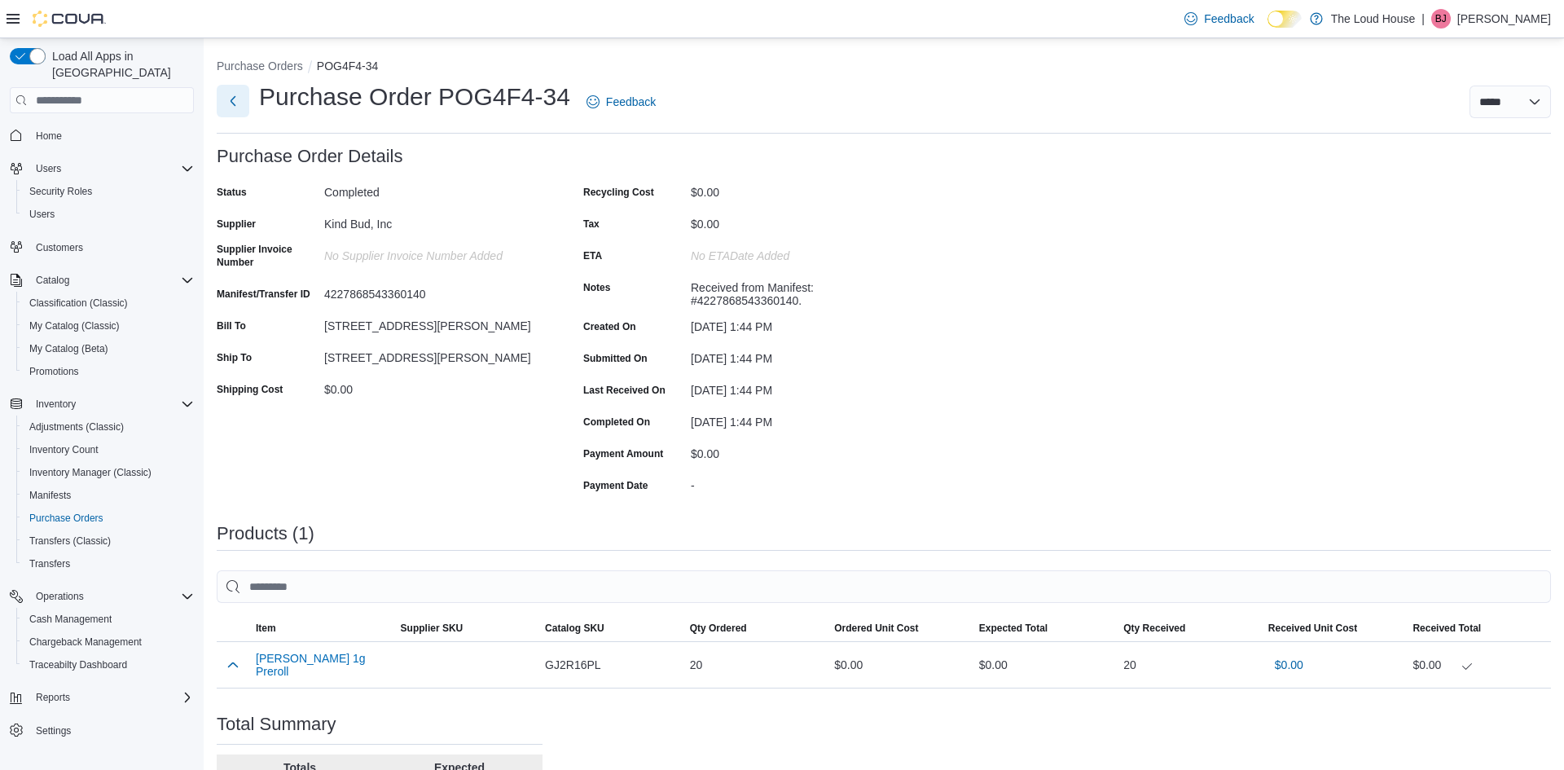
click at [239, 99] on button "Next" at bounding box center [233, 101] width 33 height 33
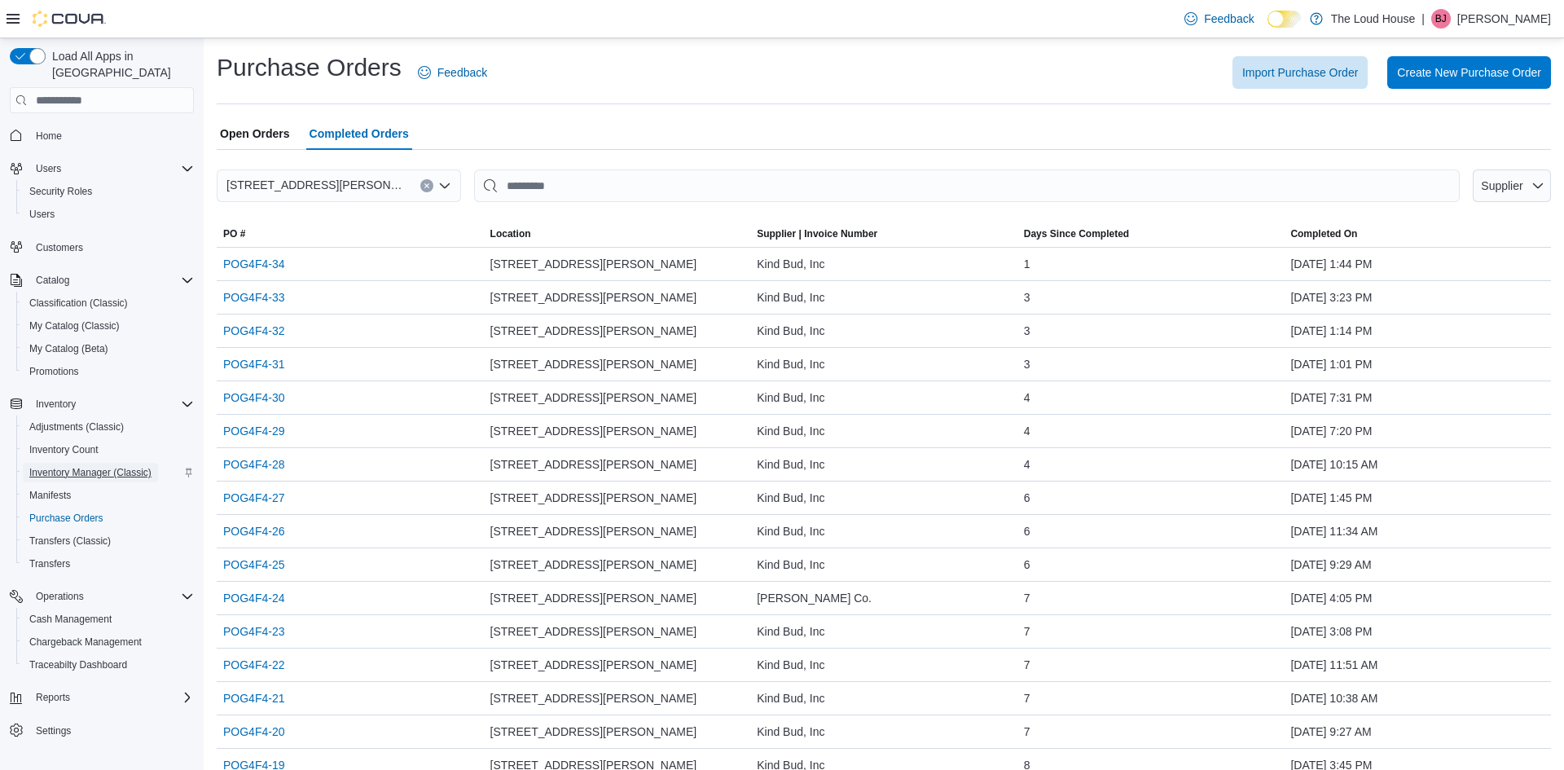
click at [77, 466] on span "Inventory Manager (Classic)" at bounding box center [90, 472] width 122 height 13
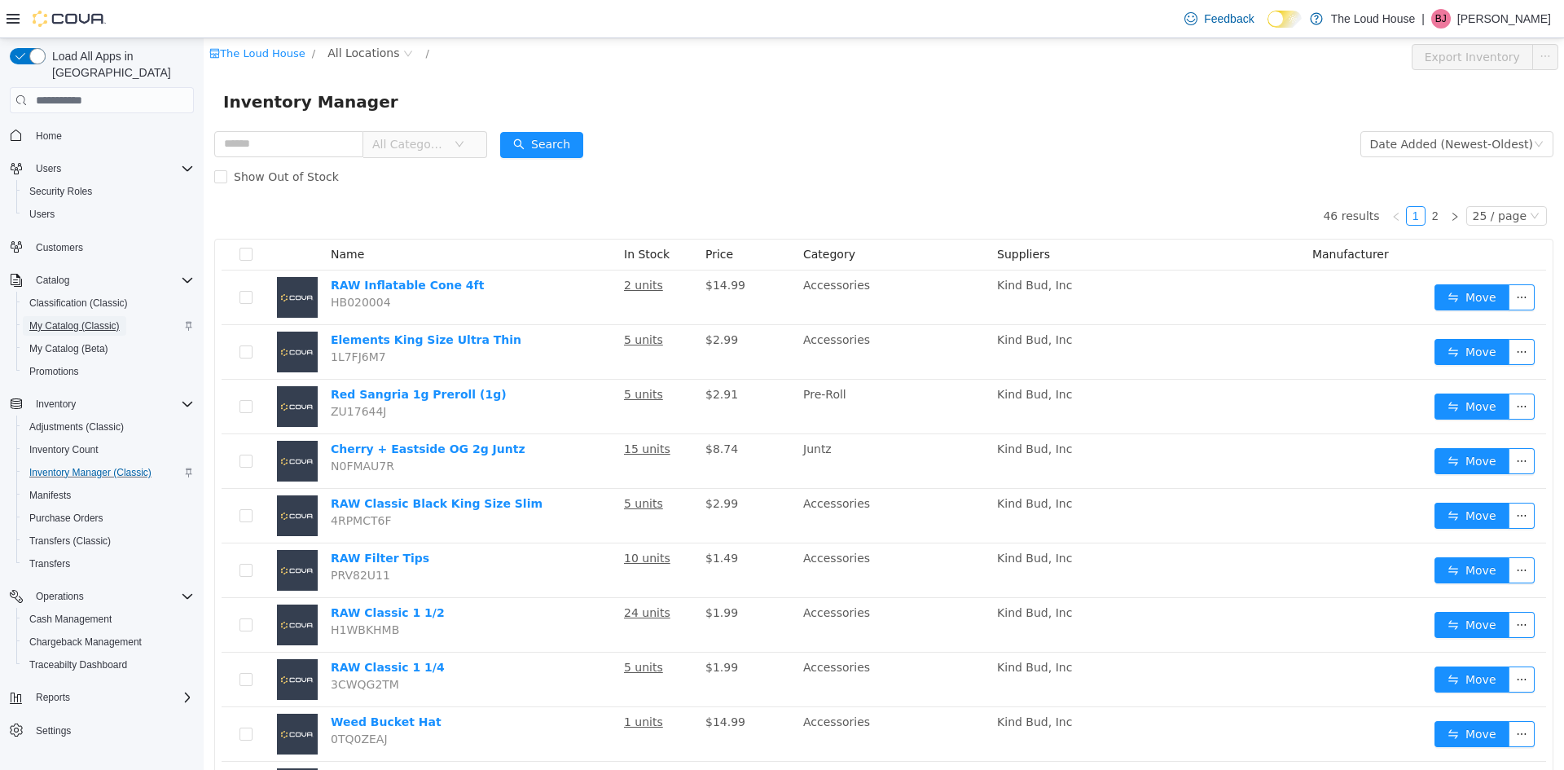
click at [71, 319] on span "My Catalog (Classic)" at bounding box center [74, 325] width 90 height 13
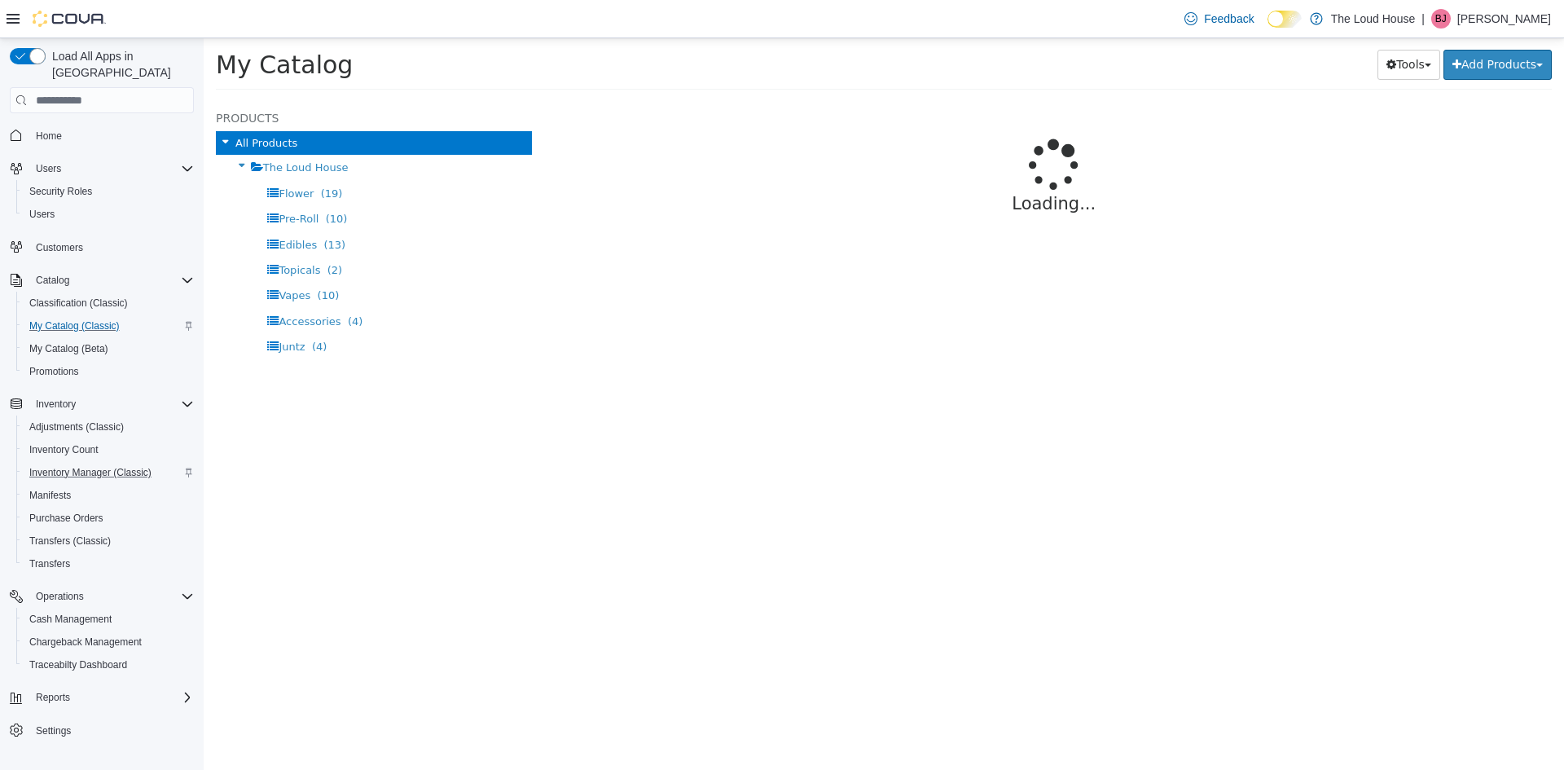
select select "**********"
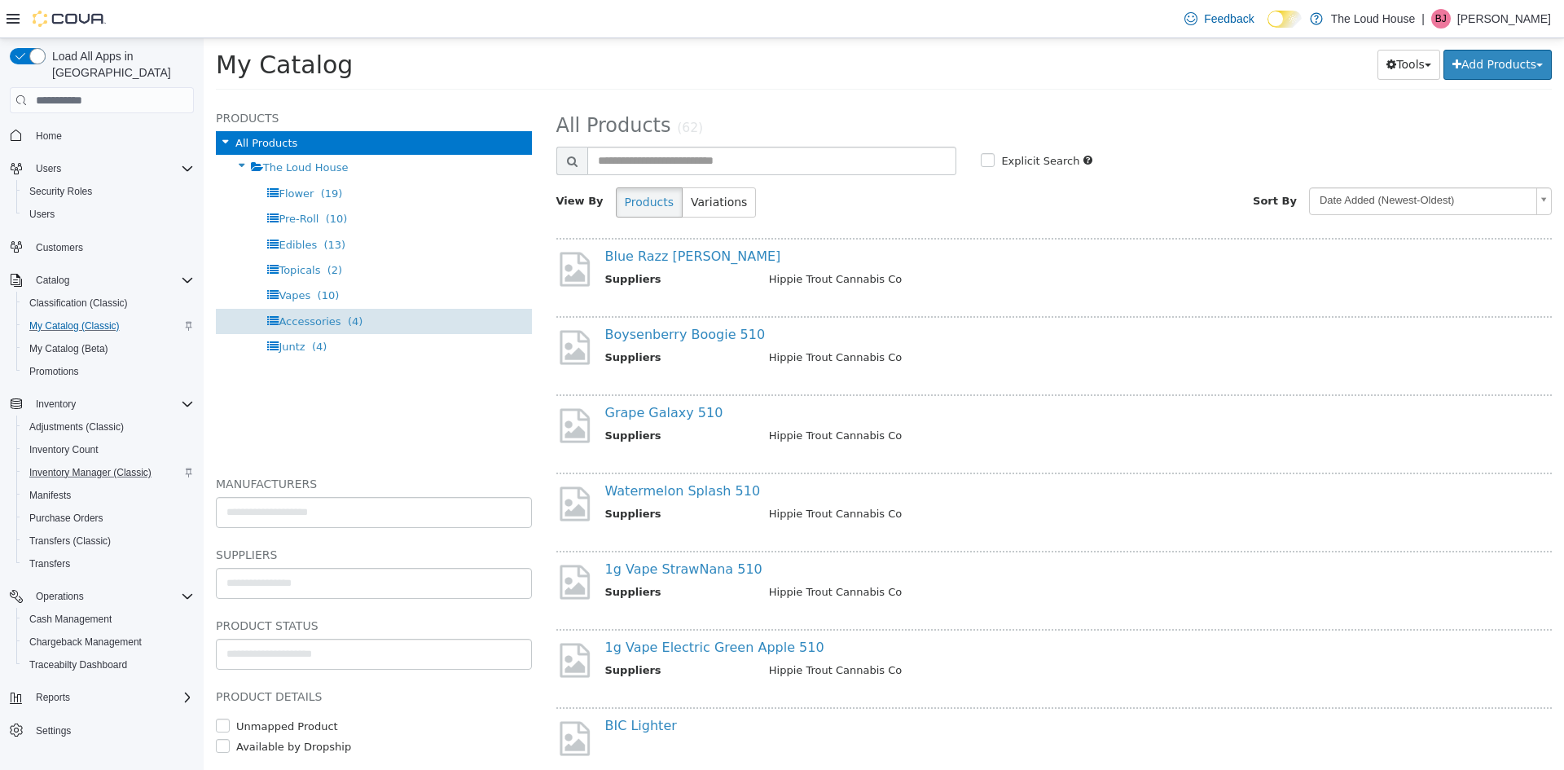
click at [316, 324] on span "Accessories" at bounding box center [310, 321] width 62 height 12
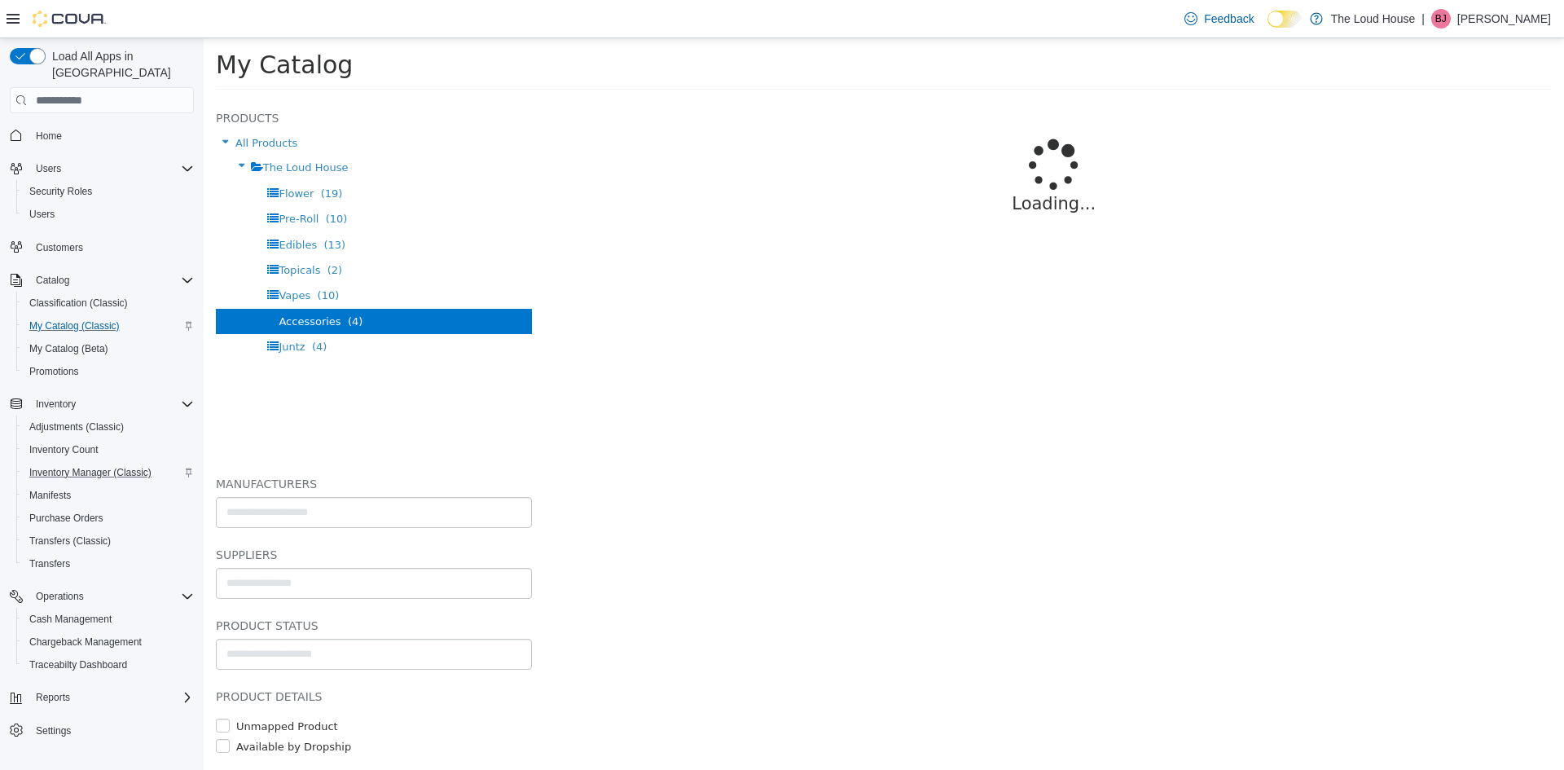
select select "**********"
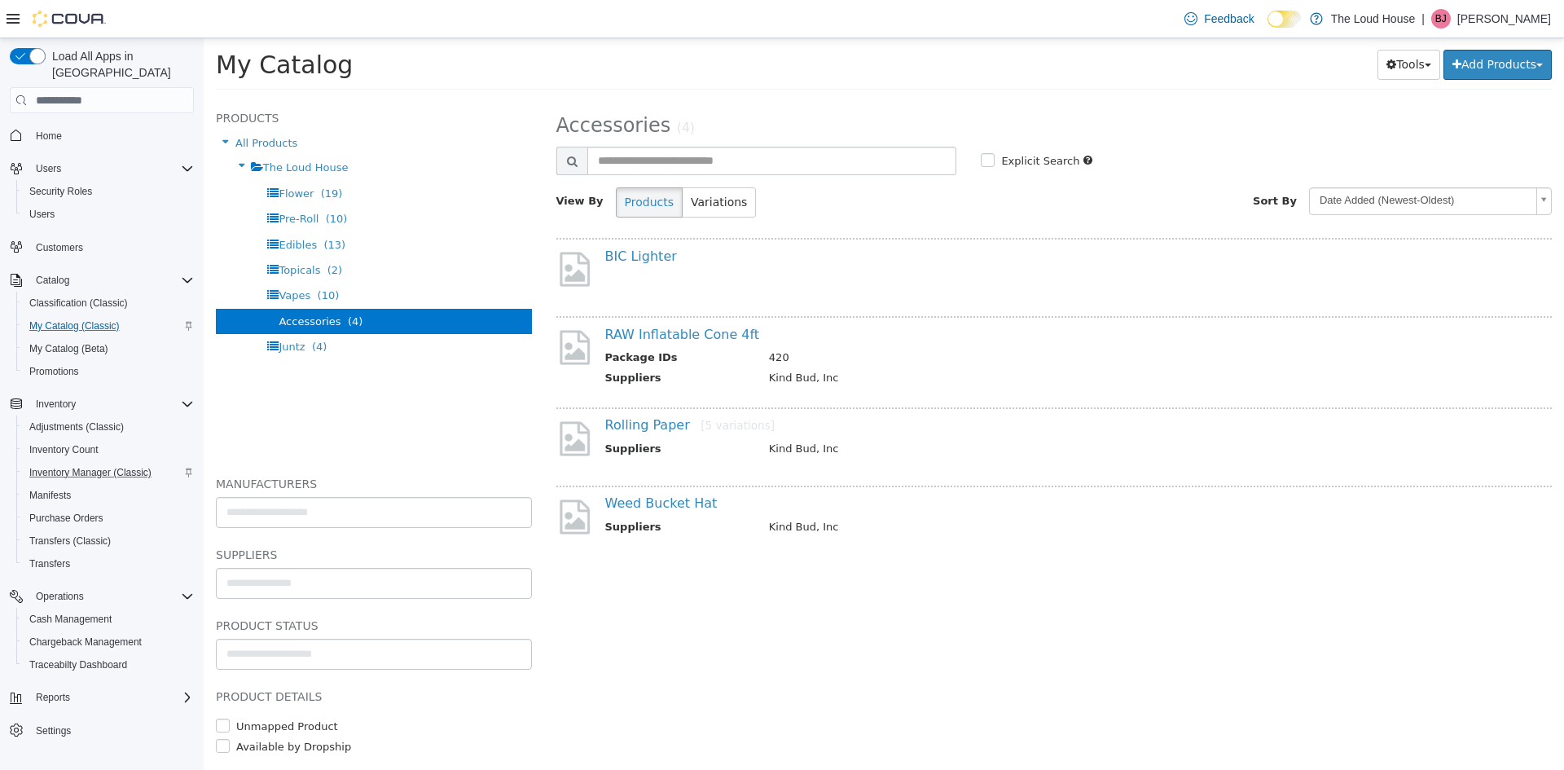
click at [628, 264] on h4 "BIC Lighter" at bounding box center [1060, 256] width 911 height 17
click at [644, 255] on link "BIC Lighter" at bounding box center [641, 255] width 72 height 15
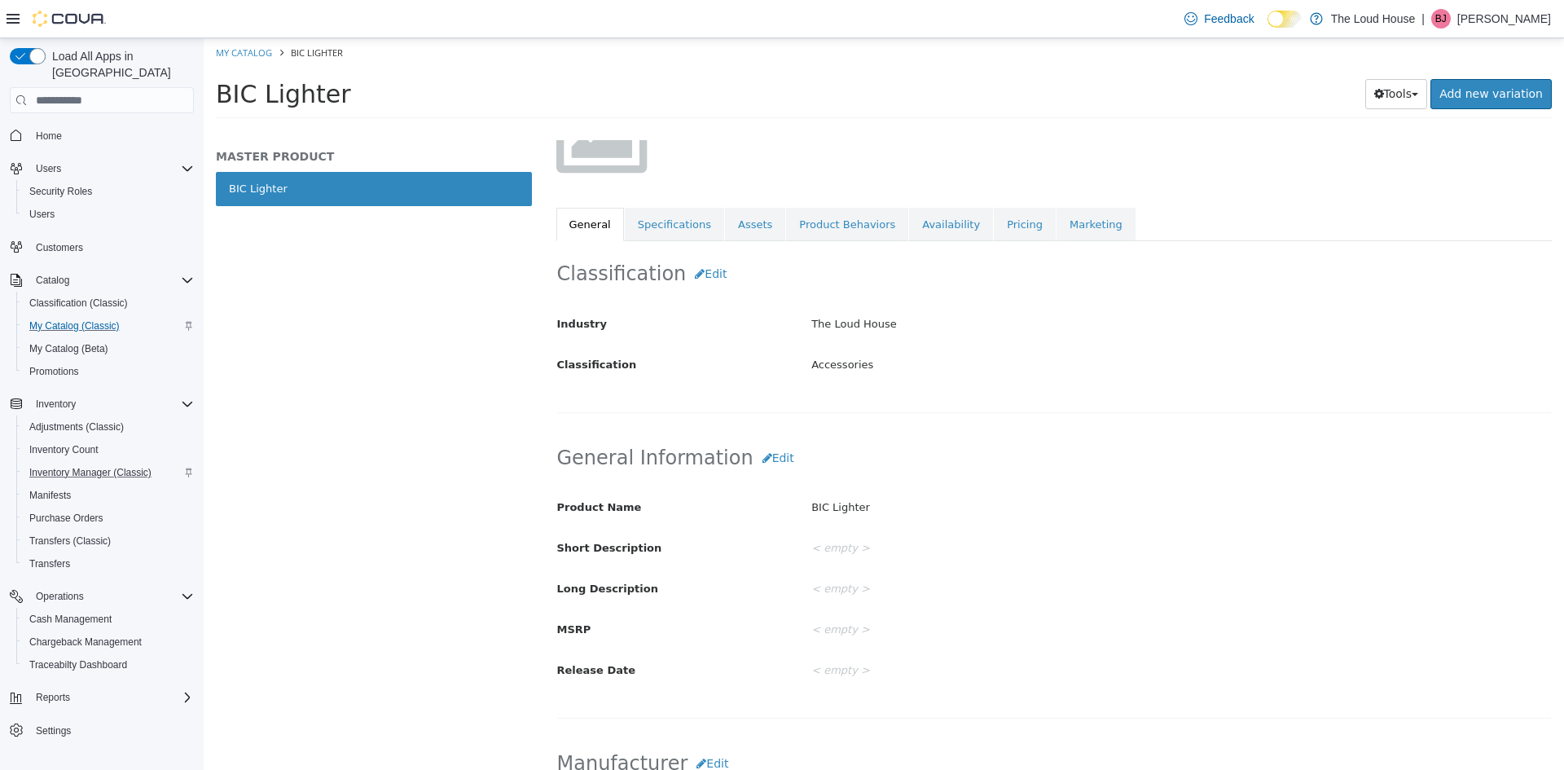
scroll to position [169, 0]
click at [705, 277] on button "Edit" at bounding box center [711, 273] width 50 height 30
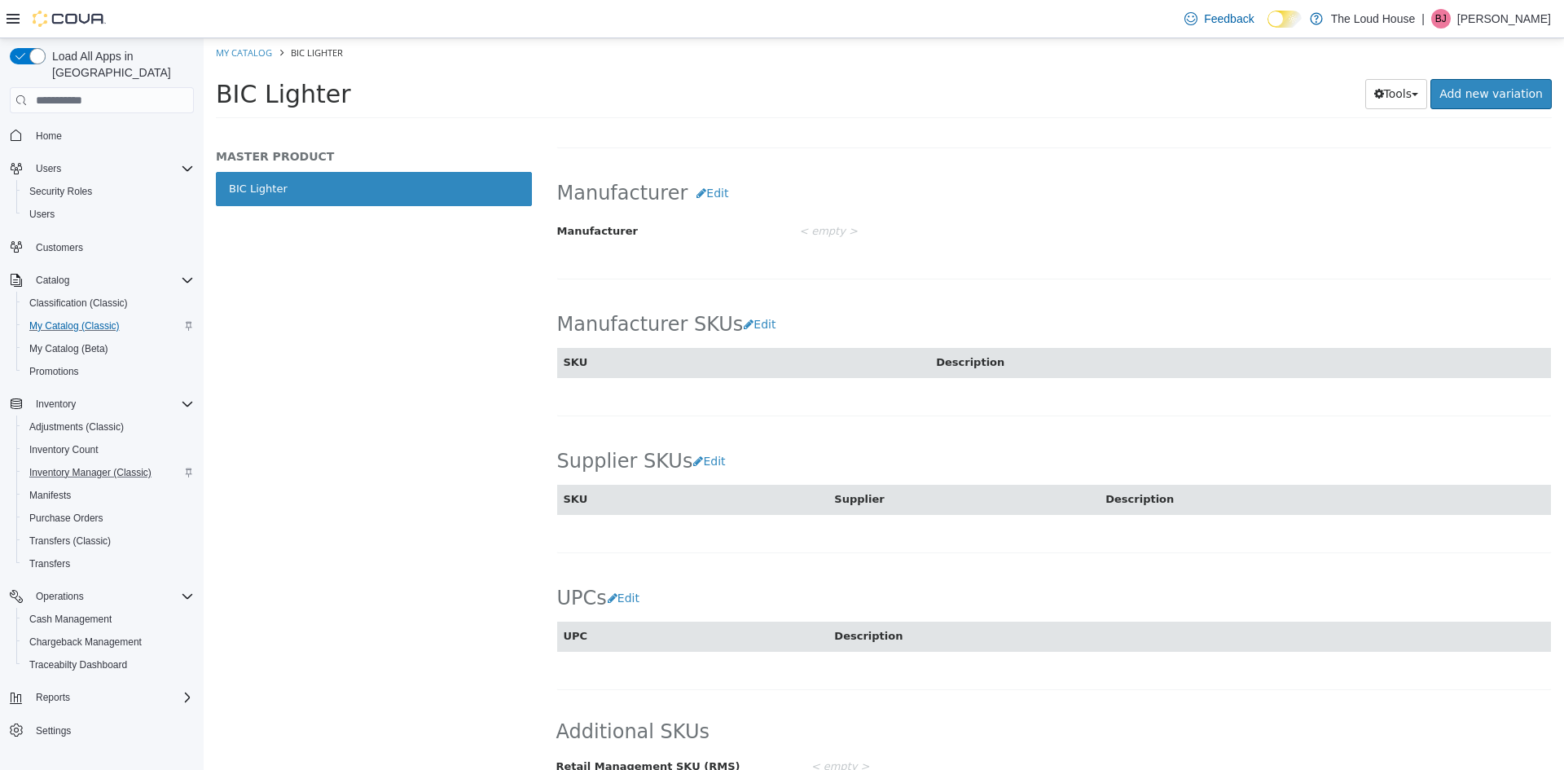
scroll to position [838, 0]
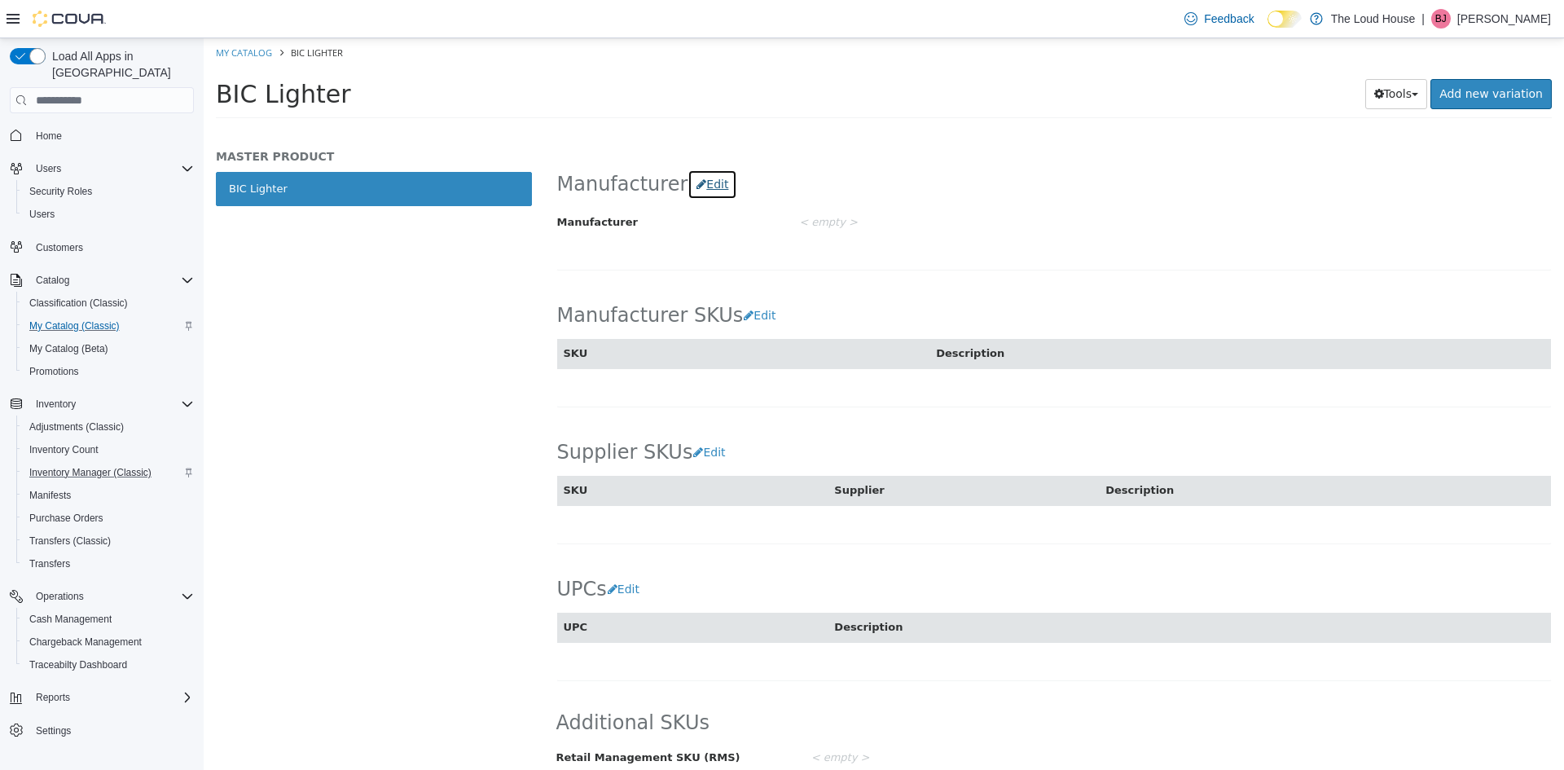
click at [700, 184] on button "Edit" at bounding box center [713, 184] width 50 height 30
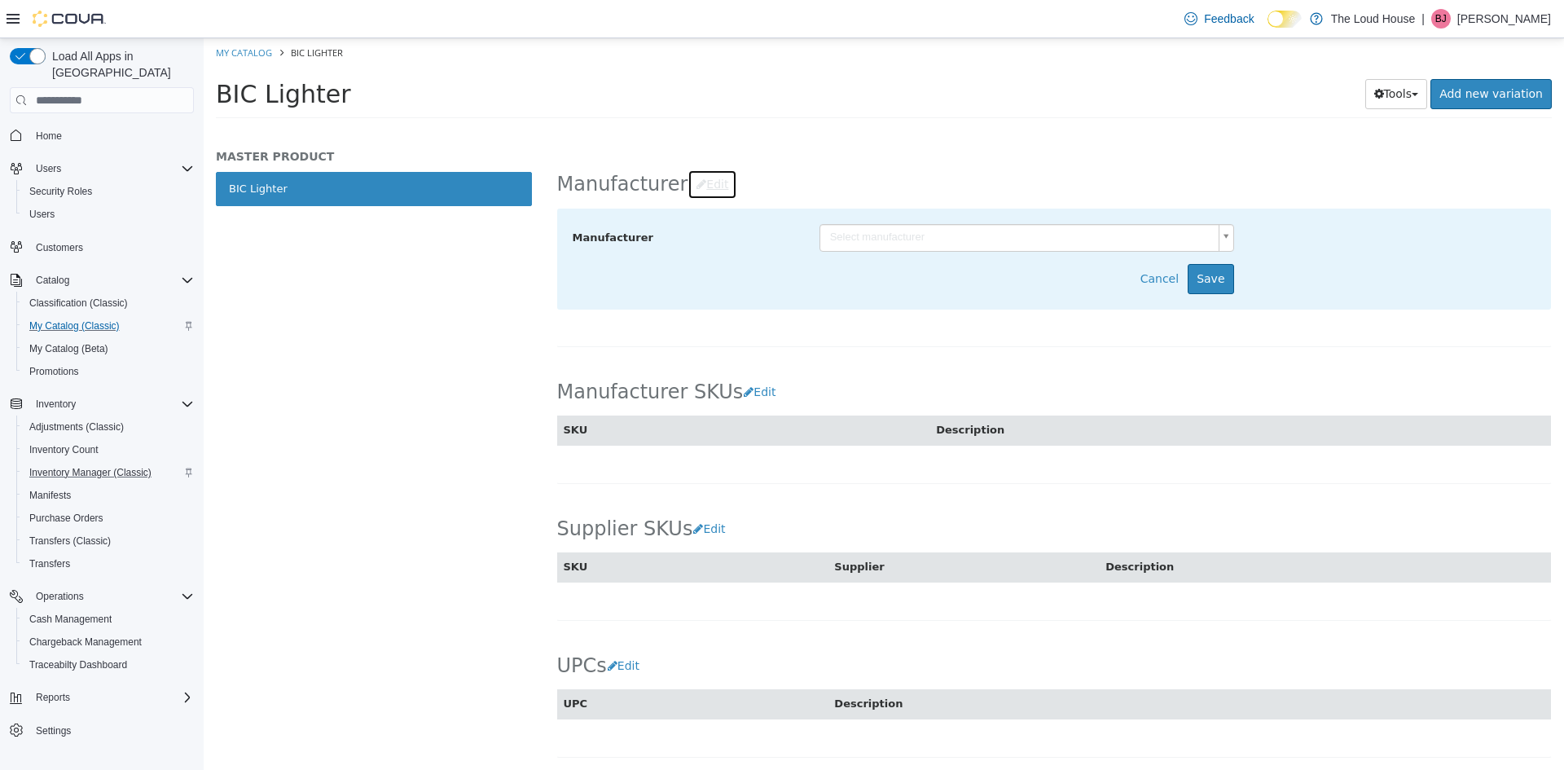
click at [700, 184] on button "Edit" at bounding box center [713, 184] width 50 height 30
click at [1160, 270] on button "Cancel" at bounding box center [1164, 279] width 48 height 30
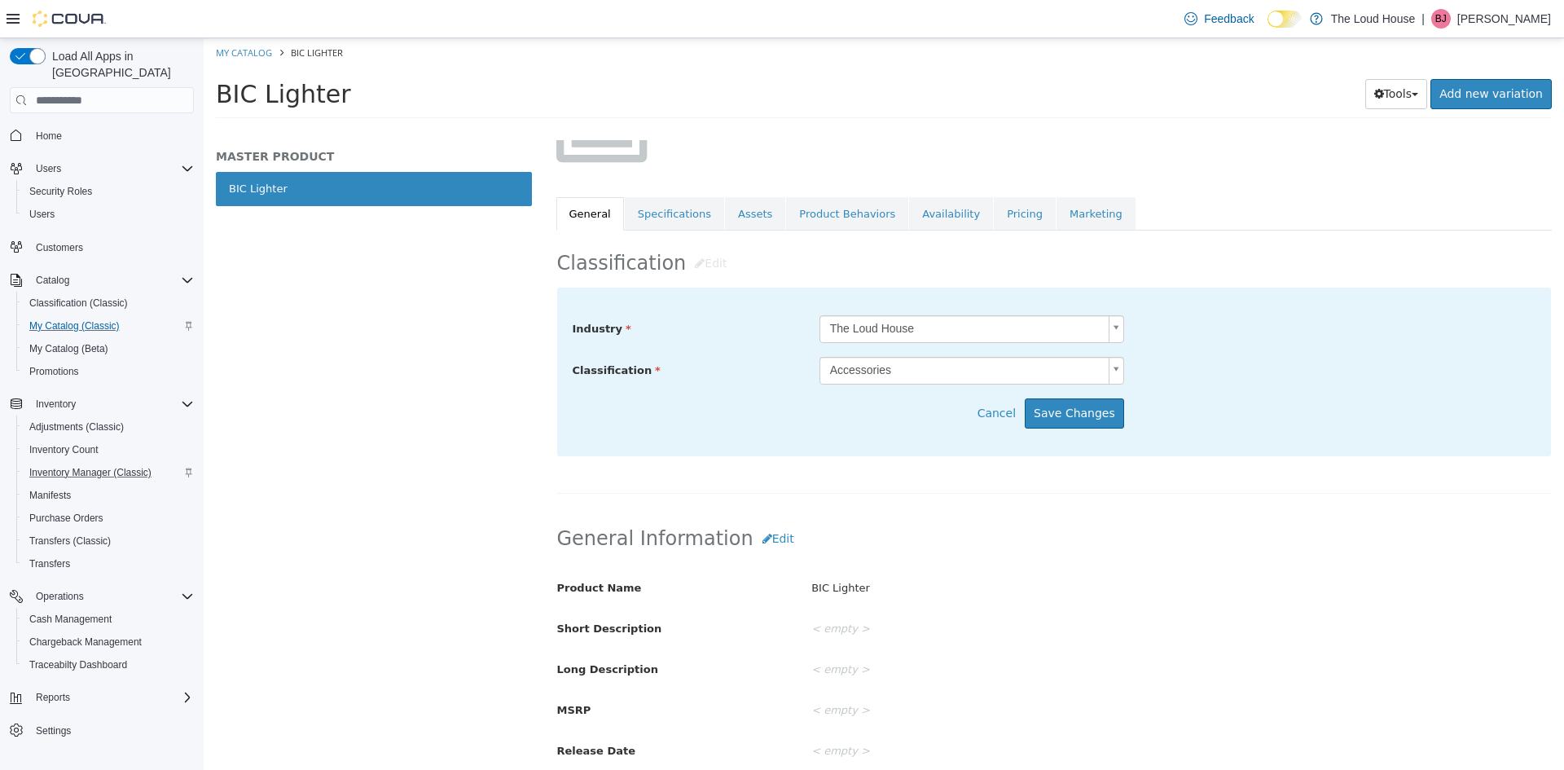
scroll to position [178, 0]
click at [994, 213] on link "Pricing" at bounding box center [1025, 215] width 62 height 34
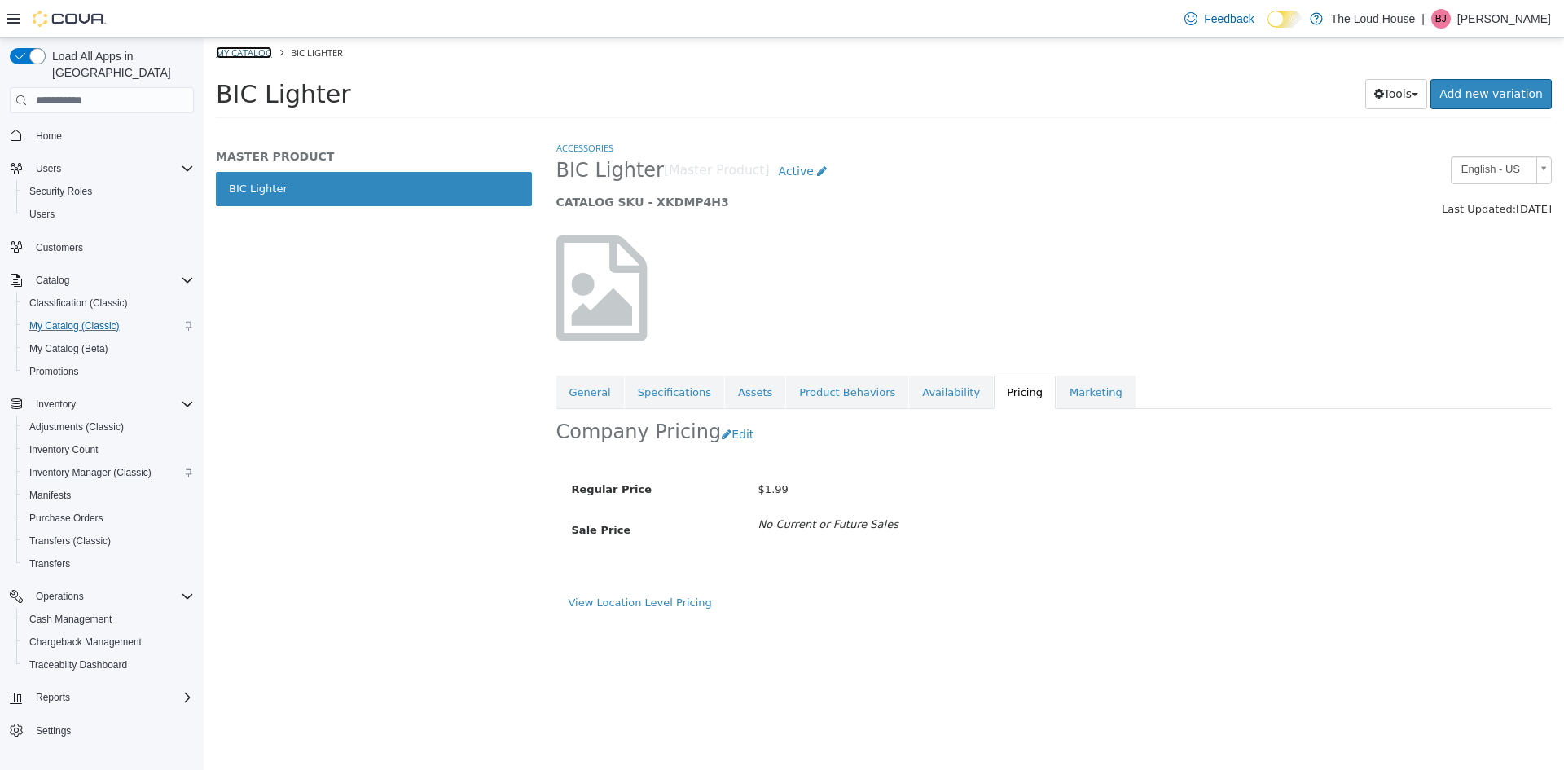
click at [230, 51] on link "My Catalog" at bounding box center [244, 52] width 56 height 12
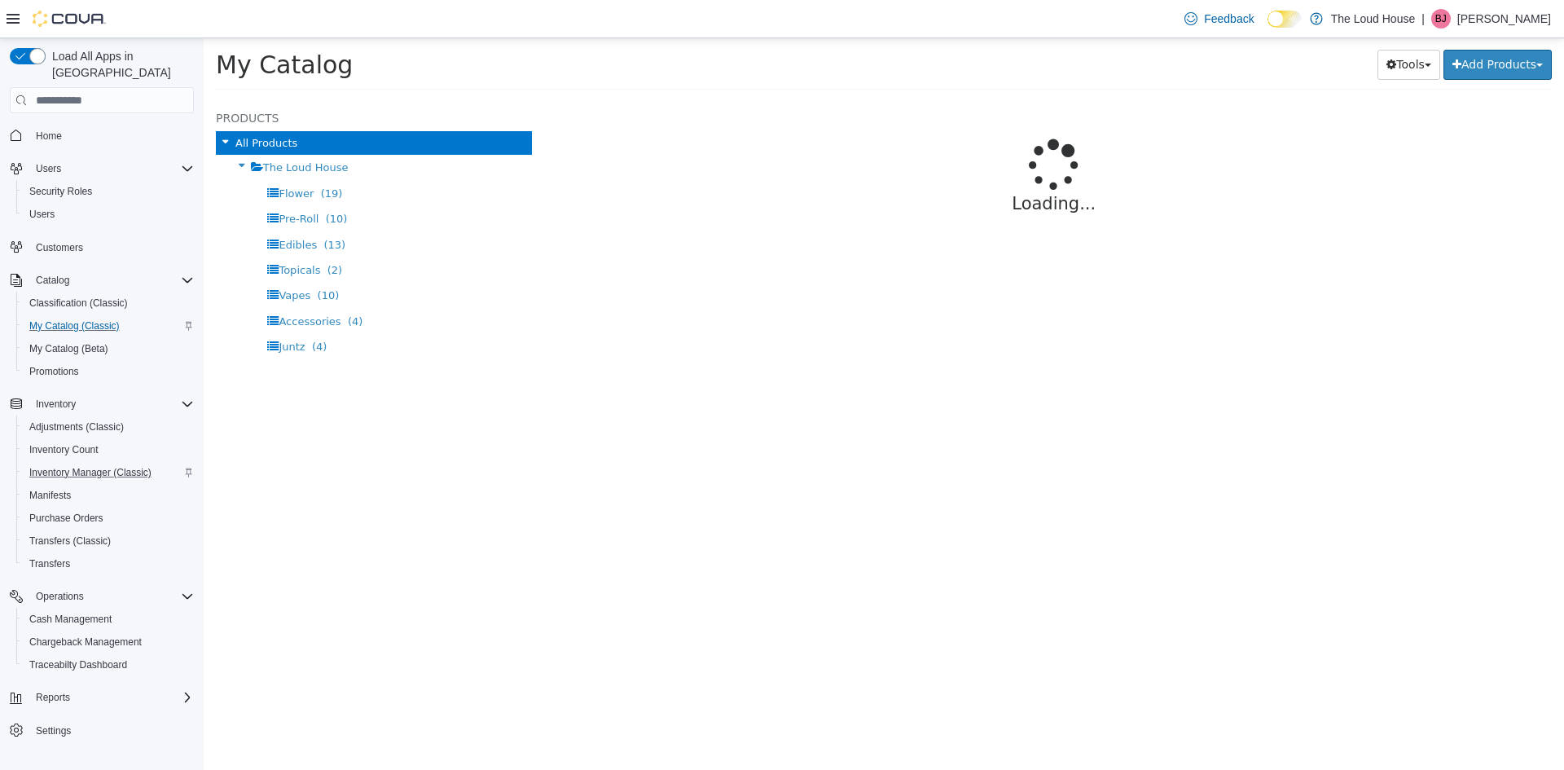
select select "**********"
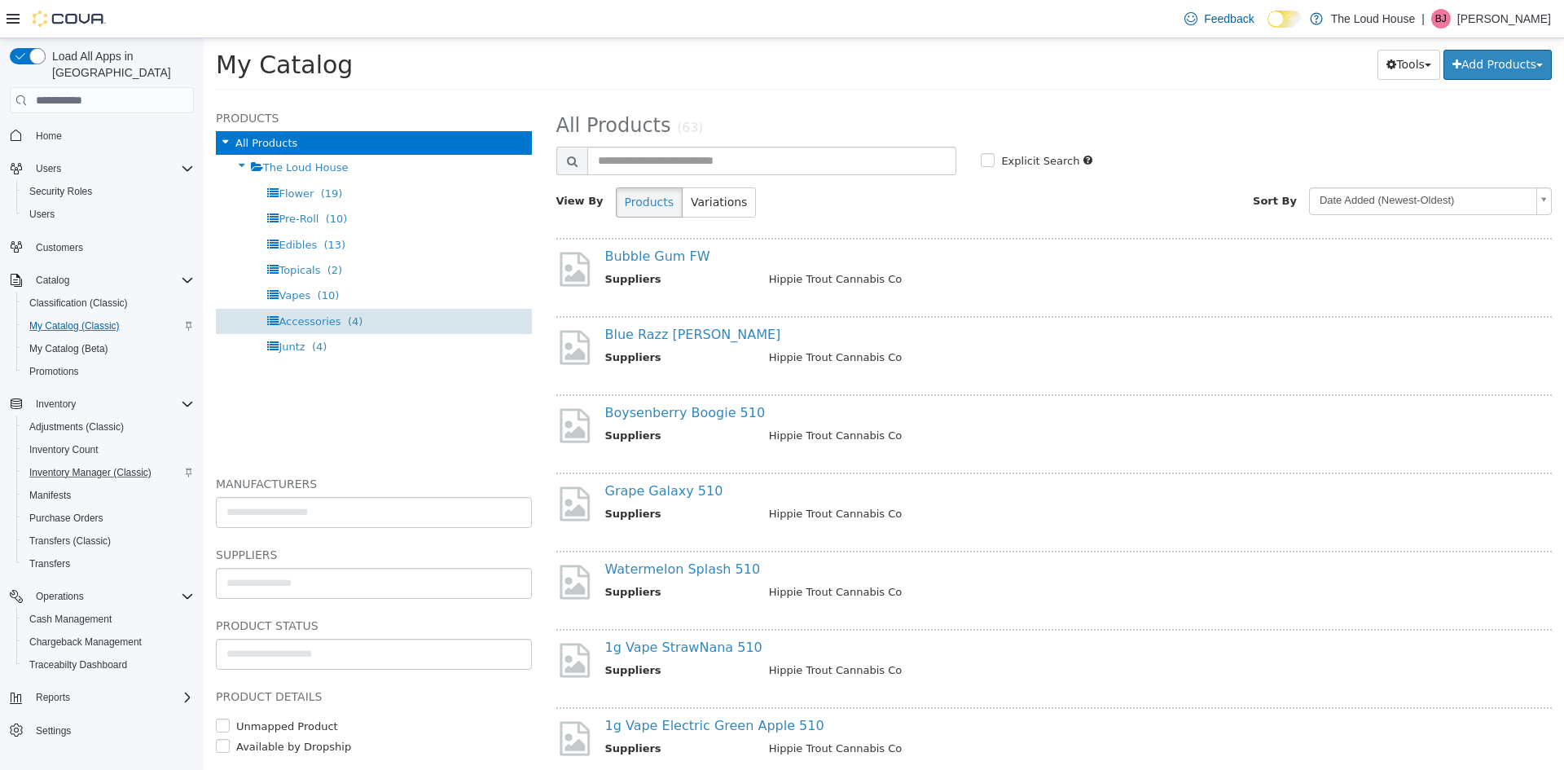
click at [375, 314] on div "Accessories (4)" at bounding box center [374, 321] width 316 height 25
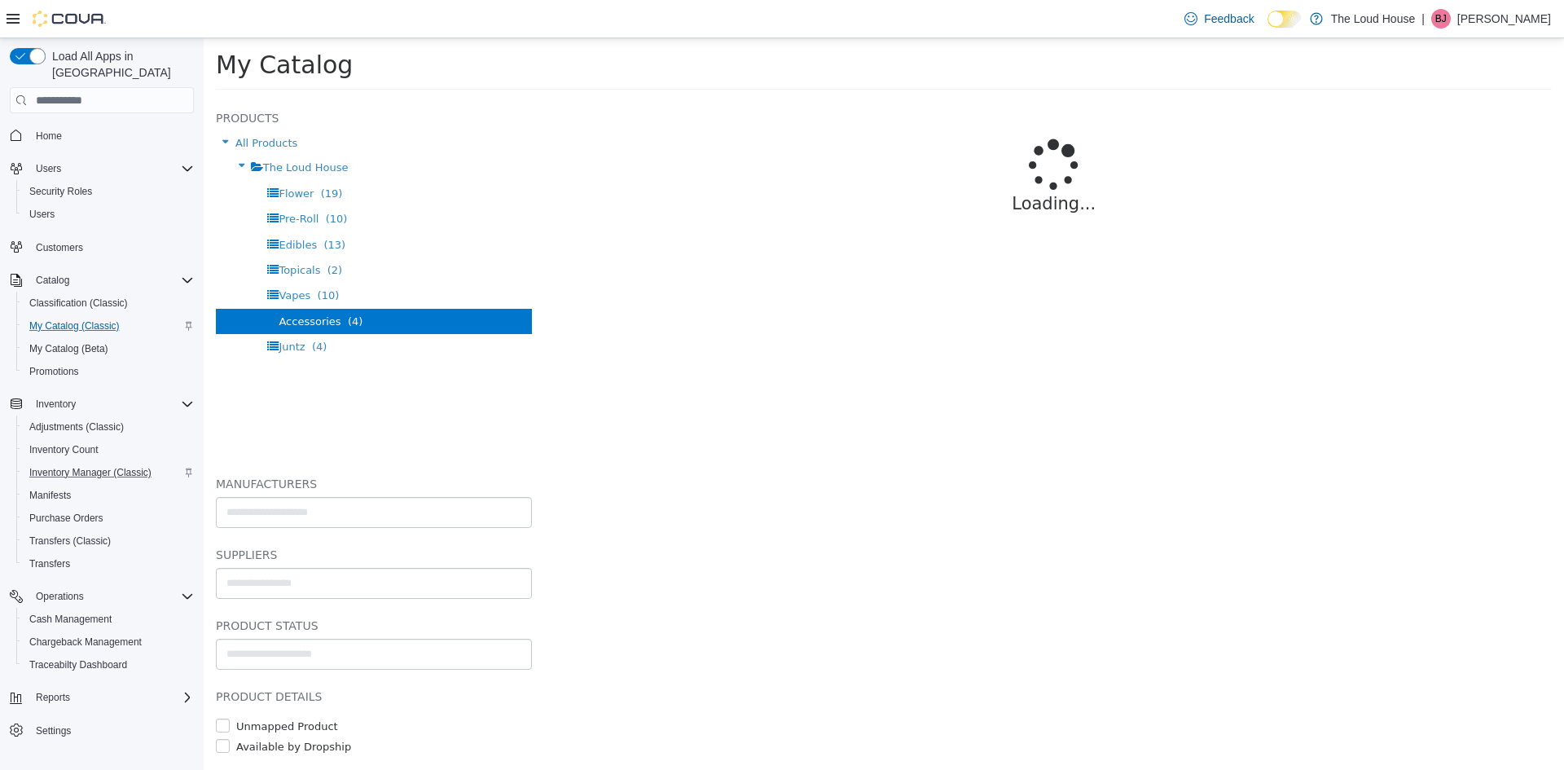
select select "**********"
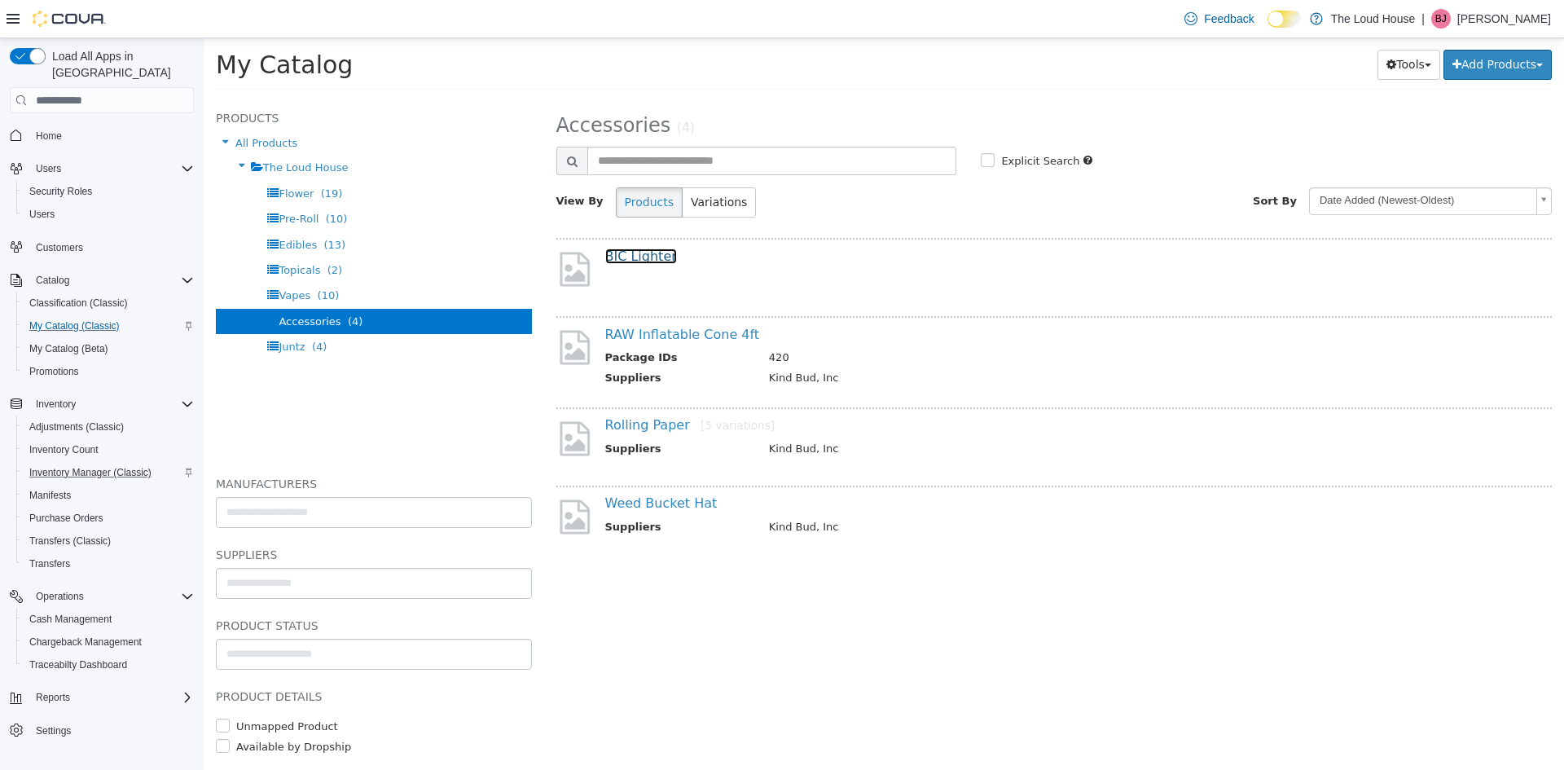
click at [641, 262] on link "BIC Lighter" at bounding box center [641, 255] width 72 height 15
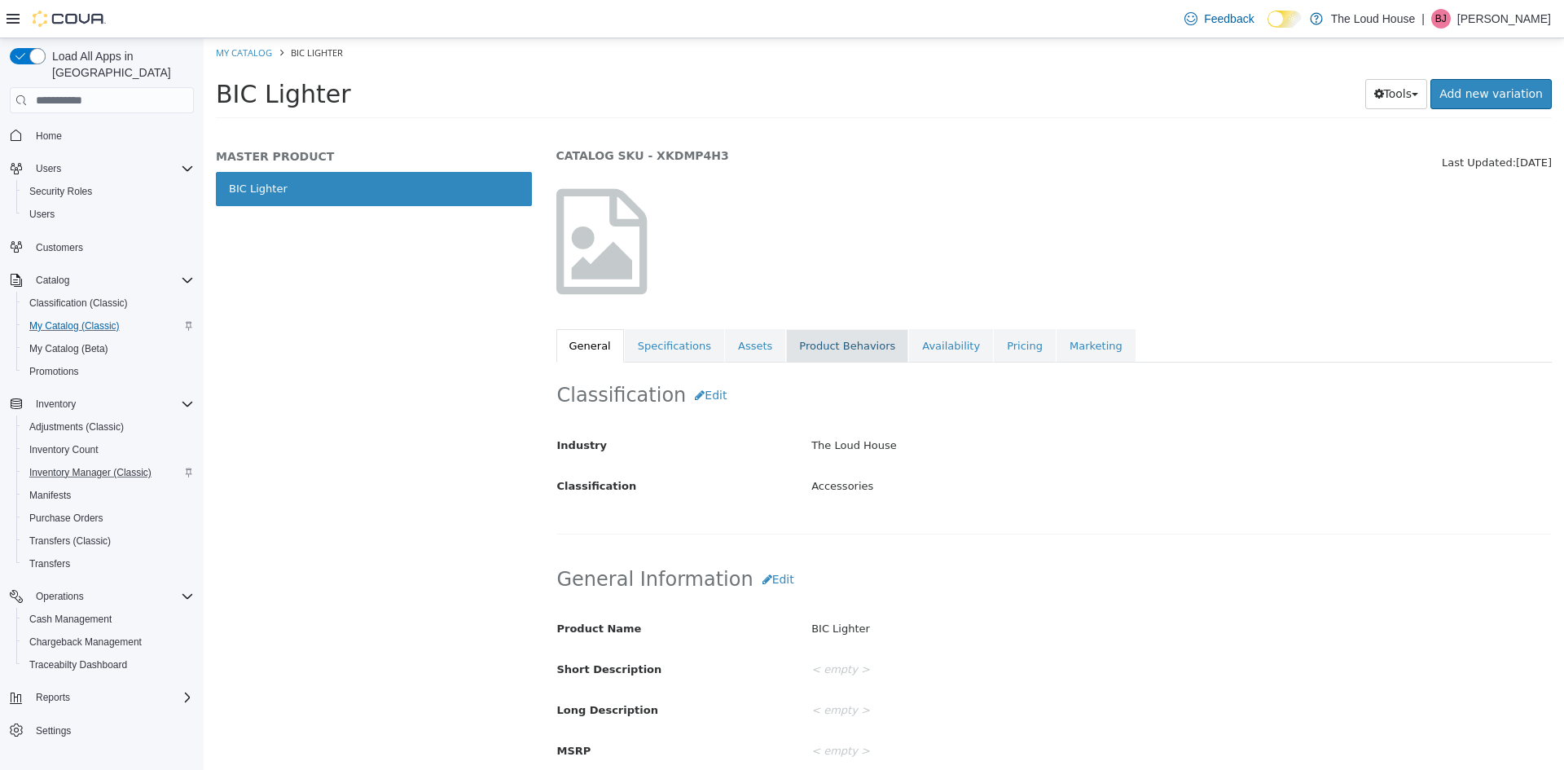
scroll to position [20, 0]
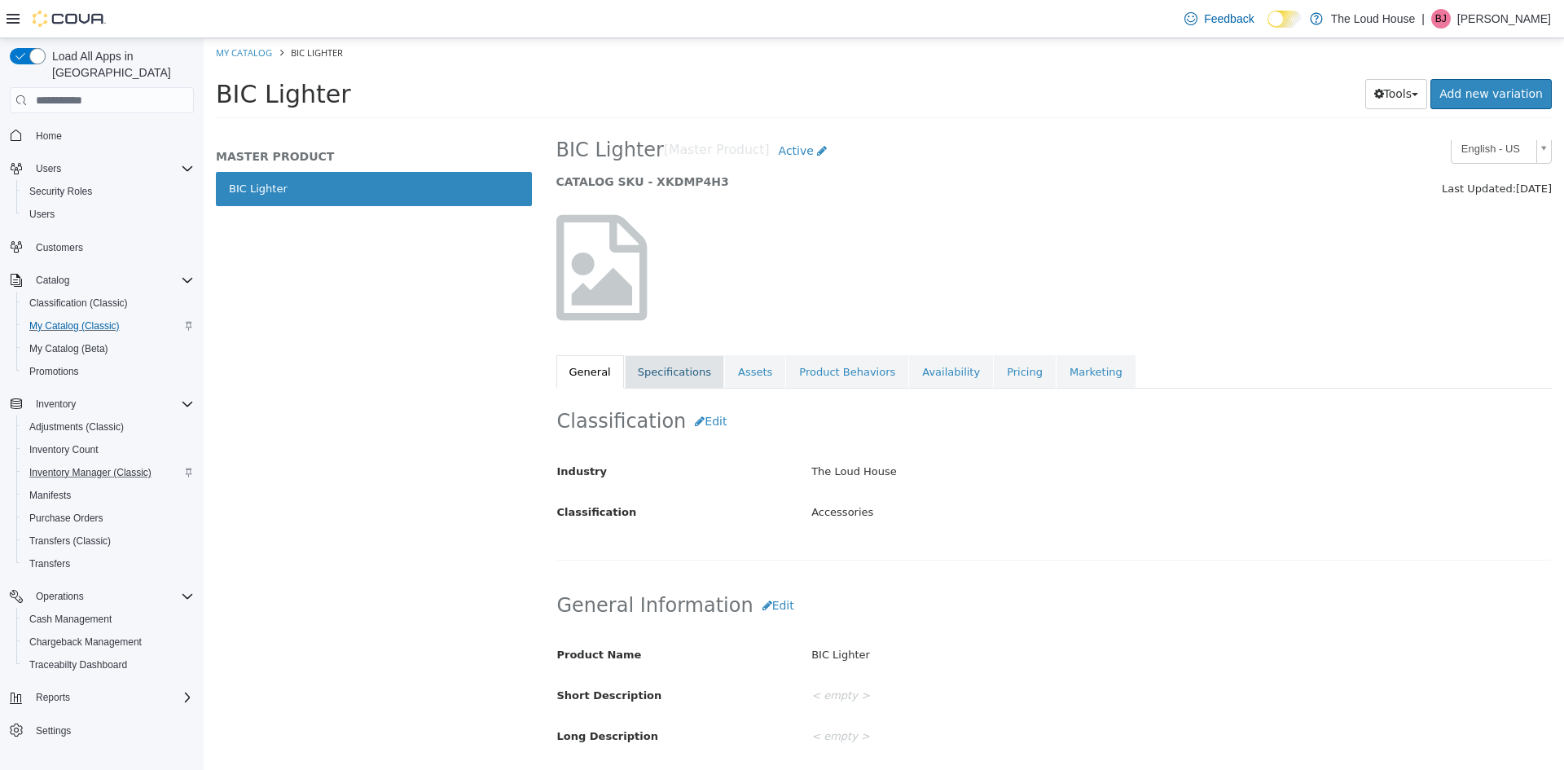
click at [702, 380] on link "Specifications" at bounding box center [674, 372] width 99 height 34
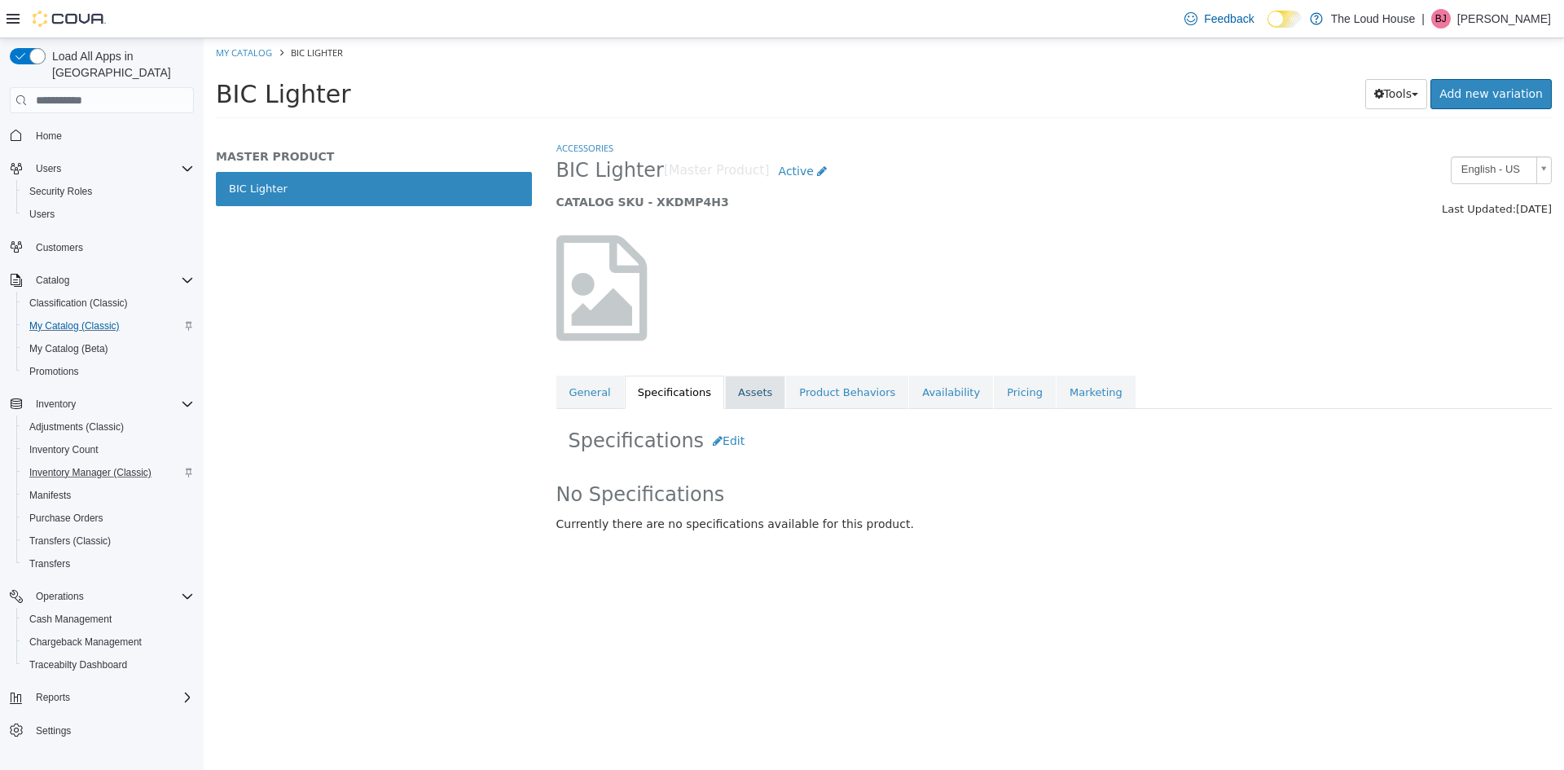
click at [734, 400] on link "Assets" at bounding box center [755, 393] width 60 height 34
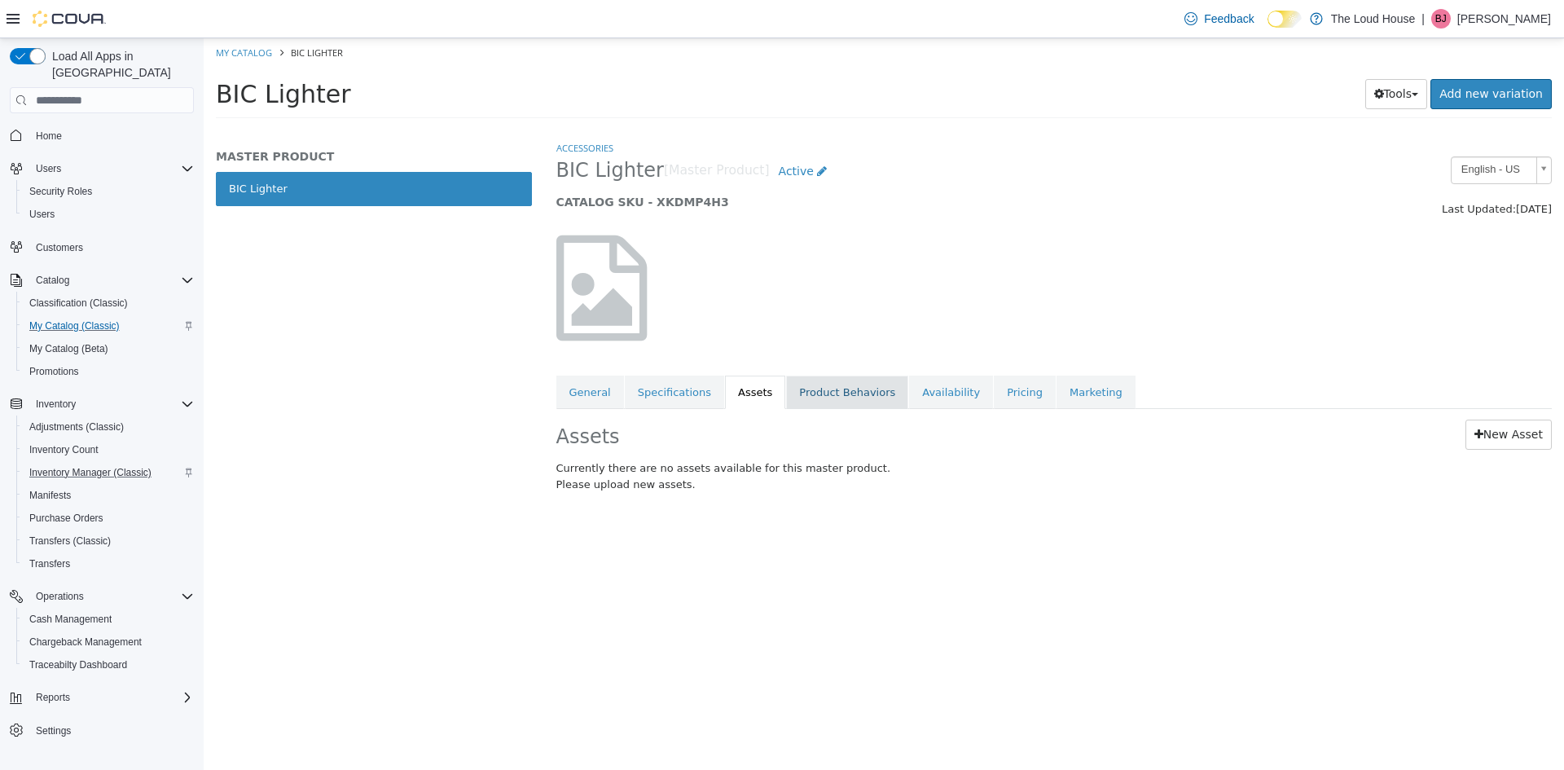
click at [814, 384] on link "Product Behaviors" at bounding box center [847, 393] width 122 height 34
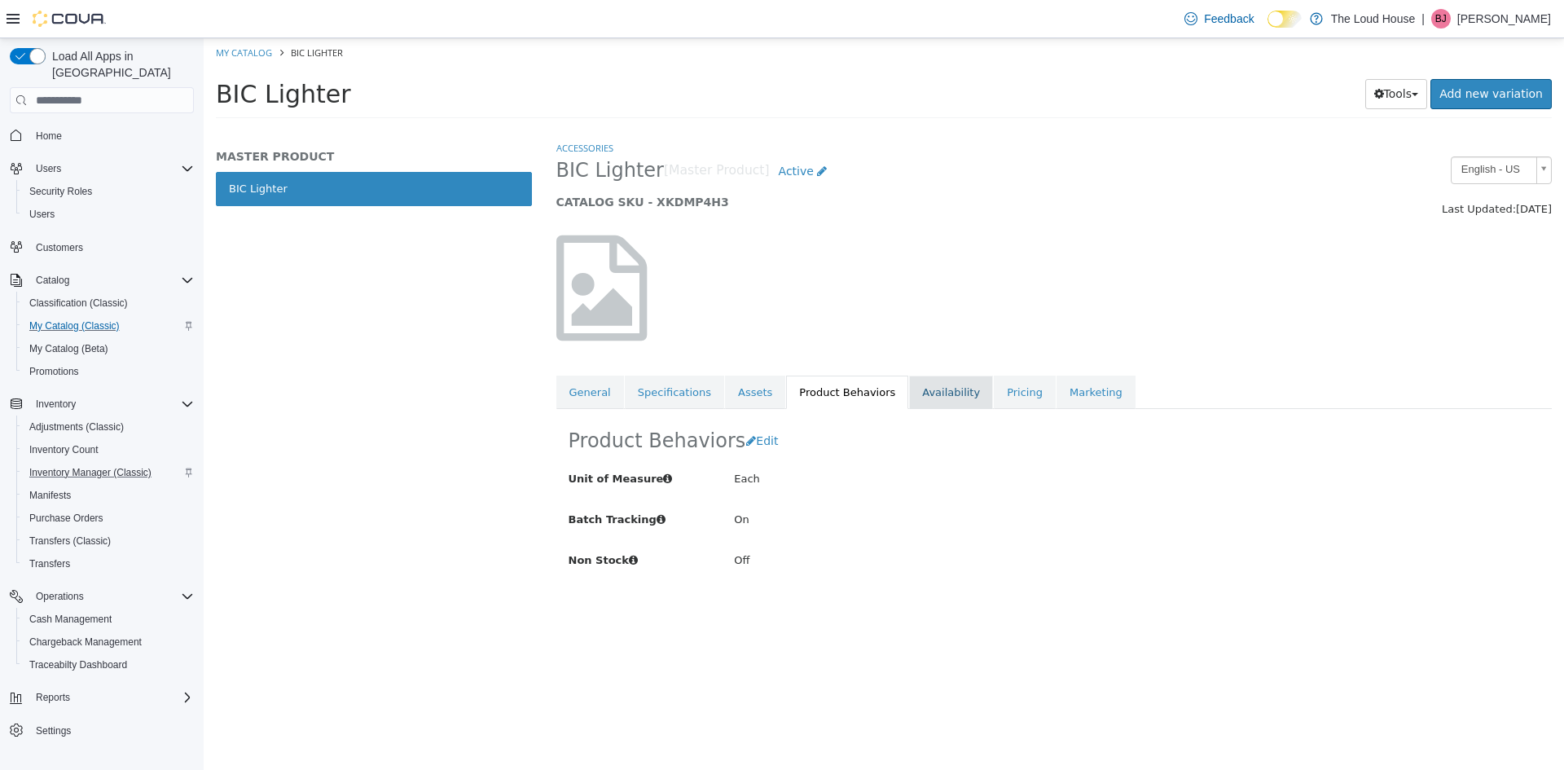
click at [909, 389] on link "Availability" at bounding box center [951, 393] width 84 height 34
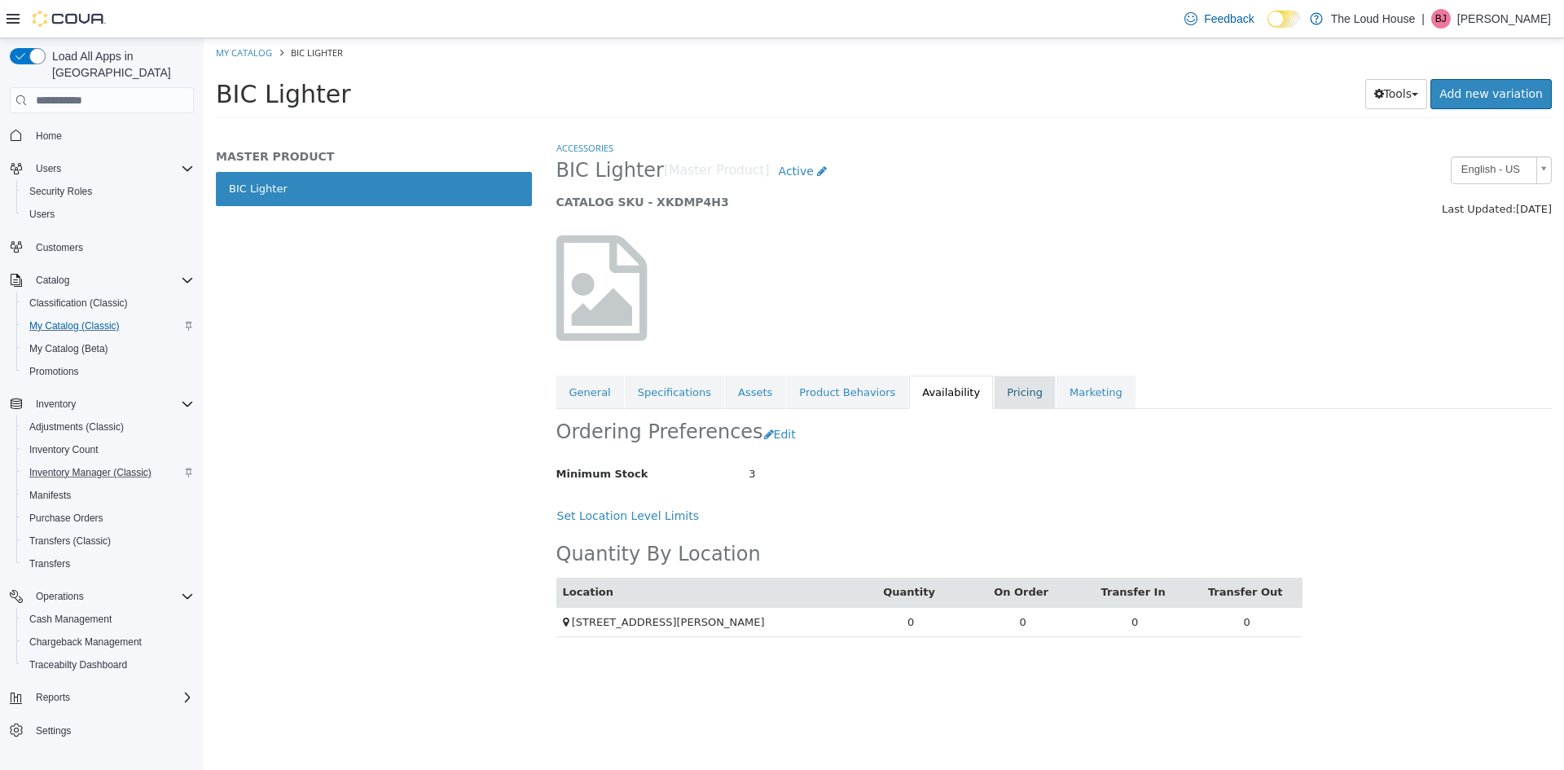
click at [994, 393] on link "Pricing" at bounding box center [1025, 393] width 62 height 34
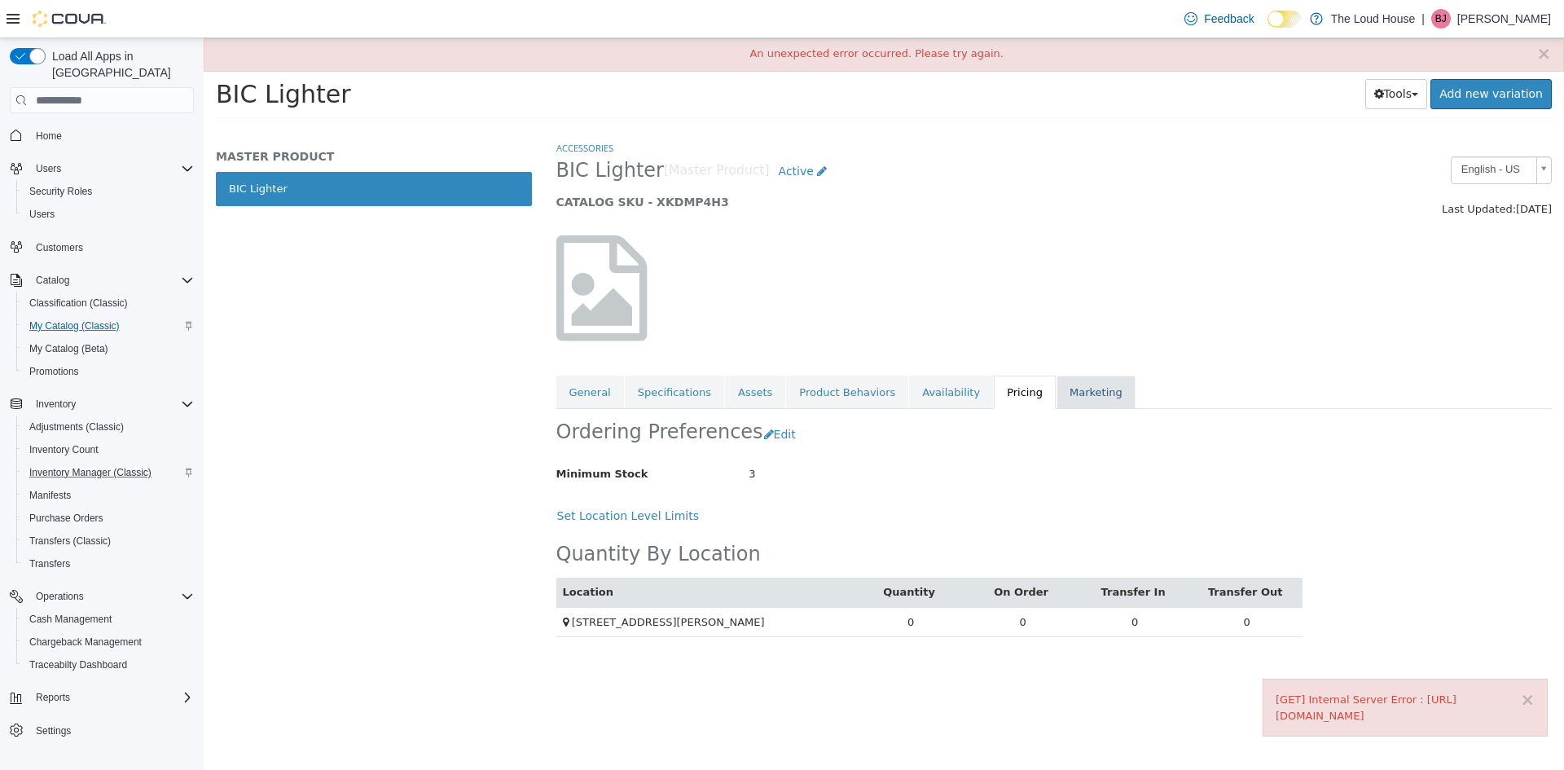
click at [1057, 390] on link "Marketing" at bounding box center [1096, 393] width 79 height 34
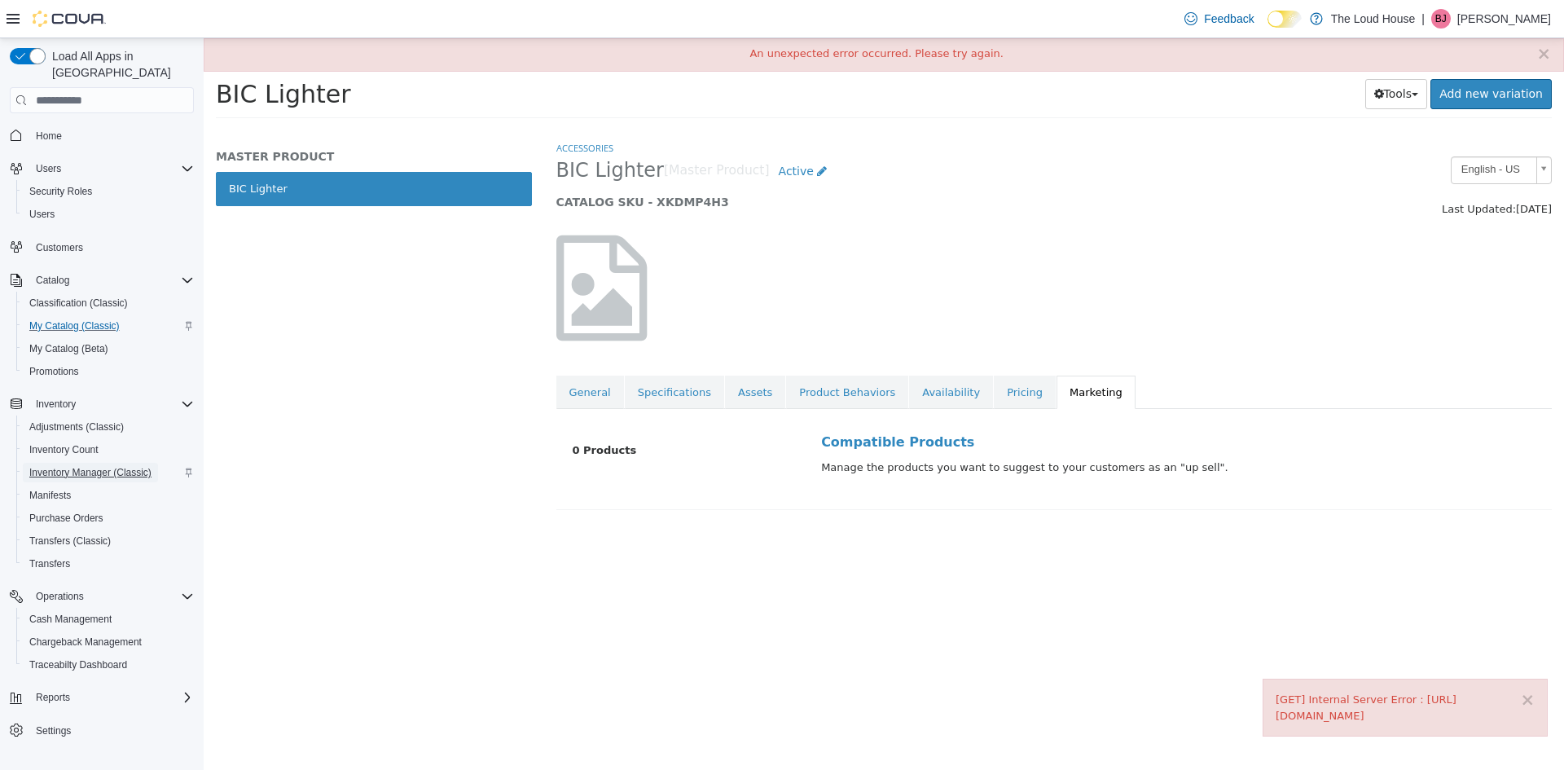
click at [57, 463] on span "Inventory Manager (Classic)" at bounding box center [90, 473] width 122 height 20
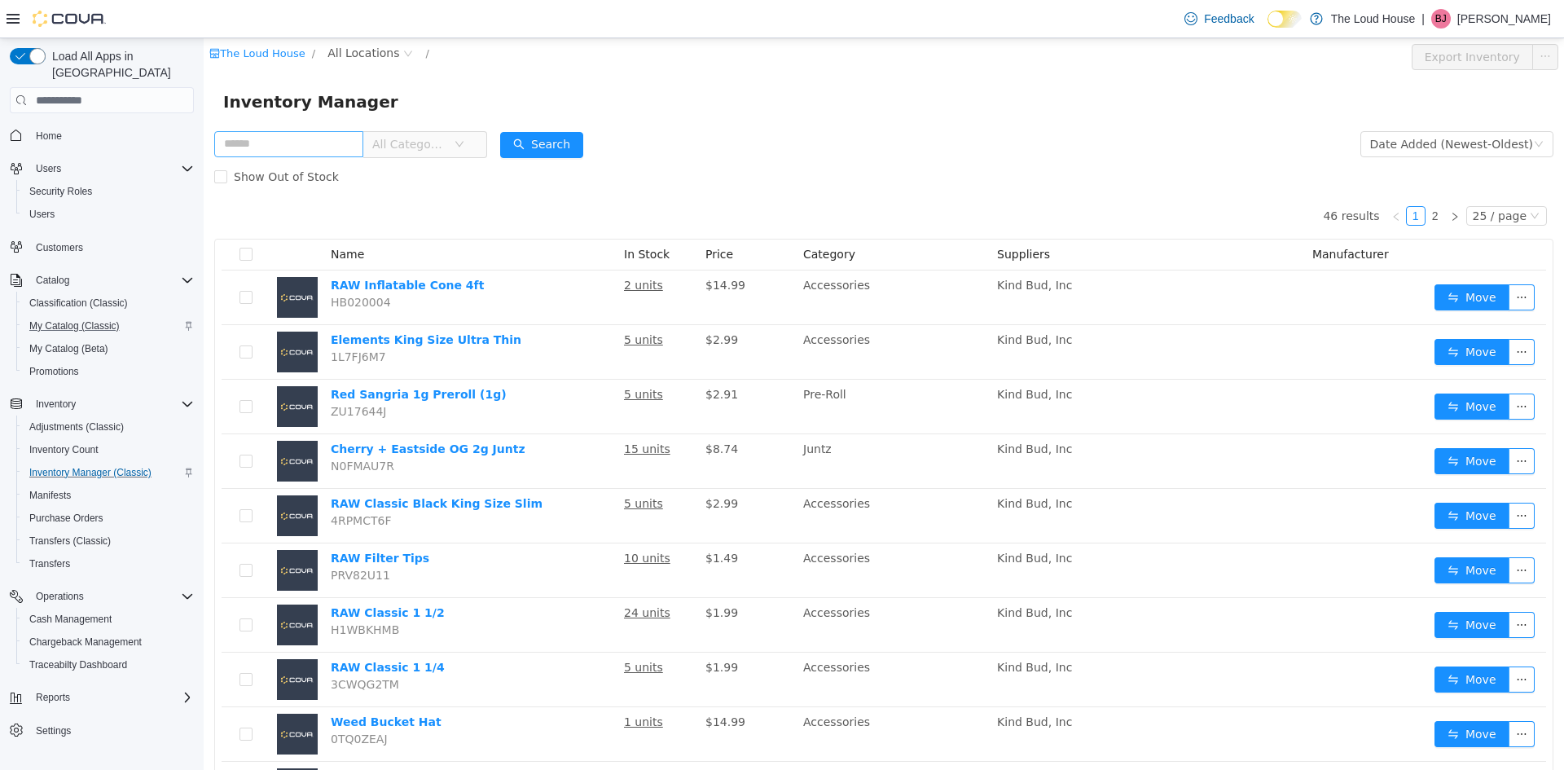
click at [360, 143] on input "text" at bounding box center [288, 144] width 149 height 26
type input "***"
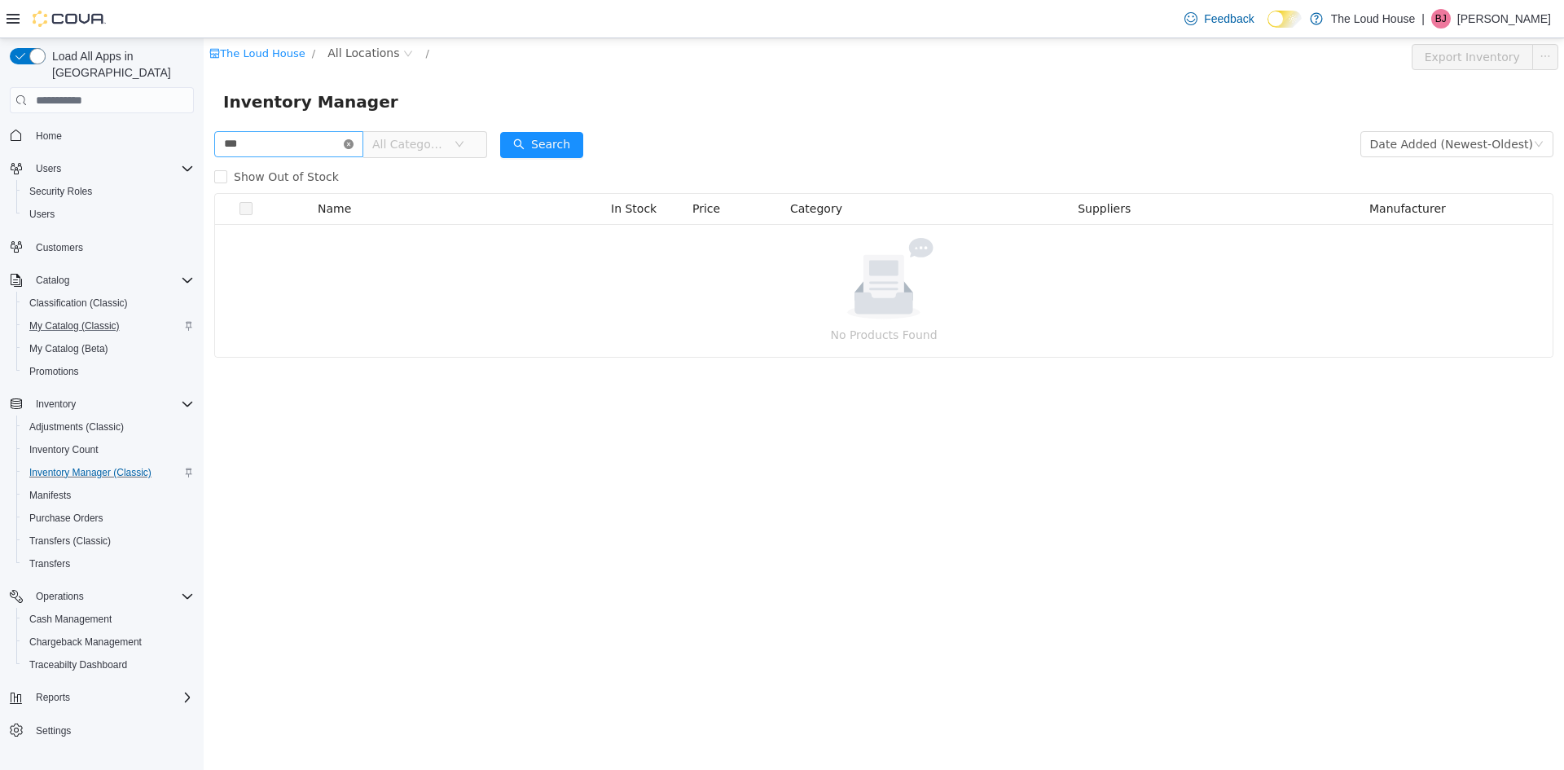
click at [354, 142] on icon "icon: close-circle" at bounding box center [349, 144] width 10 height 10
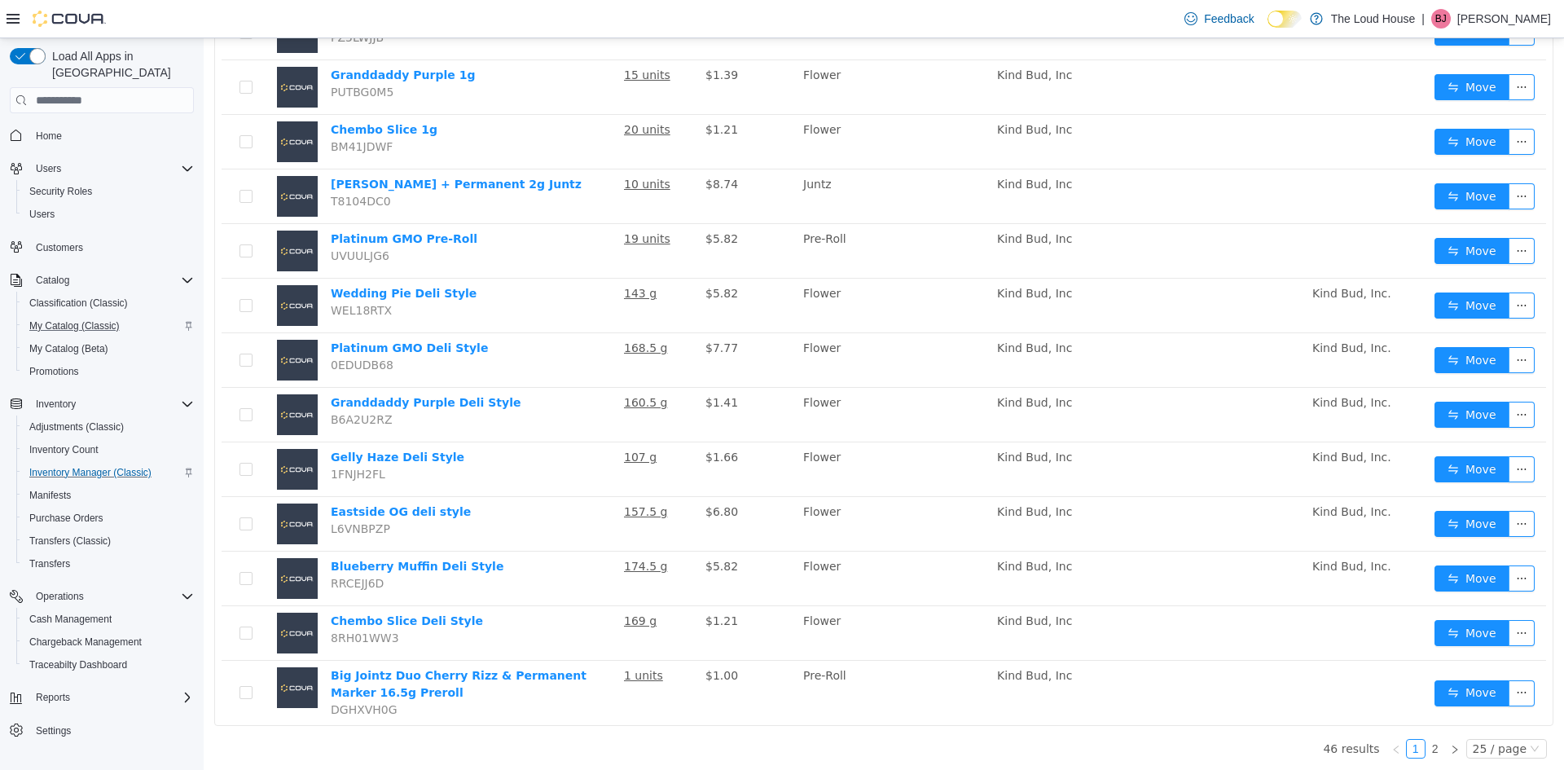
scroll to position [921, 0]
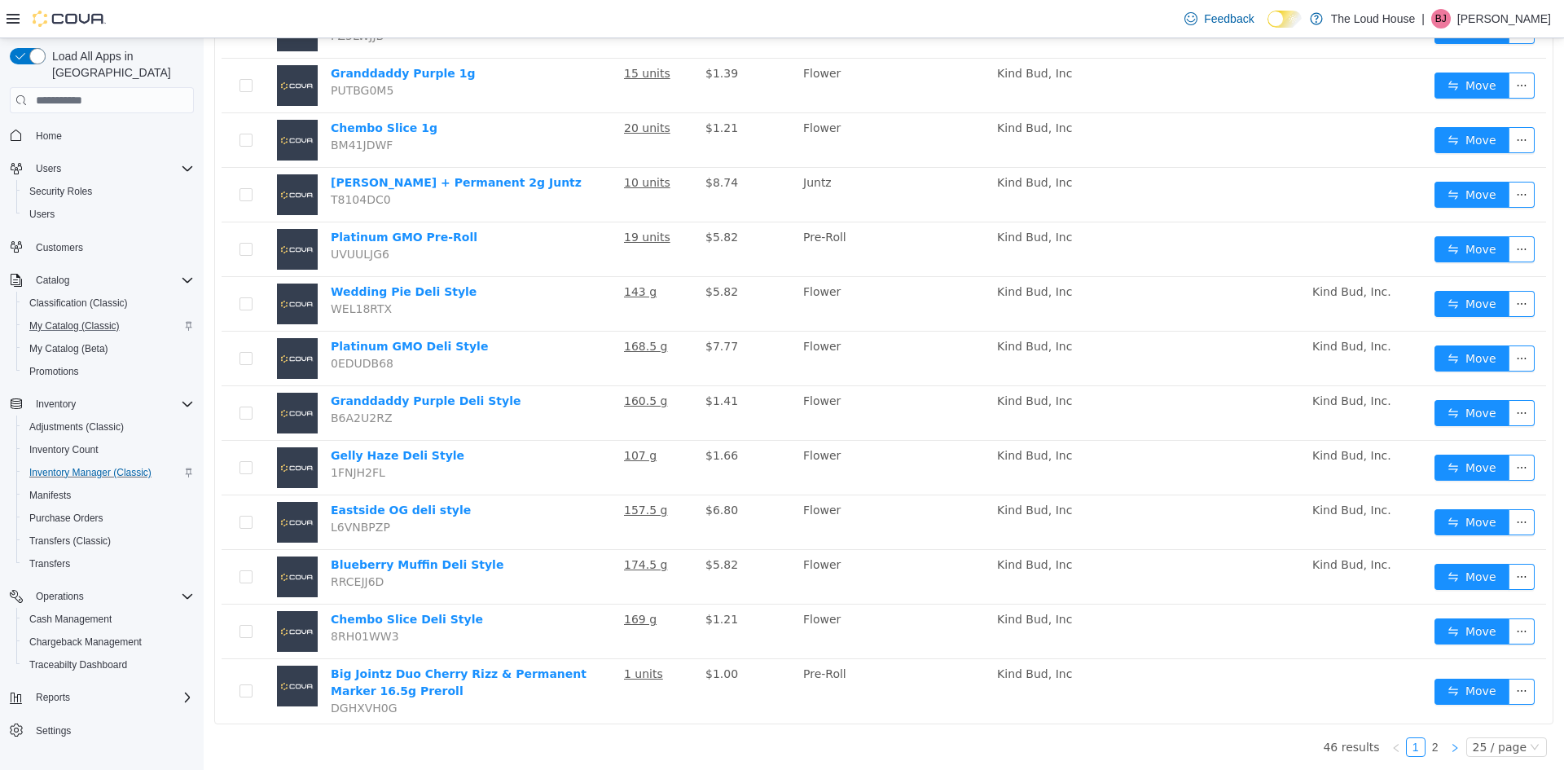
click at [1457, 745] on icon "icon: right" at bounding box center [1455, 748] width 10 height 10
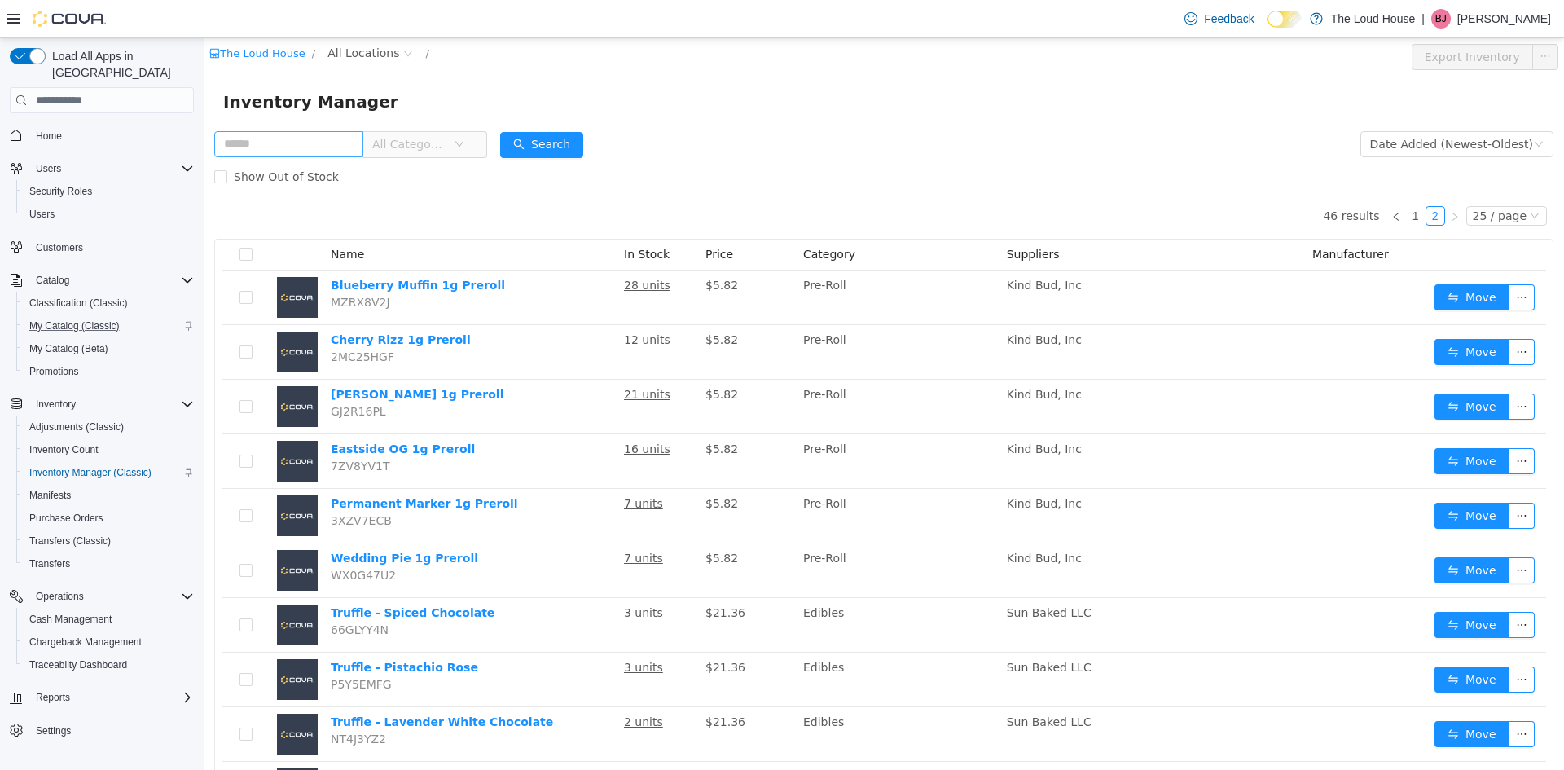
click at [921, 168] on div "Show Out of Stock" at bounding box center [883, 176] width 1339 height 33
click at [397, 157] on span "All Categories" at bounding box center [350, 144] width 273 height 27
click at [363, 153] on input "text" at bounding box center [288, 144] width 149 height 26
type input "*"
click at [769, 165] on div "Show Out of Stock" at bounding box center [883, 176] width 1339 height 33
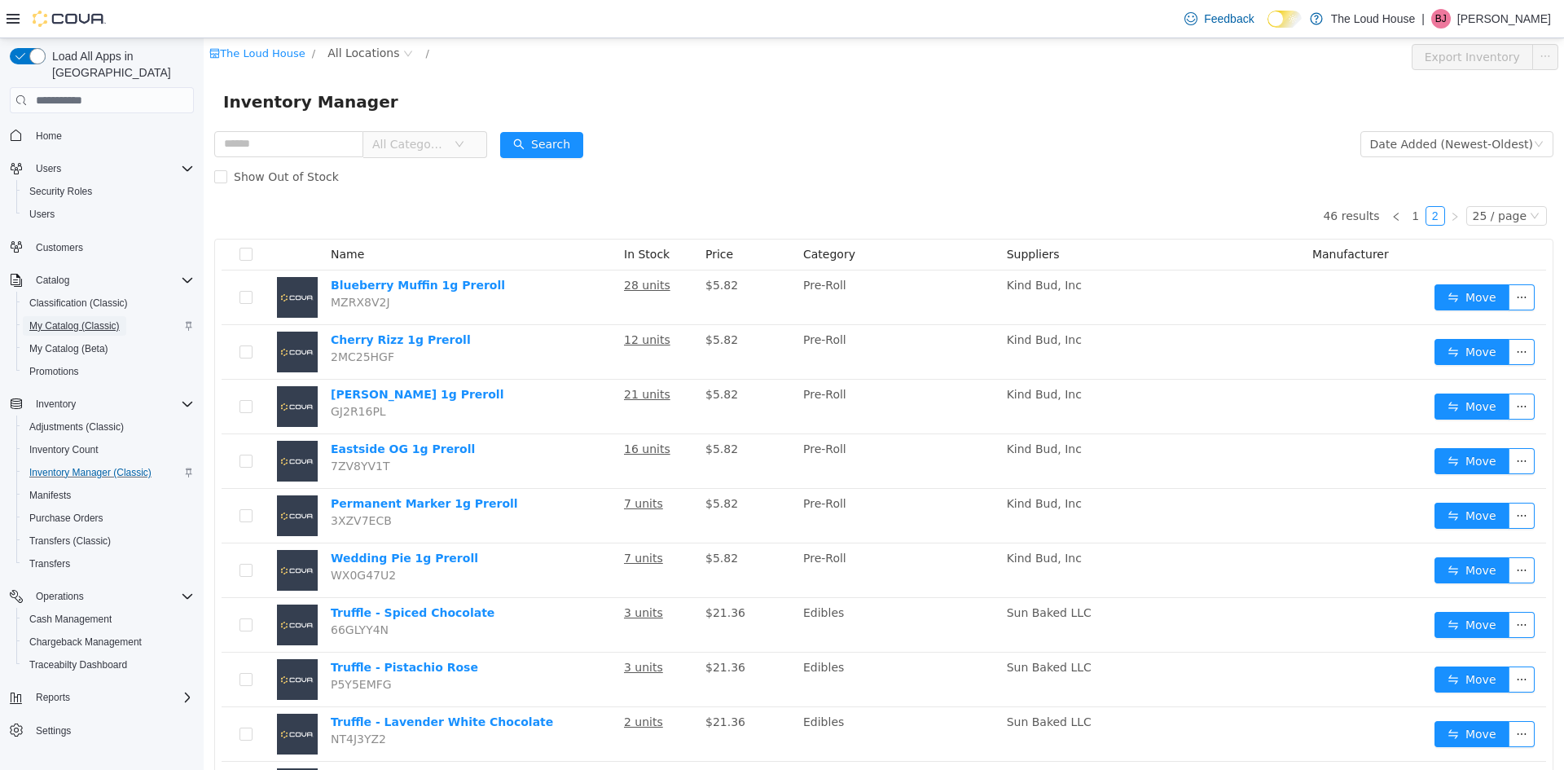
click at [73, 319] on span "My Catalog (Classic)" at bounding box center [74, 325] width 90 height 13
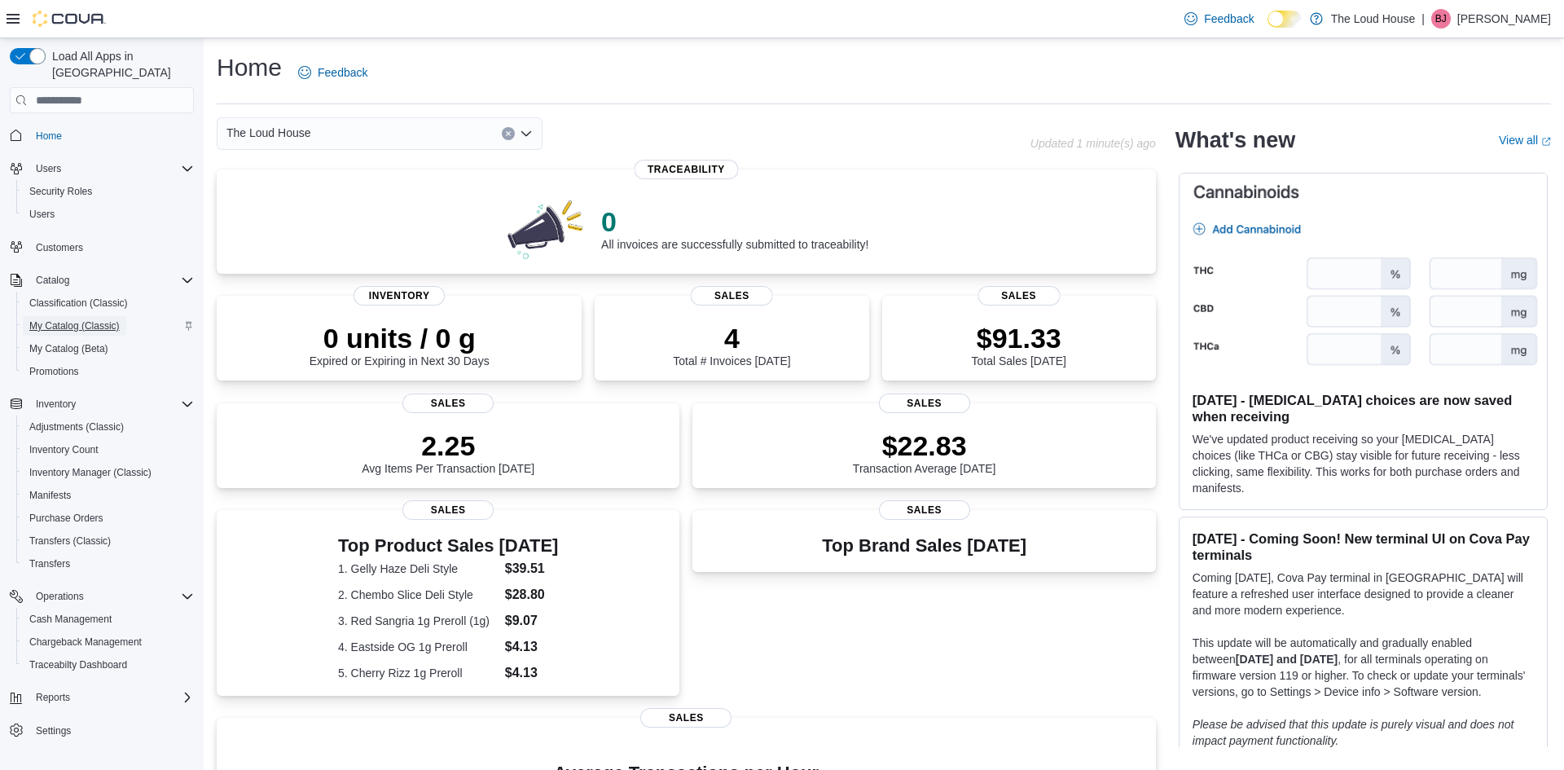
click at [73, 319] on span "My Catalog (Classic)" at bounding box center [74, 325] width 90 height 13
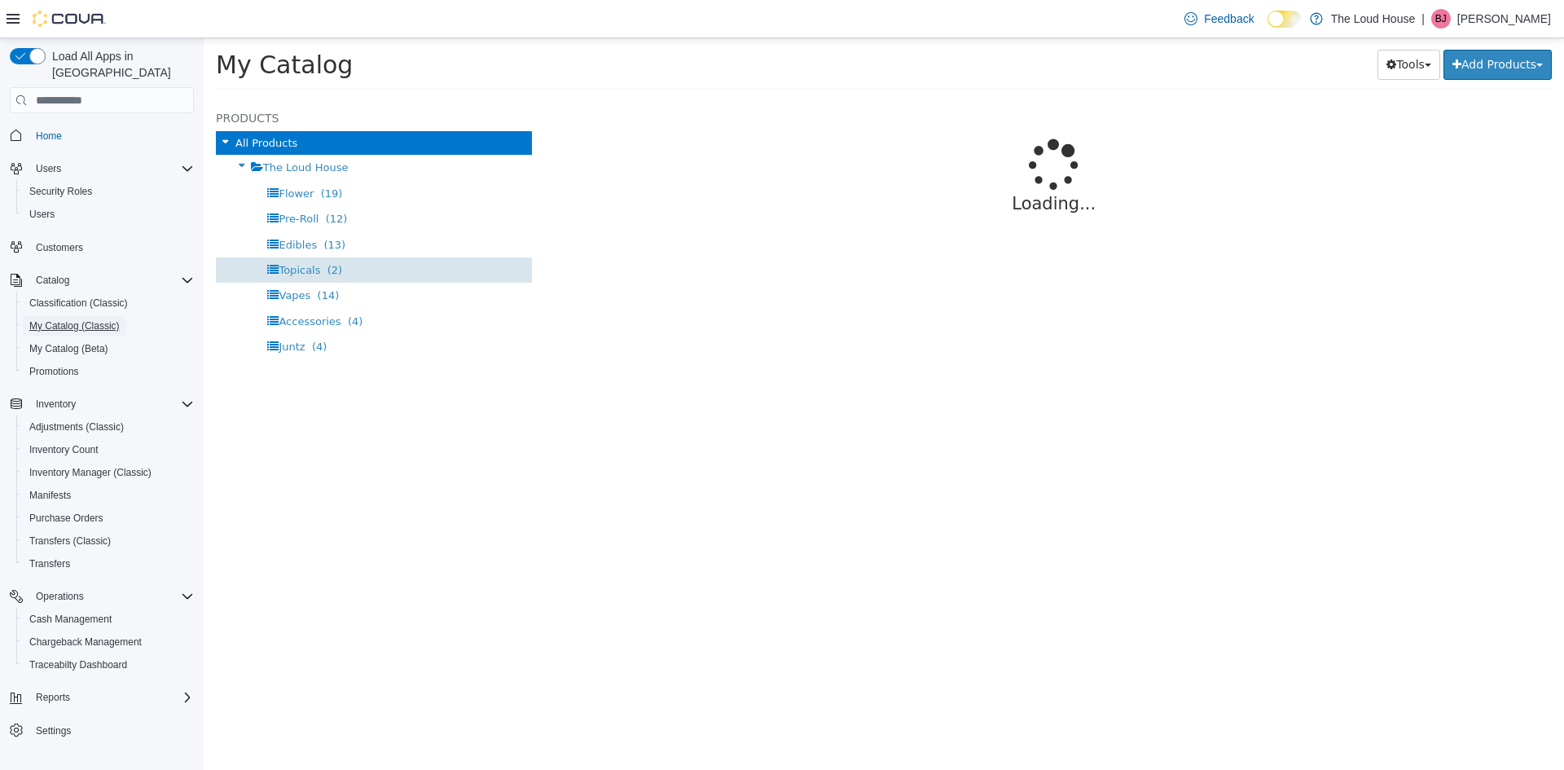
select select "**********"
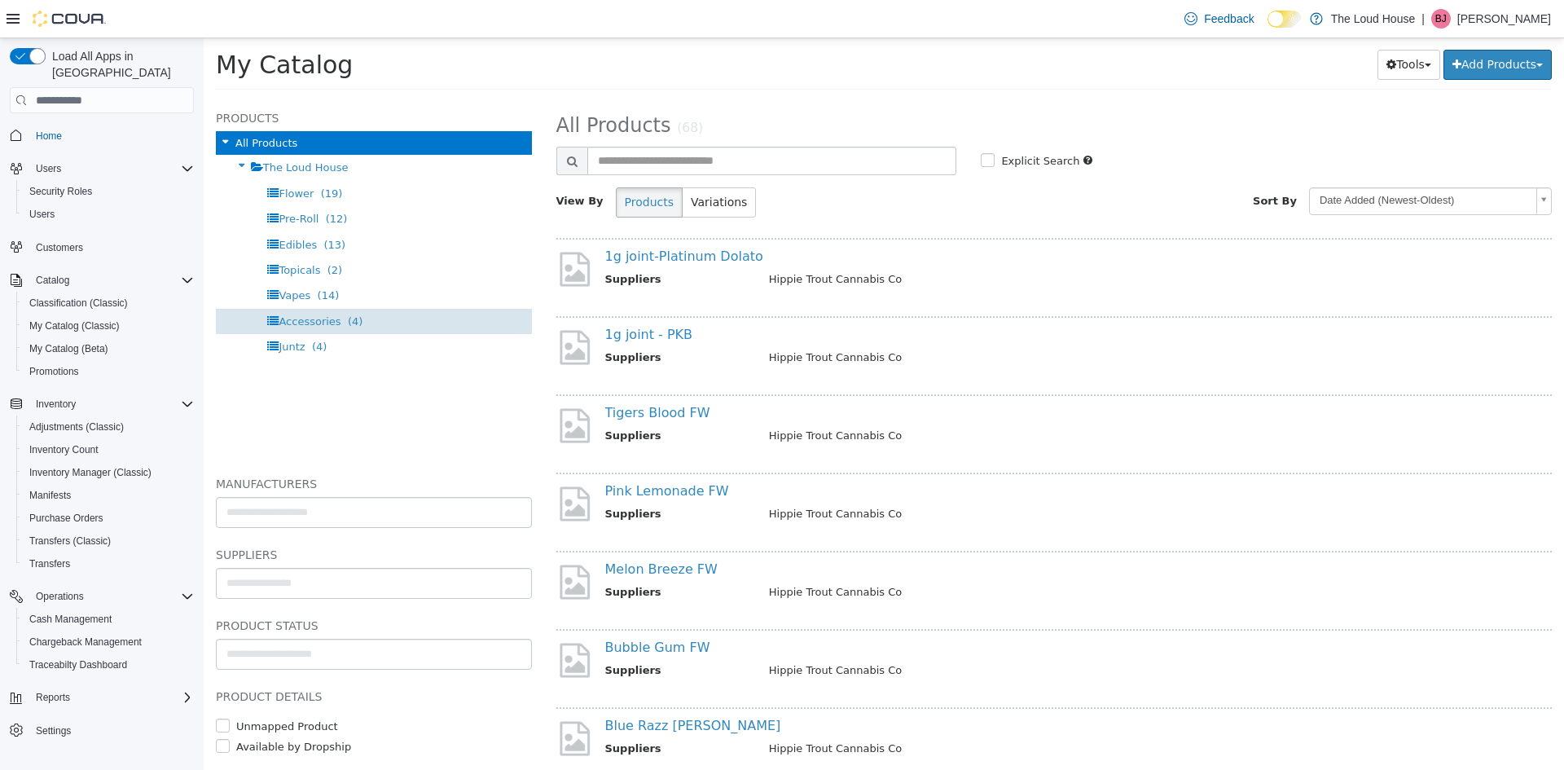
click at [336, 317] on span "Accessories (4)" at bounding box center [321, 321] width 84 height 12
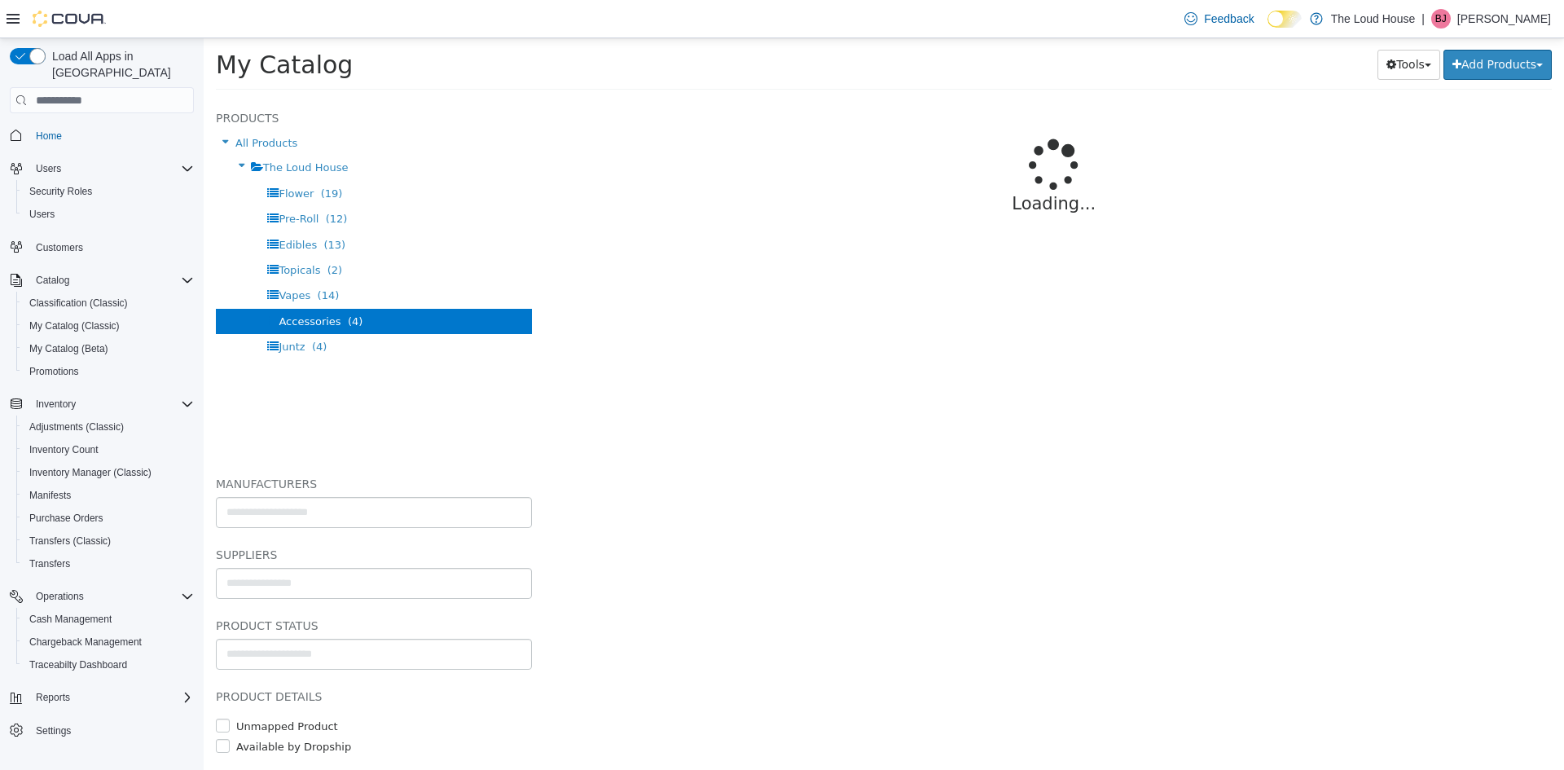
select select "**********"
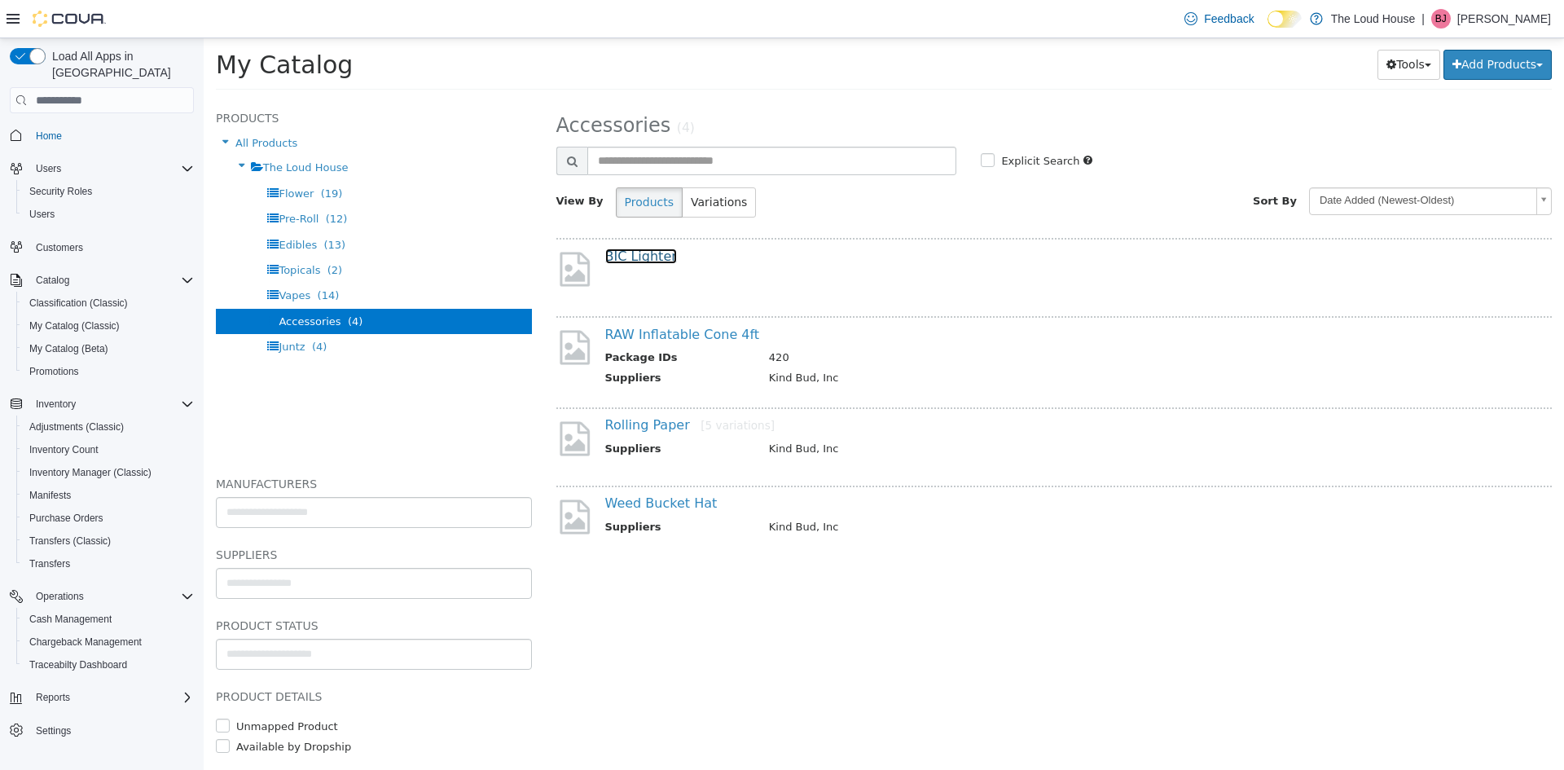
click at [648, 252] on link "BIC Lighter" at bounding box center [641, 255] width 72 height 15
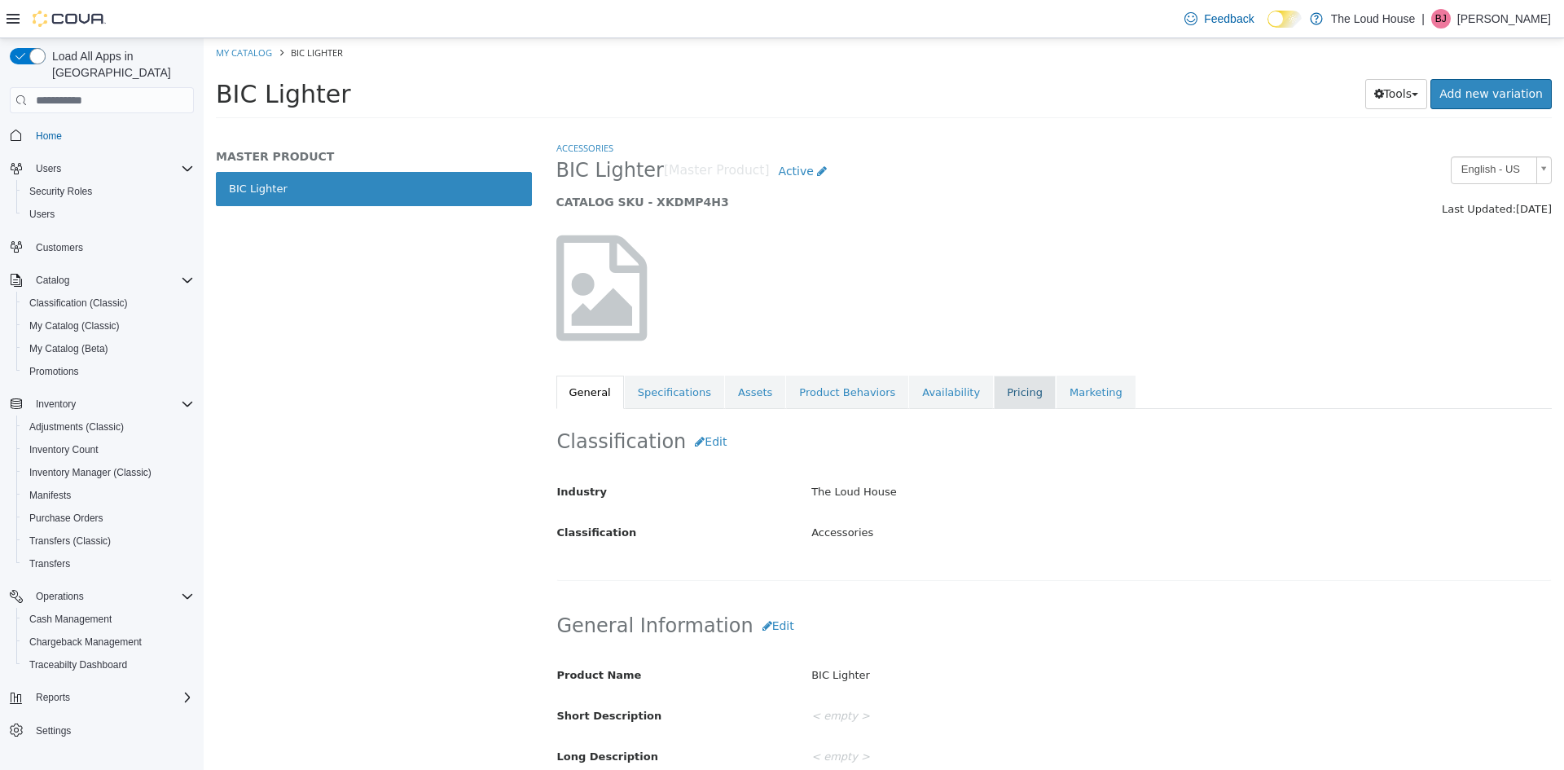
click at [994, 396] on link "Pricing" at bounding box center [1025, 393] width 62 height 34
